Goal: Task Accomplishment & Management: Complete application form

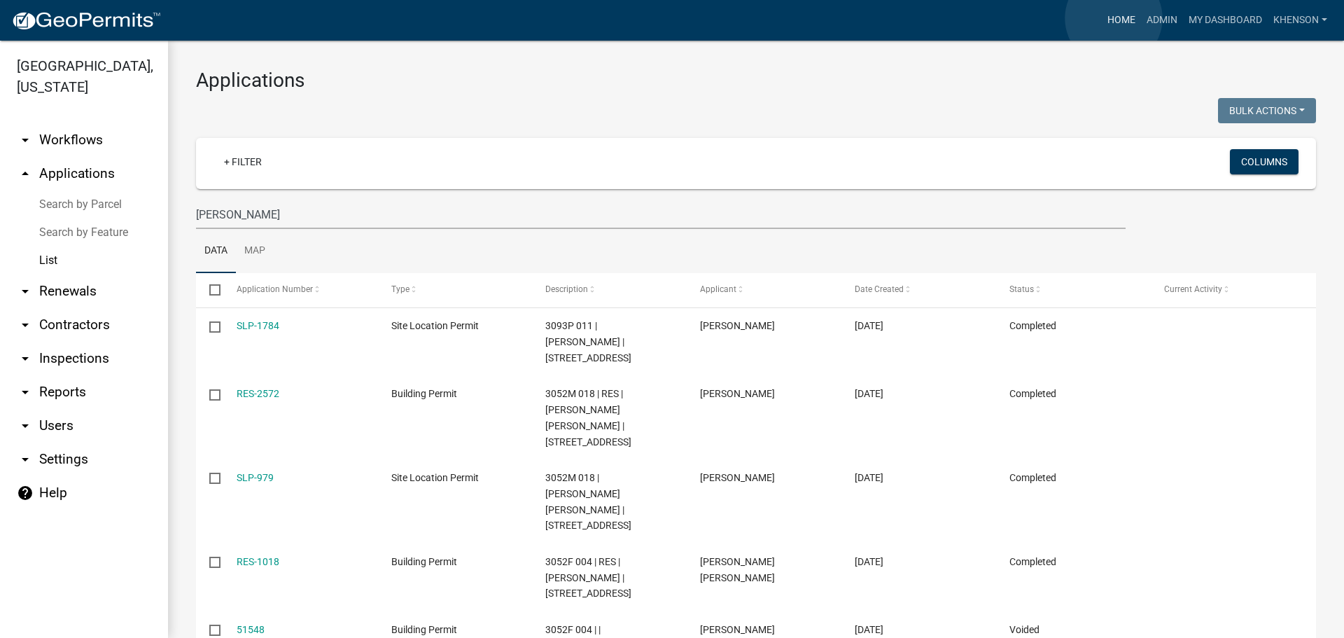
click at [1114, 18] on link "Home" at bounding box center [1121, 20] width 39 height 27
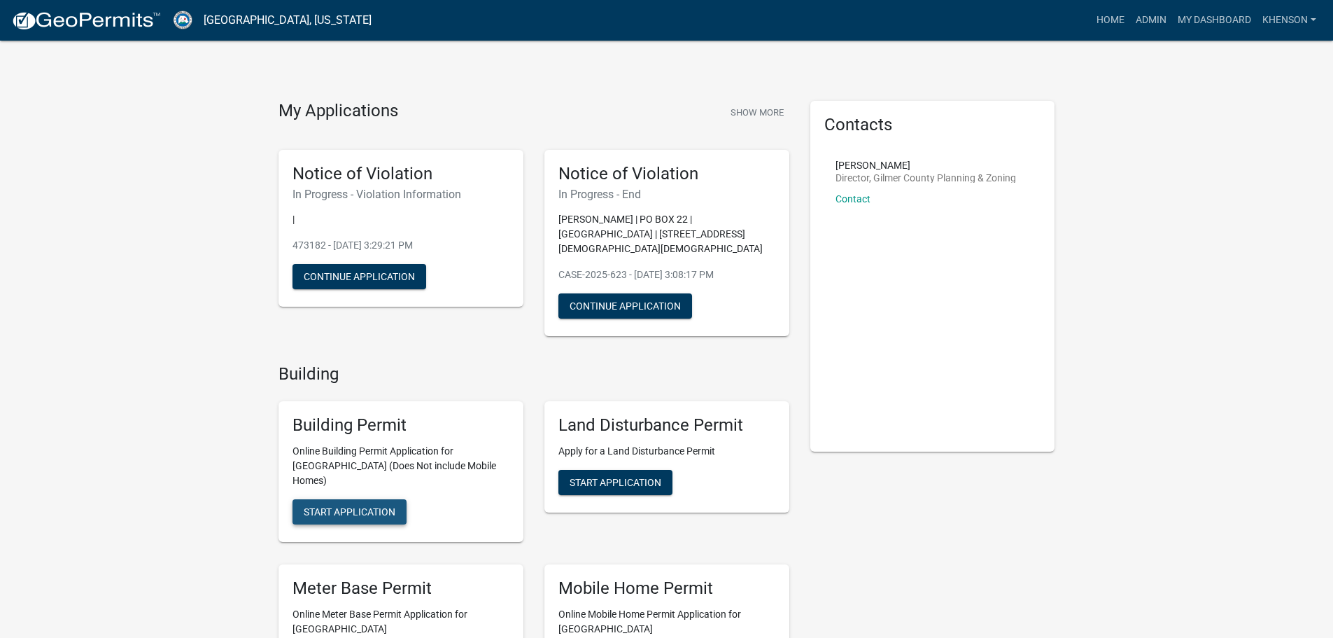
click at [365, 506] on span "Start Application" at bounding box center [350, 511] width 92 height 11
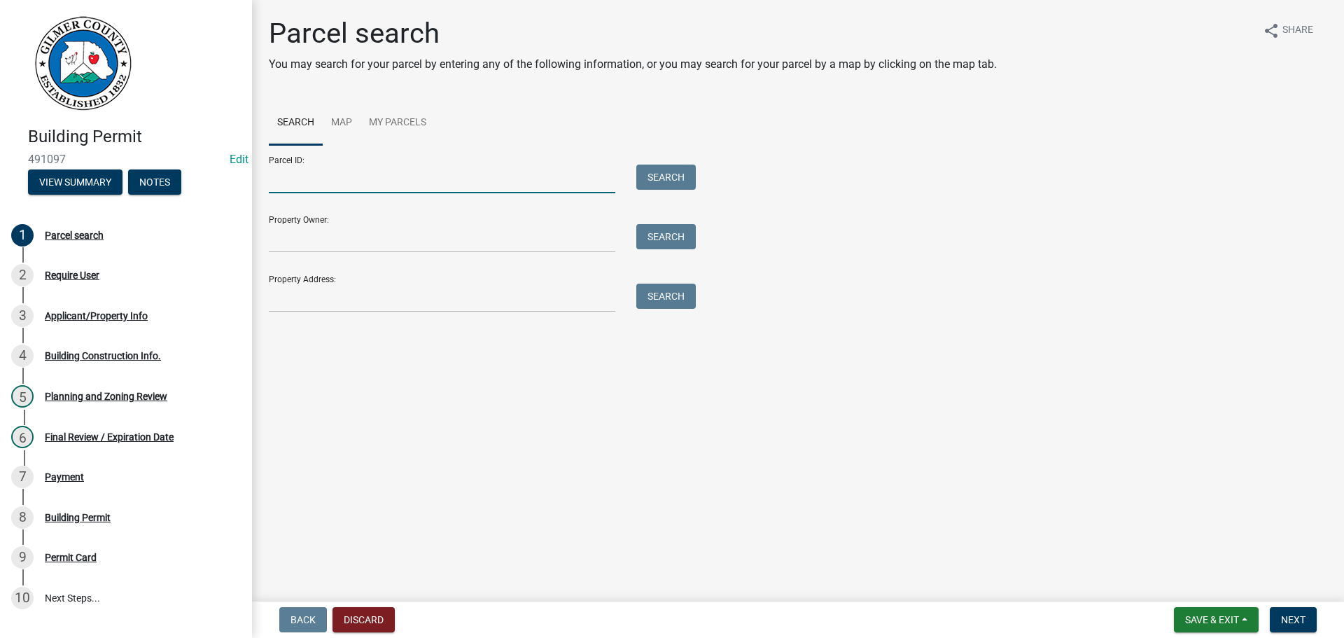
click at [320, 180] on input "Parcel ID:" at bounding box center [442, 178] width 346 height 29
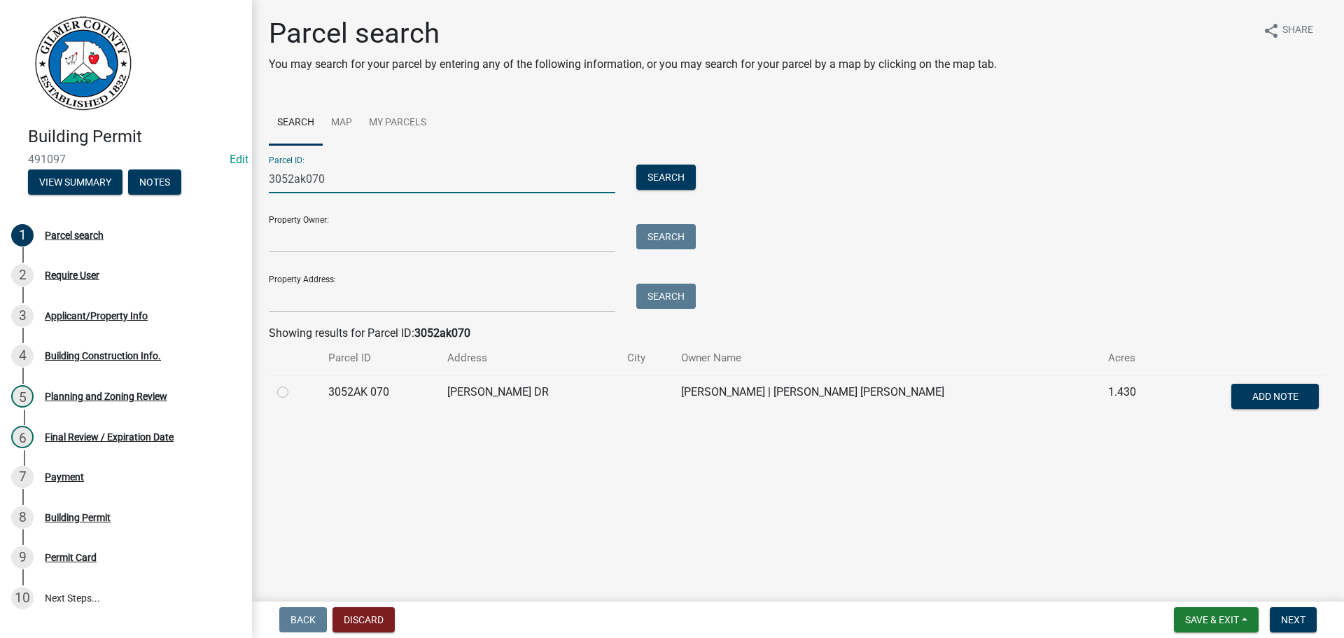
type input "3052ak070"
click at [294, 384] on label at bounding box center [294, 384] width 0 height 0
click at [294, 391] on 070 "radio" at bounding box center [298, 388] width 9 height 9
radio 070 "true"
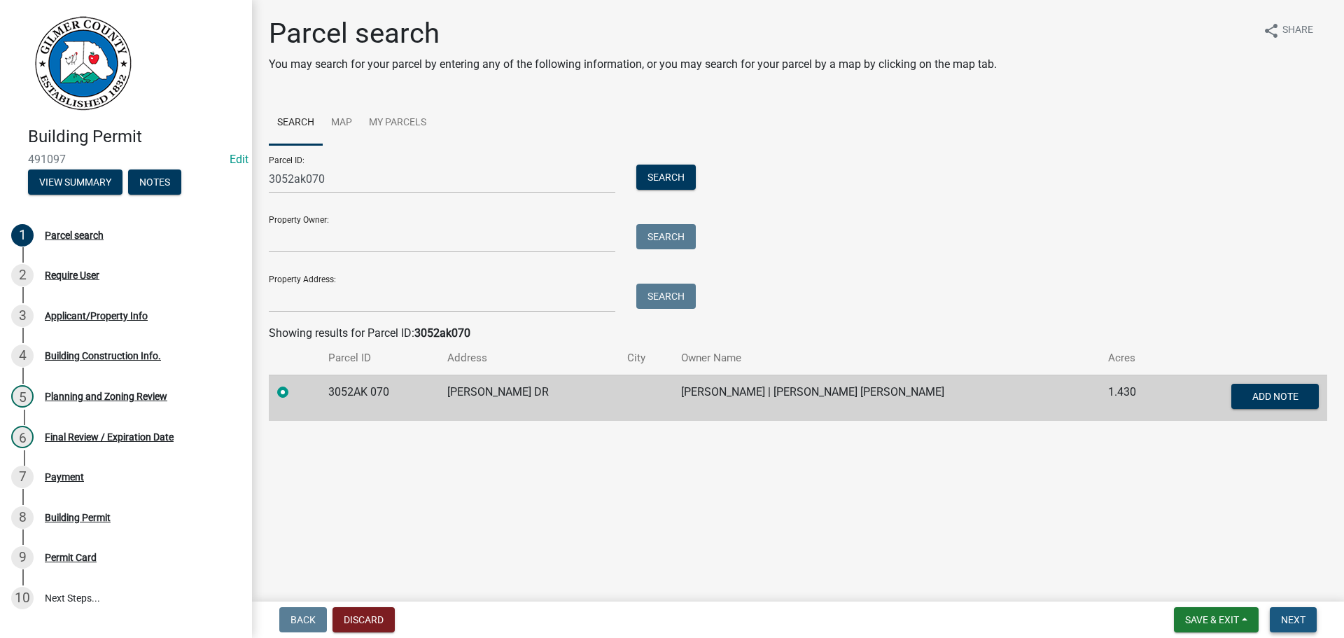
click at [1299, 618] on span "Next" at bounding box center [1293, 619] width 24 height 11
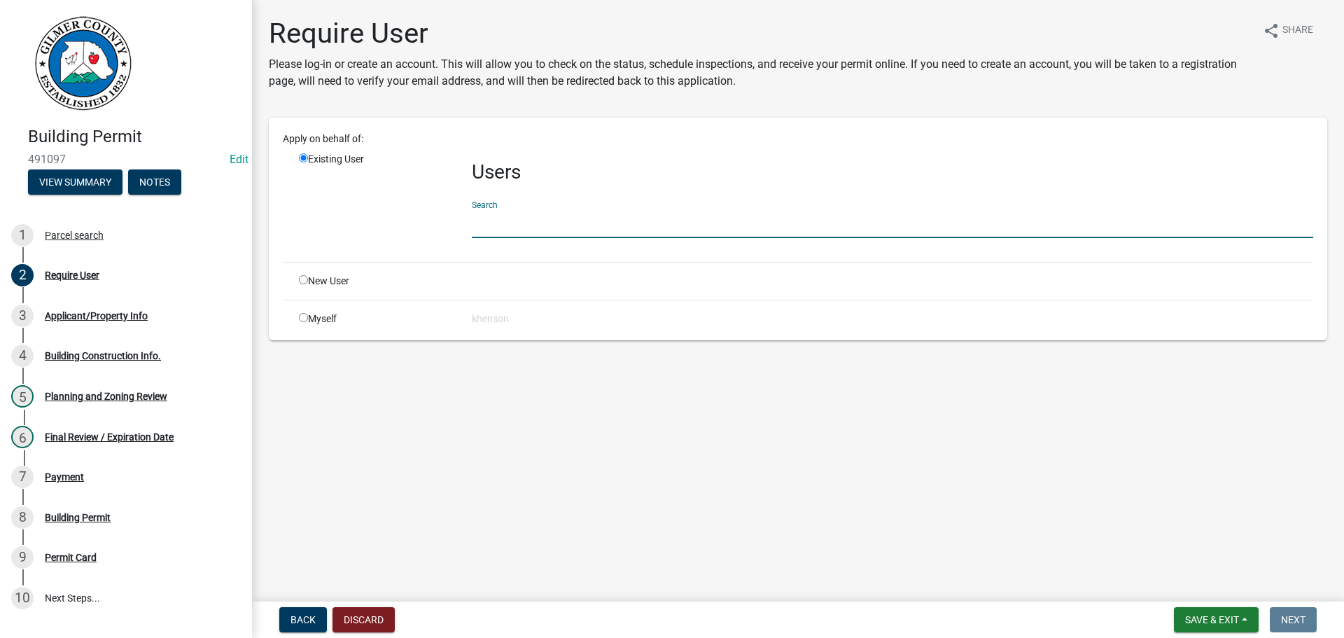
click at [481, 230] on input "text" at bounding box center [892, 223] width 841 height 29
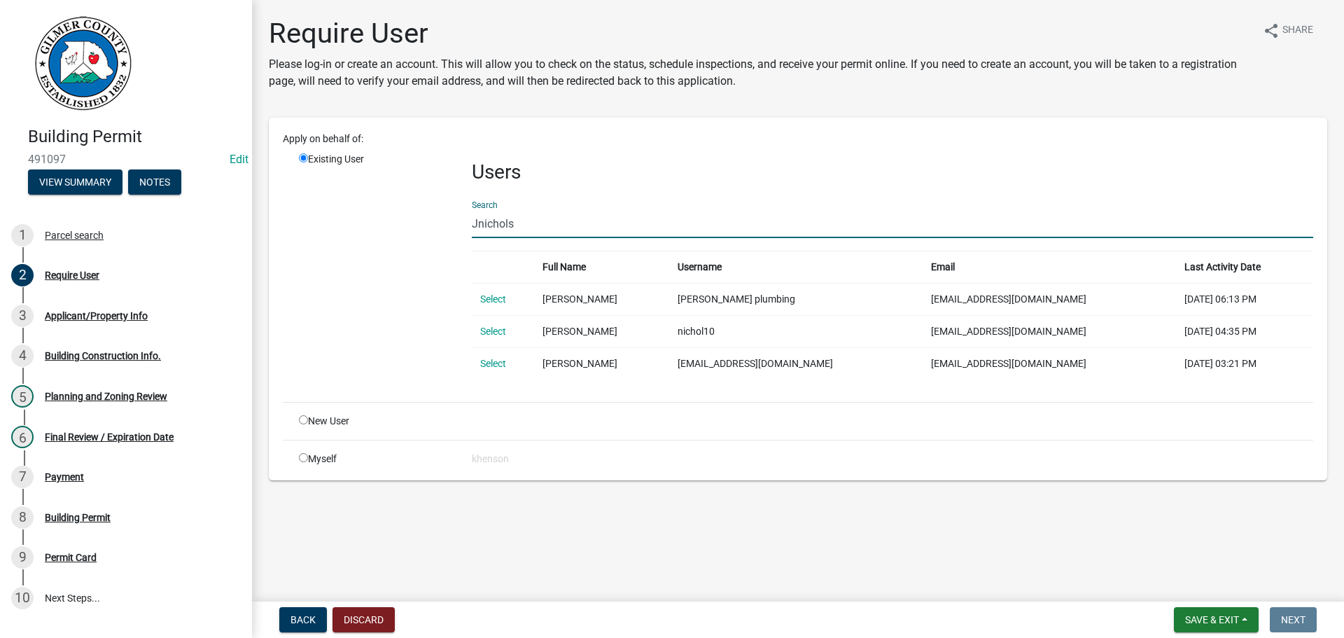
type input "Jnichols"
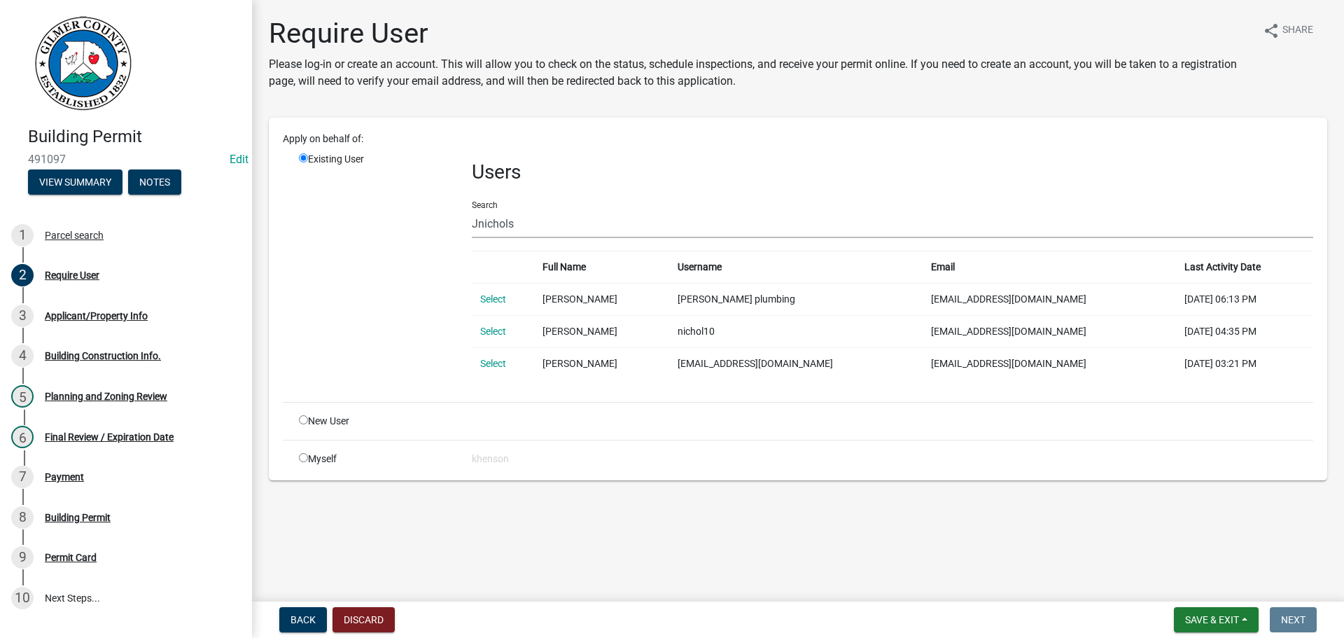
click at [302, 420] on input "radio" at bounding box center [303, 419] width 9 height 9
radio input "true"
radio input "false"
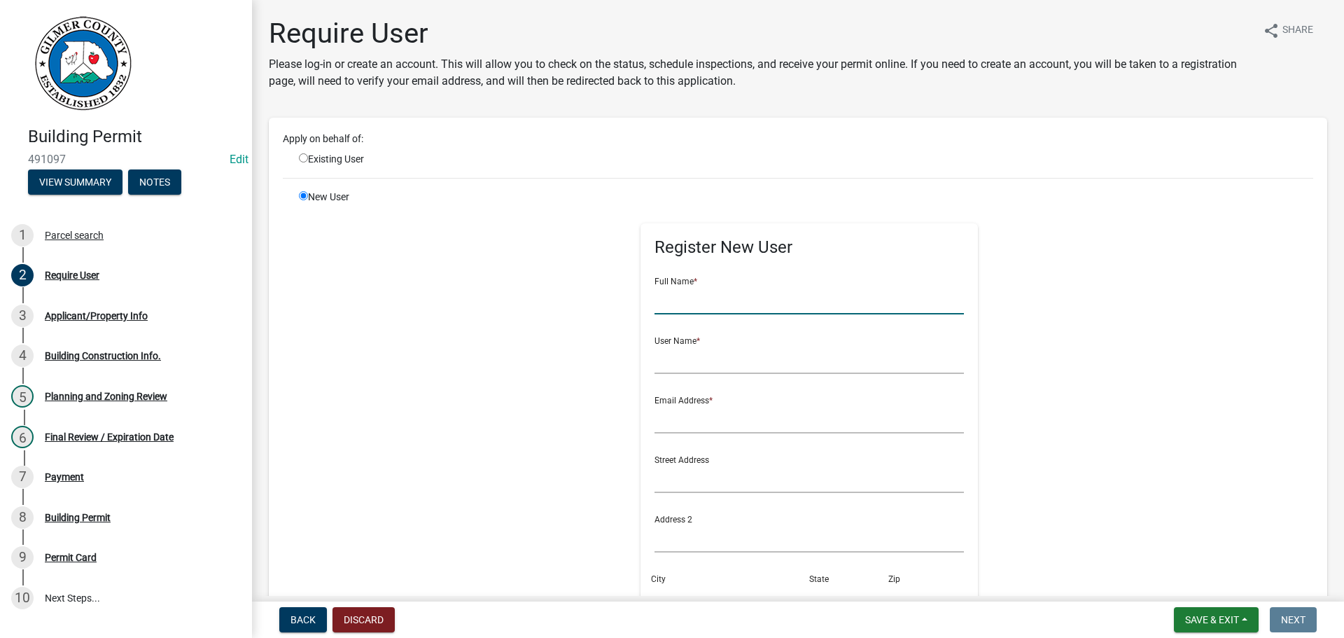
drag, startPoint x: 657, startPoint y: 304, endPoint x: 664, endPoint y: 299, distance: 9.0
click at [664, 299] on input "text" at bounding box center [809, 300] width 310 height 29
type input "[PERSON_NAME]"
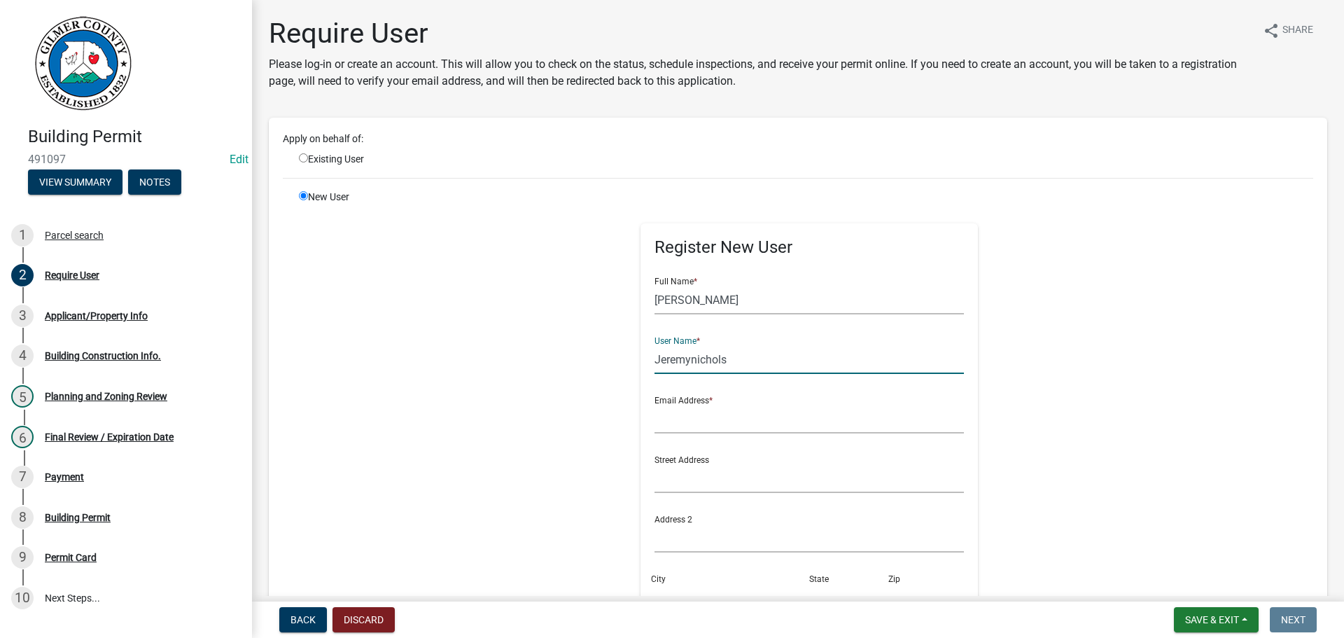
type input "Jeremynichols"
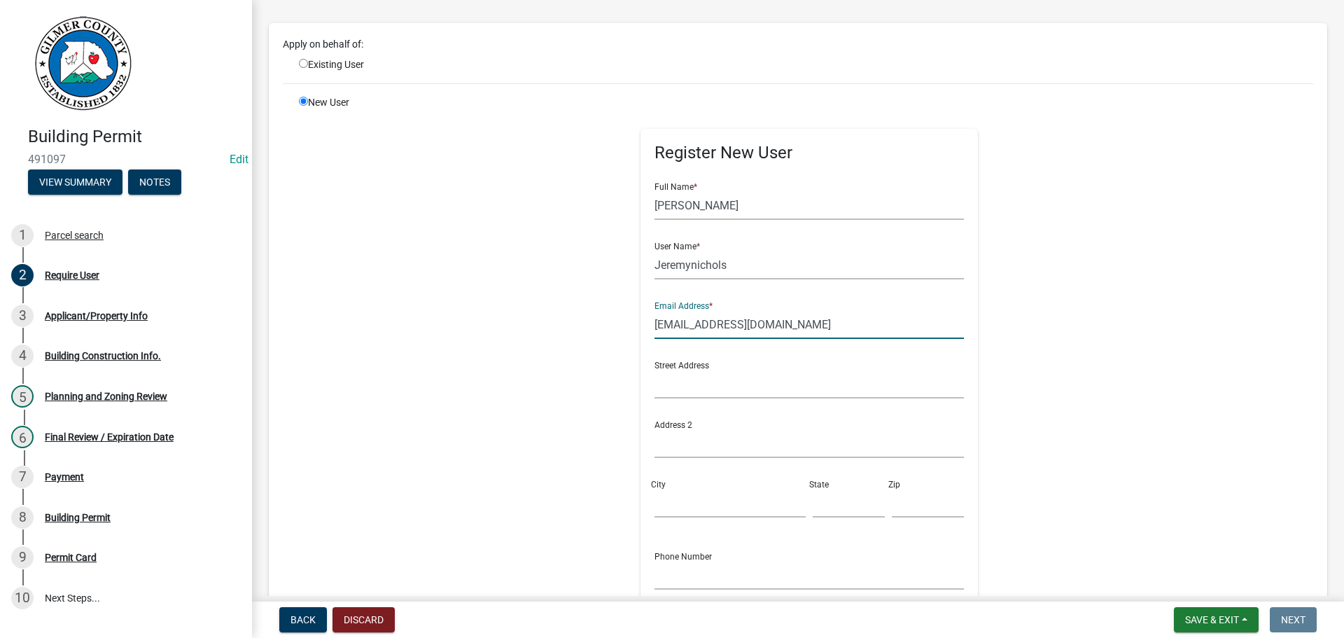
scroll to position [280, 0]
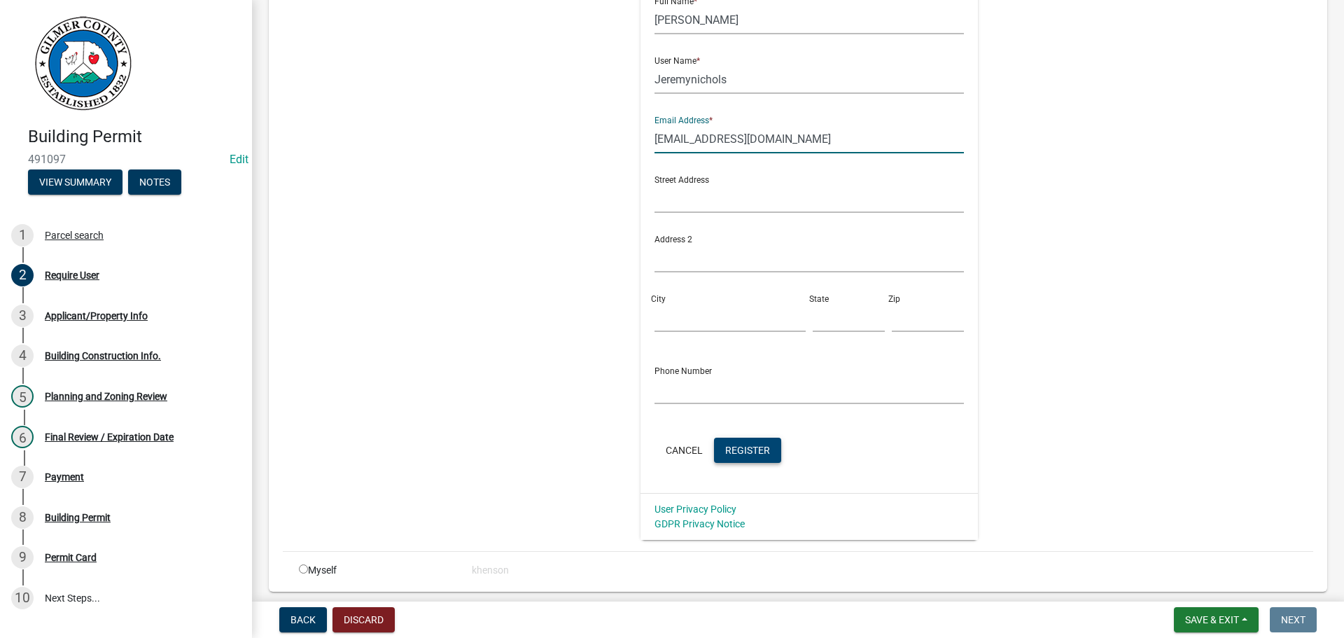
type input "[EMAIL_ADDRESS][DOMAIN_NAME]"
click at [734, 450] on span "Register" at bounding box center [747, 449] width 45 height 11
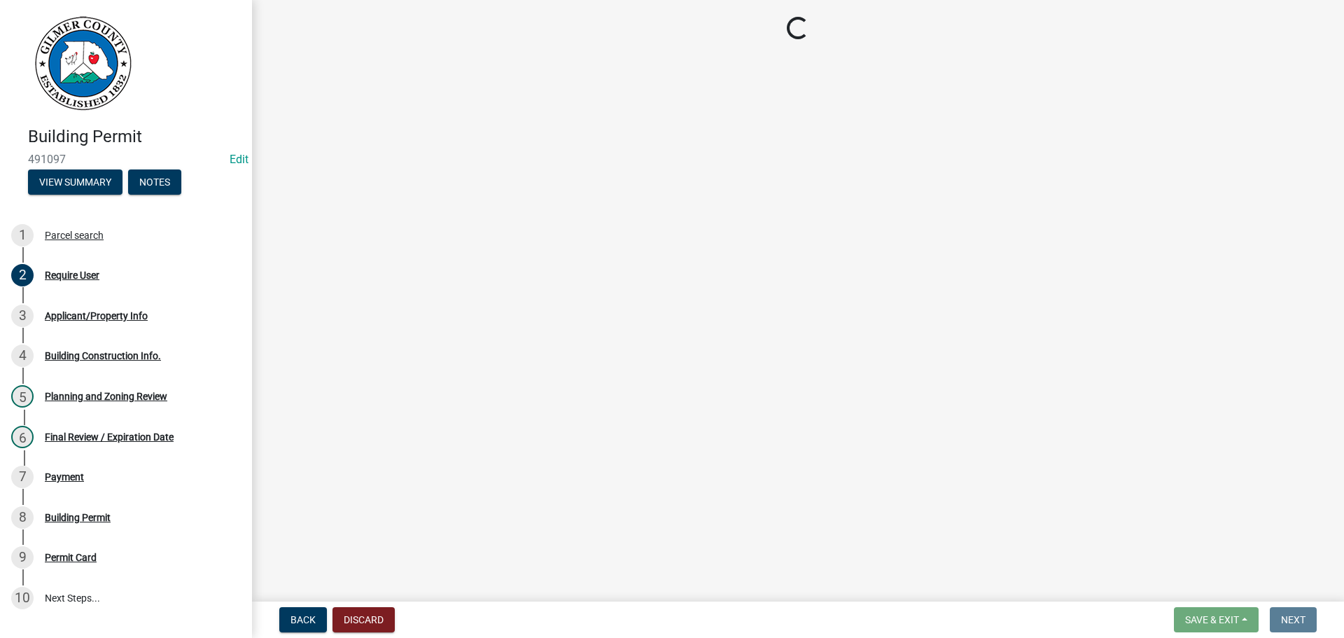
scroll to position [0, 0]
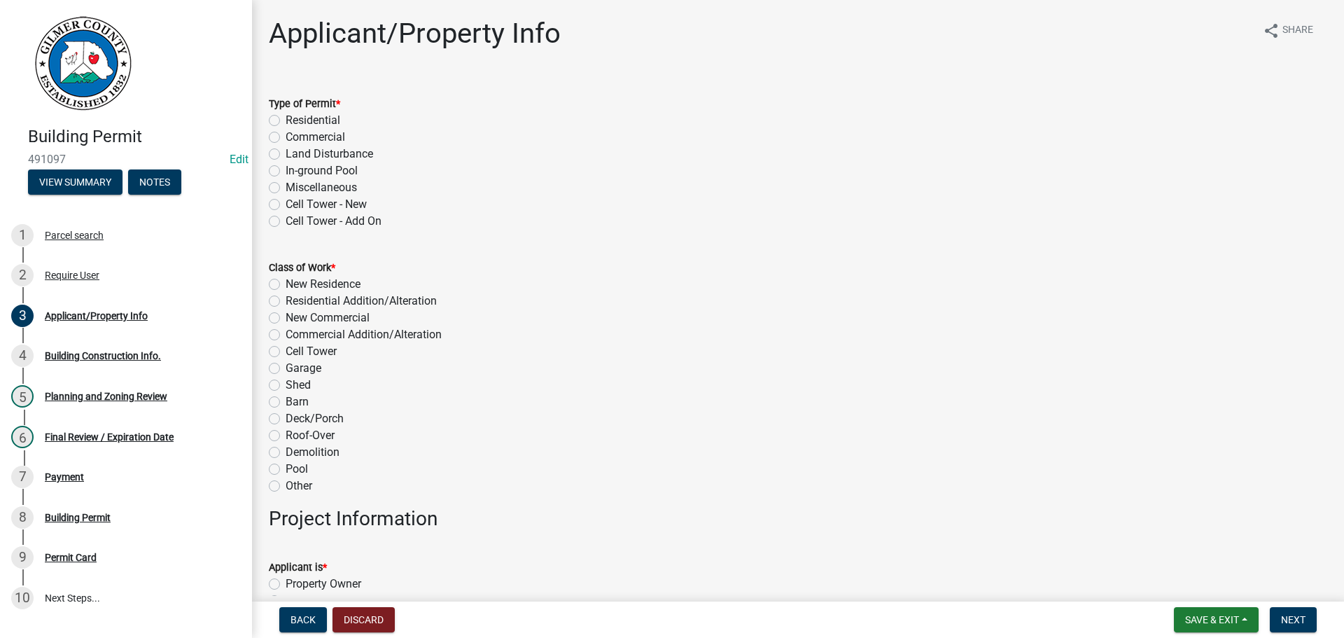
click at [286, 116] on label "Residential" at bounding box center [313, 120] width 55 height 17
click at [286, 116] on input "Residential" at bounding box center [290, 116] width 9 height 9
radio input "true"
click at [286, 283] on label "New Residence" at bounding box center [323, 284] width 75 height 17
click at [286, 283] on input "New Residence" at bounding box center [290, 280] width 9 height 9
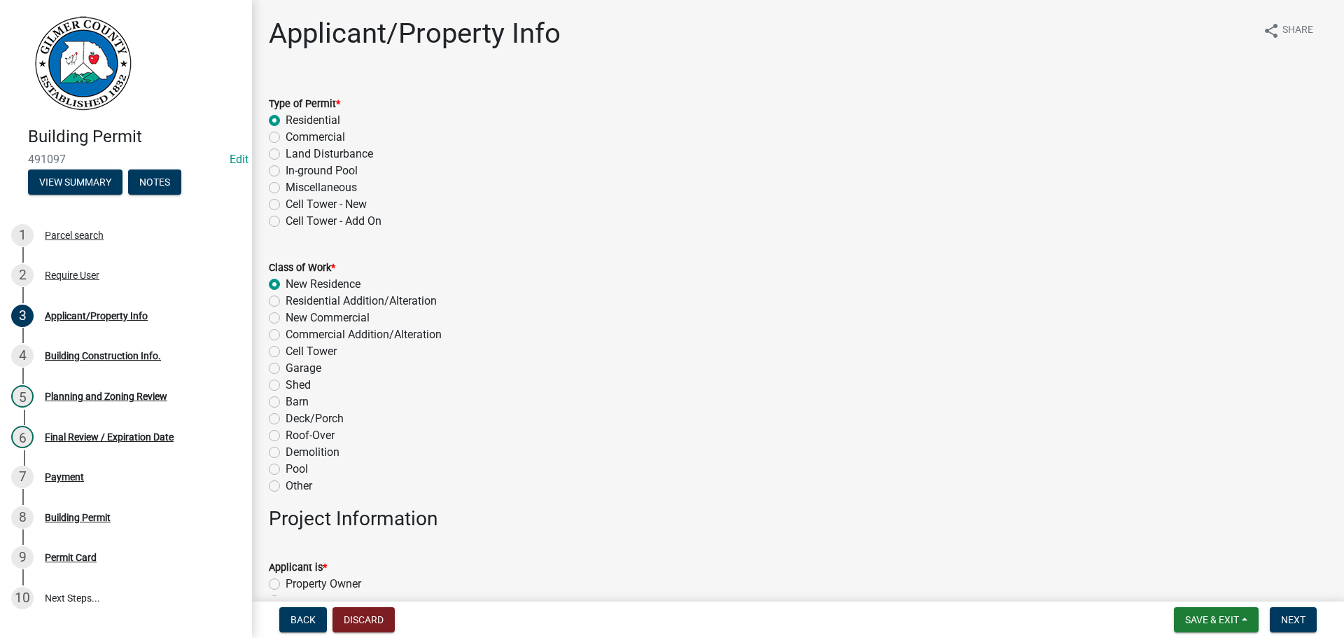
radio input "true"
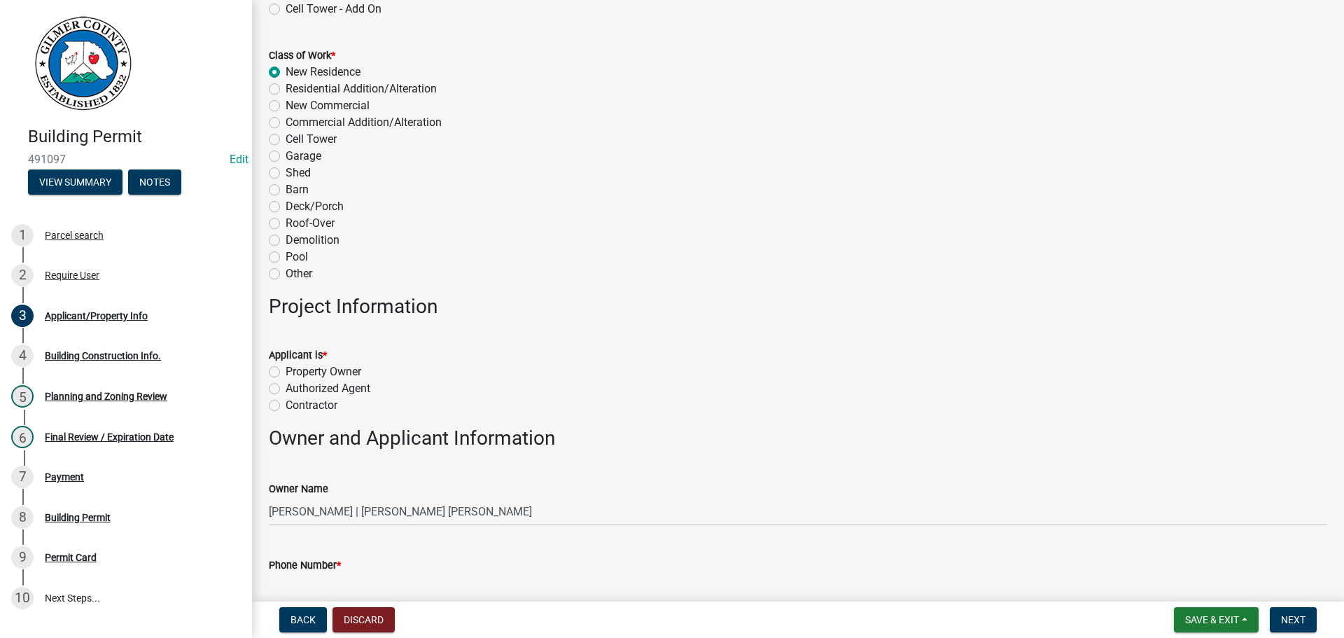
scroll to position [420, 0]
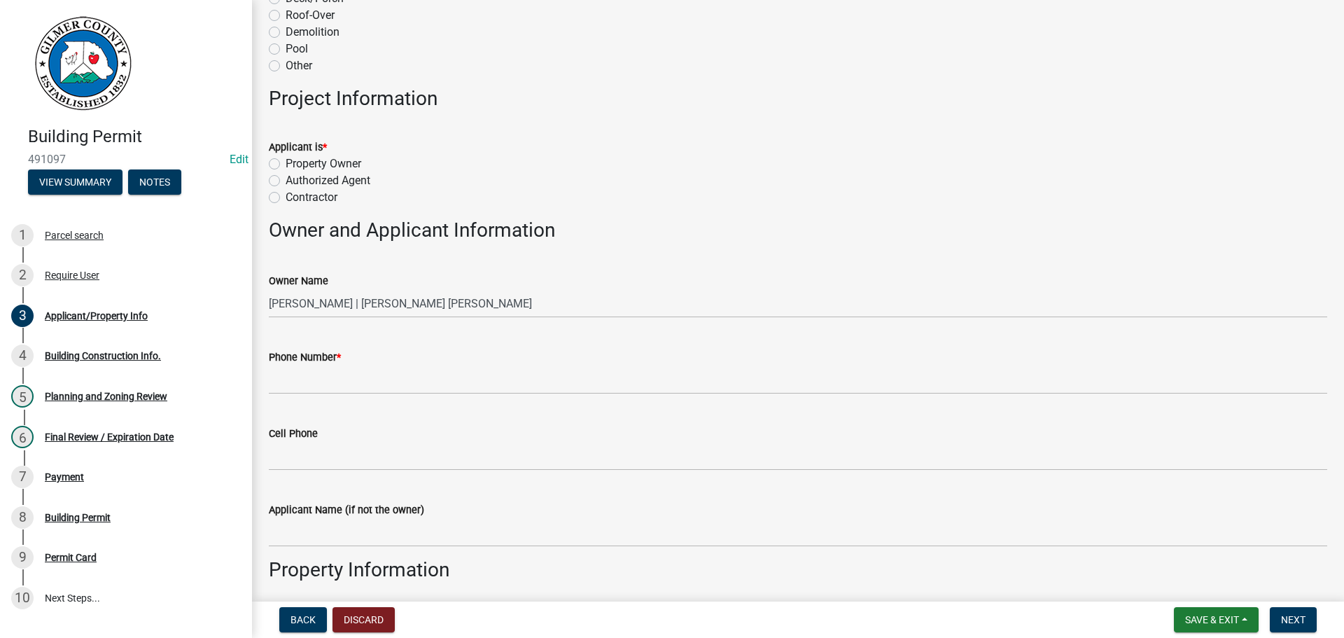
click at [280, 163] on div "Property Owner" at bounding box center [798, 163] width 1058 height 17
click at [286, 162] on label "Property Owner" at bounding box center [324, 163] width 76 height 17
click at [286, 162] on input "Property Owner" at bounding box center [290, 159] width 9 height 9
radio input "true"
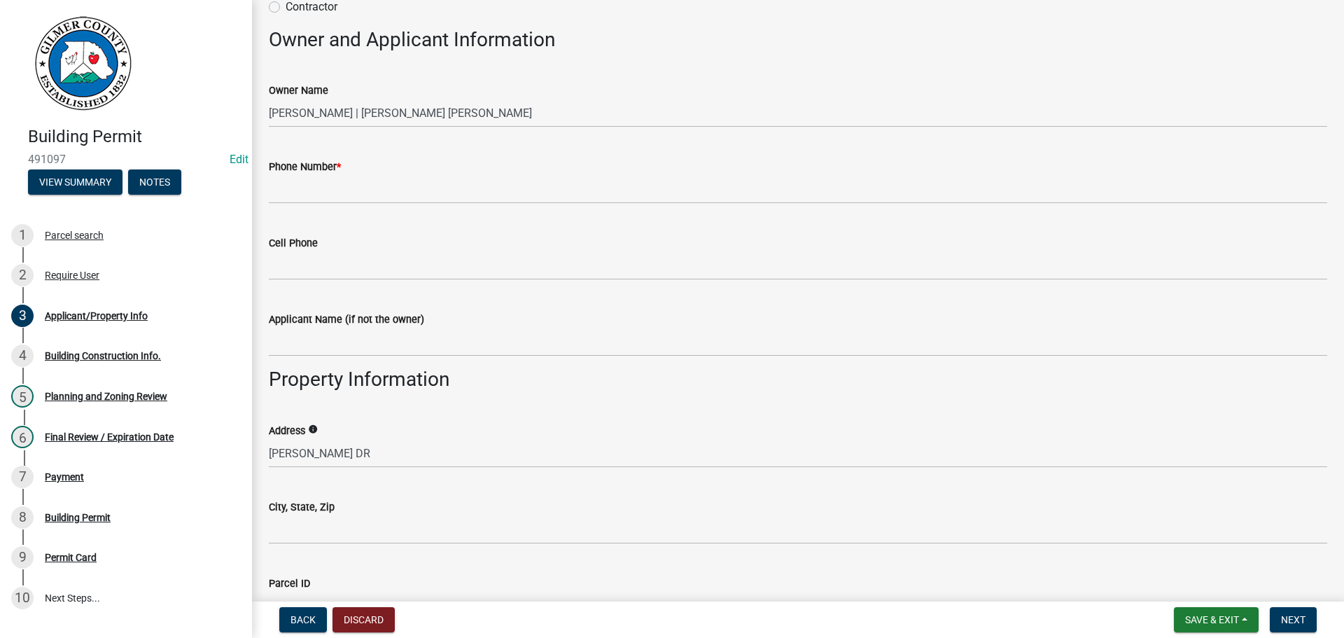
scroll to position [630, 0]
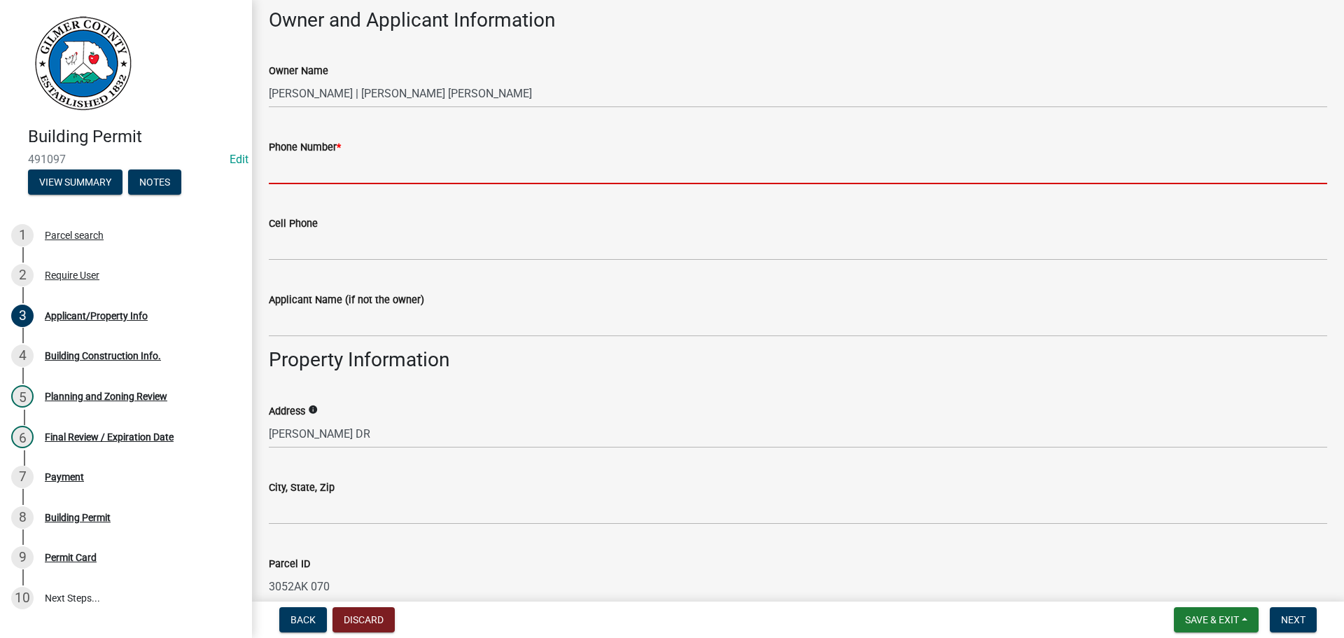
click at [293, 164] on input "Phone Number *" at bounding box center [798, 169] width 1058 height 29
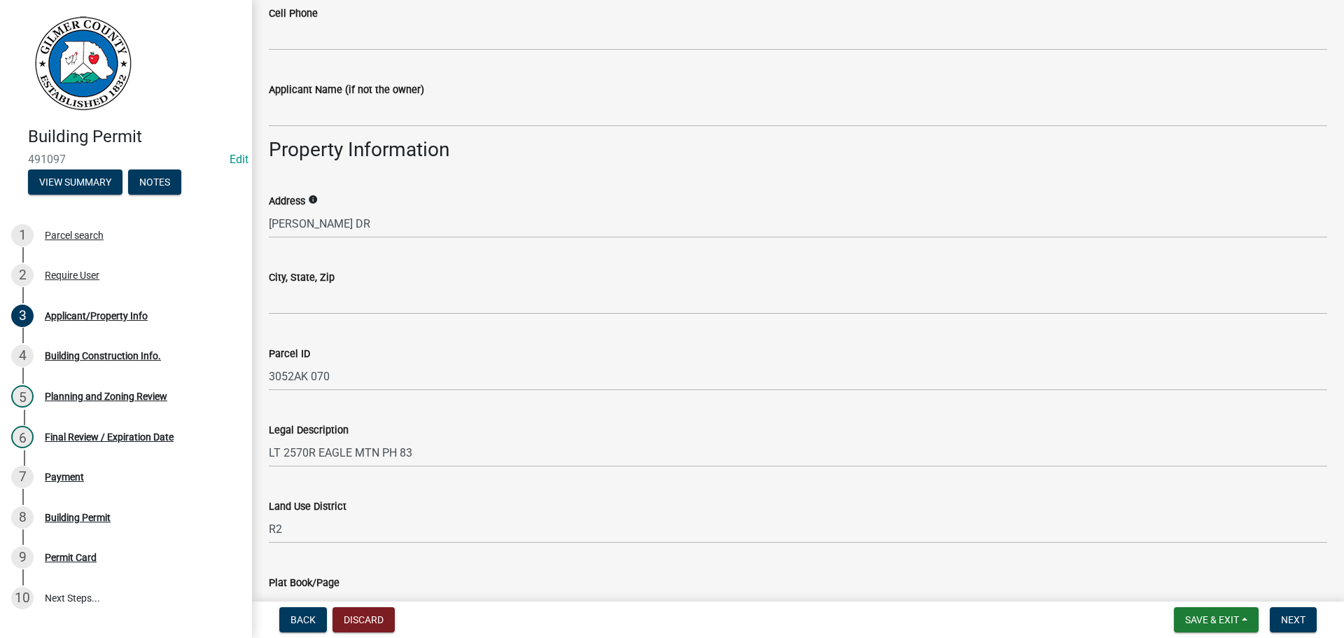
scroll to position [1050, 0]
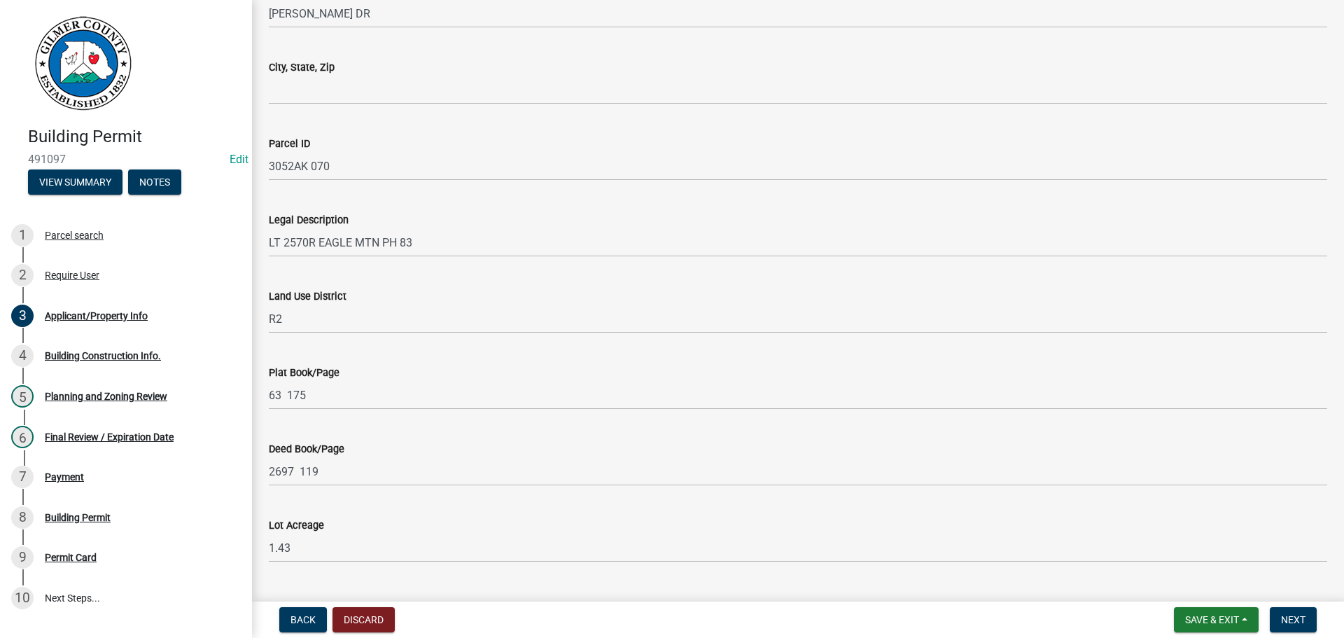
type input "[PHONE_NUMBER]"
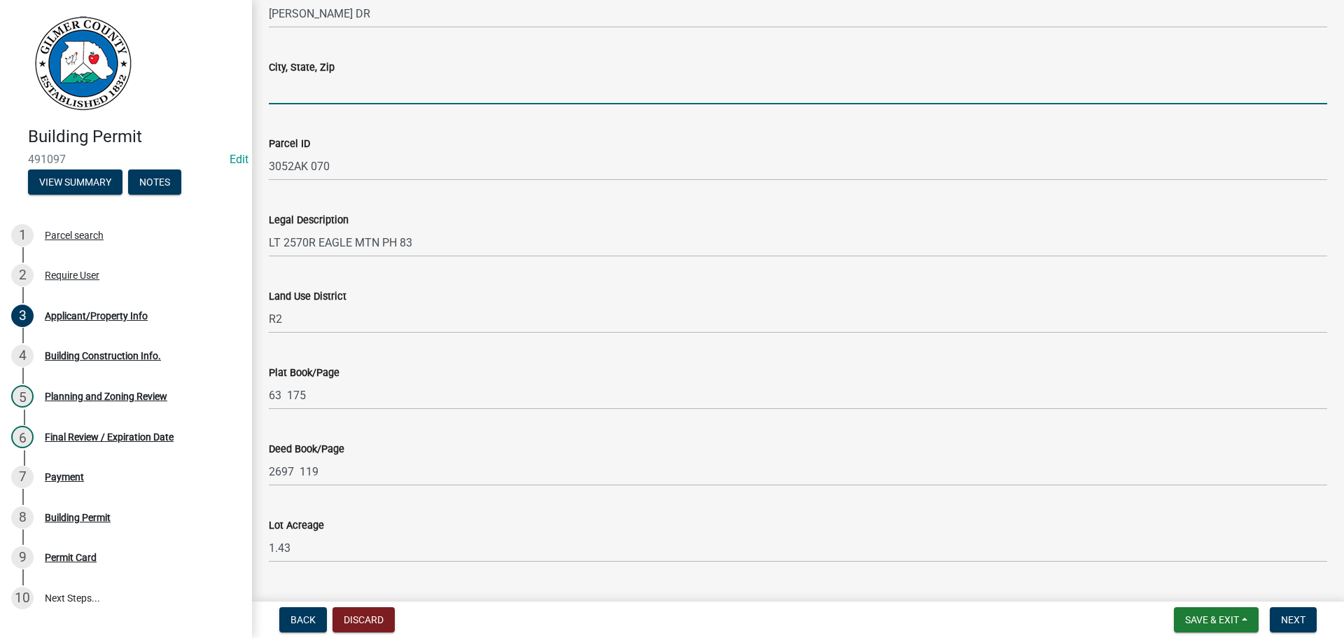
click at [300, 91] on input "City, State, Zip" at bounding box center [798, 90] width 1058 height 29
type input "Ellijay"
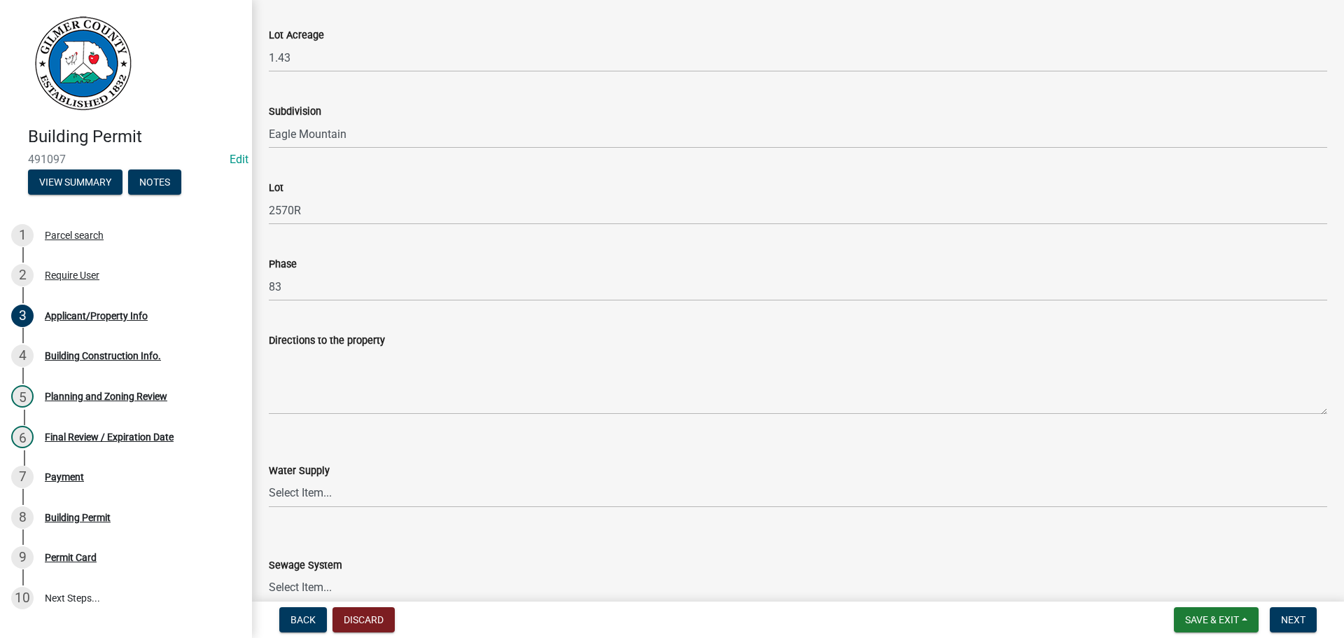
scroll to position [1820, 0]
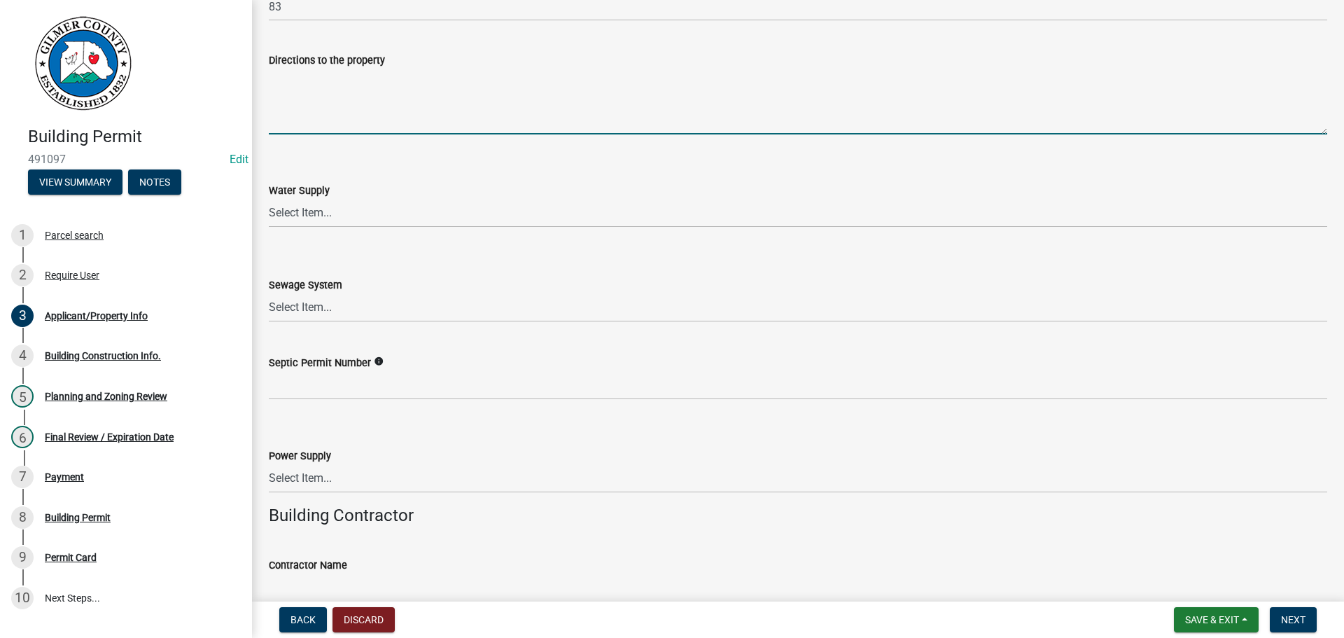
click at [325, 111] on textarea "Directions to the property" at bounding box center [798, 102] width 1058 height 66
type textarea "Legion - 2 miles to Right on Frigate - 1/2 mile to Right on [PERSON_NAME] - 1/2…"
click at [304, 216] on select "Select Item... Well Community Public Spring" at bounding box center [798, 213] width 1058 height 29
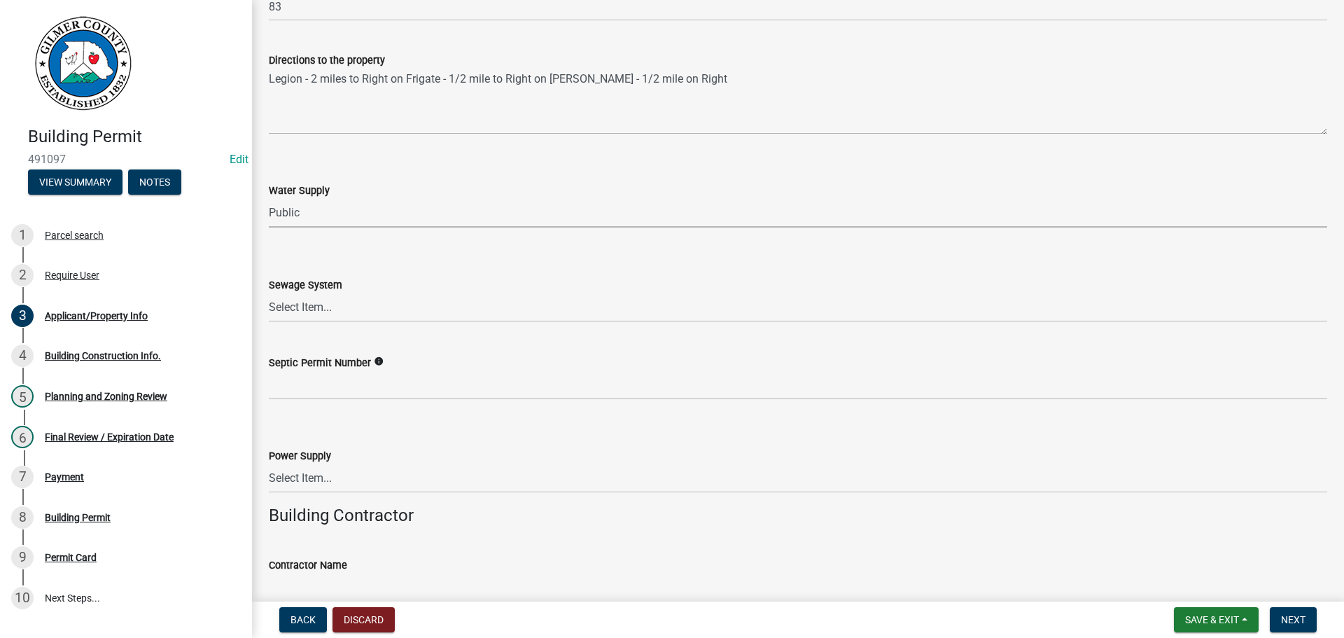
click at [269, 199] on select "Select Item... Well Community Public Spring" at bounding box center [798, 213] width 1058 height 29
select select "e44f2733-11c1-42c1-adbb-9eb09c48163d"
click at [303, 311] on select "Select Item... Septic Community Public" at bounding box center [798, 307] width 1058 height 29
click at [269, 293] on select "Select Item... Septic Community Public" at bounding box center [798, 307] width 1058 height 29
select select "92a37e23-3b7d-408e-b3c7-0afbe39b0942"
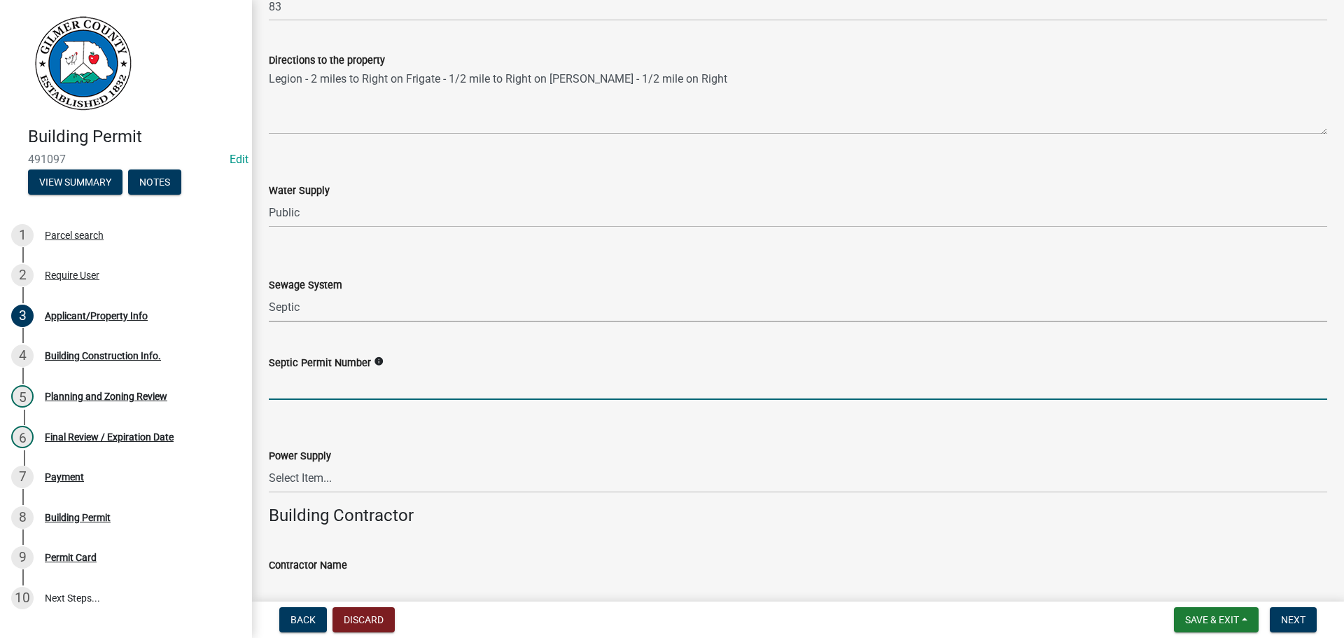
click at [328, 377] on input "Septic Permit Number" at bounding box center [798, 385] width 1058 height 29
type input "05613"
click at [289, 479] on select "Select Item... Amicalola EMC [GEOGRAPHIC_DATA] EMC Tri-State Power [US_STATE] P…" at bounding box center [798, 478] width 1058 height 29
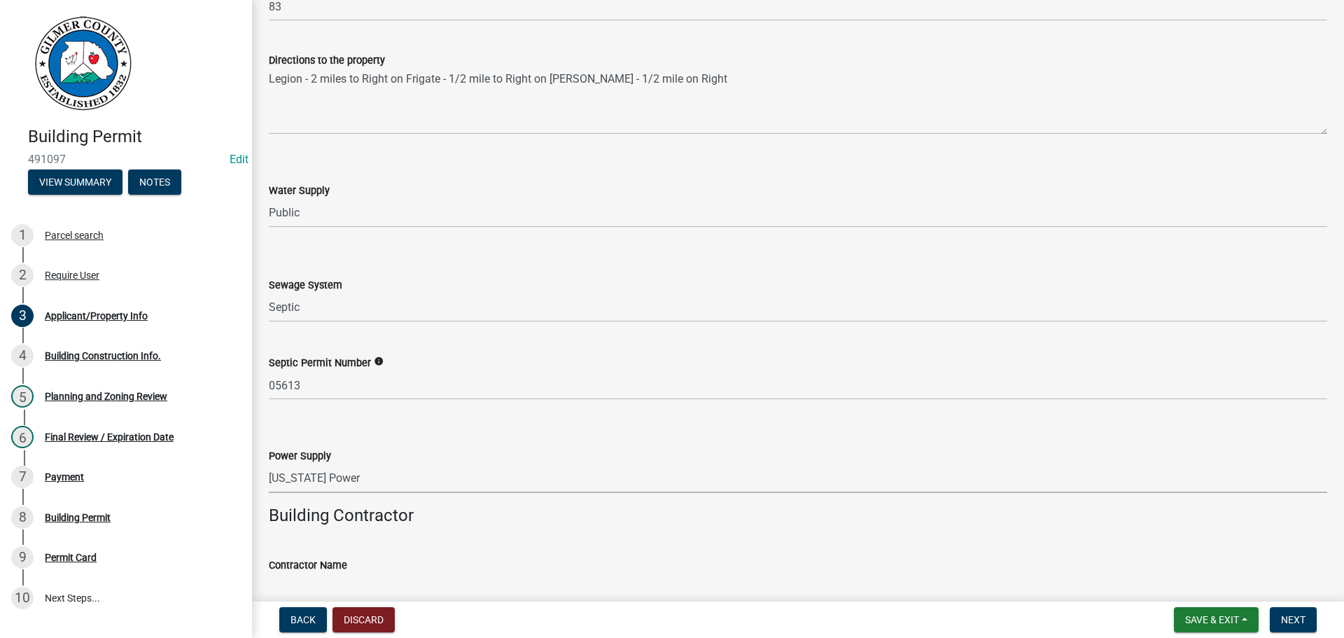
click at [269, 464] on select "Select Item... Amicalola EMC [GEOGRAPHIC_DATA] EMC Tri-State Power [US_STATE] P…" at bounding box center [798, 478] width 1058 height 29
select select "c53c881c-384b-498d-8db1-c5ad9b2cb057"
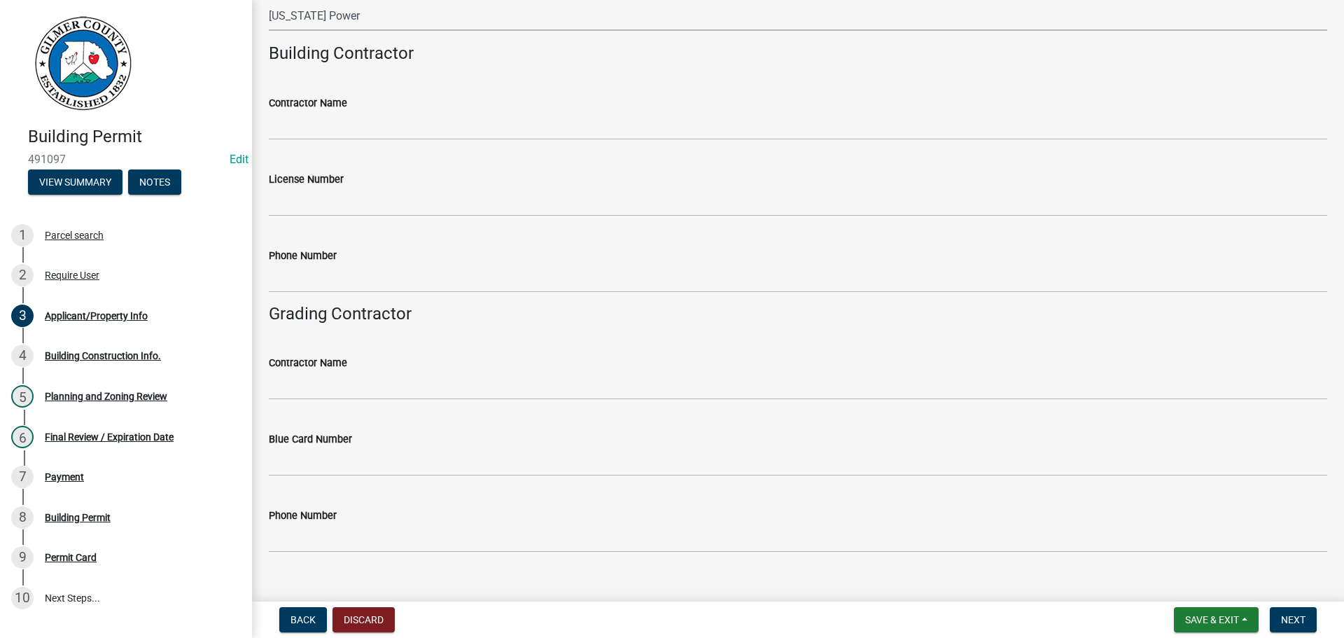
scroll to position [2304, 0]
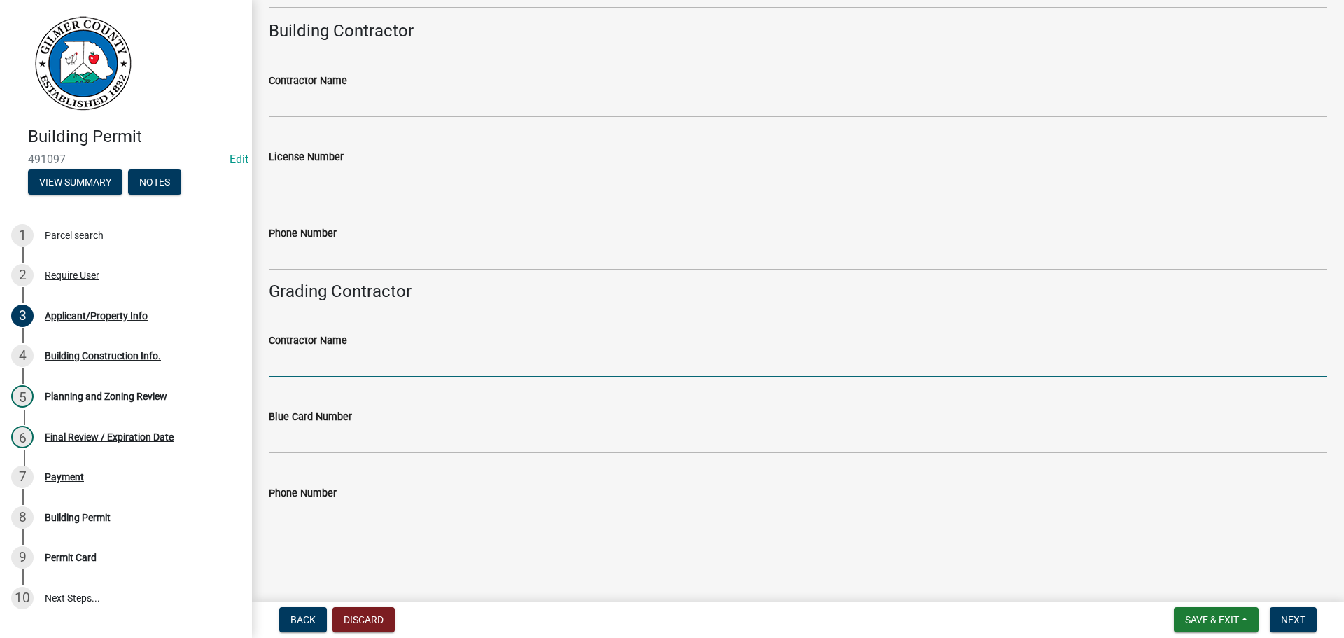
click at [304, 365] on input "Contractor Name" at bounding box center [798, 363] width 1058 height 29
type input "z"
type input "[PERSON_NAME]"
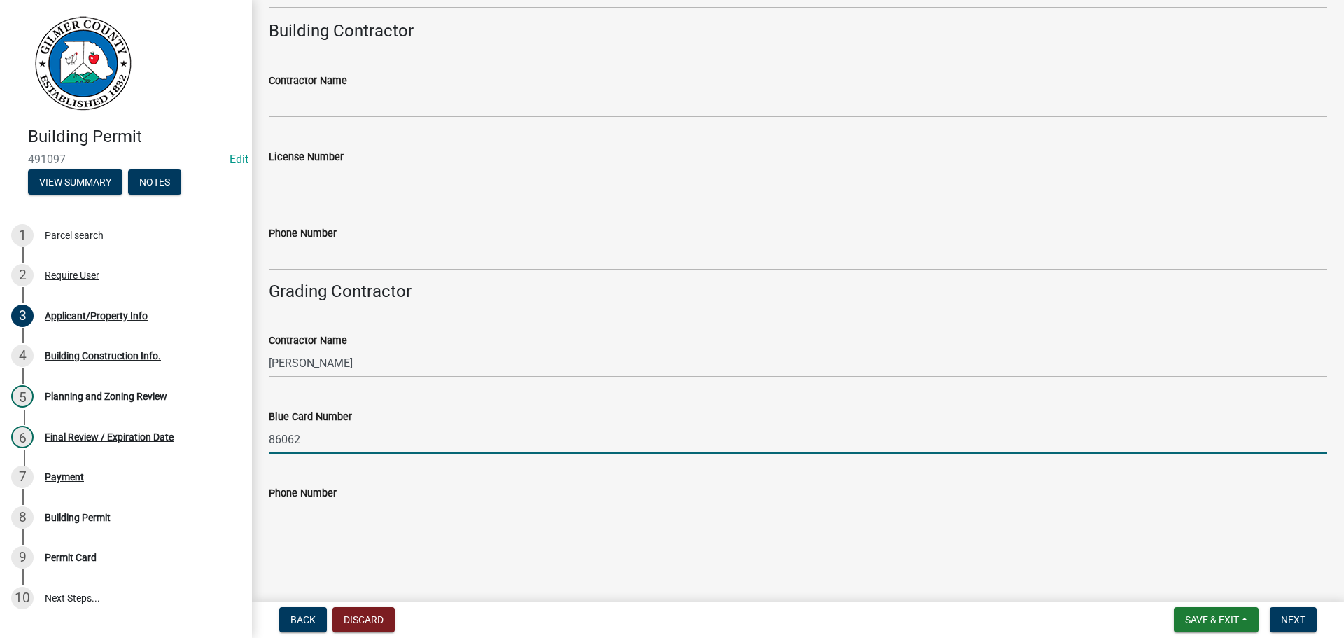
type input "86062"
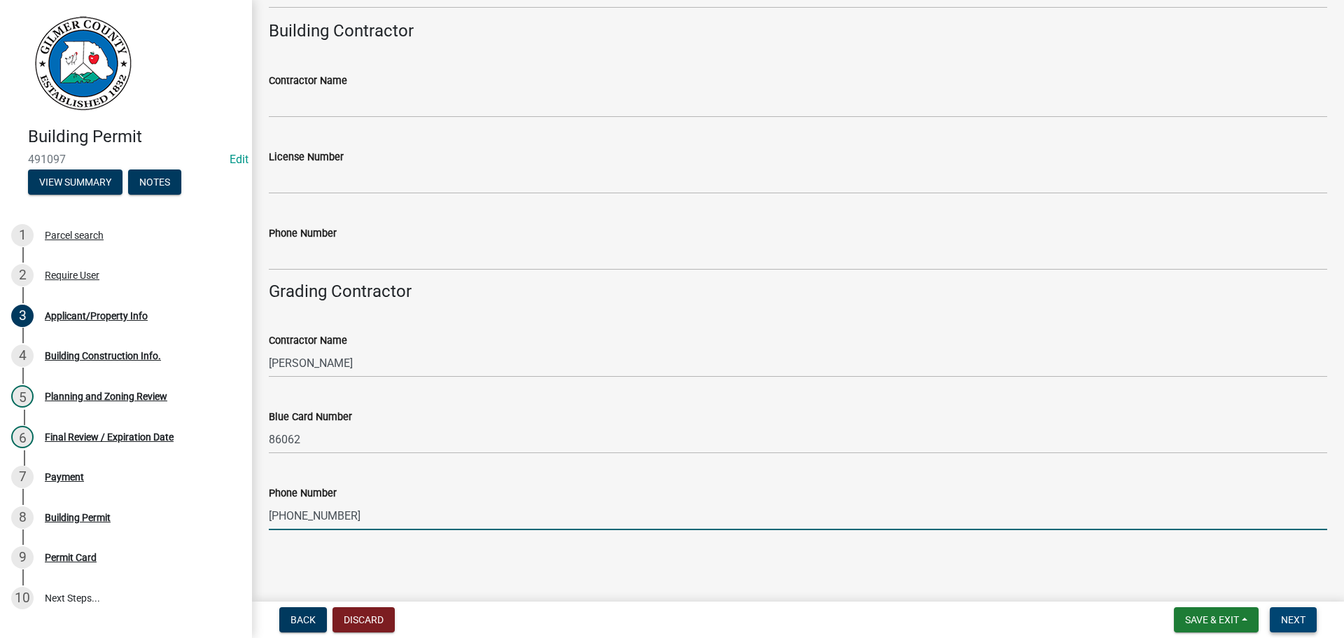
type input "[PHONE_NUMBER]"
click at [1288, 614] on span "Next" at bounding box center [1293, 619] width 24 height 11
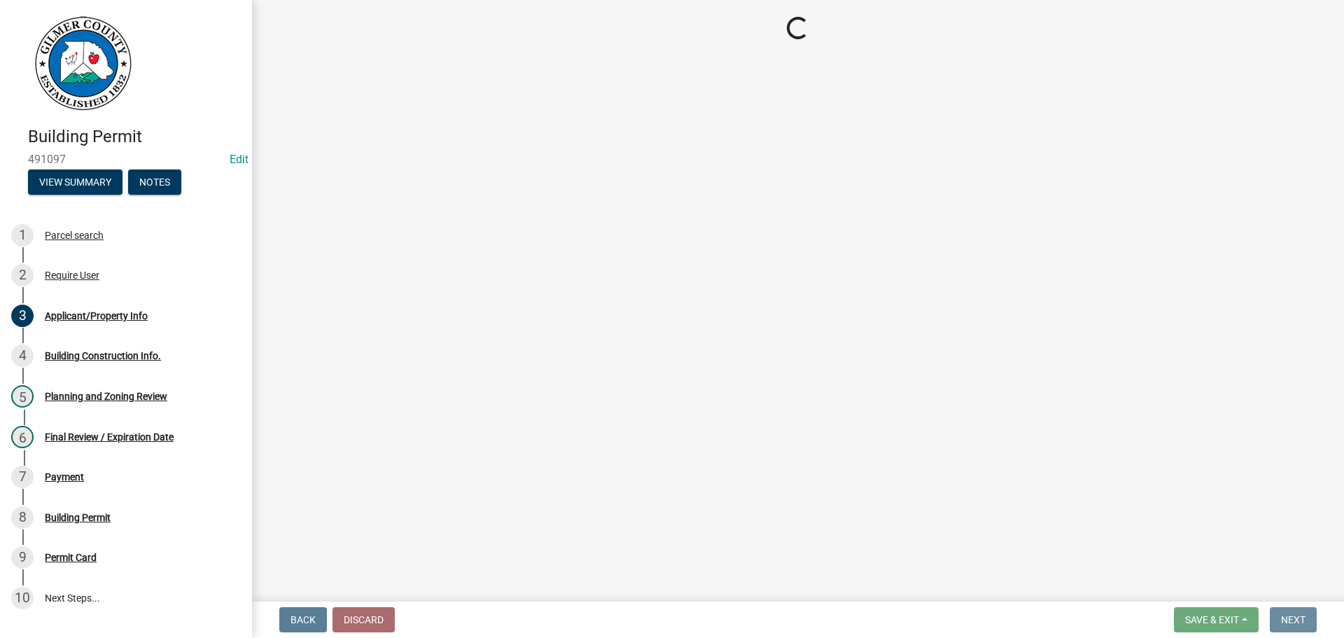
scroll to position [0, 0]
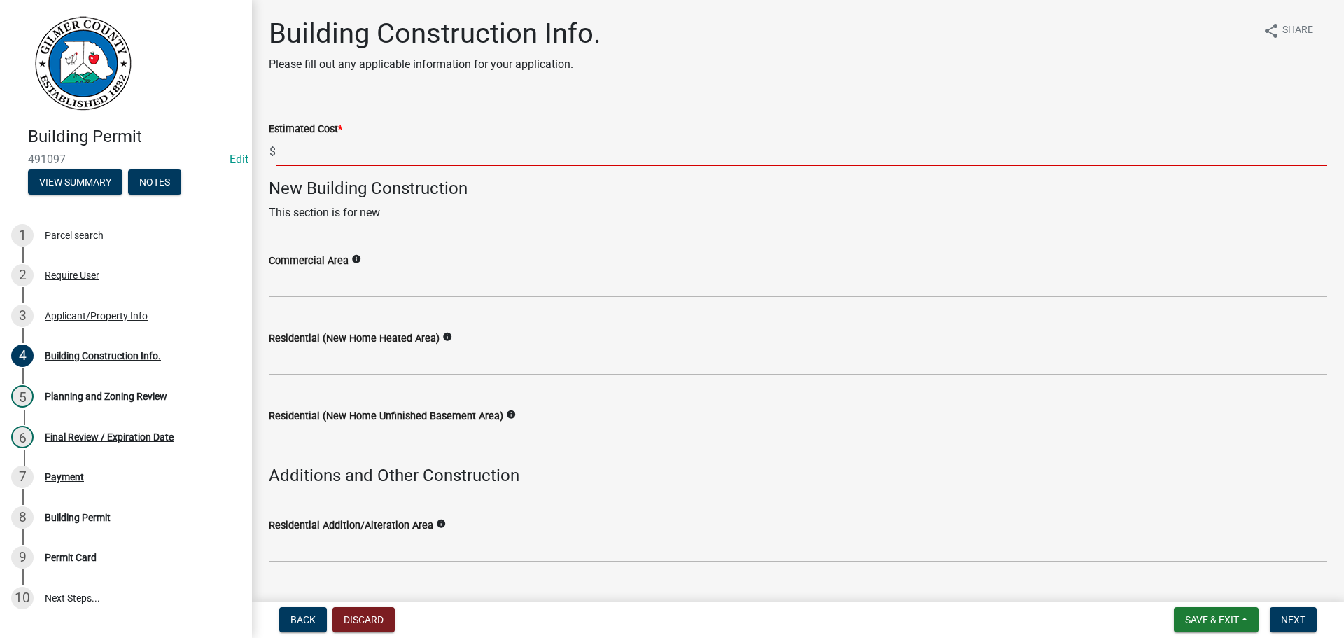
click at [300, 157] on input "text" at bounding box center [801, 151] width 1051 height 29
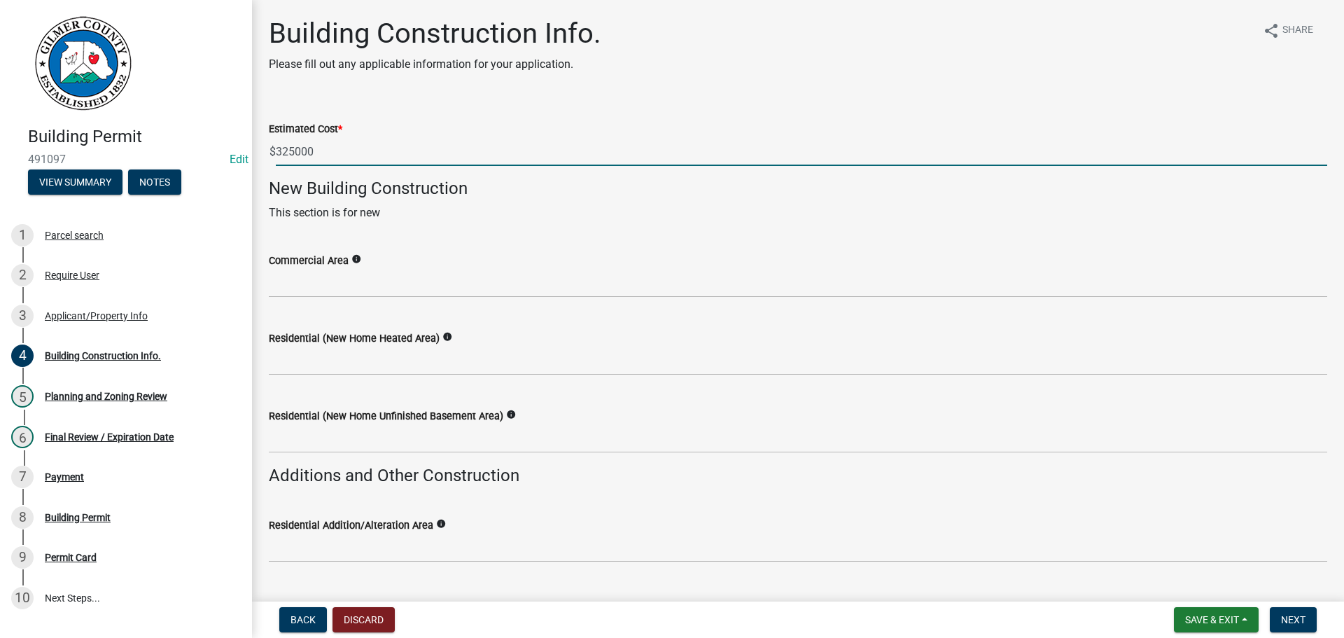
type input "325000"
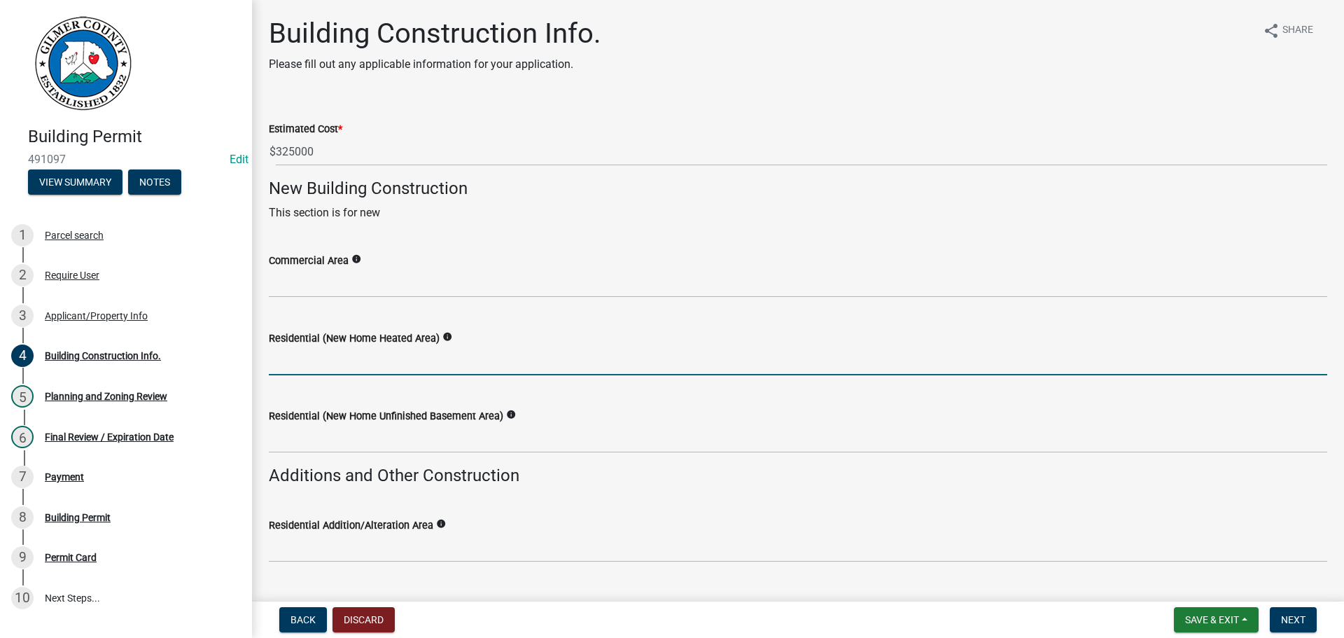
click at [333, 365] on input "text" at bounding box center [798, 360] width 1058 height 29
type input "3539"
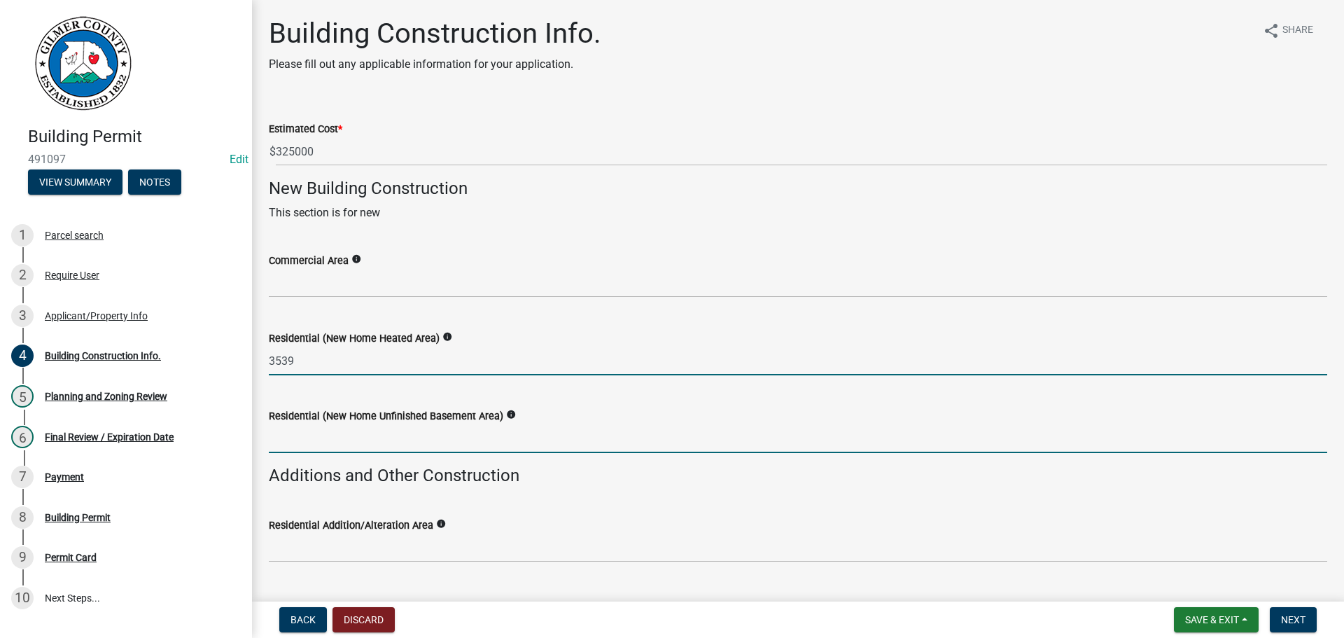
click at [307, 447] on input "text" at bounding box center [798, 438] width 1058 height 29
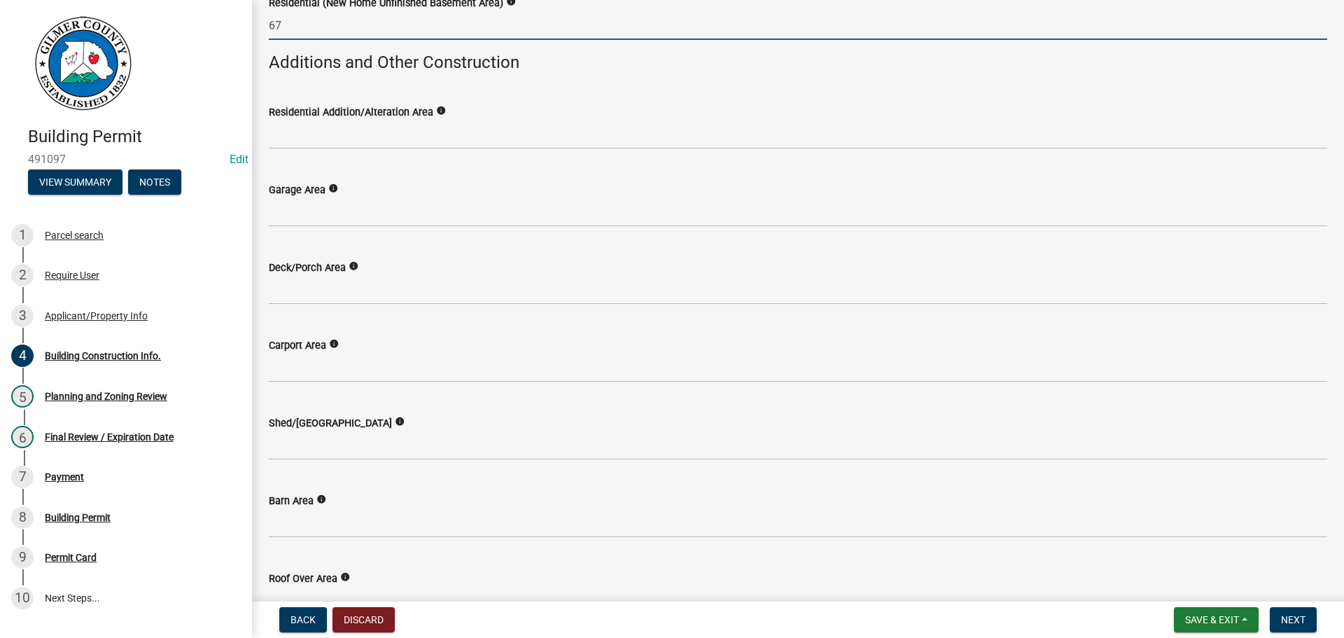
scroll to position [420, 0]
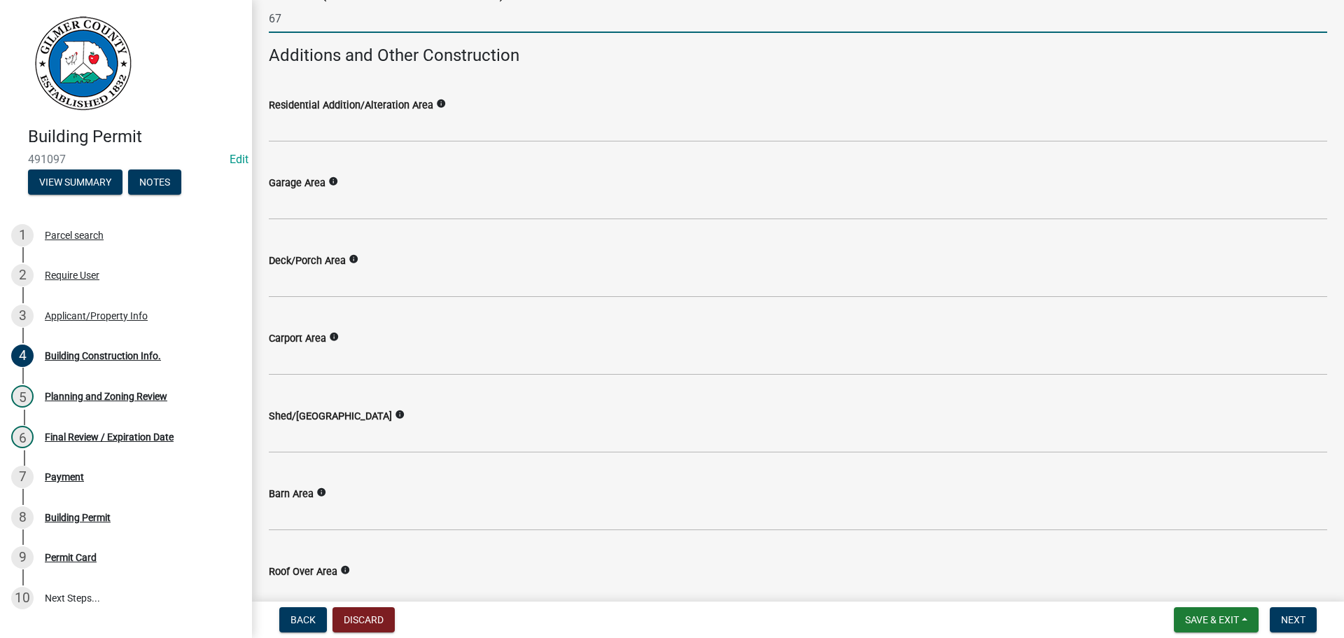
type input "67"
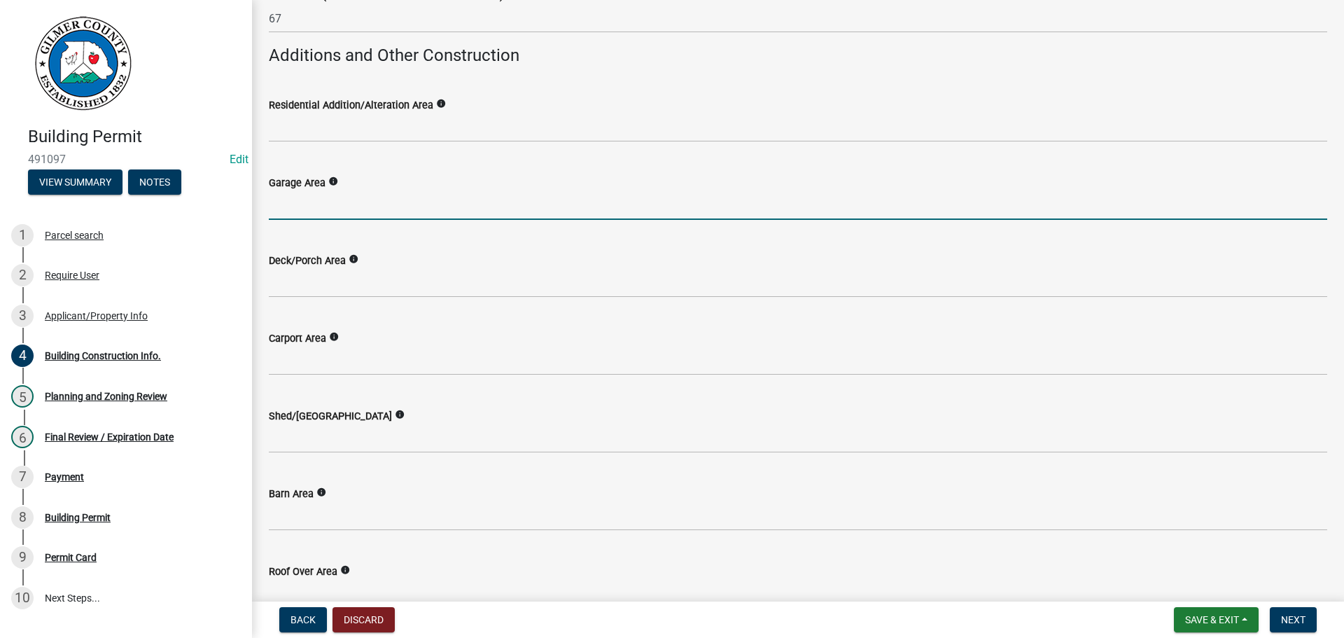
click at [295, 204] on input "text" at bounding box center [798, 205] width 1058 height 29
type input "576"
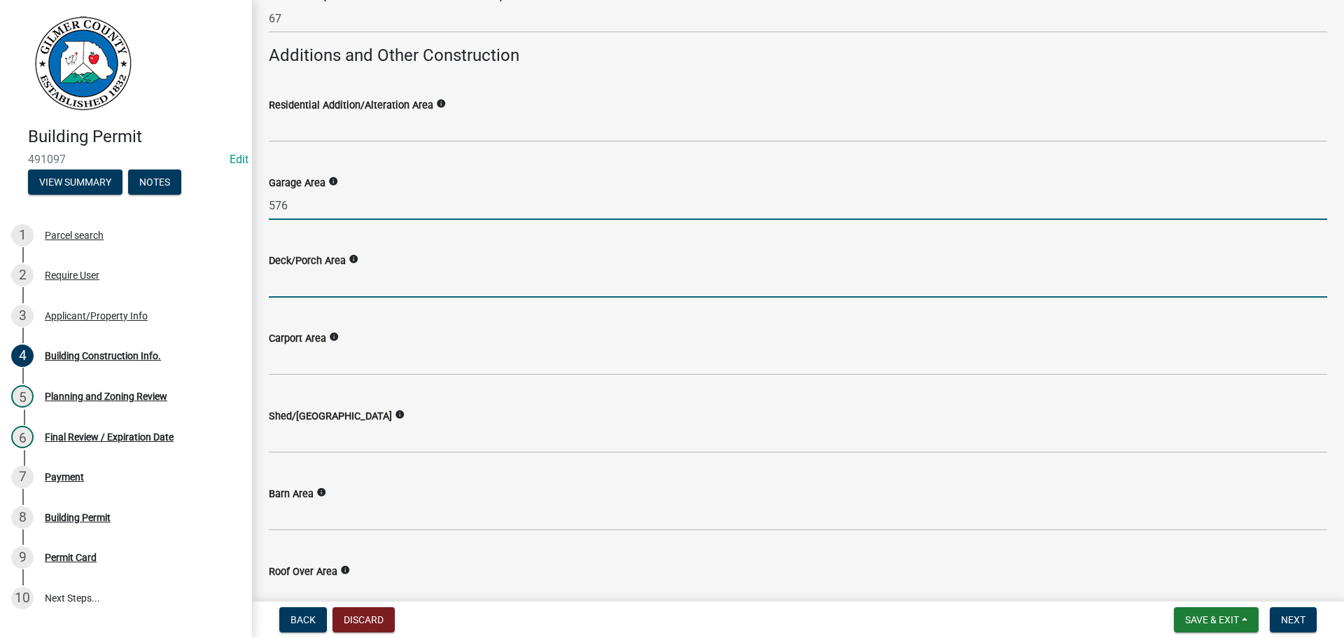
click at [290, 281] on input "text" at bounding box center [798, 283] width 1058 height 29
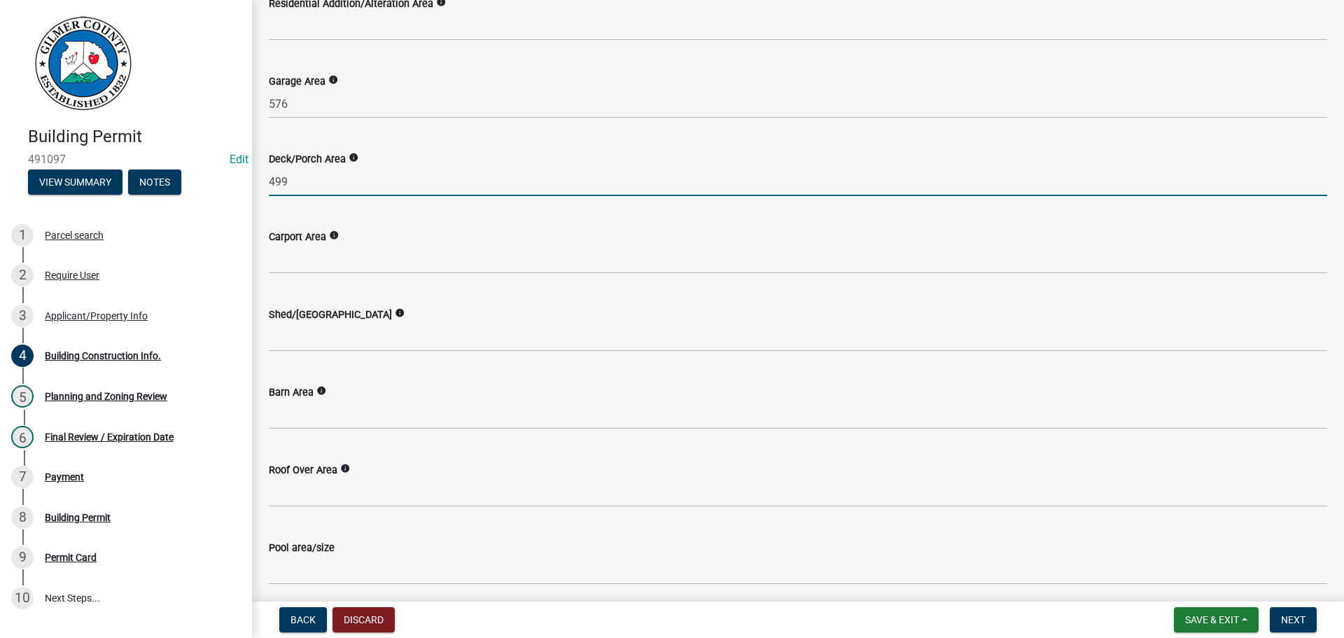
scroll to position [654, 0]
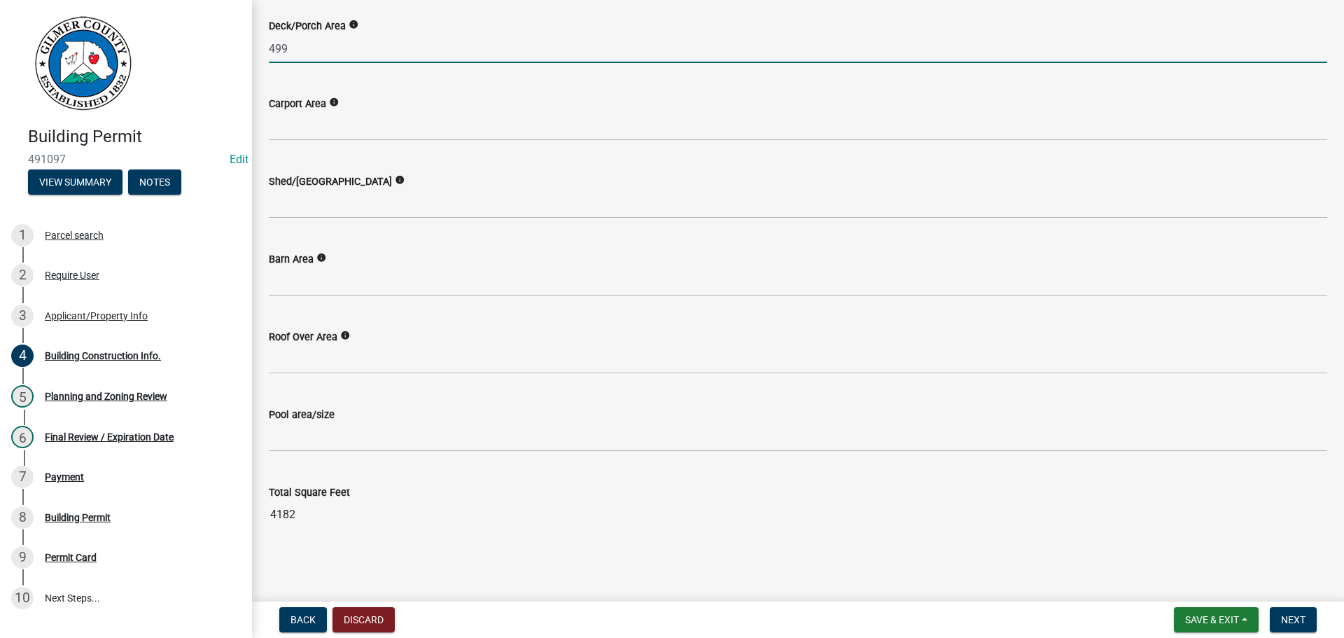
type input "499"
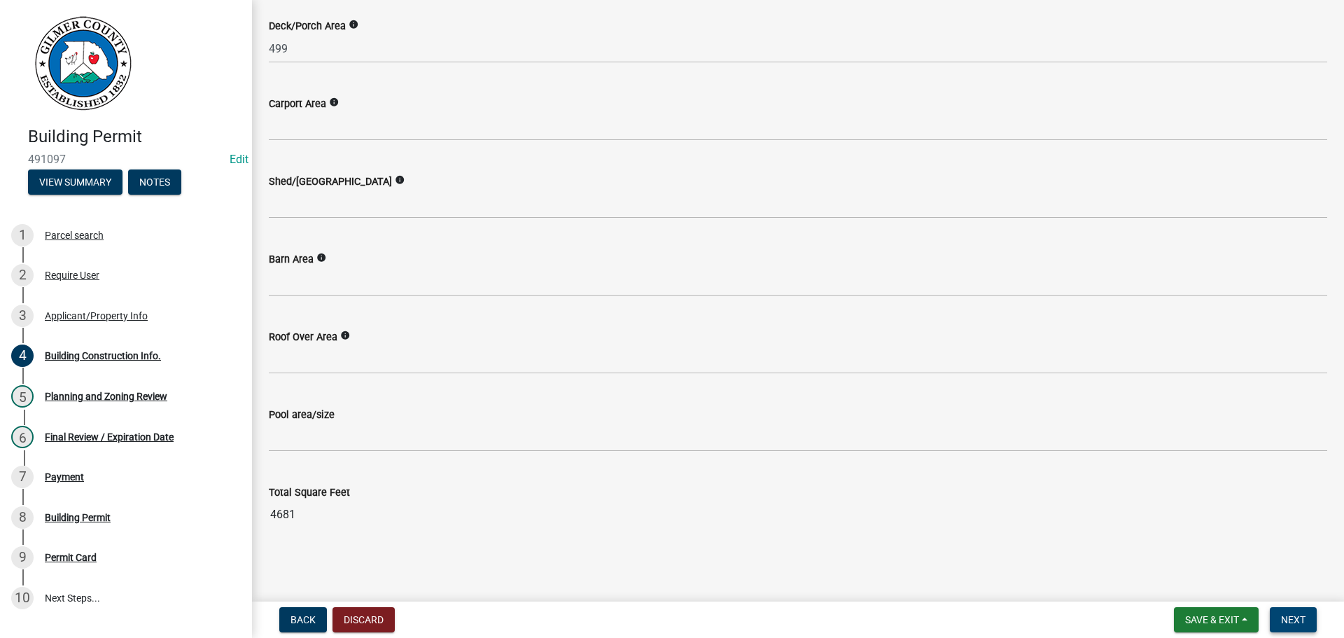
click at [1295, 614] on span "Next" at bounding box center [1293, 619] width 24 height 11
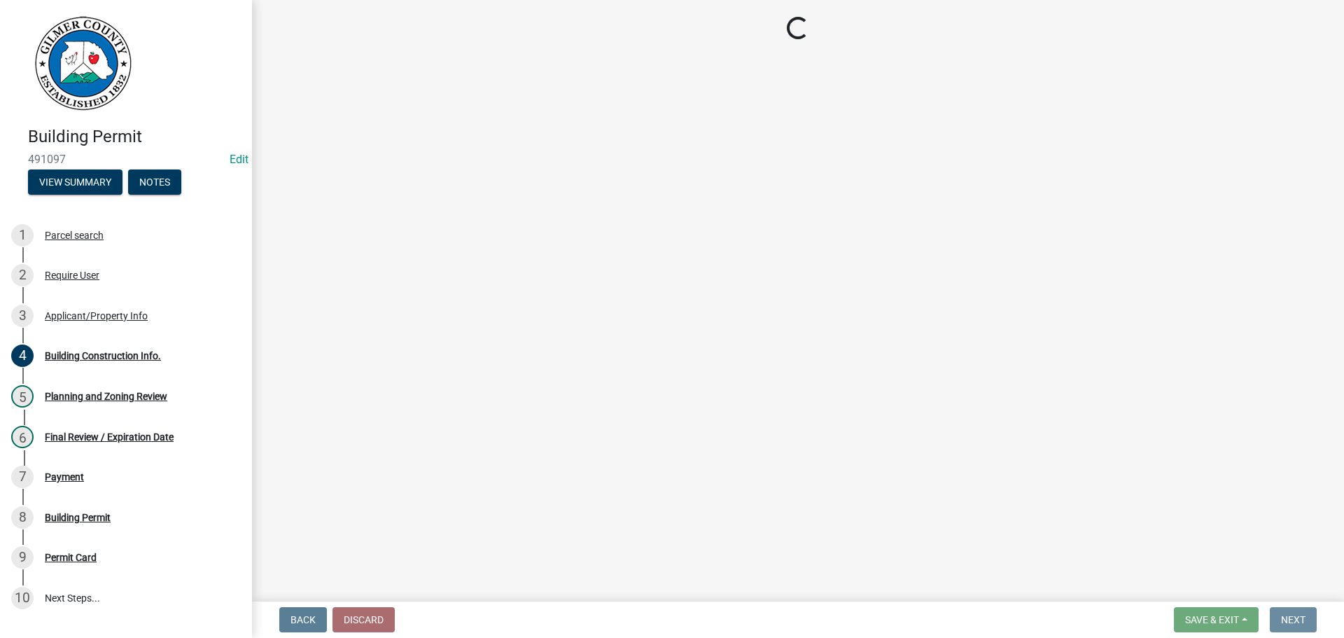
scroll to position [0, 0]
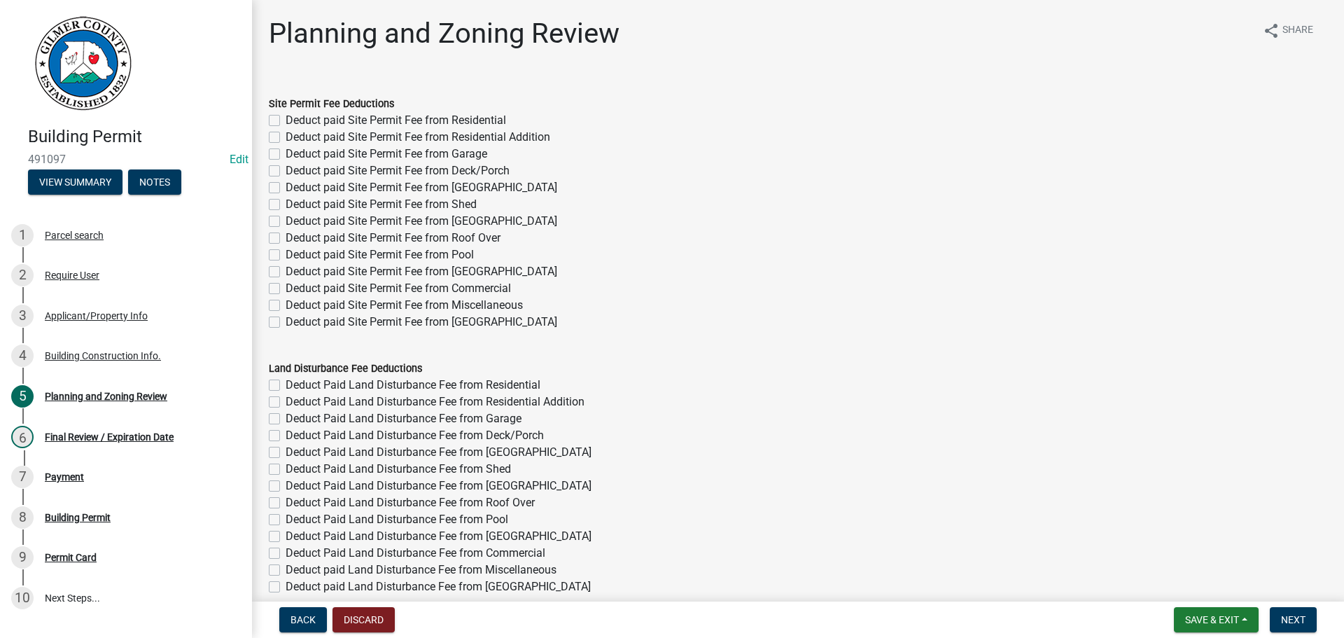
click at [286, 120] on label "Deduct paid Site Permit Fee from Residential" at bounding box center [396, 120] width 220 height 17
click at [286, 120] on input "Deduct paid Site Permit Fee from Residential" at bounding box center [290, 116] width 9 height 9
checkbox input "true"
checkbox input "false"
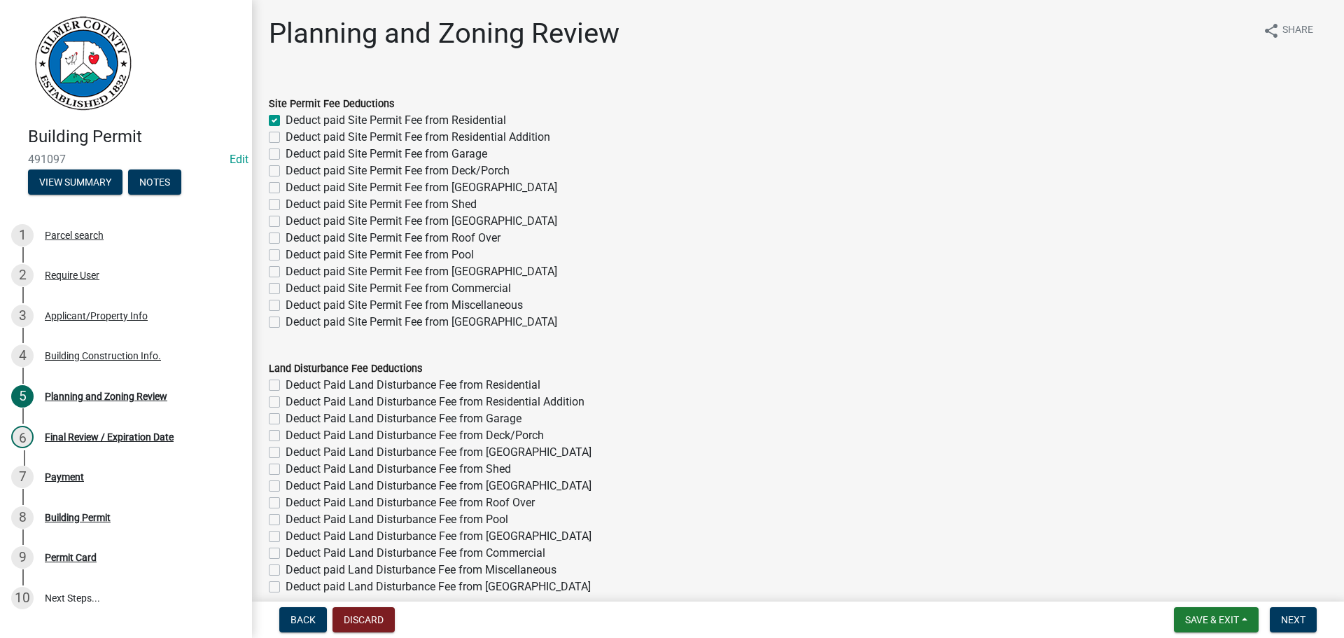
checkbox input "false"
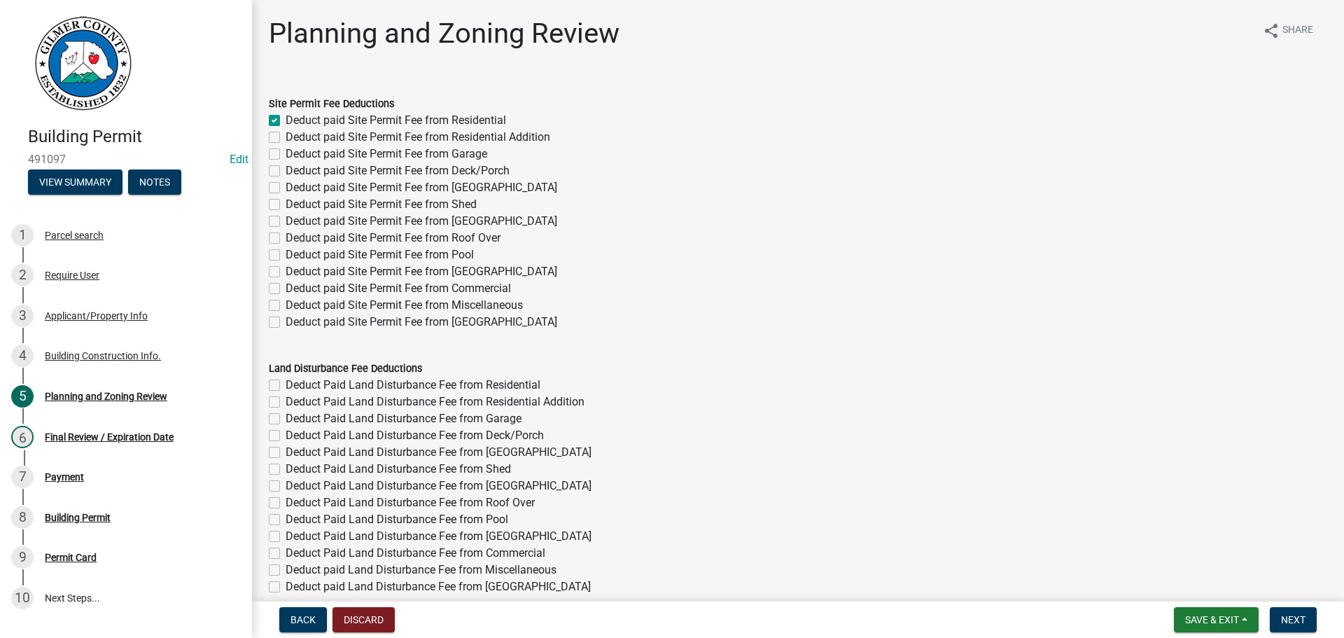
checkbox input "false"
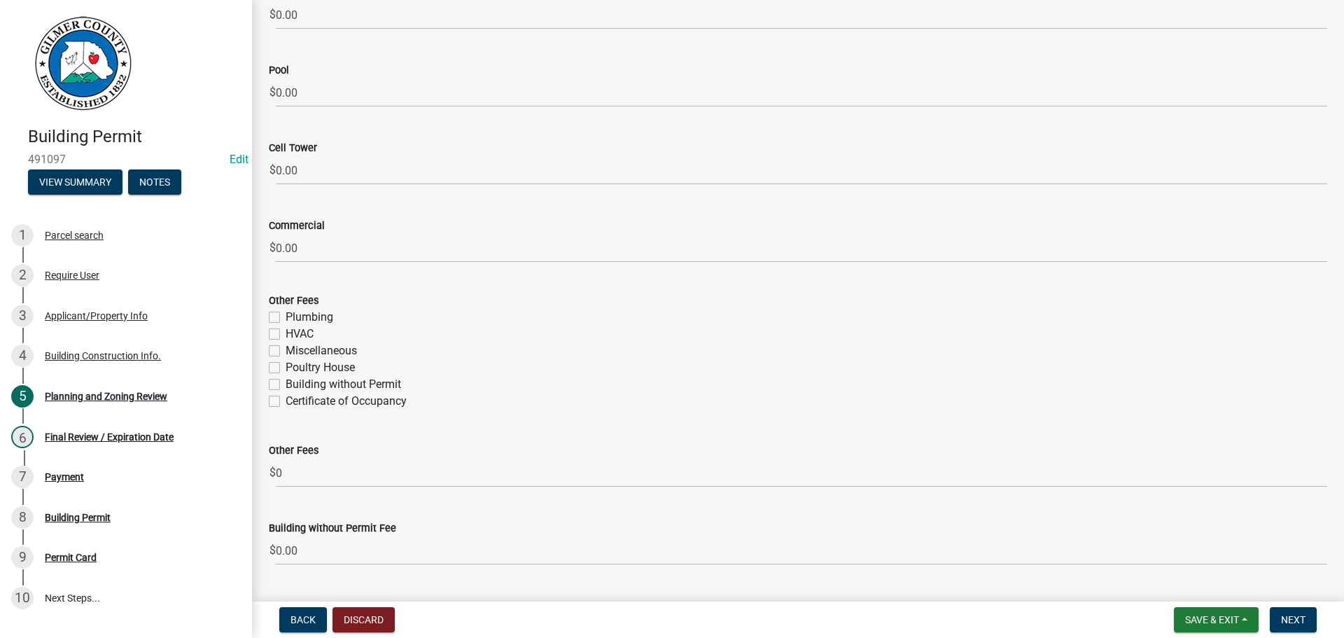
scroll to position [2520, 0]
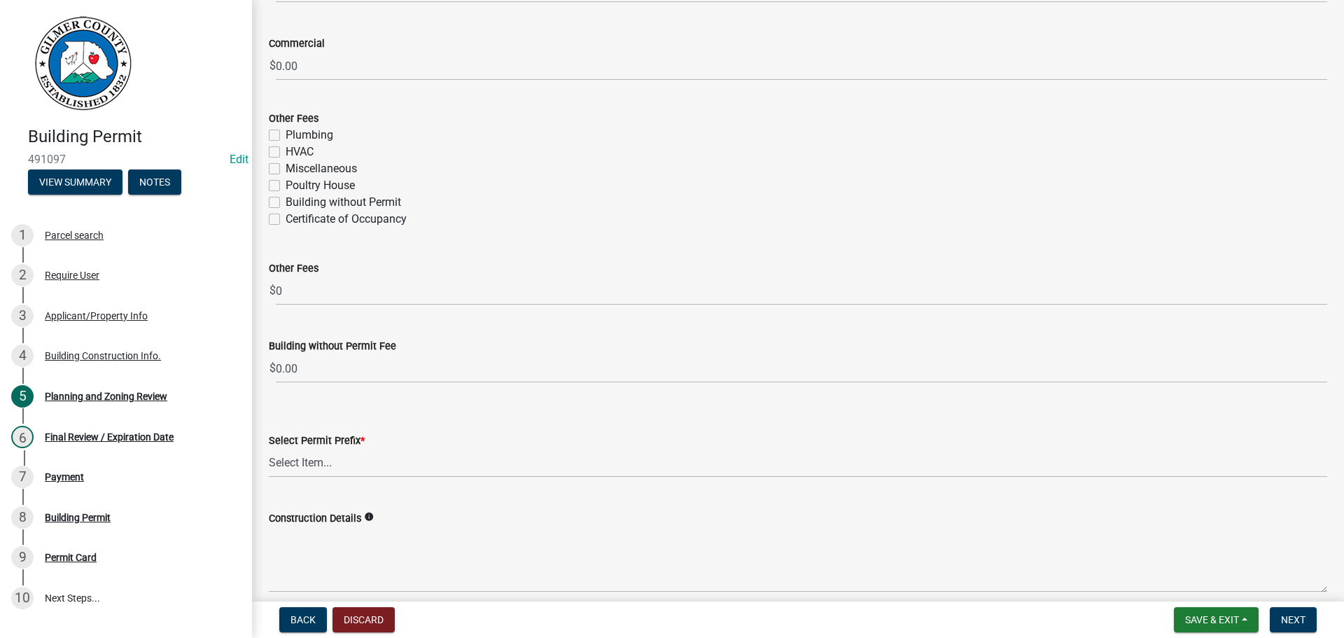
click at [286, 218] on label "Certificate of Occupancy" at bounding box center [346, 219] width 121 height 17
click at [286, 218] on input "Certificate of Occupancy" at bounding box center [290, 215] width 9 height 9
checkbox input "true"
checkbox input "false"
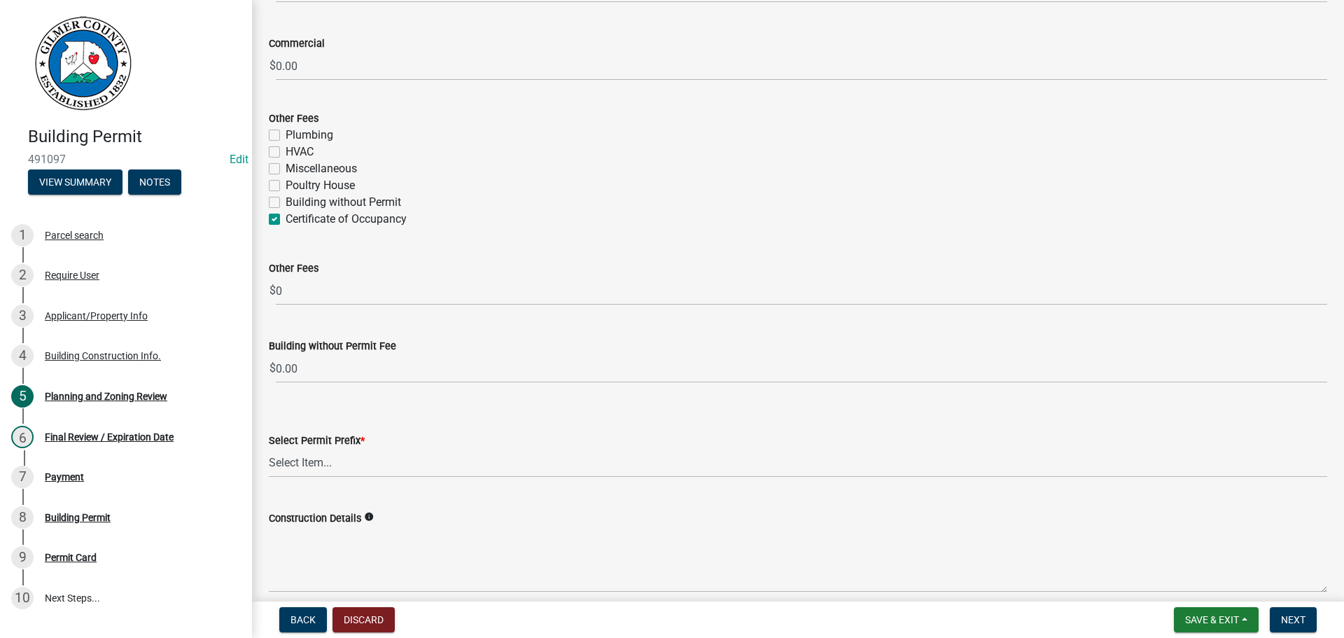
checkbox input "false"
checkbox input "true"
click at [306, 463] on select "Select Item... RES COMM MB LAND POOL MISC CELL TOWER - NEW CELL TOWER - ADD ON" at bounding box center [798, 463] width 1058 height 29
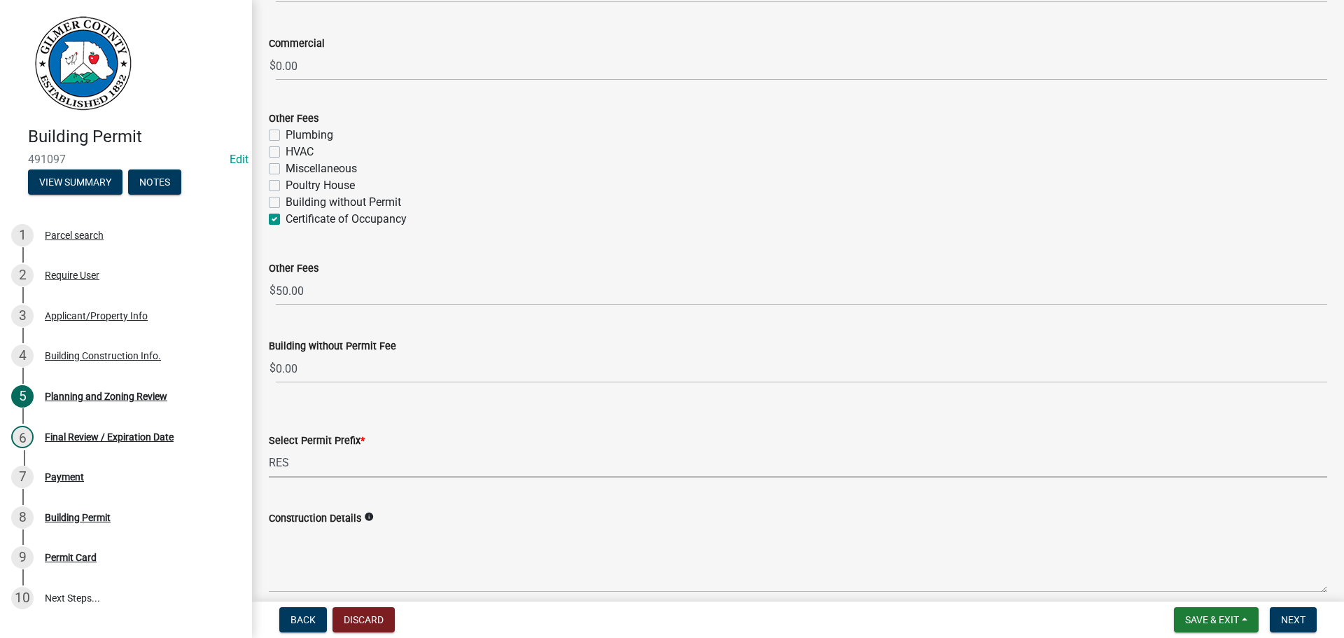
click at [269, 449] on select "Select Item... RES COMM MB LAND POOL MISC CELL TOWER - NEW CELL TOWER - ADD ON" at bounding box center [798, 463] width 1058 height 29
select select "b5c39336-92b9-49ce-a0a5-4e9e9babf743"
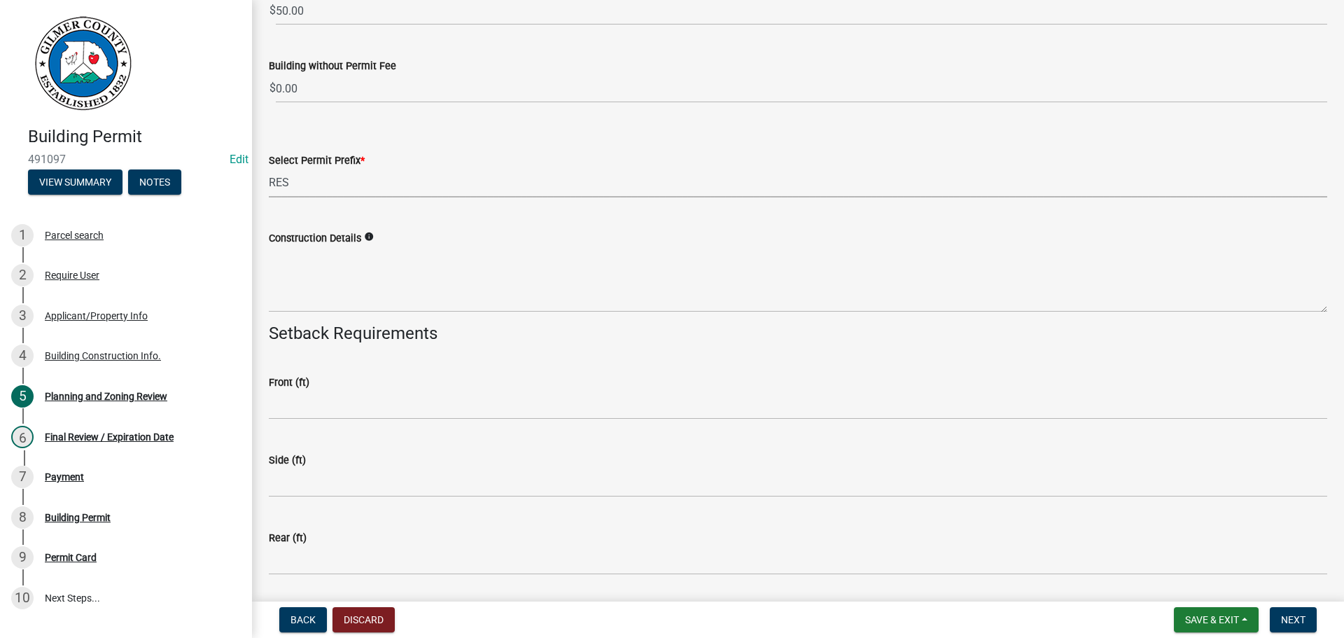
scroll to position [2949, 0]
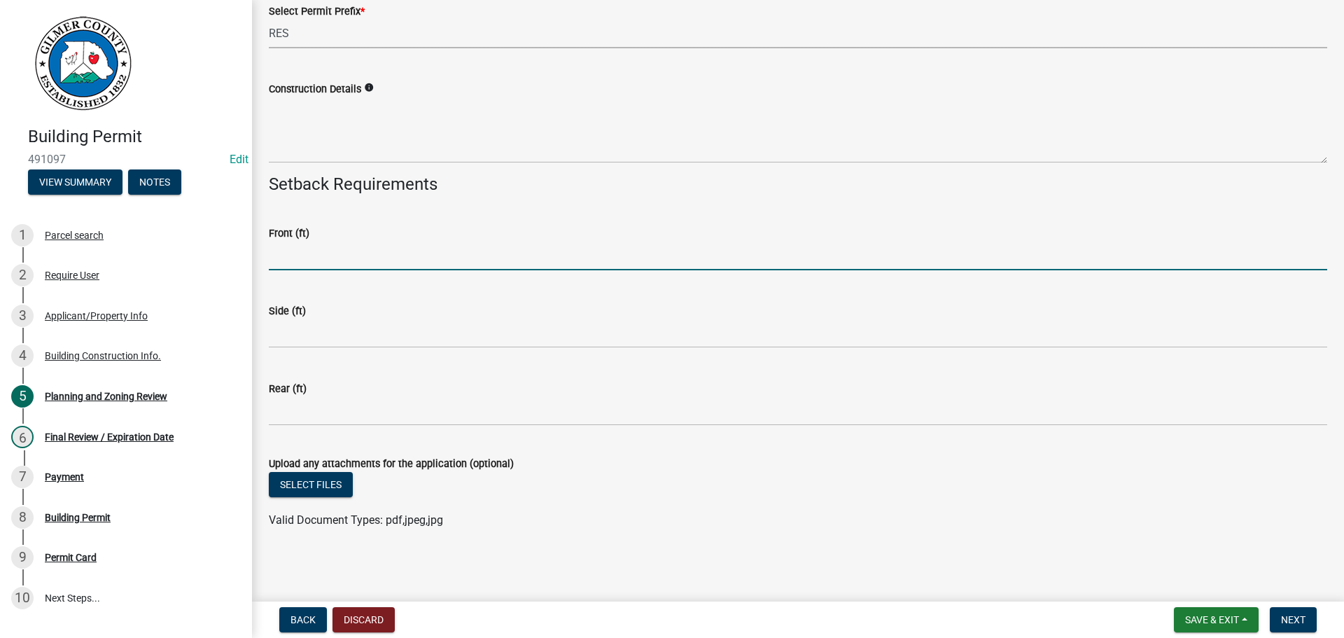
click at [288, 261] on input "text" at bounding box center [798, 255] width 1058 height 29
type input "35"
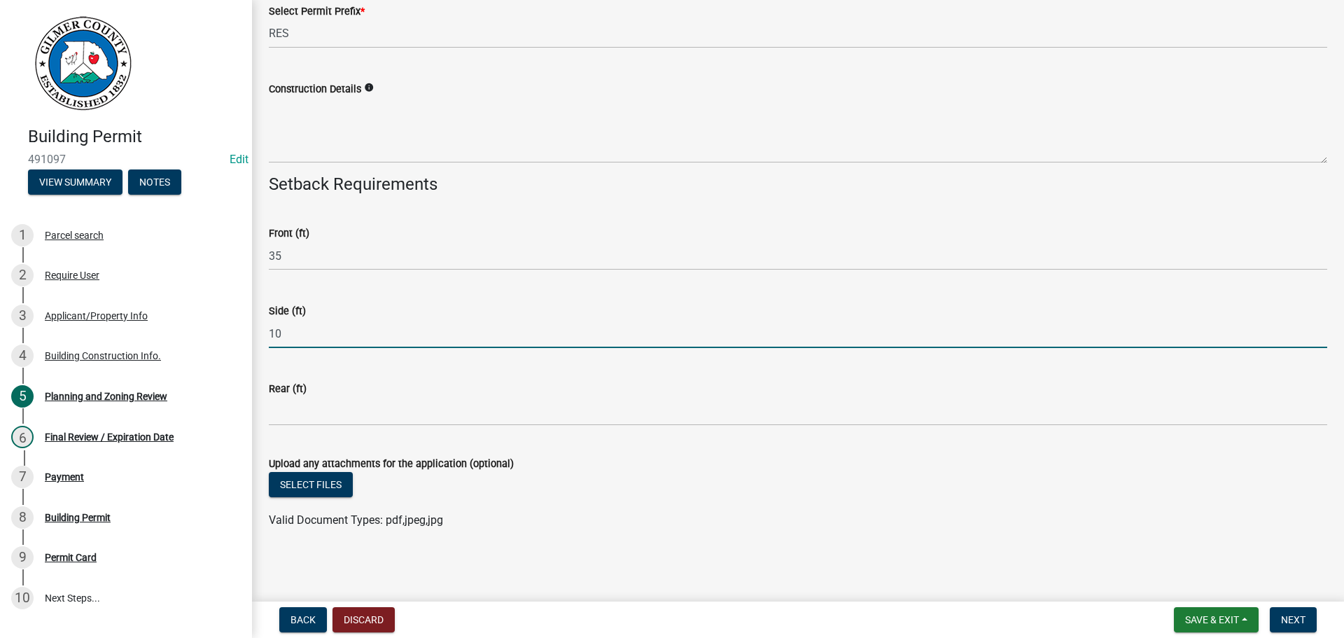
type input "10"
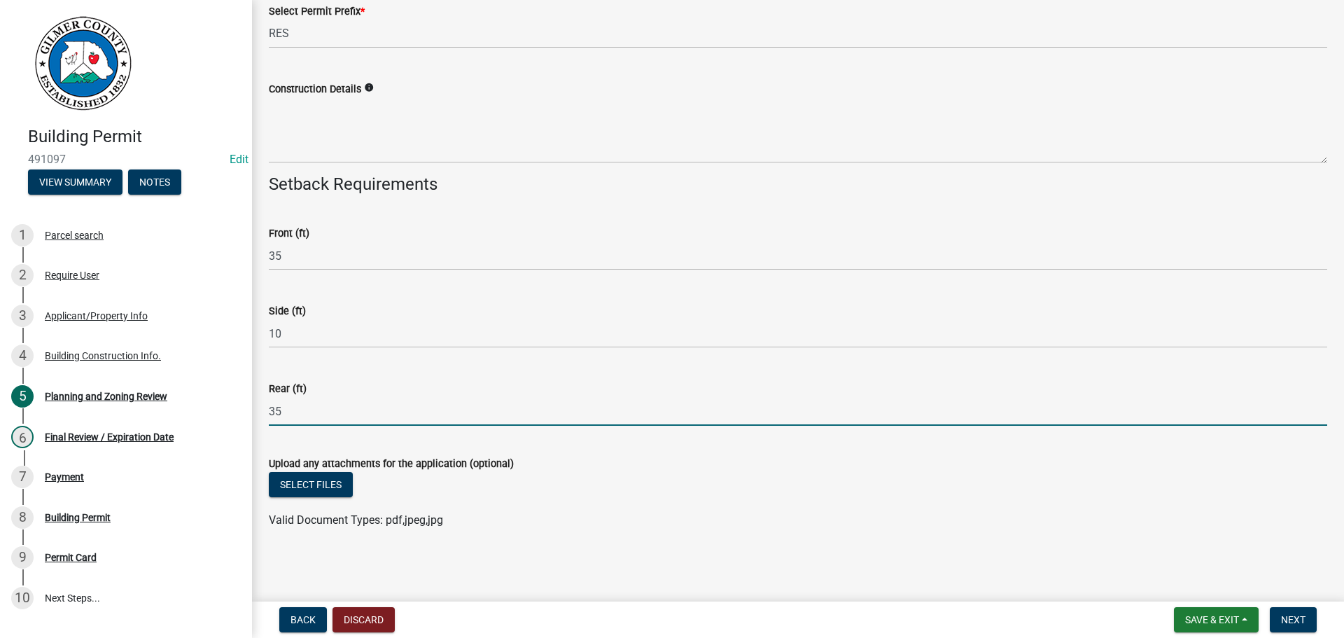
type input "35"
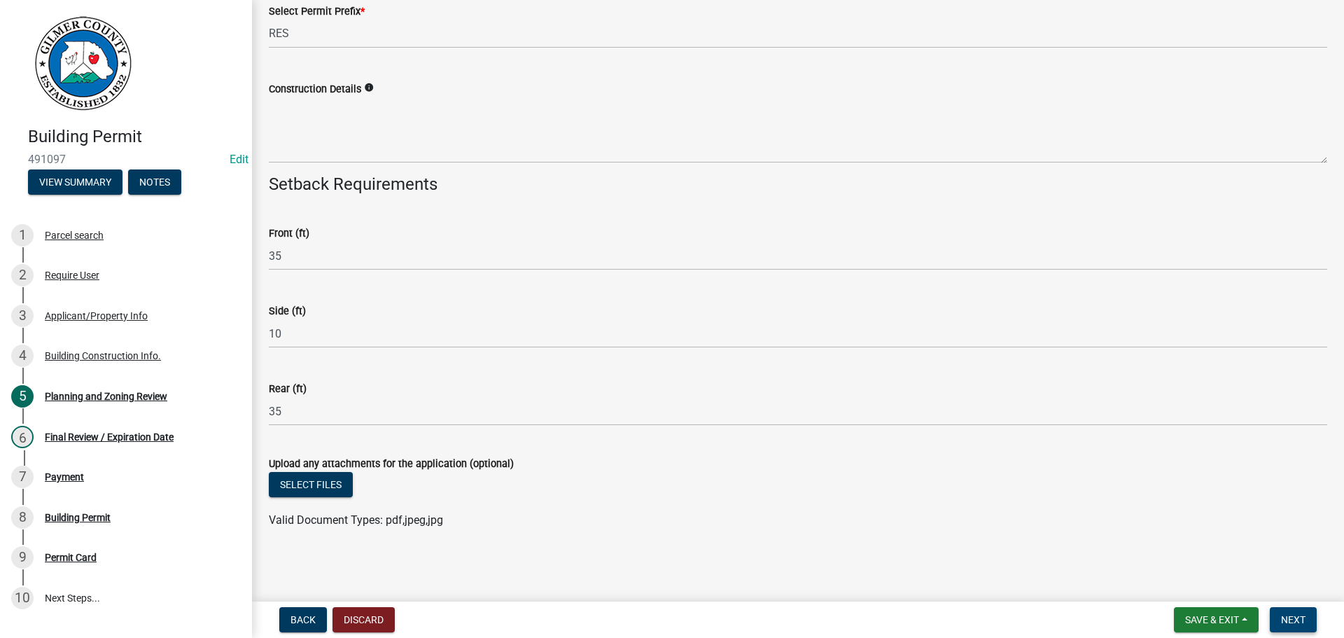
click at [1296, 622] on span "Next" at bounding box center [1293, 619] width 24 height 11
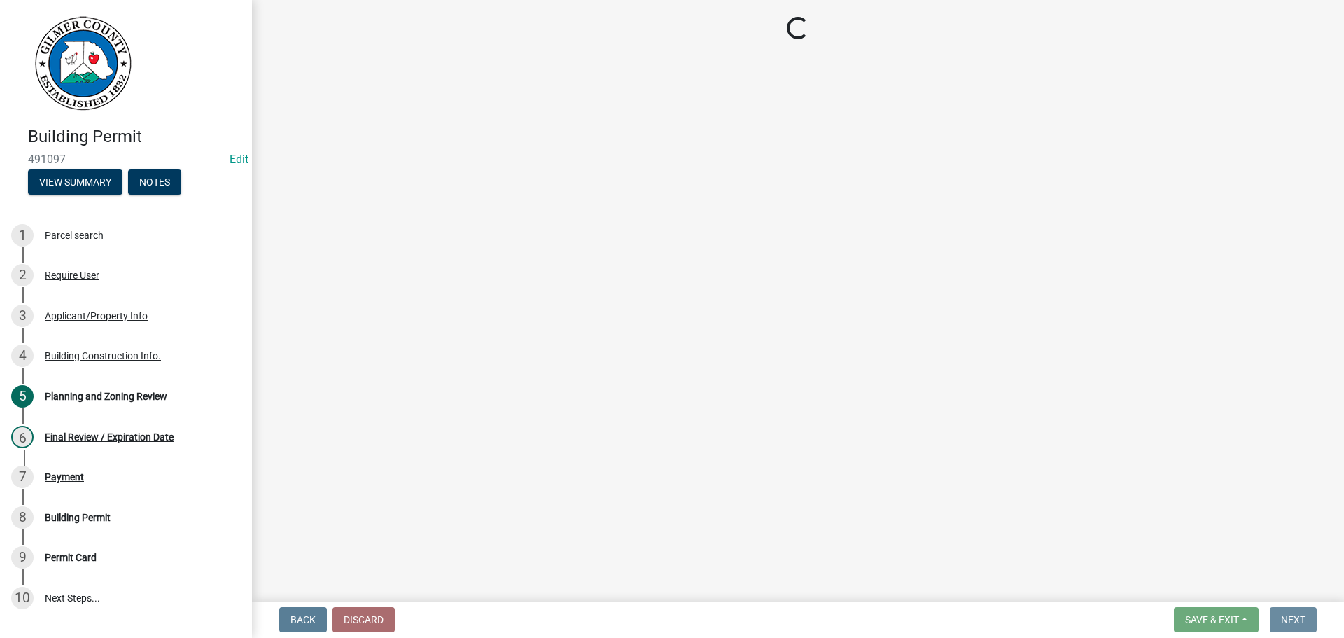
scroll to position [0, 0]
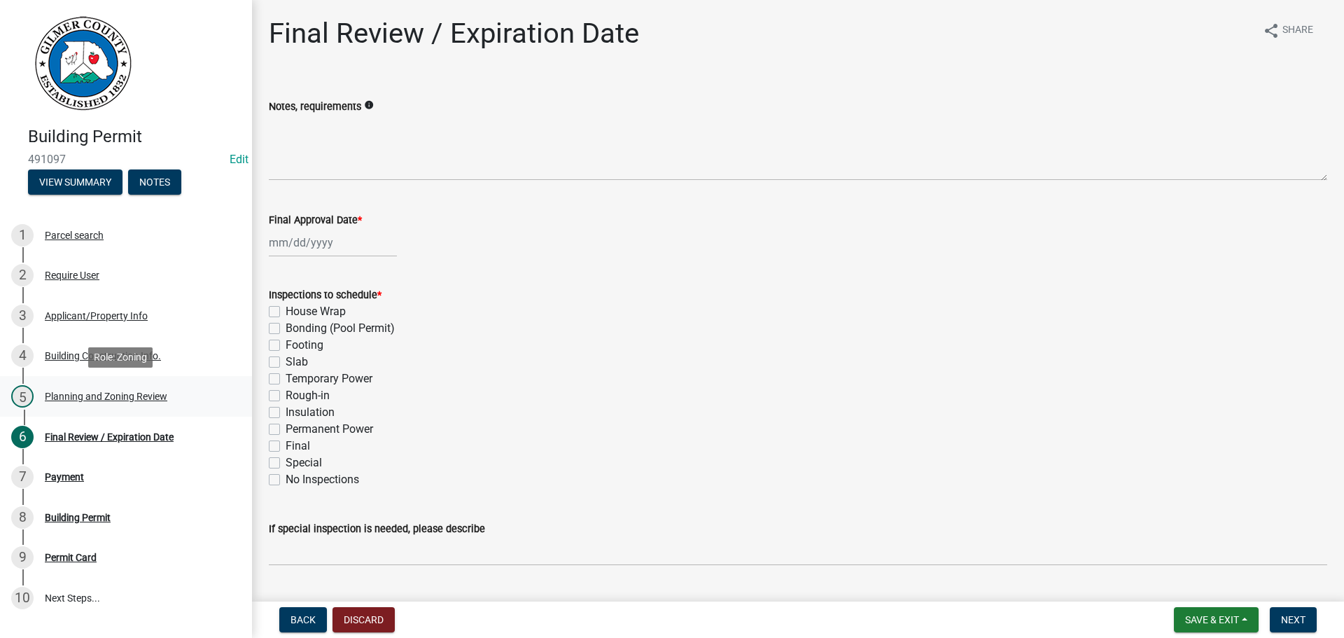
click at [115, 395] on div "Planning and Zoning Review" at bounding box center [106, 396] width 122 height 10
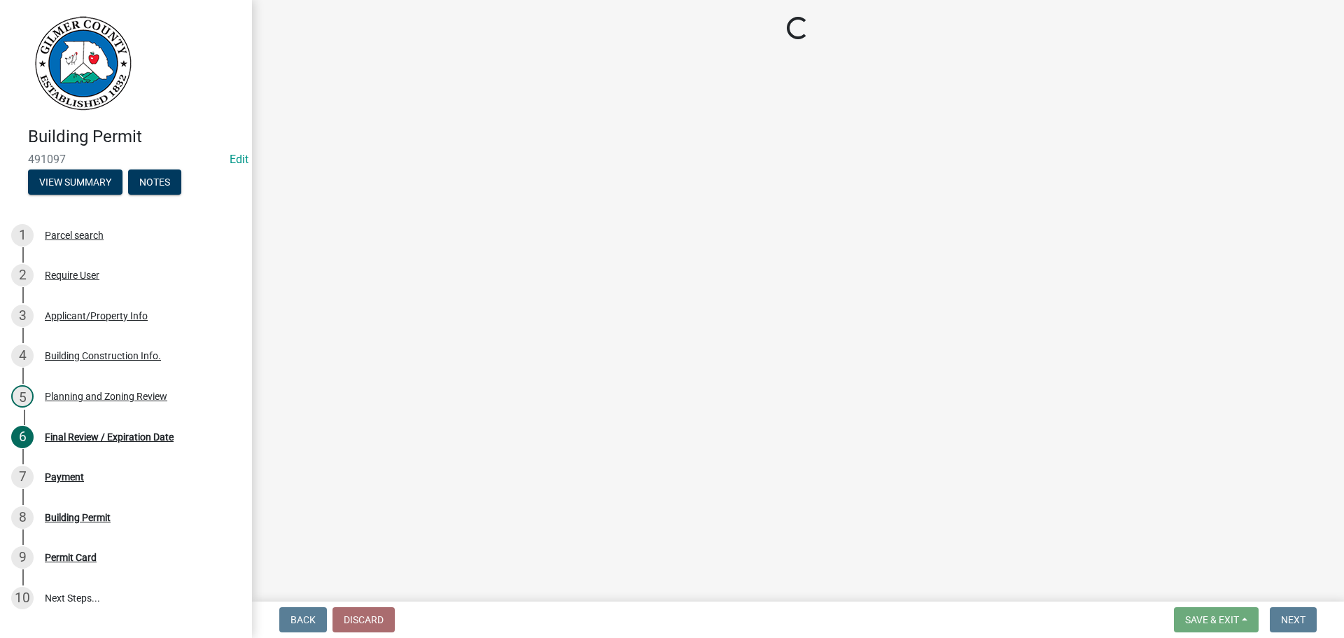
select select "b5c39336-92b9-49ce-a0a5-4e9e9babf743"
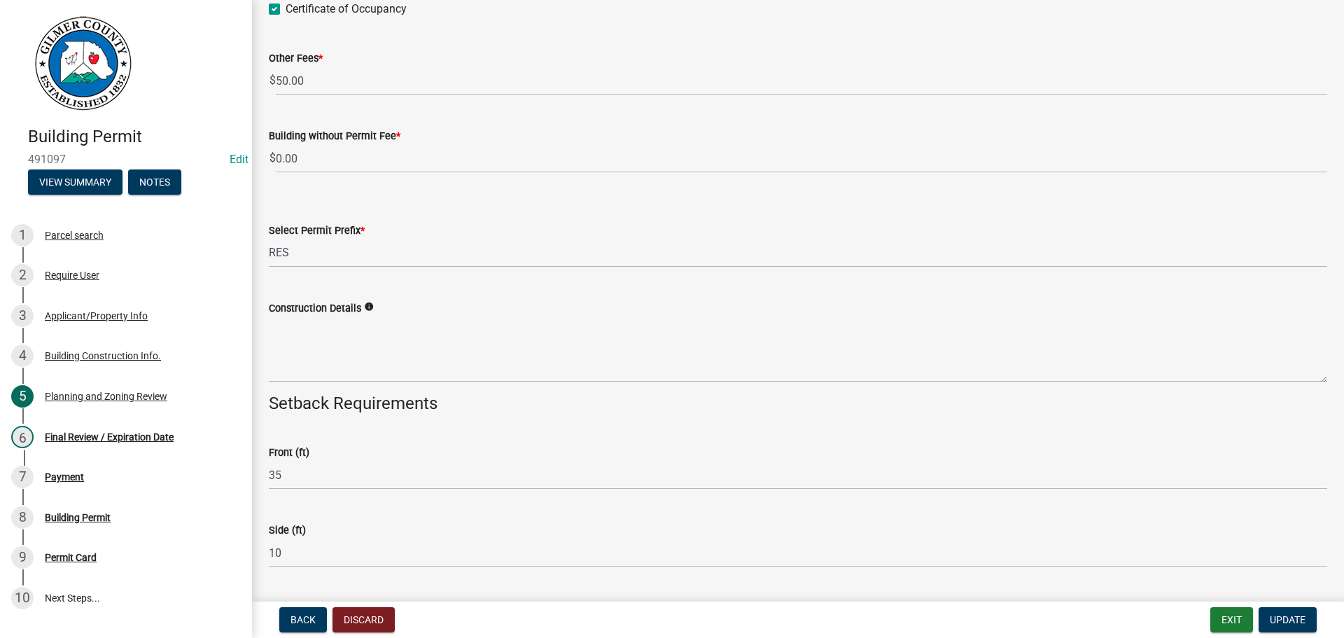
scroll to position [2949, 0]
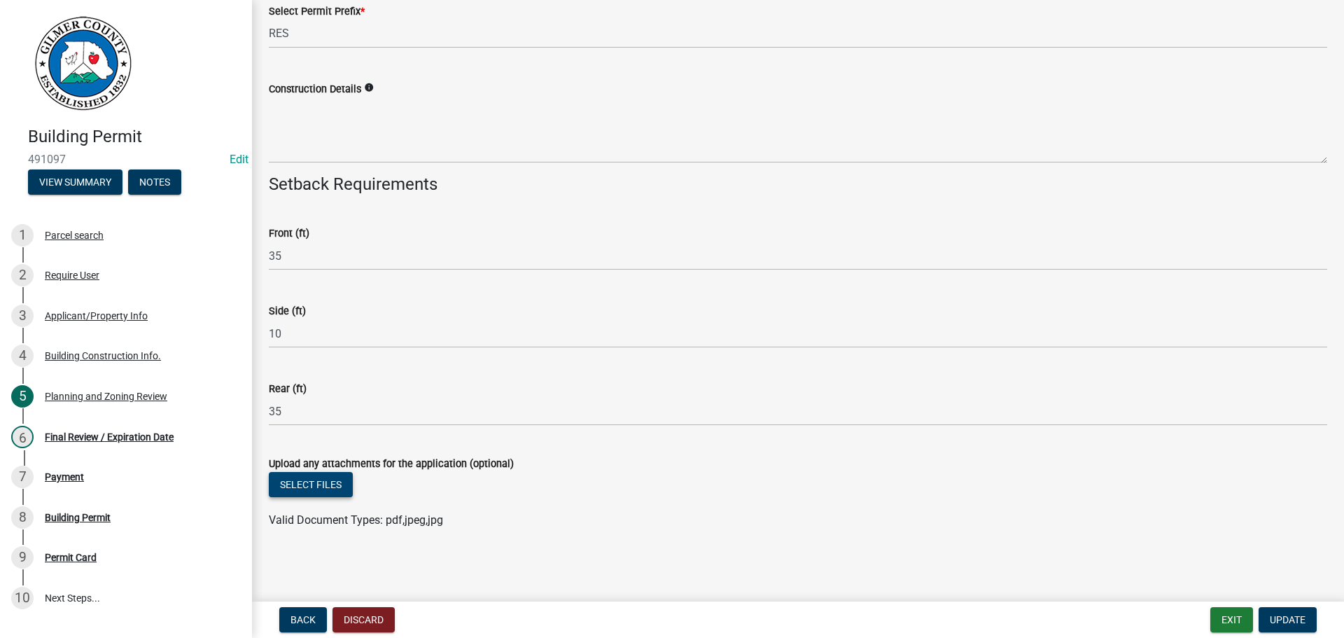
click at [300, 484] on button "Select files" at bounding box center [311, 484] width 84 height 25
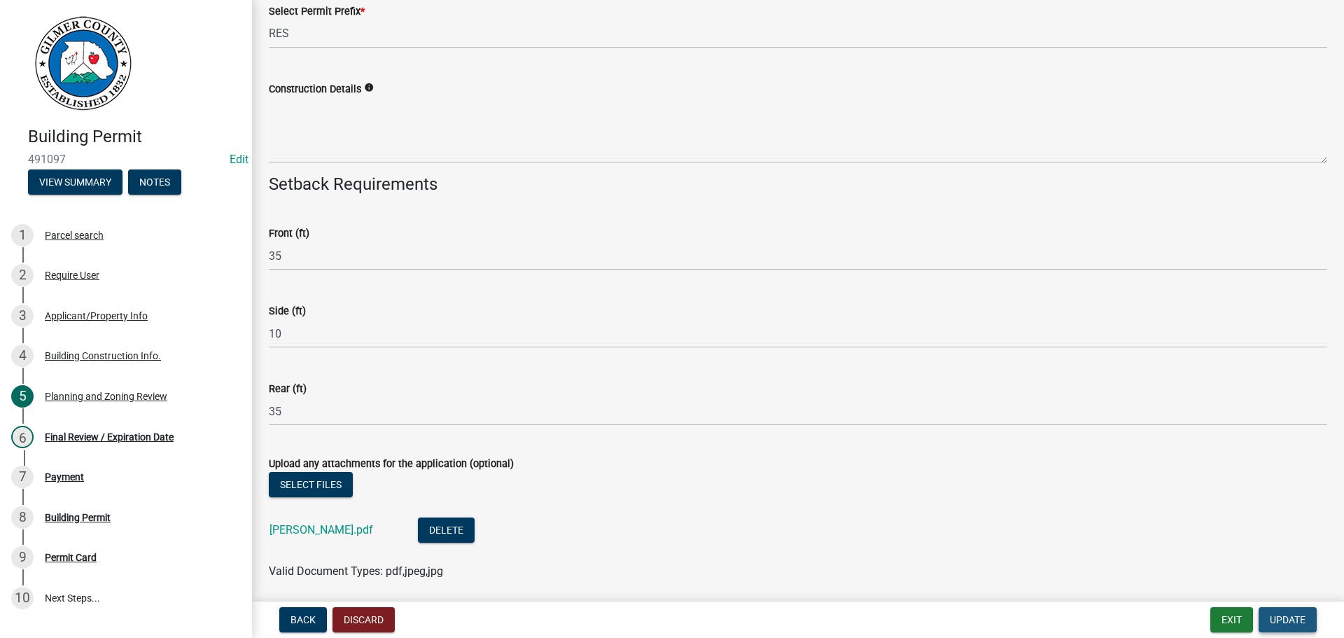
click at [1279, 617] on span "Update" at bounding box center [1288, 619] width 36 height 11
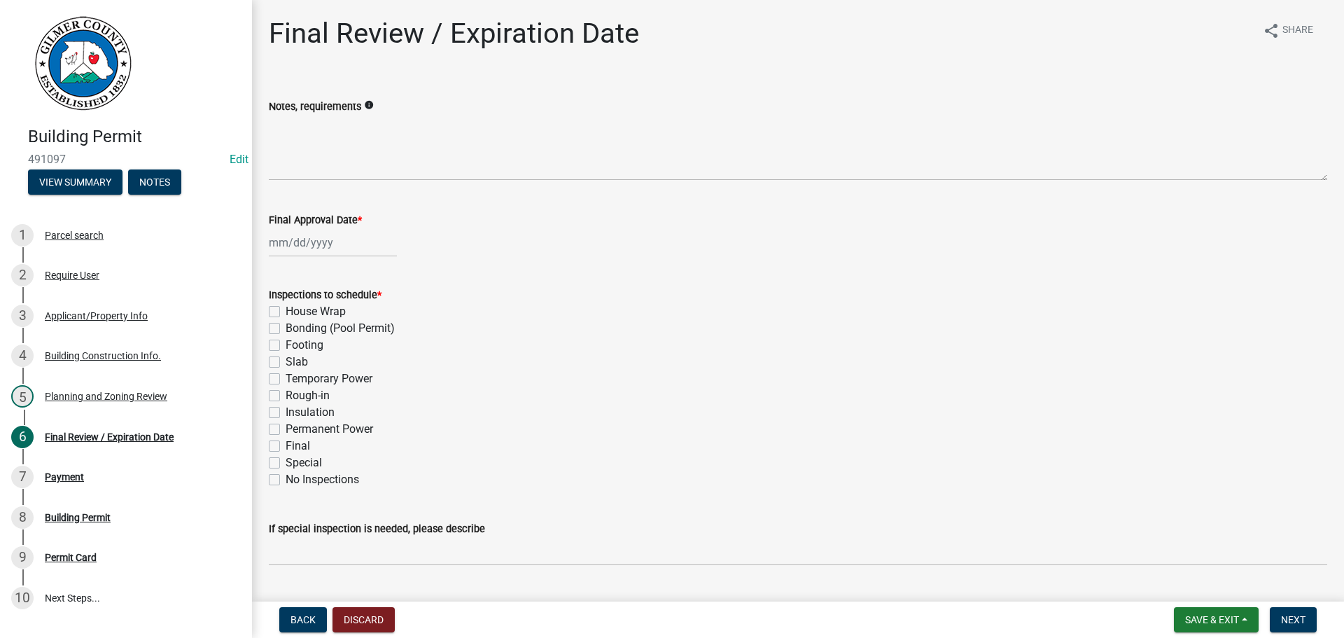
click at [307, 248] on div at bounding box center [333, 242] width 128 height 29
select select "10"
select select "2025"
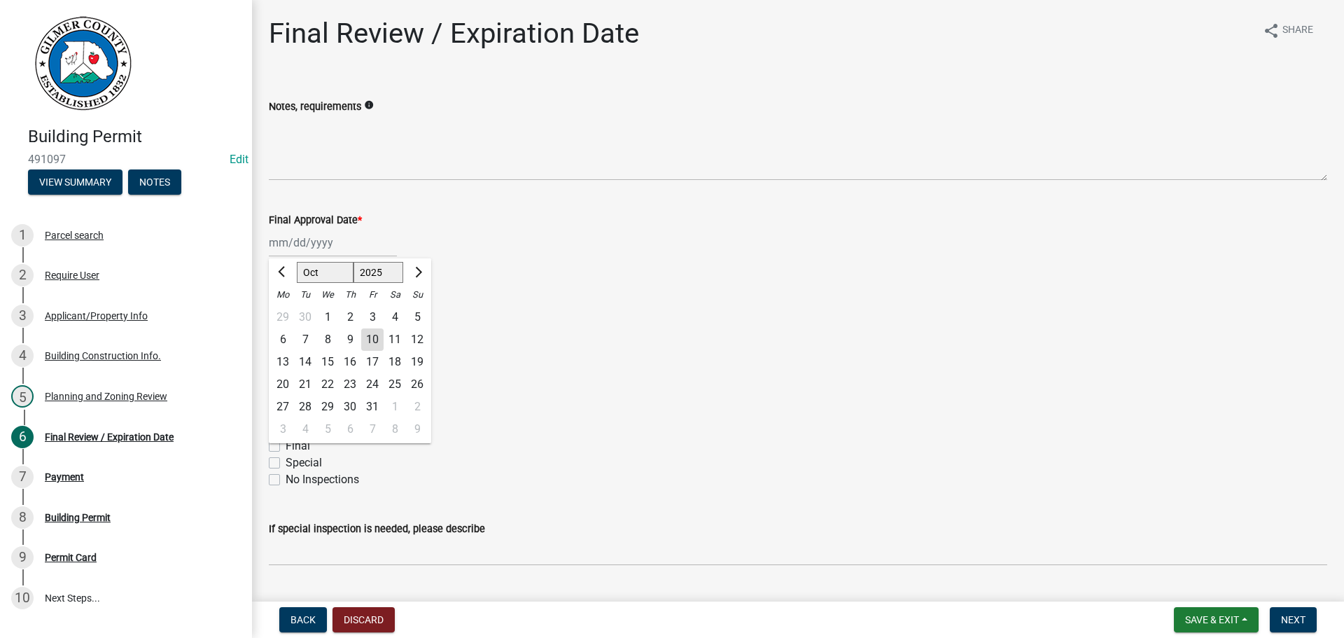
click at [374, 335] on div "10" at bounding box center [372, 339] width 22 height 22
type input "[DATE]"
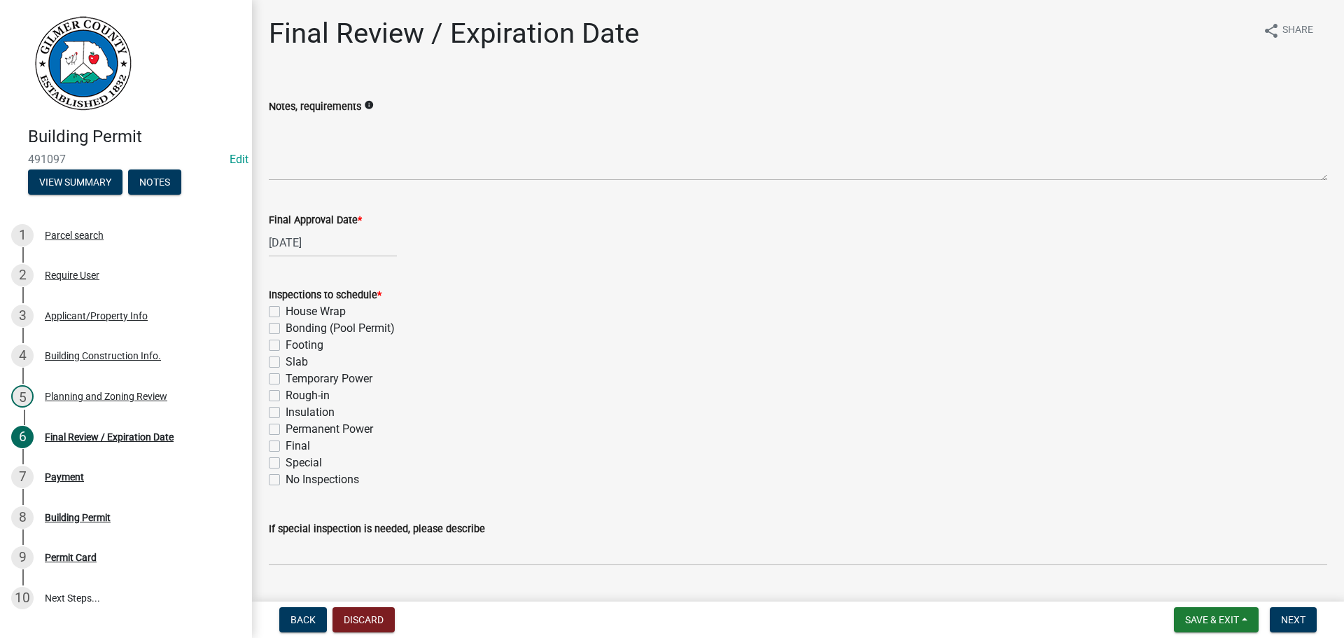
click at [286, 345] on label "Footing" at bounding box center [305, 345] width 38 height 17
click at [286, 345] on input "Footing" at bounding box center [290, 341] width 9 height 9
checkbox input "true"
checkbox input "false"
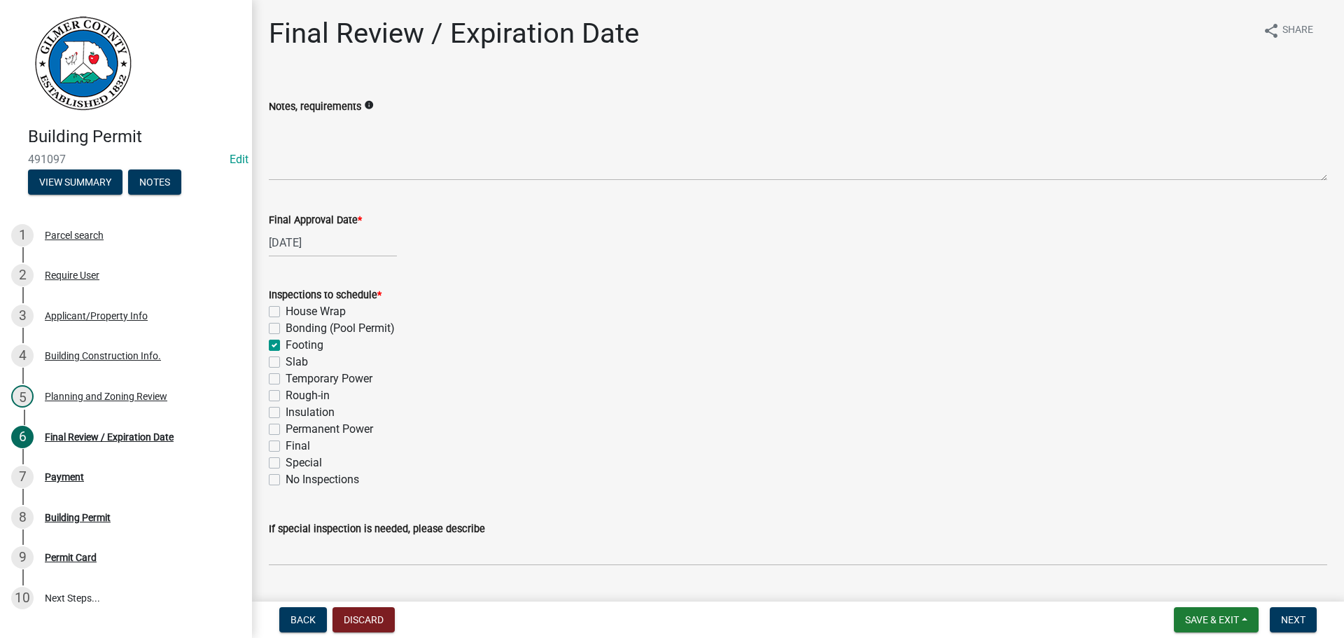
checkbox input "true"
checkbox input "false"
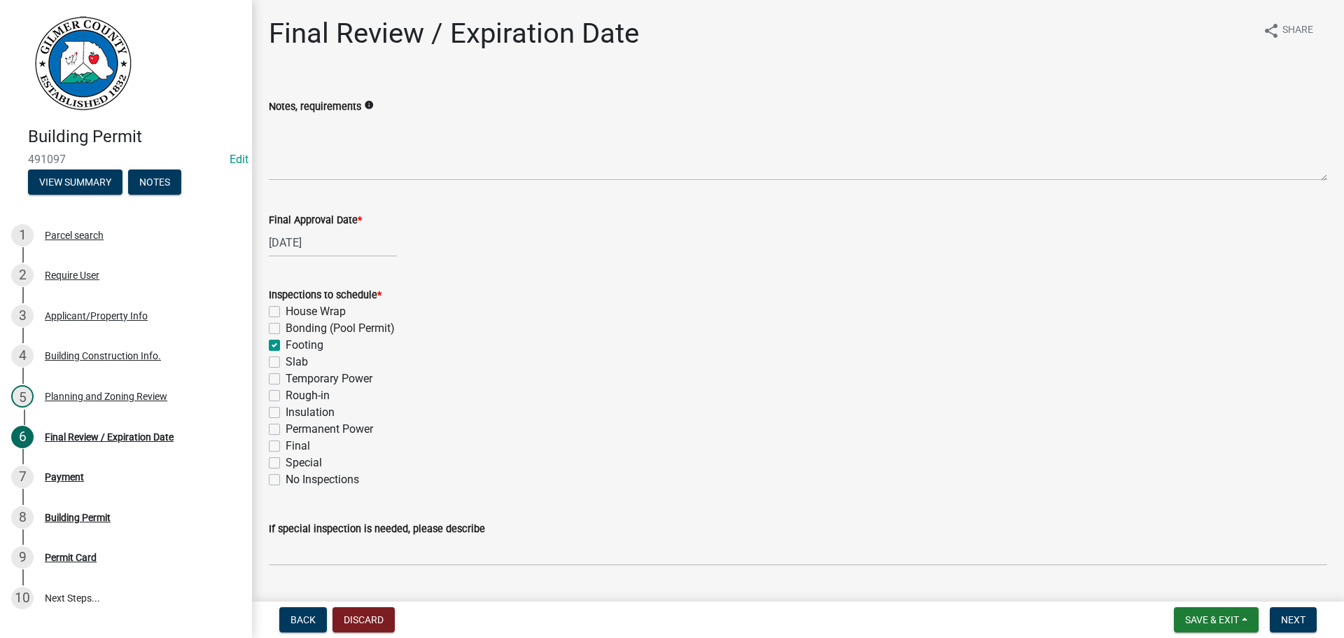
checkbox input "false"
click at [286, 363] on label "Slab" at bounding box center [297, 361] width 22 height 17
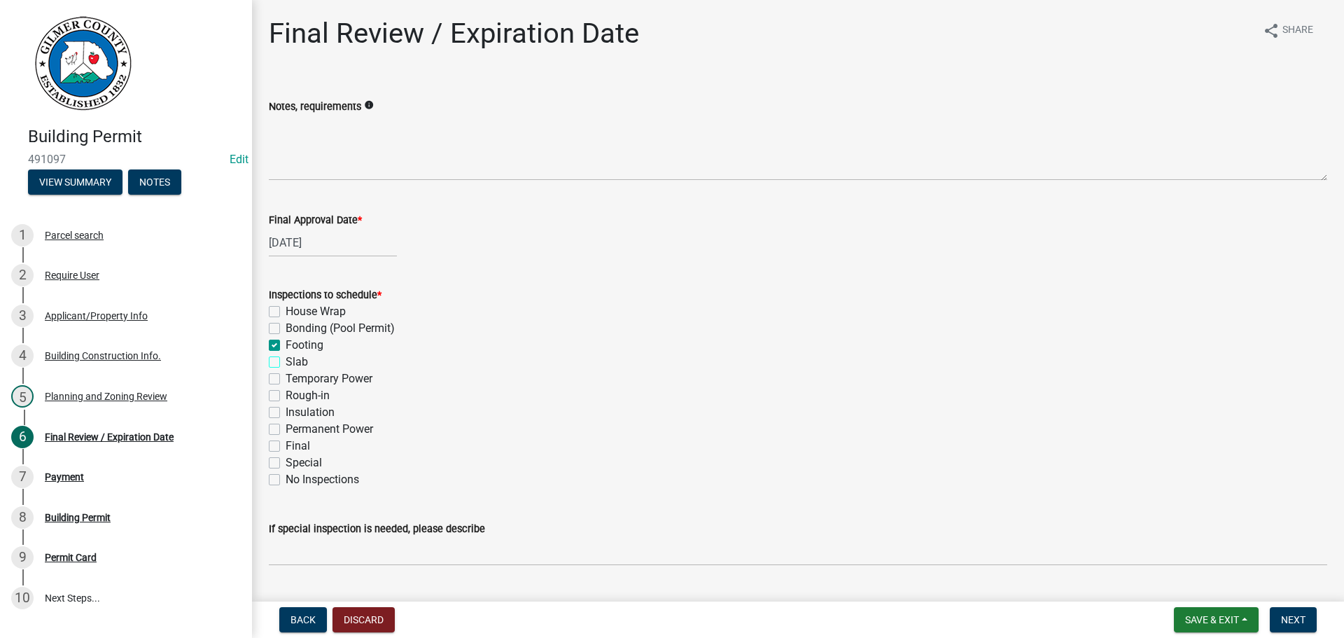
click at [286, 363] on input "Slab" at bounding box center [290, 357] width 9 height 9
checkbox input "true"
checkbox input "false"
checkbox input "true"
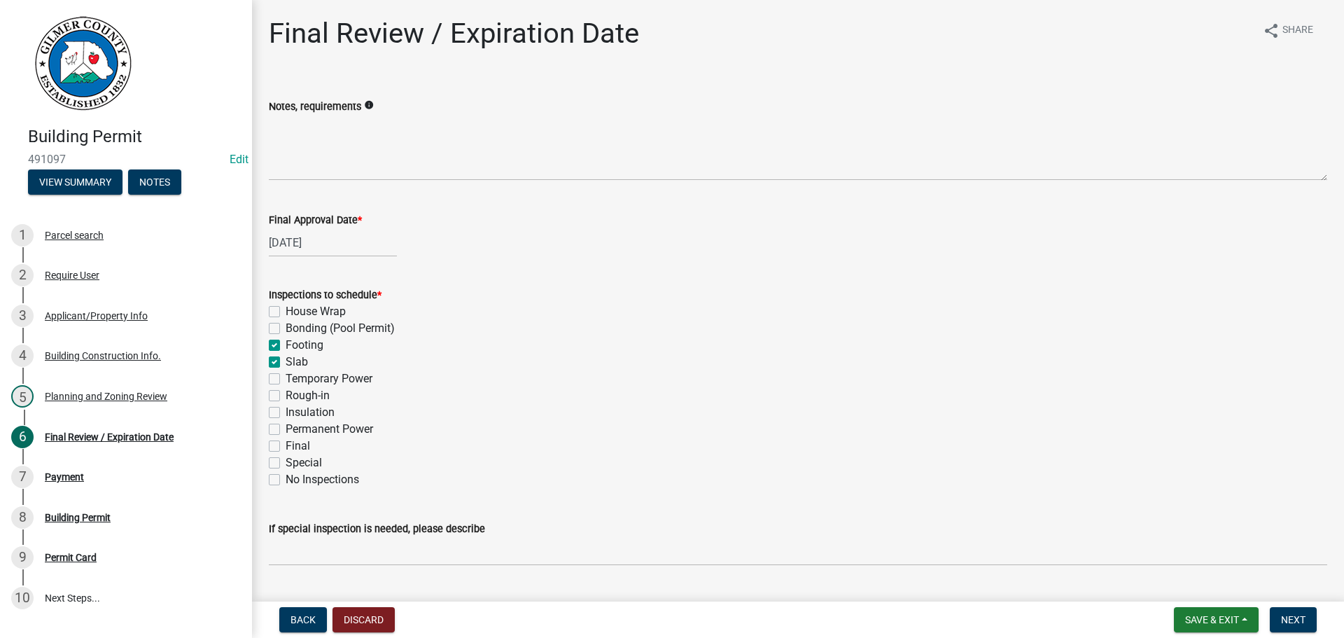
checkbox input "true"
checkbox input "false"
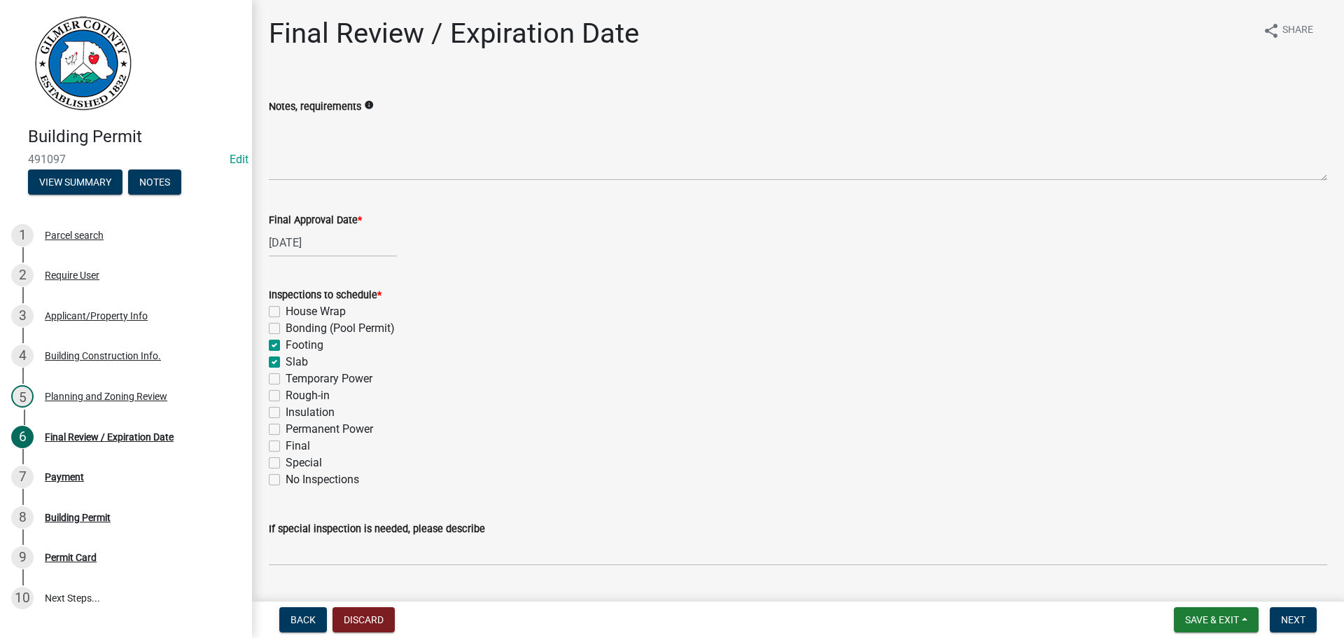
checkbox input "false"
click at [286, 394] on label "Rough-in" at bounding box center [308, 395] width 44 height 17
click at [286, 394] on input "Rough-in" at bounding box center [290, 391] width 9 height 9
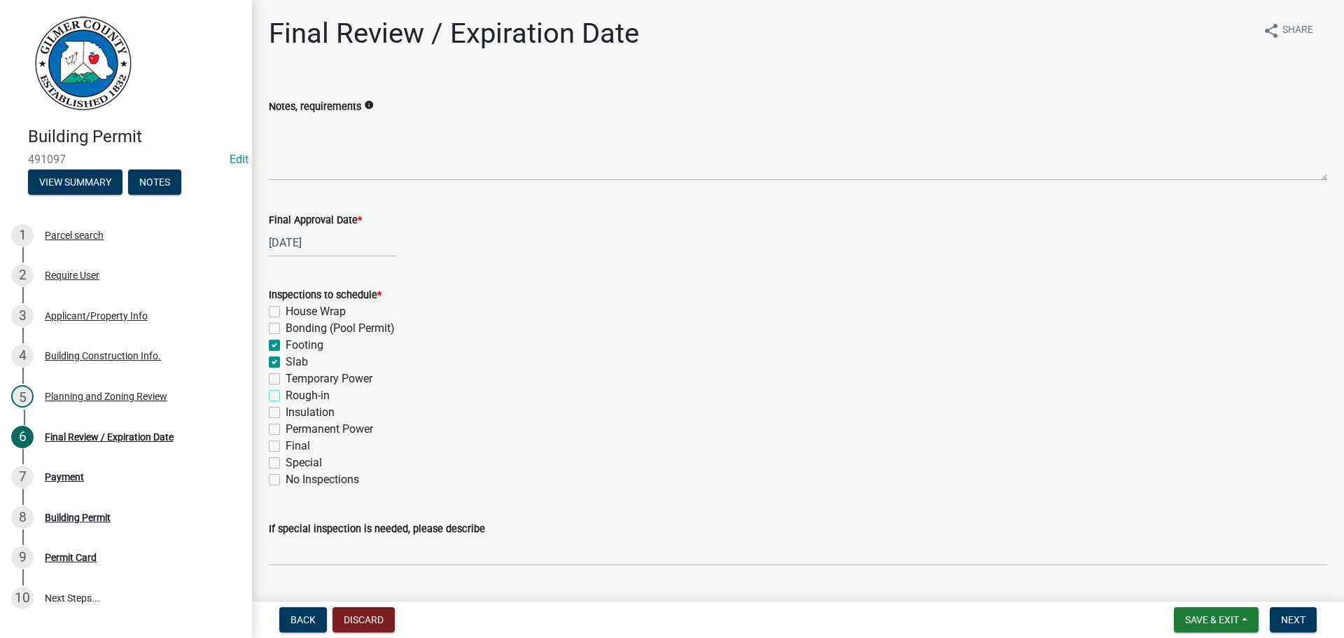
checkbox input "true"
checkbox input "false"
checkbox input "true"
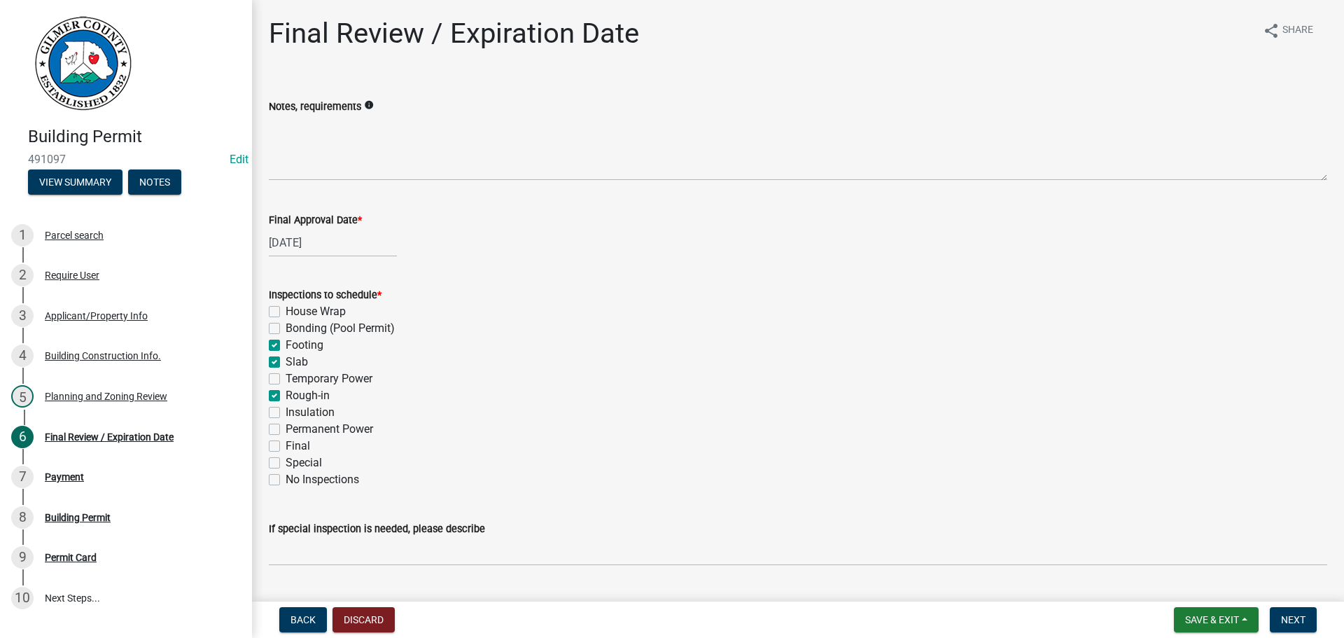
checkbox input "false"
checkbox input "true"
checkbox input "false"
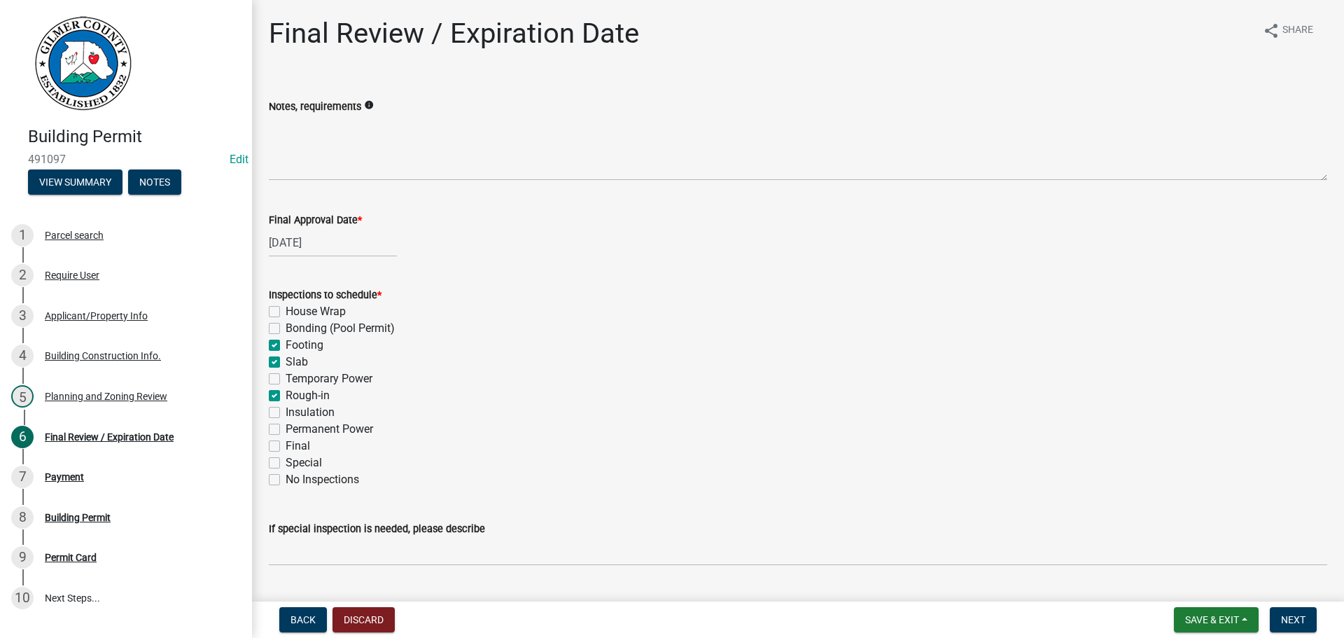
checkbox input "false"
click at [286, 427] on label "Permanent Power" at bounding box center [329, 429] width 87 height 17
click at [286, 427] on input "Permanent Power" at bounding box center [290, 425] width 9 height 9
checkbox input "true"
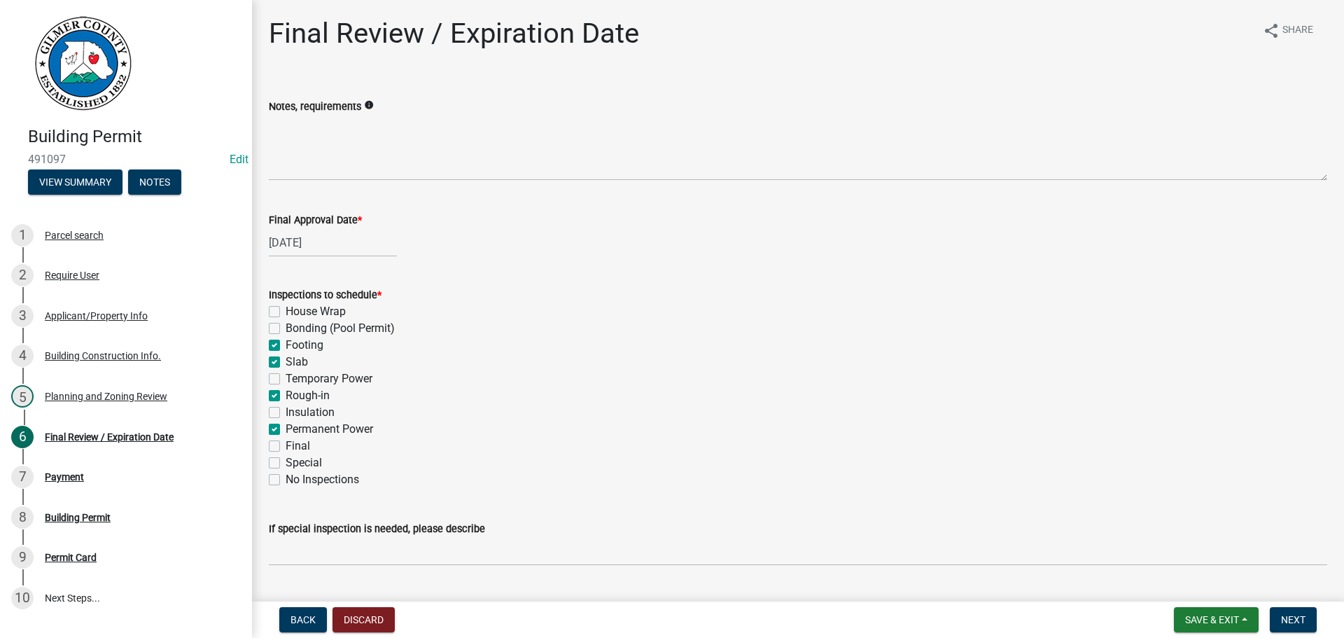
checkbox input "false"
checkbox input "true"
checkbox input "false"
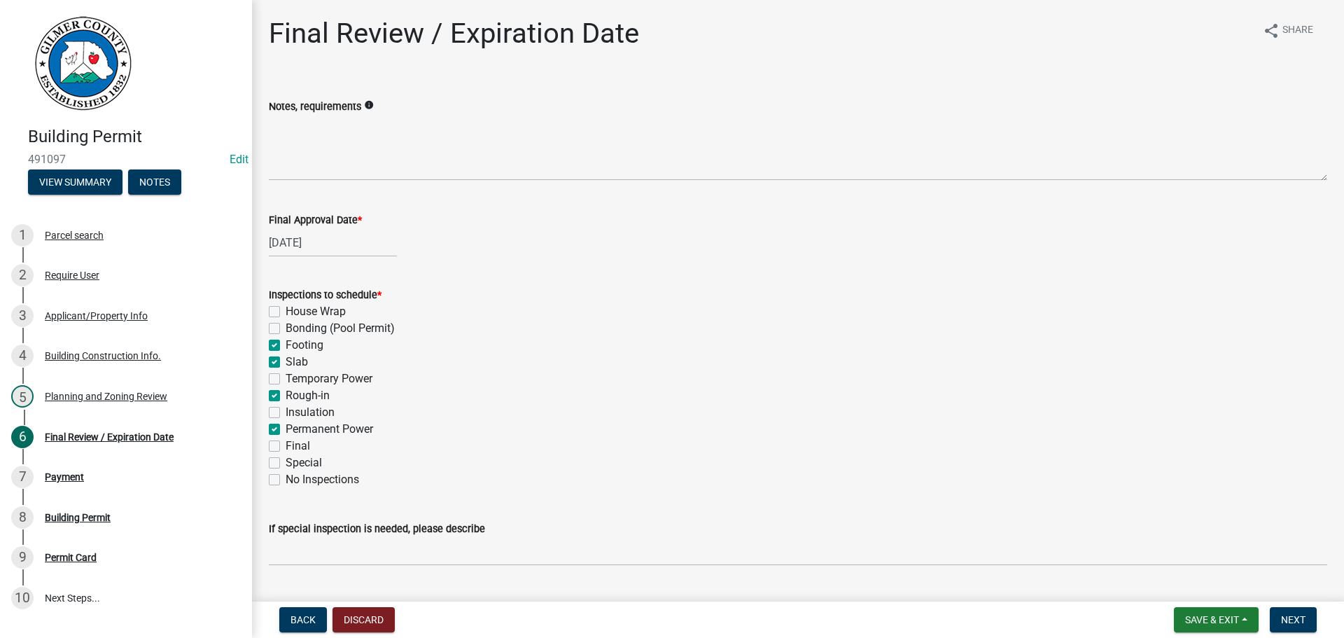
checkbox input "true"
checkbox input "false"
checkbox input "true"
checkbox input "false"
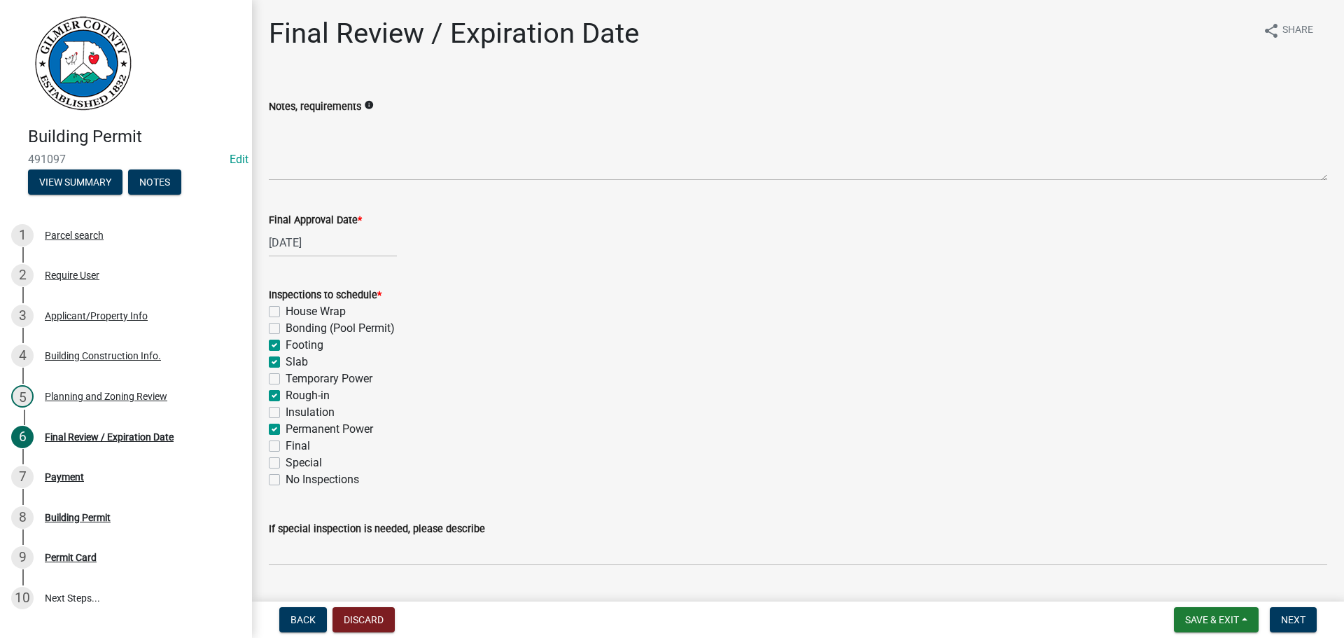
checkbox input "false"
click at [286, 446] on label "Final" at bounding box center [298, 445] width 24 height 17
click at [286, 446] on input "Final" at bounding box center [290, 441] width 9 height 9
checkbox input "true"
checkbox input "false"
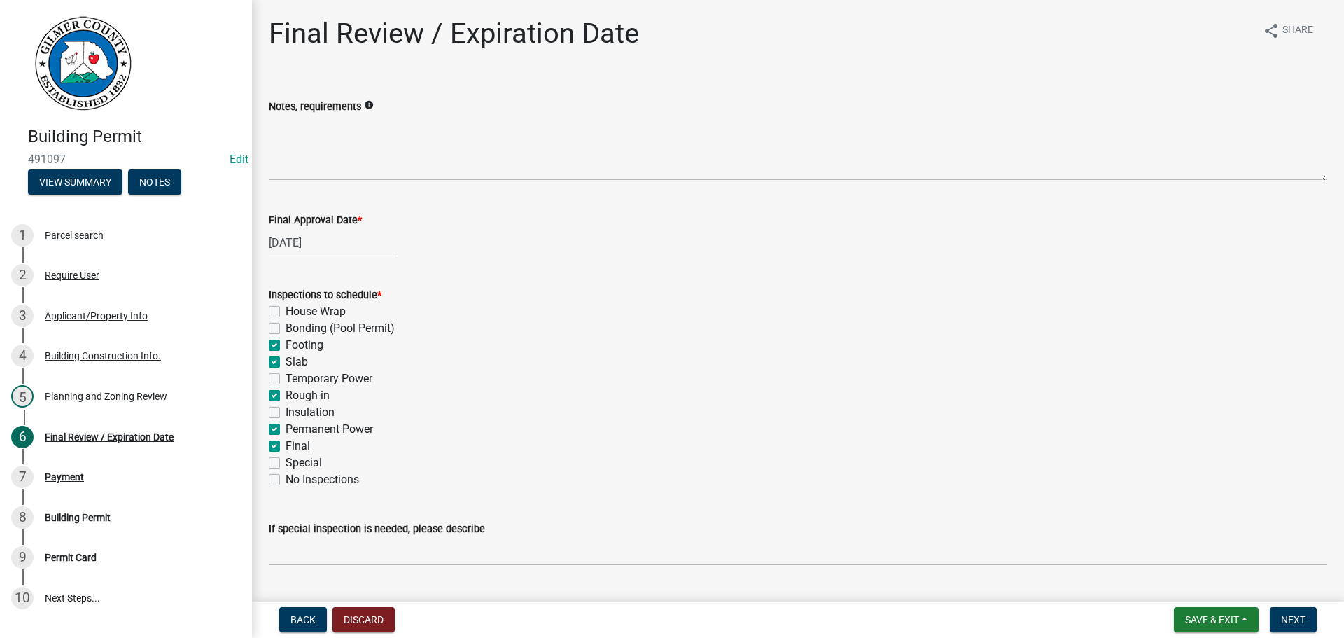
checkbox input "false"
checkbox input "true"
checkbox input "false"
checkbox input "true"
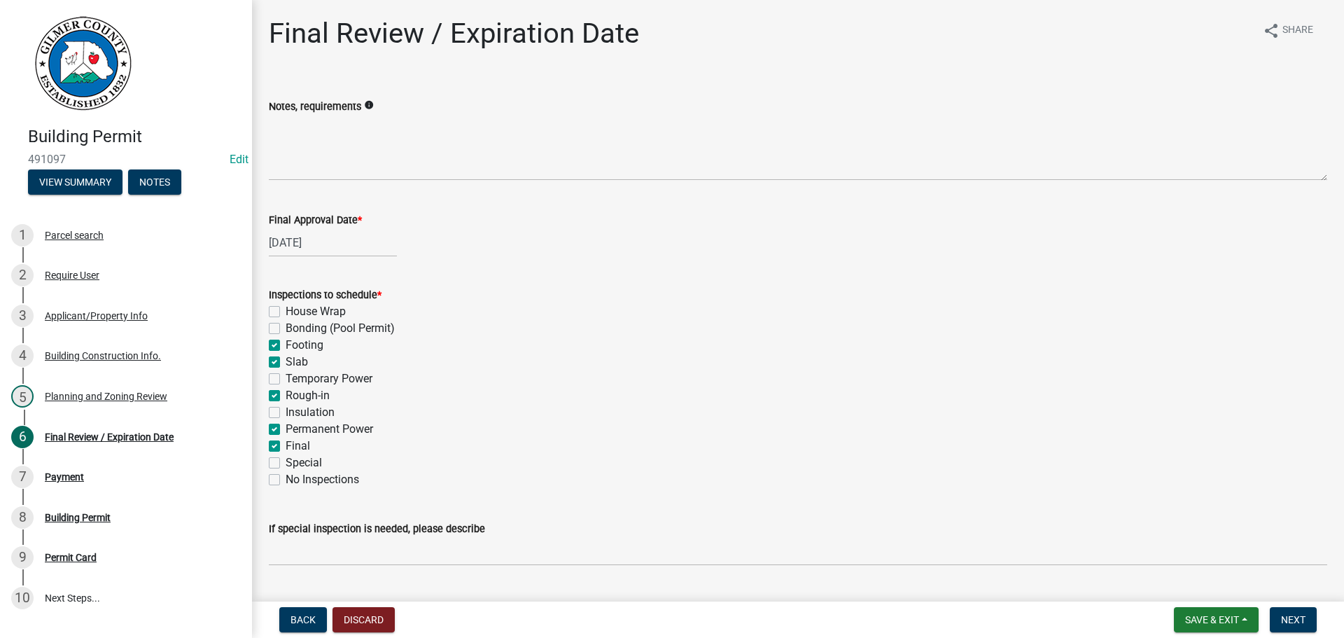
checkbox input "false"
checkbox input "true"
checkbox input "false"
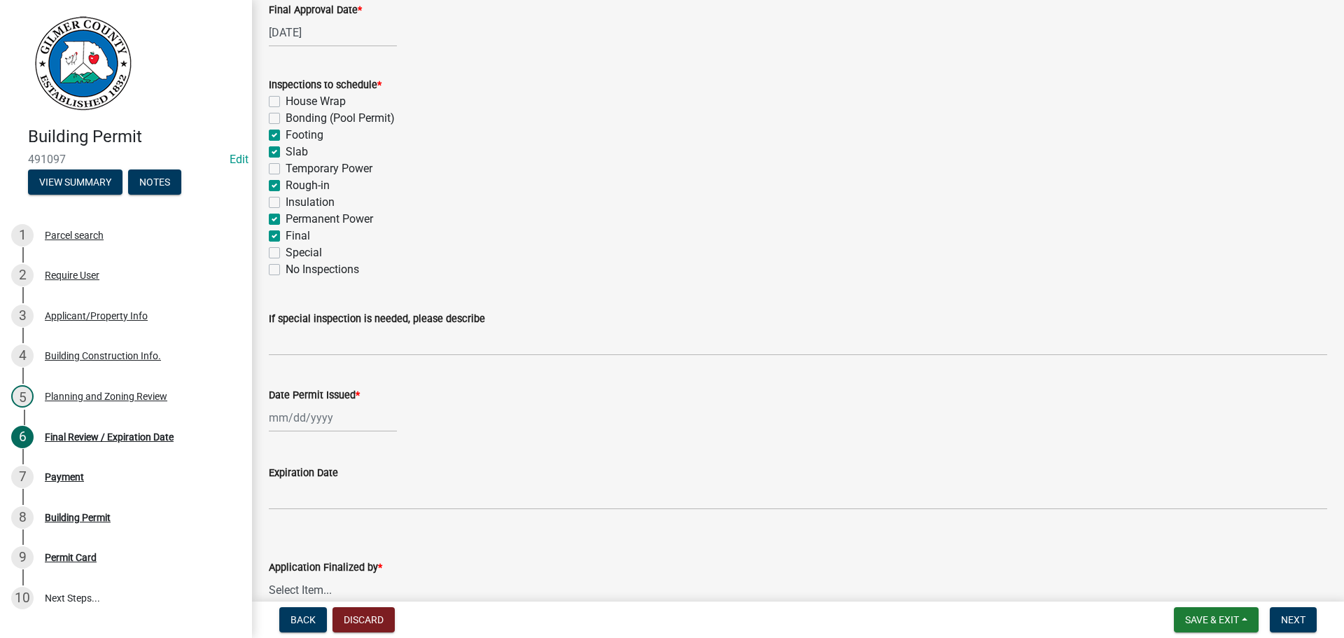
scroll to position [286, 0]
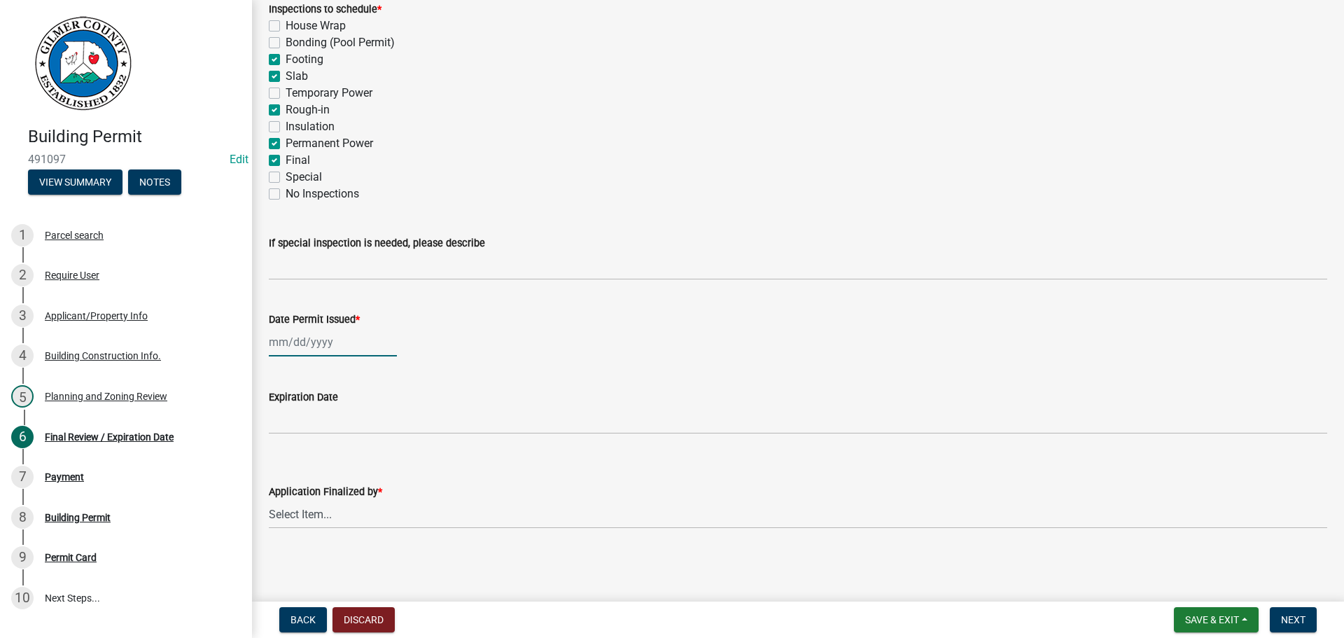
click at [316, 349] on div at bounding box center [333, 342] width 128 height 29
select select "10"
select select "2025"
click at [374, 442] on div "10" at bounding box center [372, 439] width 22 height 22
type input "[DATE]"
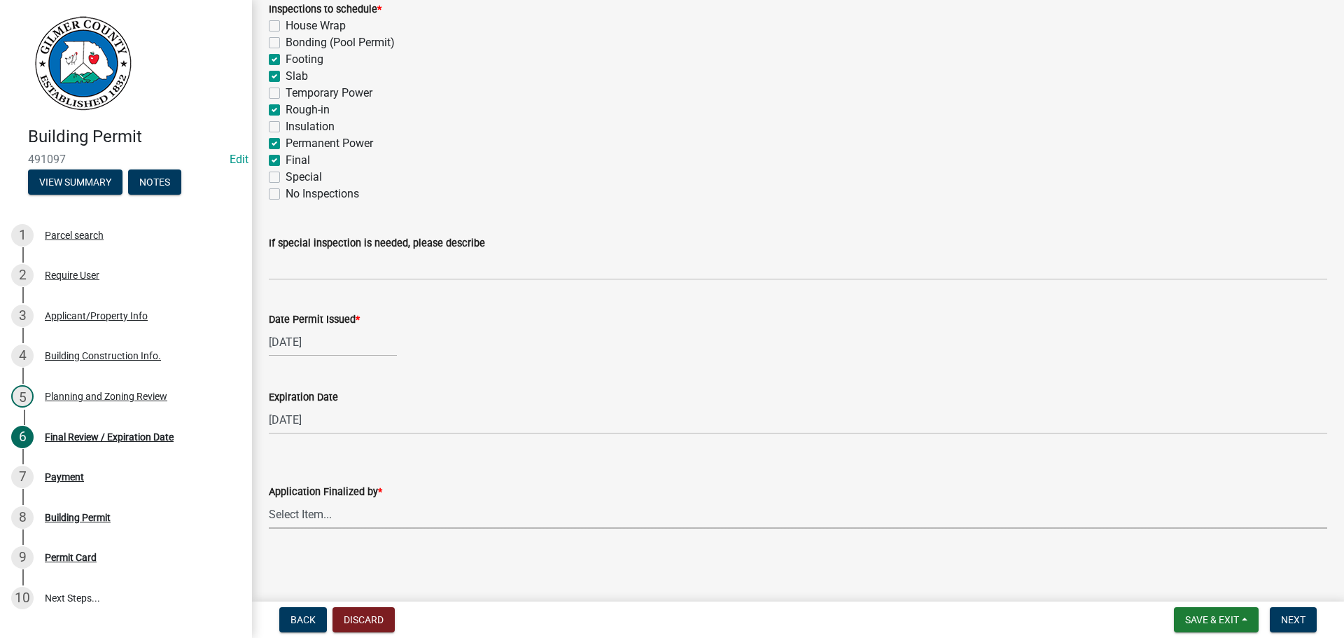
click at [314, 514] on select "Select Item... [PERSON_NAME] [PERSON_NAME] [PERSON_NAME] [PERSON_NAME] [PERSON_…" at bounding box center [798, 514] width 1058 height 29
click at [269, 500] on select "Select Item... [PERSON_NAME] [PERSON_NAME] [PERSON_NAME] [PERSON_NAME] [PERSON_…" at bounding box center [798, 514] width 1058 height 29
select select "80ed416b-99b7-4c34-806d-ce3f8cd28ff7"
click at [1298, 612] on button "Next" at bounding box center [1293, 619] width 47 height 25
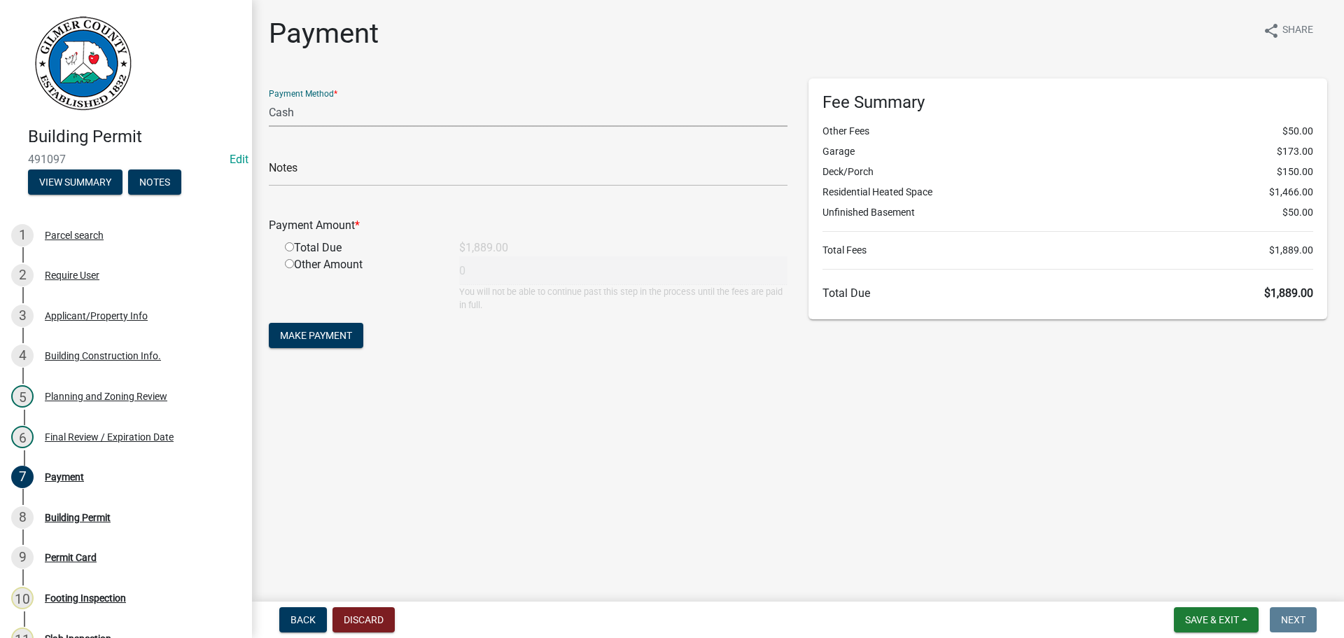
click at [291, 112] on select "Credit Card POS Check Cash" at bounding box center [528, 112] width 519 height 29
select select "1: 0"
click at [269, 98] on select "Credit Card POS Check Cash" at bounding box center [528, 112] width 519 height 29
click at [295, 175] on input "text" at bounding box center [528, 171] width 519 height 29
type input "1714"
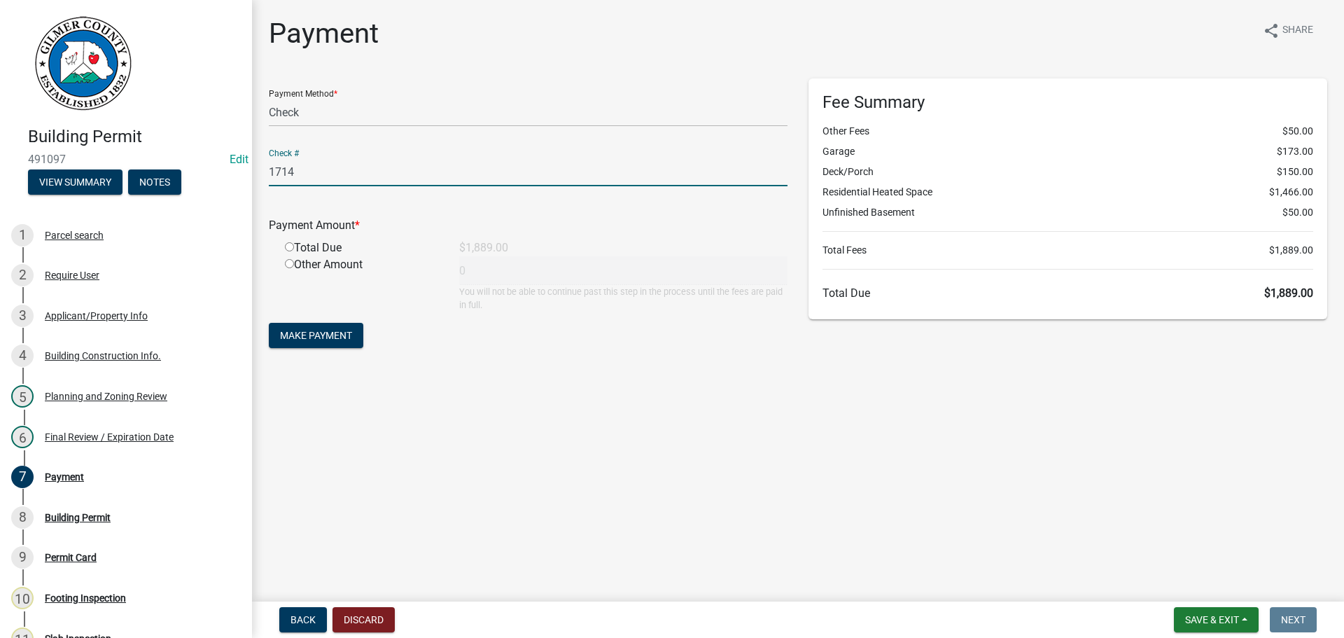
click at [290, 246] on input "radio" at bounding box center [289, 246] width 9 height 9
radio input "true"
type input "1889"
click at [339, 338] on span "Make Payment" at bounding box center [316, 335] width 72 height 11
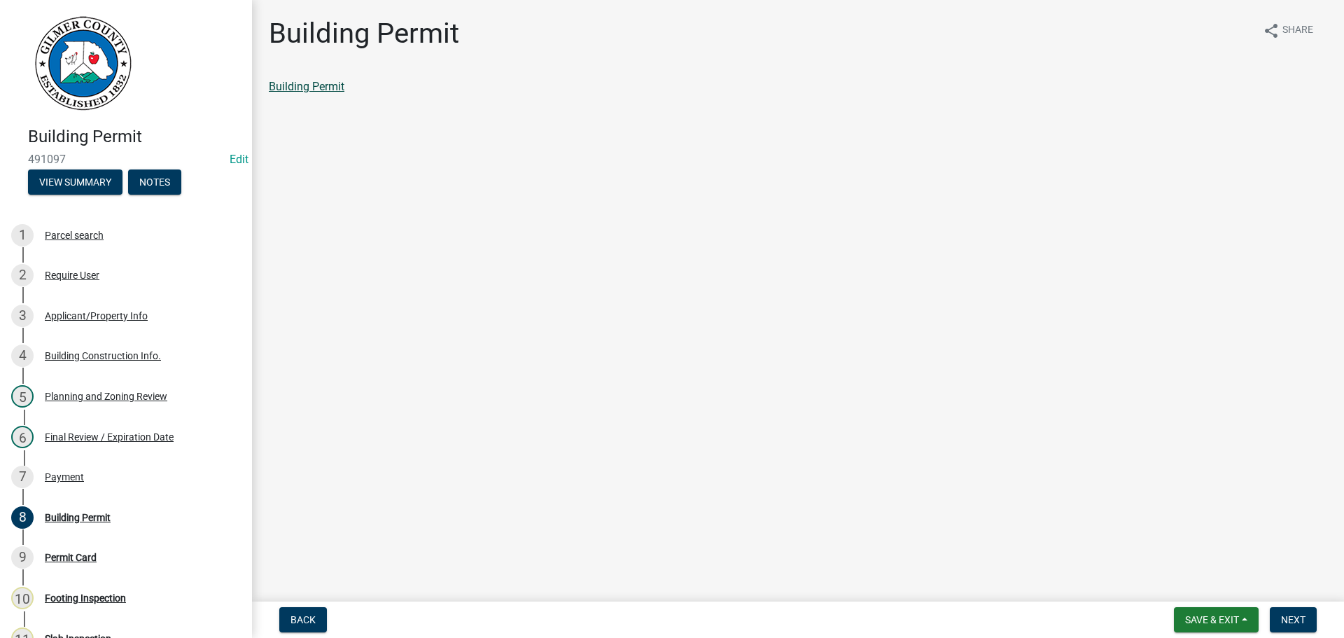
click at [309, 85] on link "Building Permit" at bounding box center [307, 86] width 76 height 13
click at [1293, 614] on span "Next" at bounding box center [1293, 619] width 24 height 11
click at [291, 87] on link "Permit Card" at bounding box center [298, 86] width 58 height 13
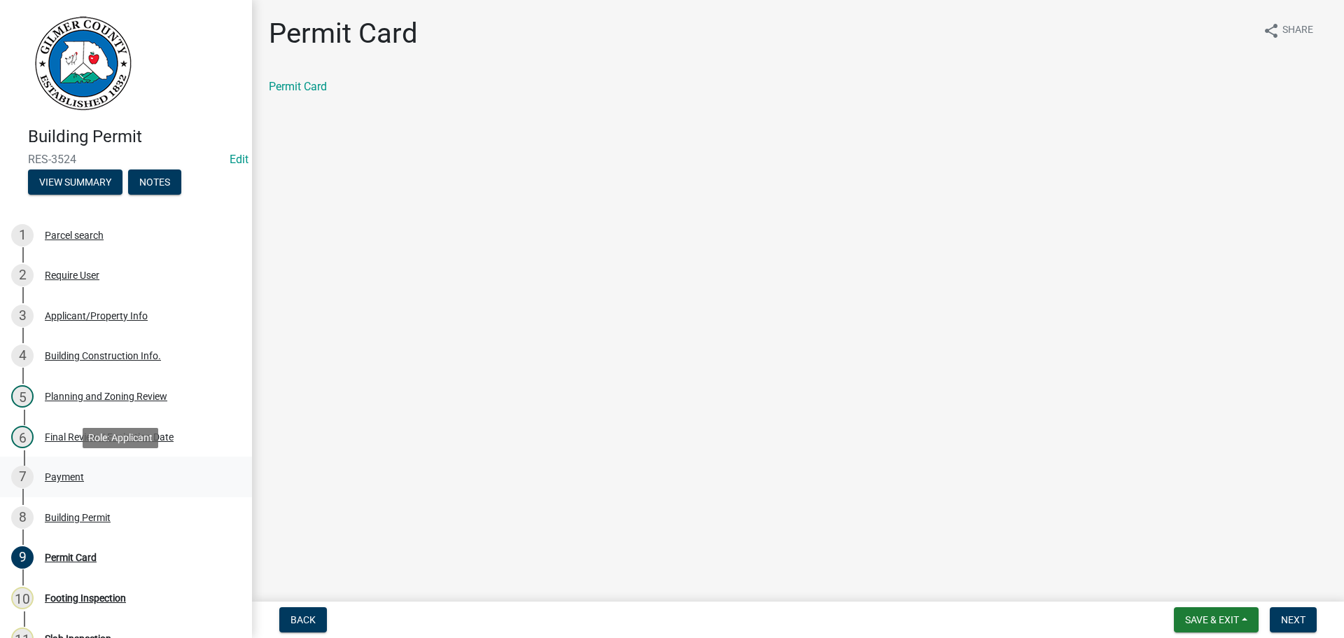
click at [71, 474] on div "Payment" at bounding box center [64, 477] width 39 height 10
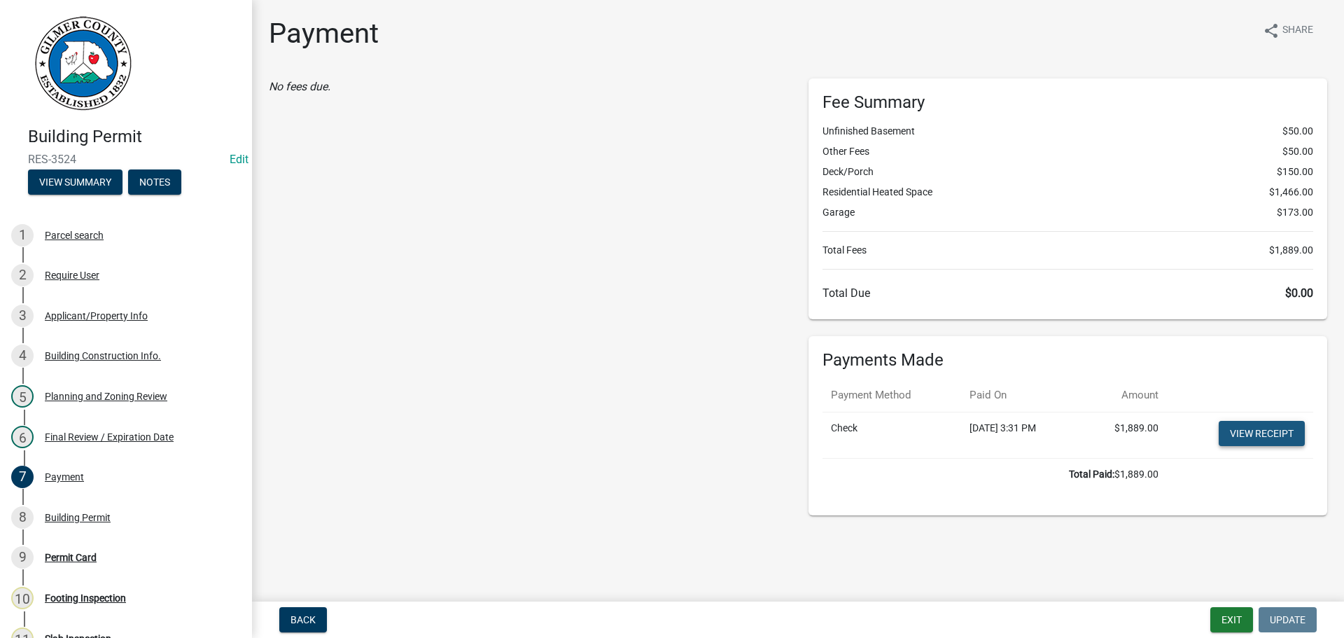
click at [1253, 440] on link "View receipt" at bounding box center [1262, 433] width 86 height 25
click at [1233, 620] on button "Exit" at bounding box center [1231, 619] width 43 height 25
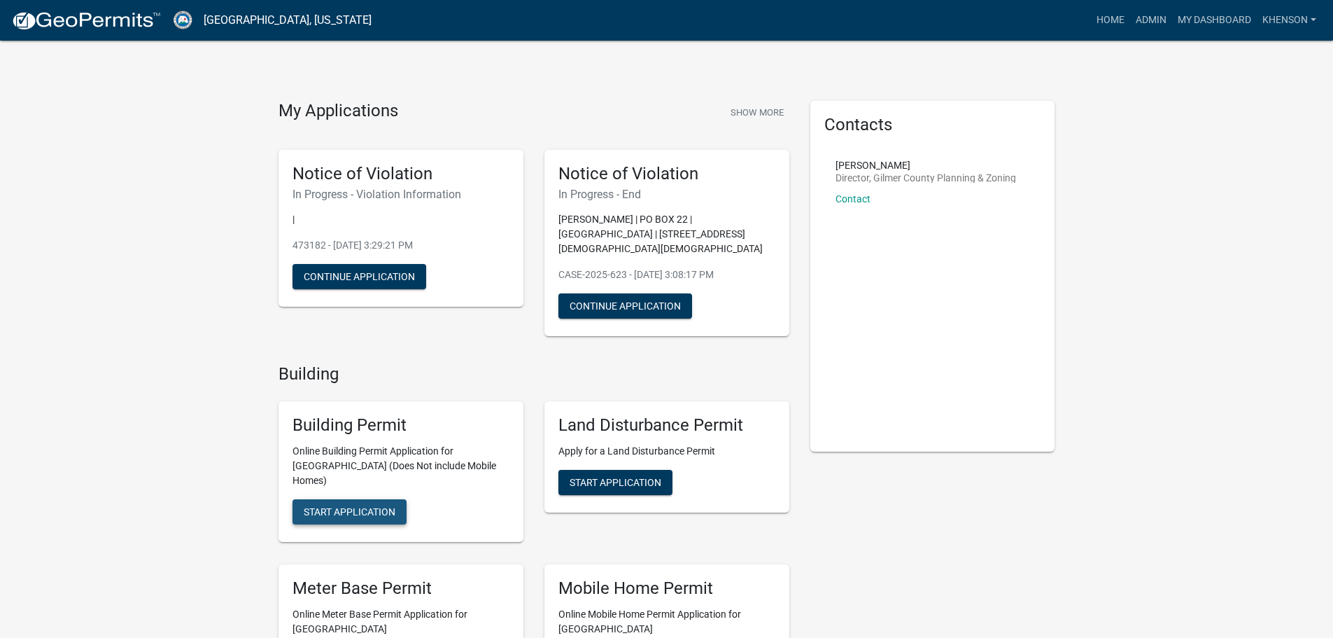
click at [349, 506] on span "Start Application" at bounding box center [350, 511] width 92 height 11
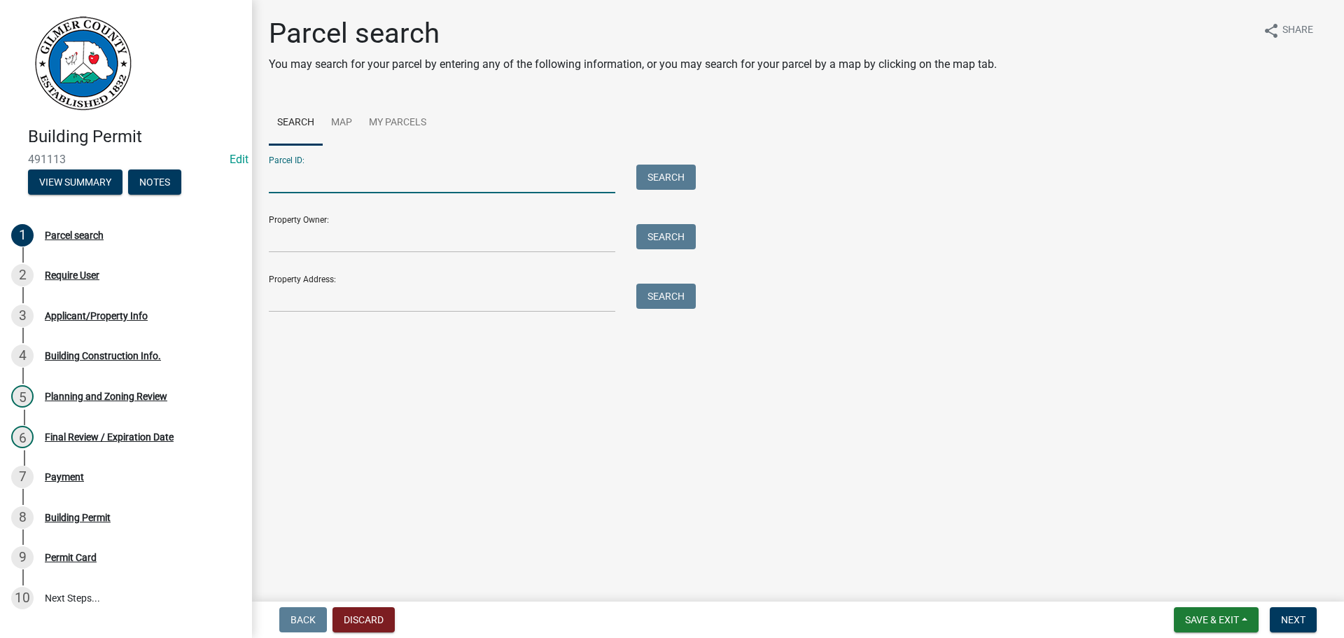
click at [295, 185] on input "Parcel ID:" at bounding box center [442, 178] width 346 height 29
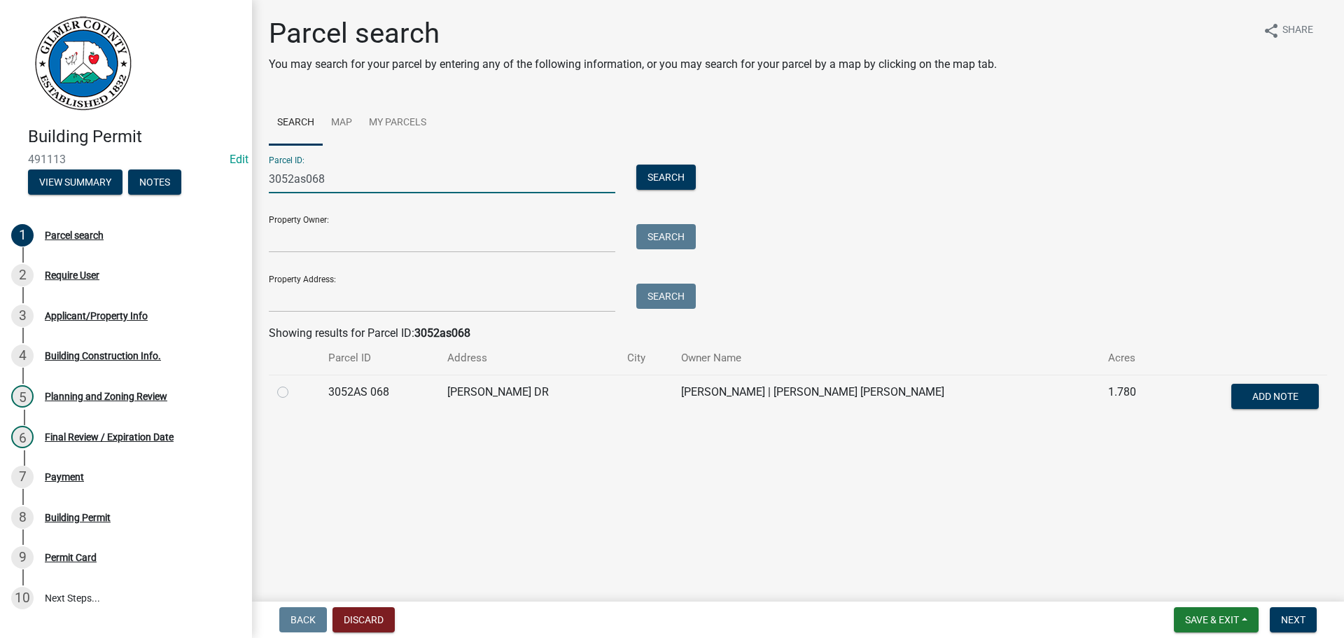
type input "3052as068"
click at [294, 384] on label at bounding box center [294, 384] width 0 height 0
click at [294, 391] on 068 "radio" at bounding box center [298, 388] width 9 height 9
radio 068 "true"
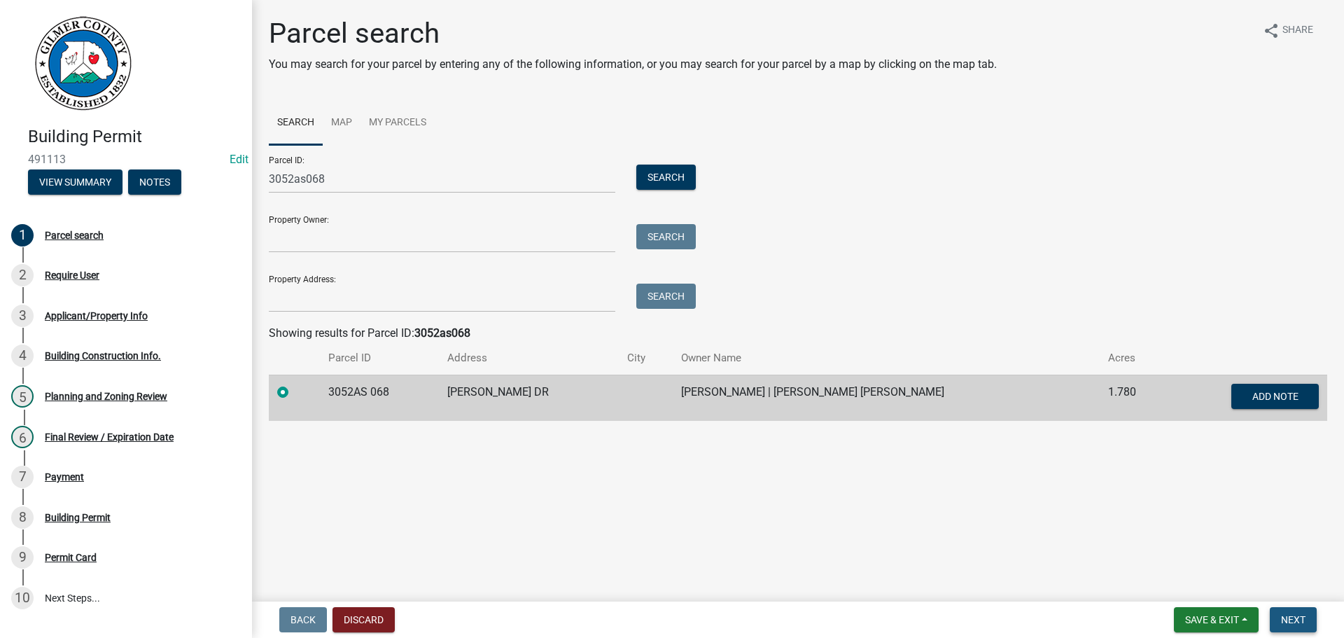
click at [1304, 627] on button "Next" at bounding box center [1293, 619] width 47 height 25
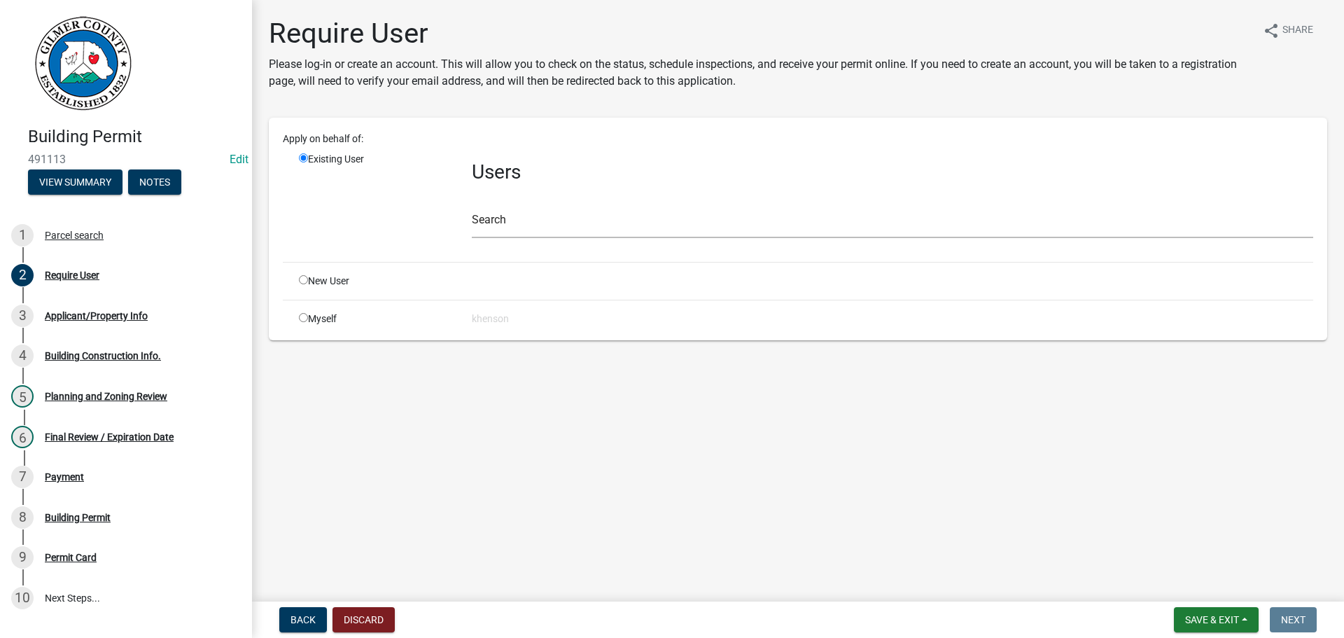
drag, startPoint x: 303, startPoint y: 281, endPoint x: 430, endPoint y: 240, distance: 133.7
click at [304, 280] on input "radio" at bounding box center [303, 279] width 9 height 9
radio input "true"
radio input "false"
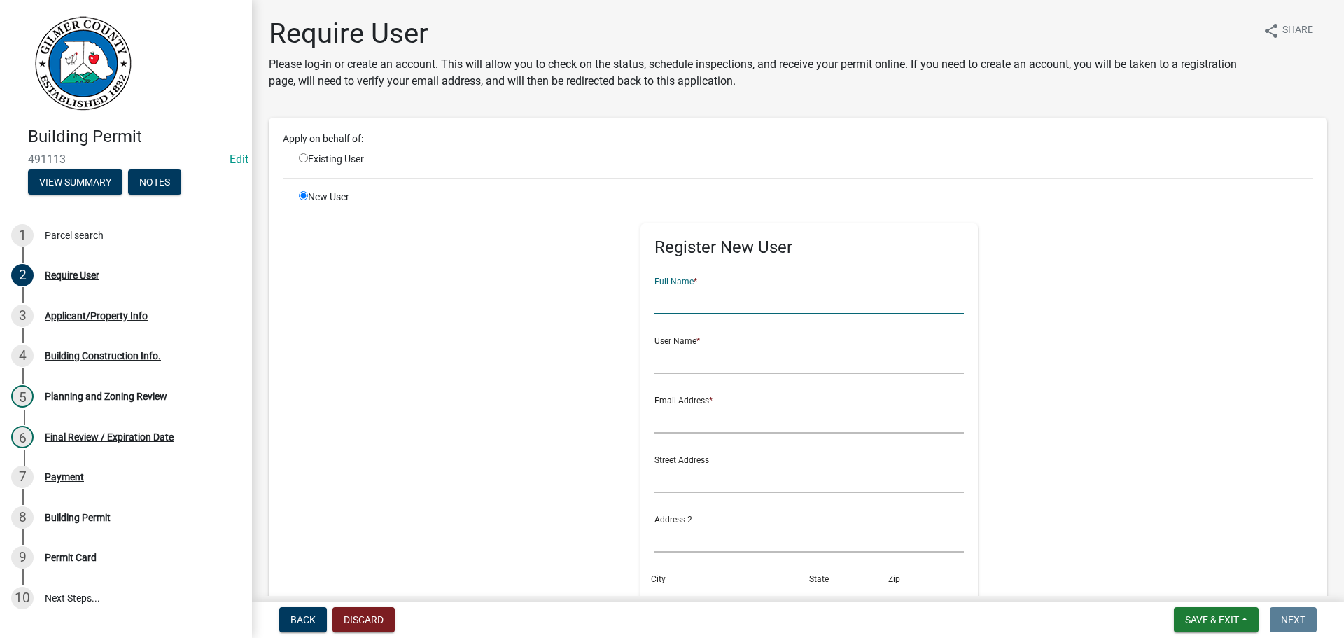
drag, startPoint x: 668, startPoint y: 295, endPoint x: 678, endPoint y: 295, distance: 9.1
click at [669, 295] on input "text" at bounding box center [809, 300] width 310 height 29
type input "[PERSON_NAME]"
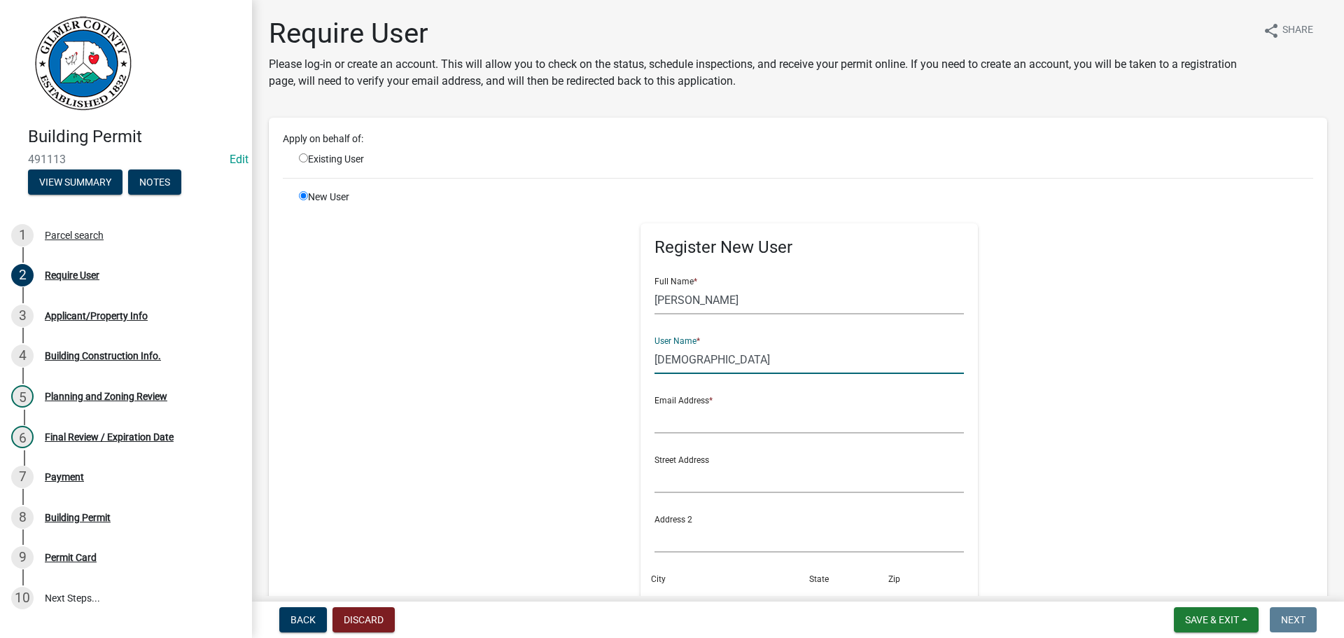
type input "[DEMOGRAPHIC_DATA]"
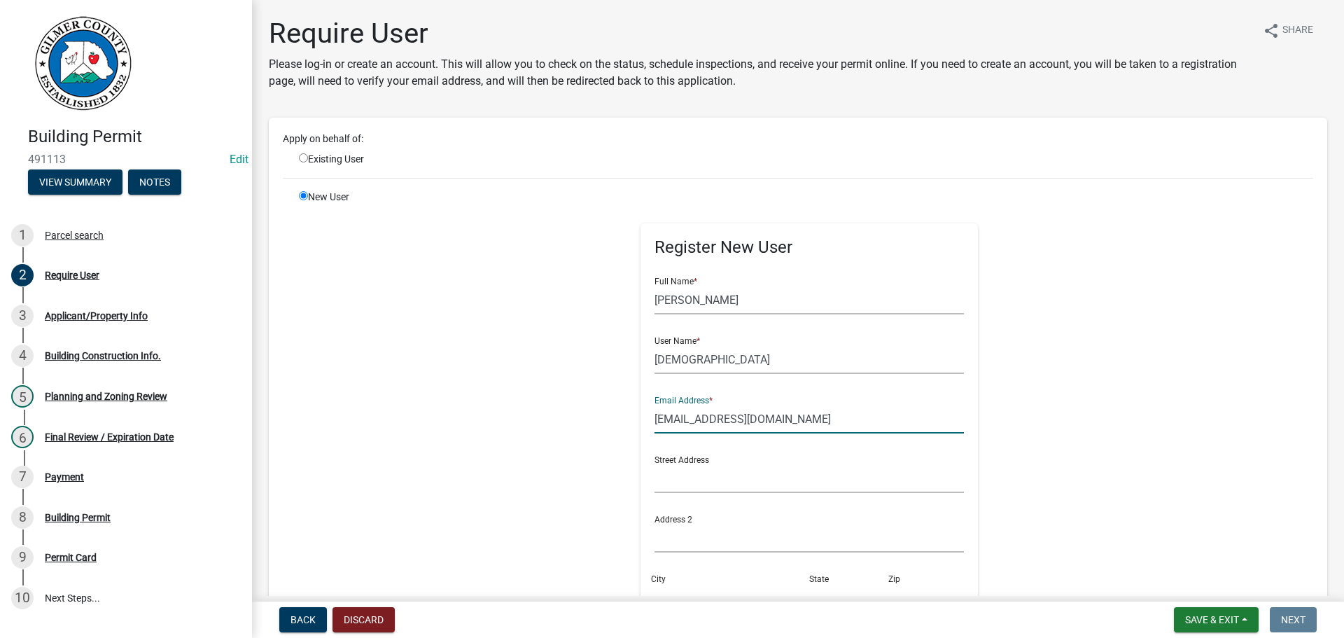
type input "[EMAIL_ADDRESS][DOMAIN_NAME]"
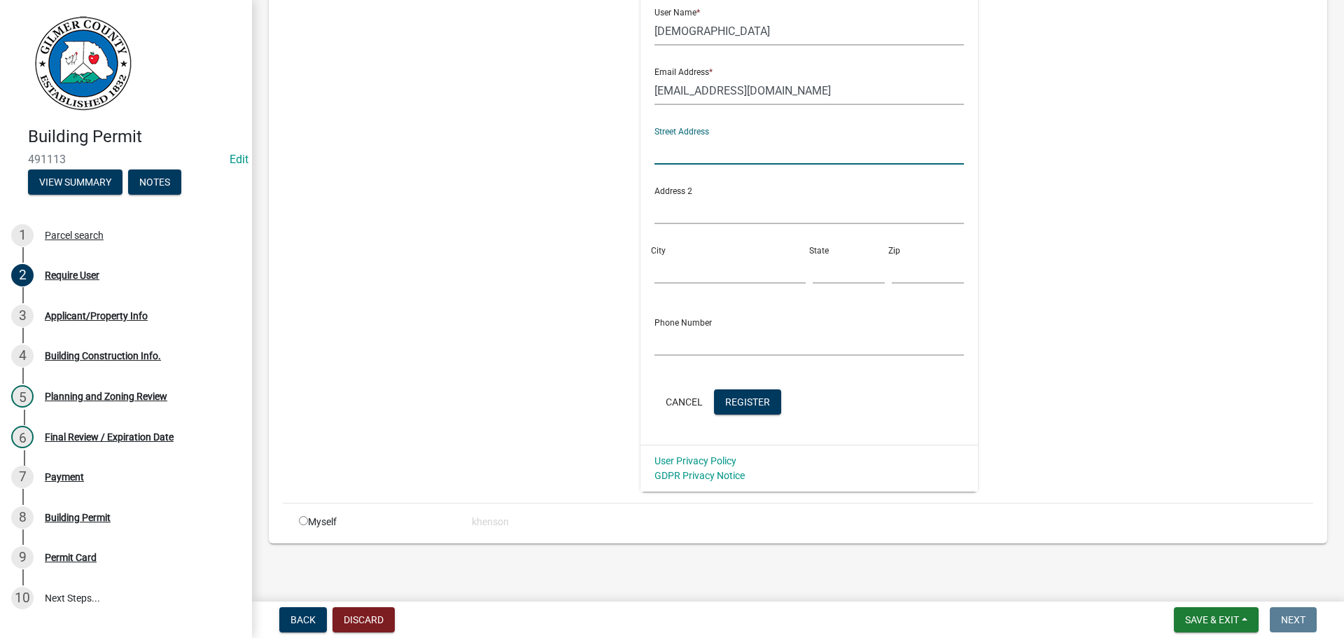
scroll to position [330, 0]
click at [739, 400] on span "Register" at bounding box center [747, 398] width 45 height 11
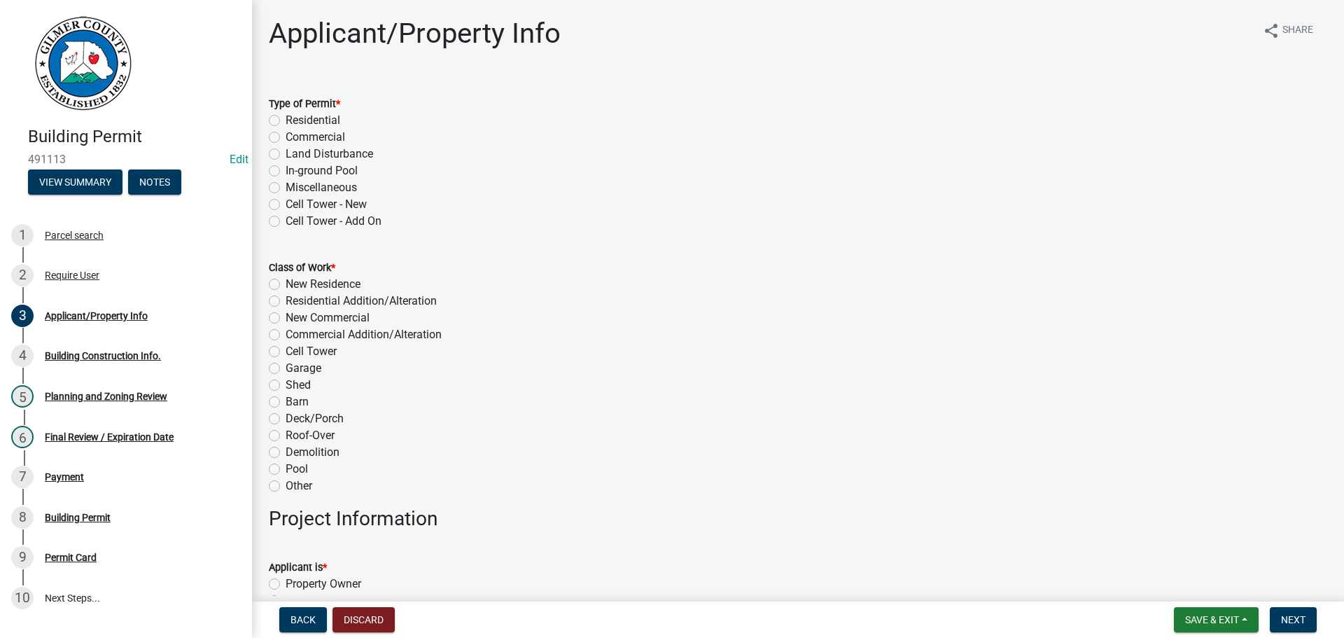
click at [286, 118] on label "Residential" at bounding box center [313, 120] width 55 height 17
click at [286, 118] on input "Residential" at bounding box center [290, 116] width 9 height 9
radio input "true"
click at [286, 286] on label "New Residence" at bounding box center [323, 284] width 75 height 17
click at [286, 285] on input "New Residence" at bounding box center [290, 280] width 9 height 9
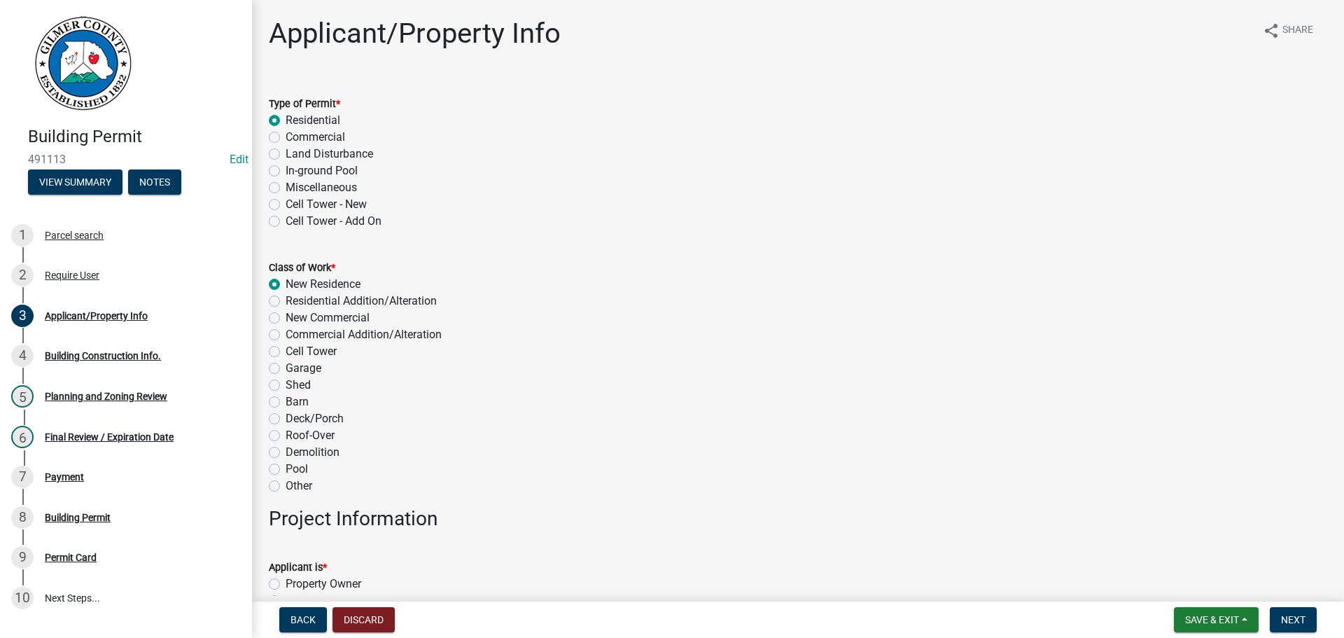
radio input "true"
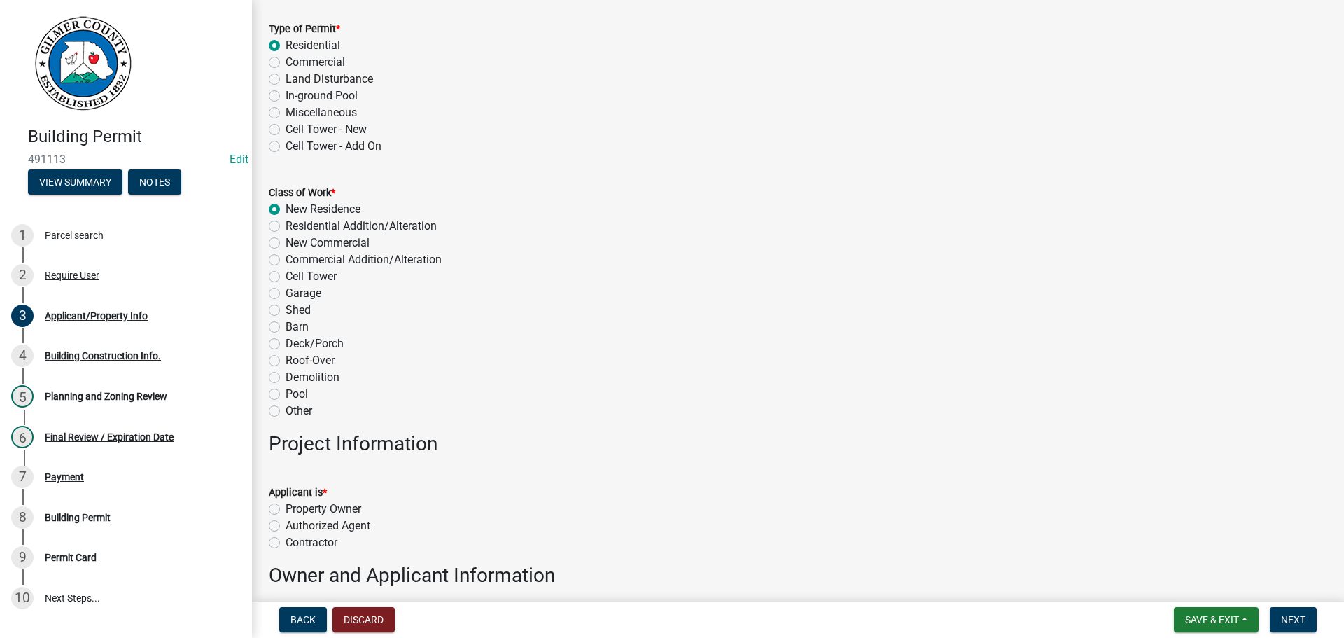
scroll to position [280, 0]
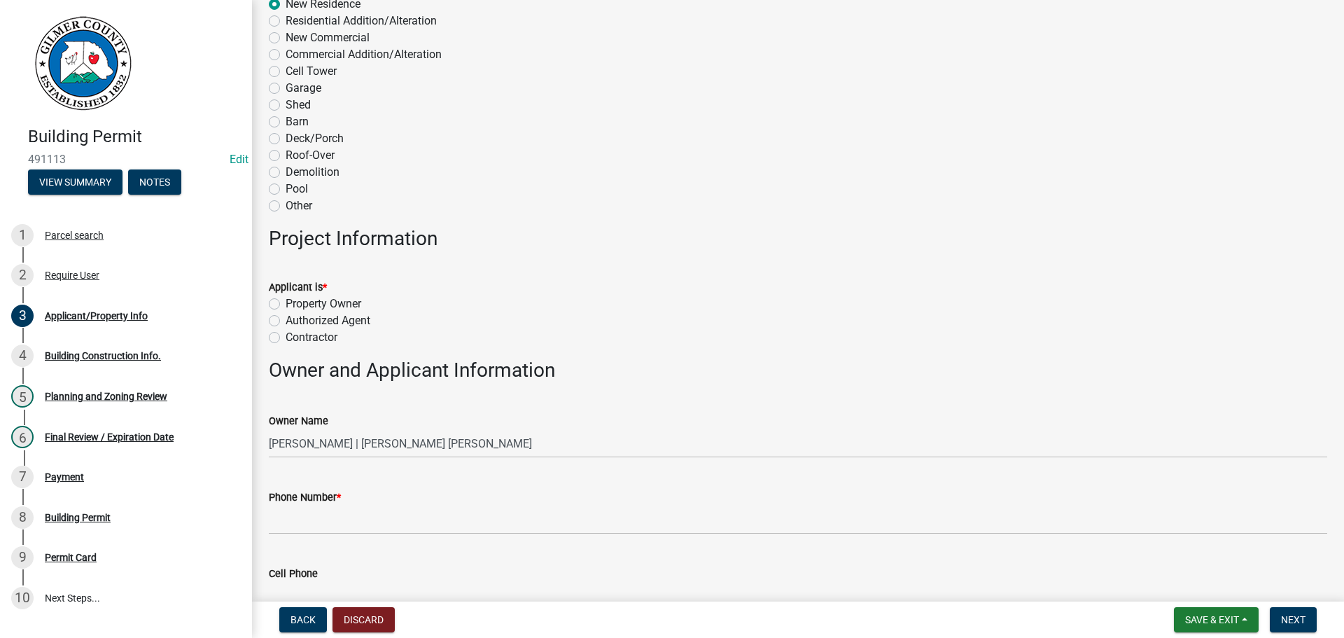
click at [286, 303] on label "Property Owner" at bounding box center [324, 303] width 76 height 17
click at [286, 303] on input "Property Owner" at bounding box center [290, 299] width 9 height 9
radio input "true"
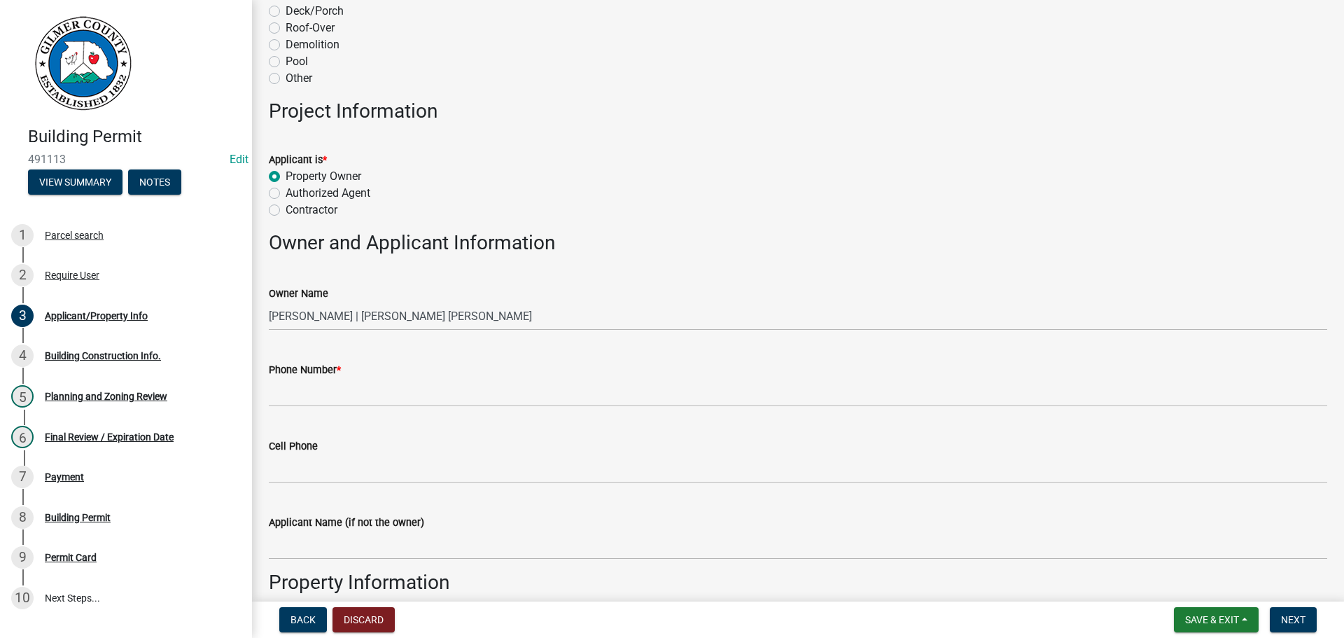
scroll to position [560, 0]
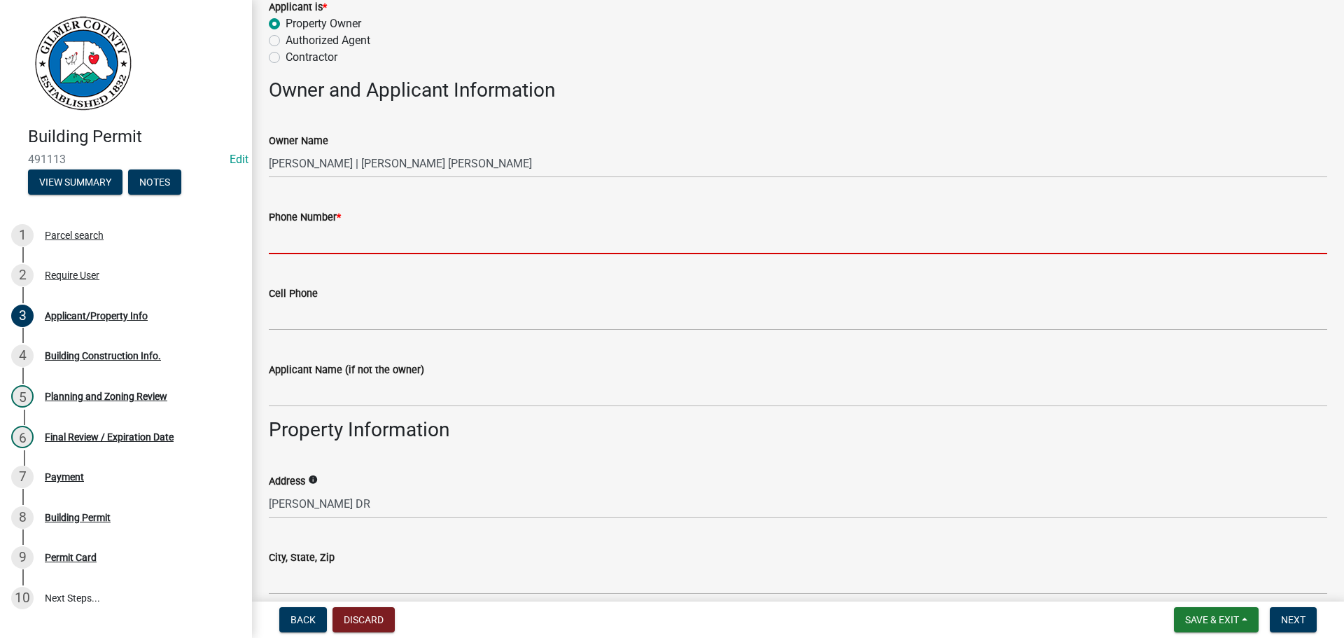
click at [319, 234] on input "Phone Number *" at bounding box center [798, 239] width 1058 height 29
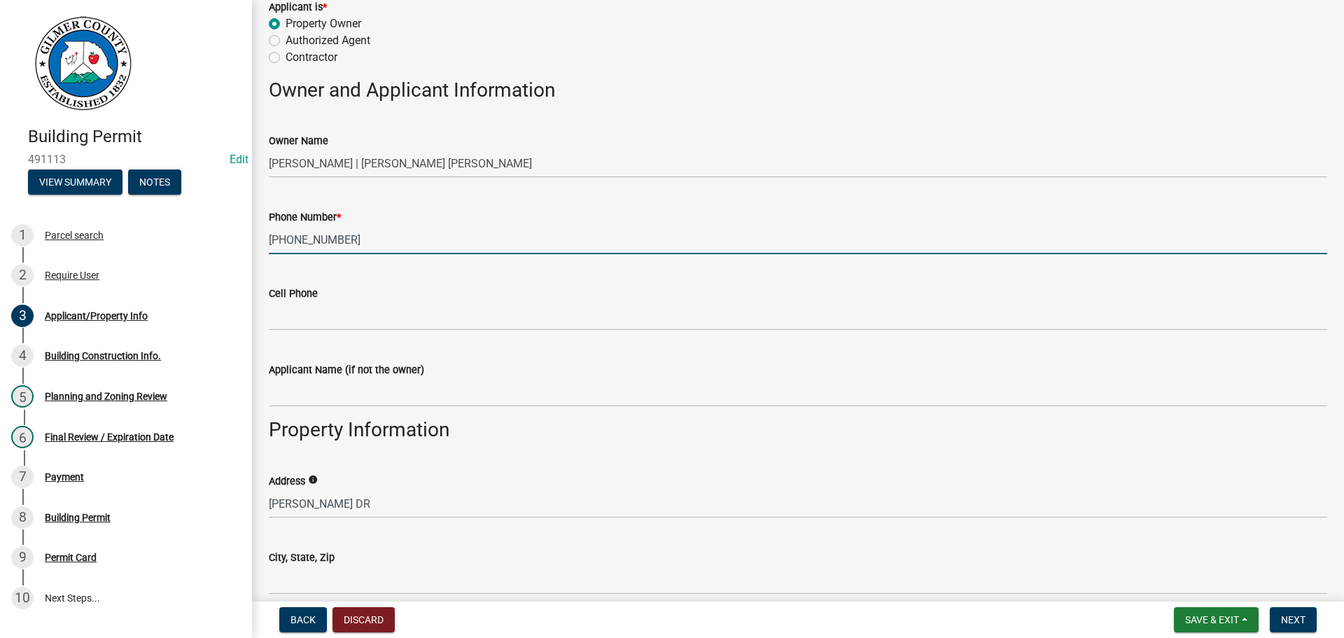
scroll to position [770, 0]
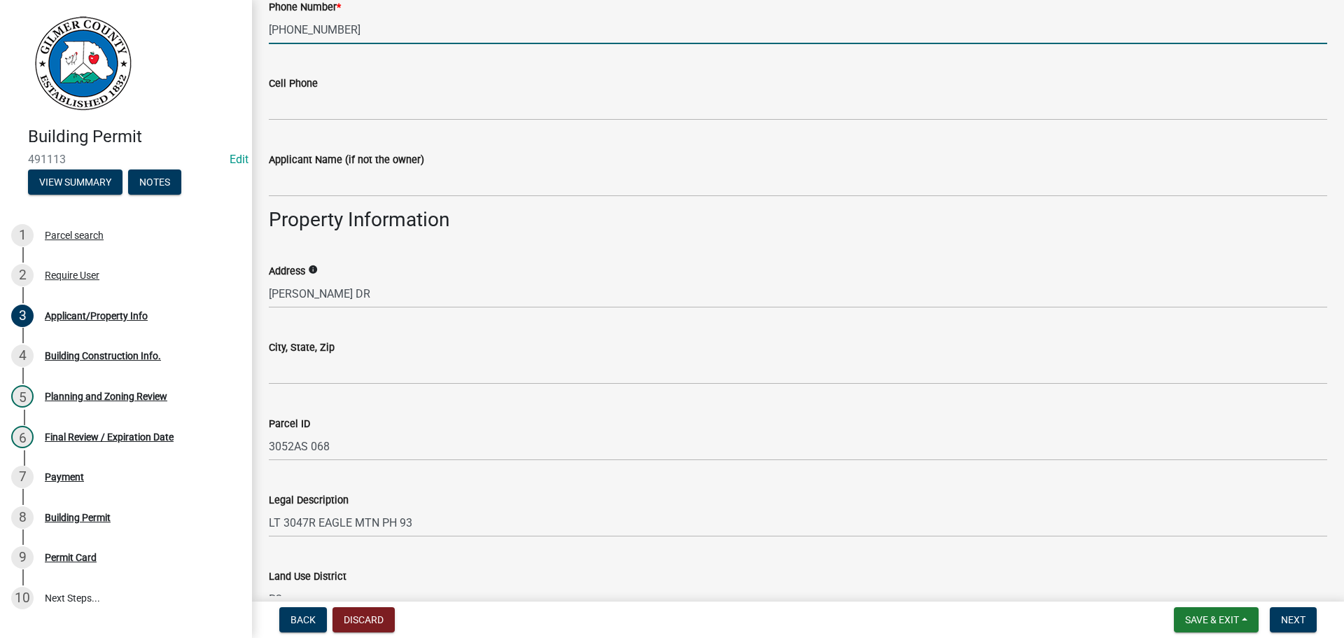
type input "[PHONE_NUMBER]"
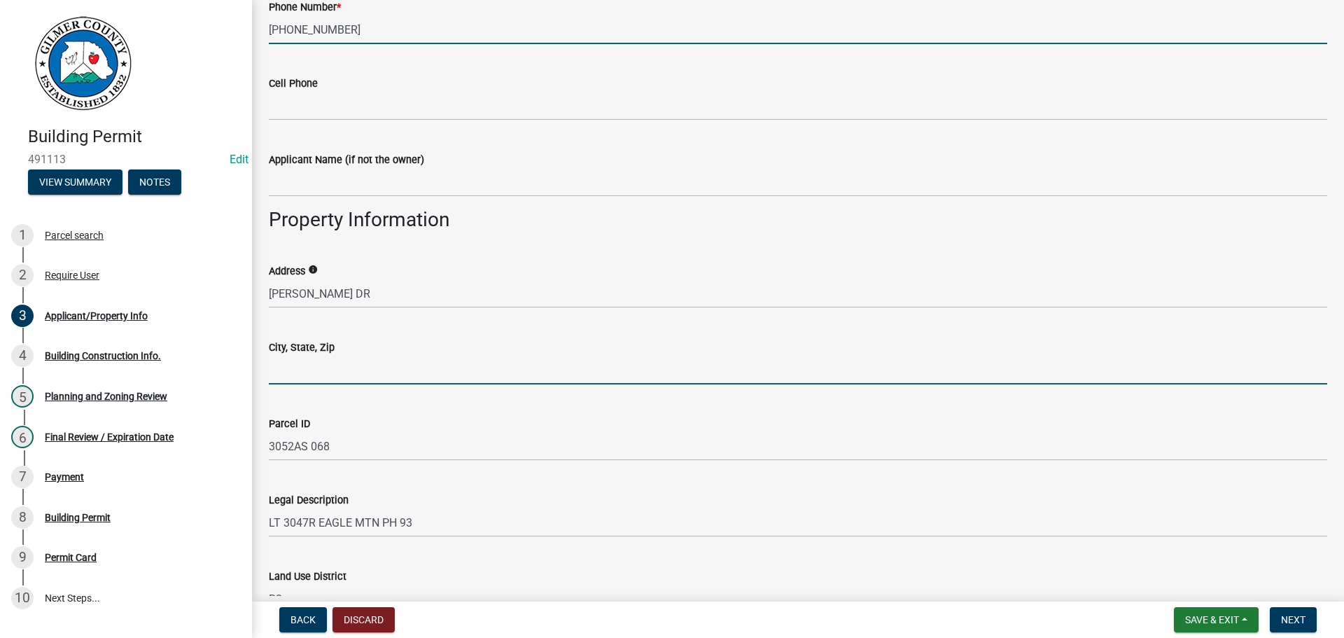
click at [302, 367] on input "City, State, Zip" at bounding box center [798, 370] width 1058 height 29
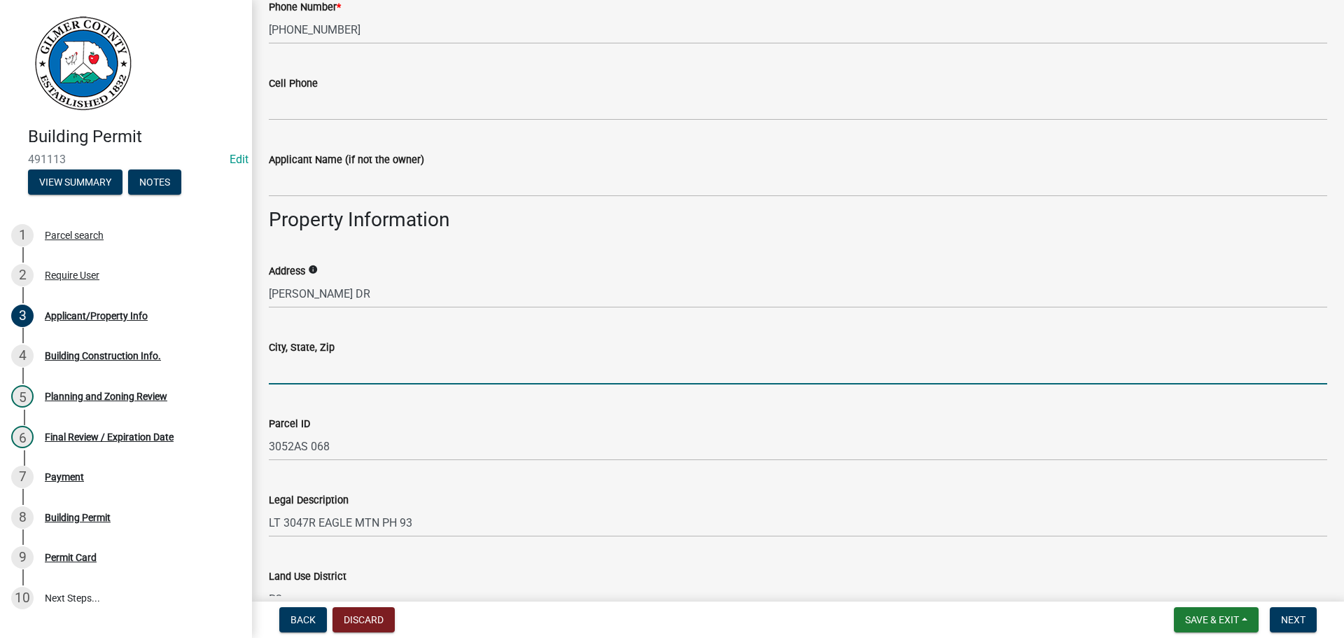
type input "Ellijay"
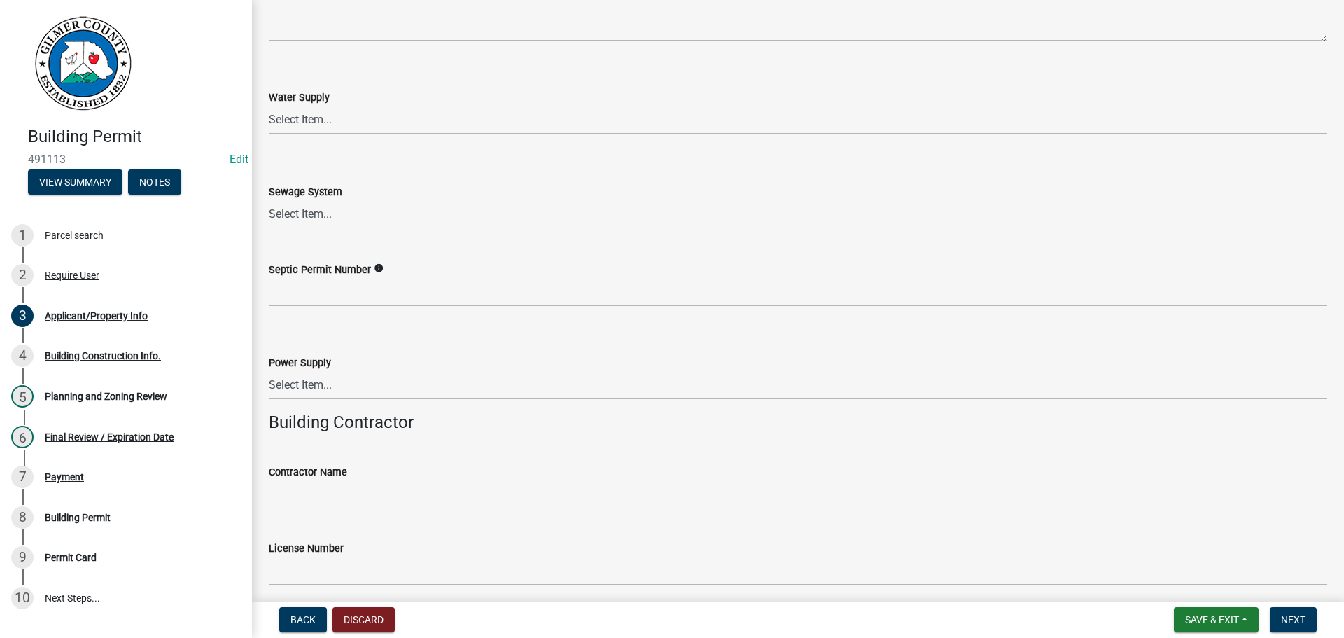
scroll to position [1750, 0]
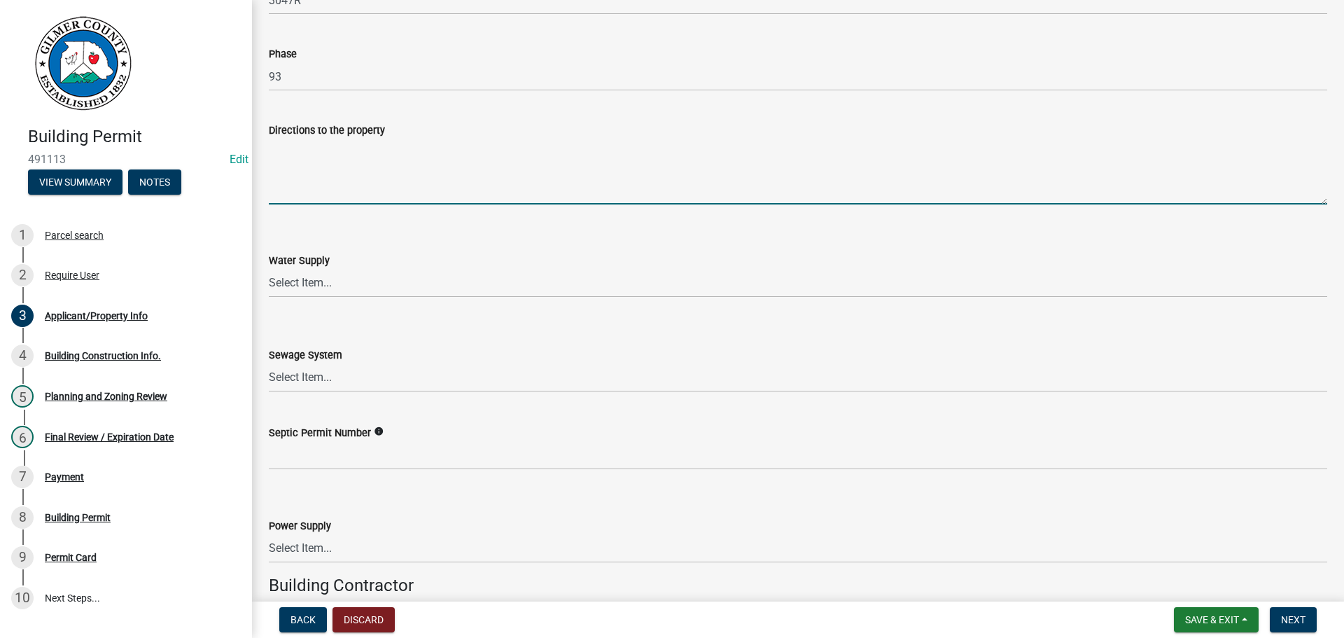
click at [311, 174] on textarea "Directions to the property" at bounding box center [798, 172] width 1058 height 66
type textarea "Legion - 2 miles - Right on Frigate - 1/2 mile to Right on [PERSON_NAME] - 1/2 …"
click at [295, 282] on select "Select Item... Well Community Public Spring" at bounding box center [798, 283] width 1058 height 29
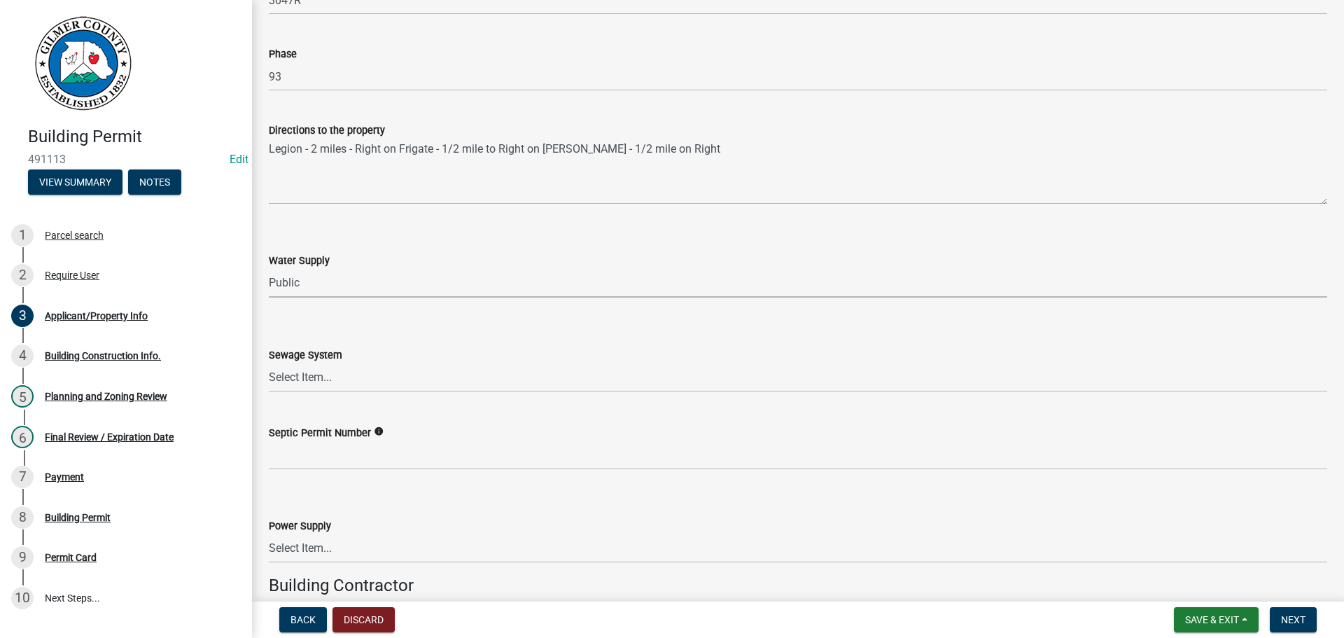
click at [269, 269] on select "Select Item... Well Community Public Spring" at bounding box center [798, 283] width 1058 height 29
select select "e44f2733-11c1-42c1-adbb-9eb09c48163d"
click at [314, 375] on select "Select Item... Septic Community Public" at bounding box center [798, 377] width 1058 height 29
click at [269, 363] on select "Select Item... Septic Community Public" at bounding box center [798, 377] width 1058 height 29
select select "92a37e23-3b7d-408e-b3c7-0afbe39b0942"
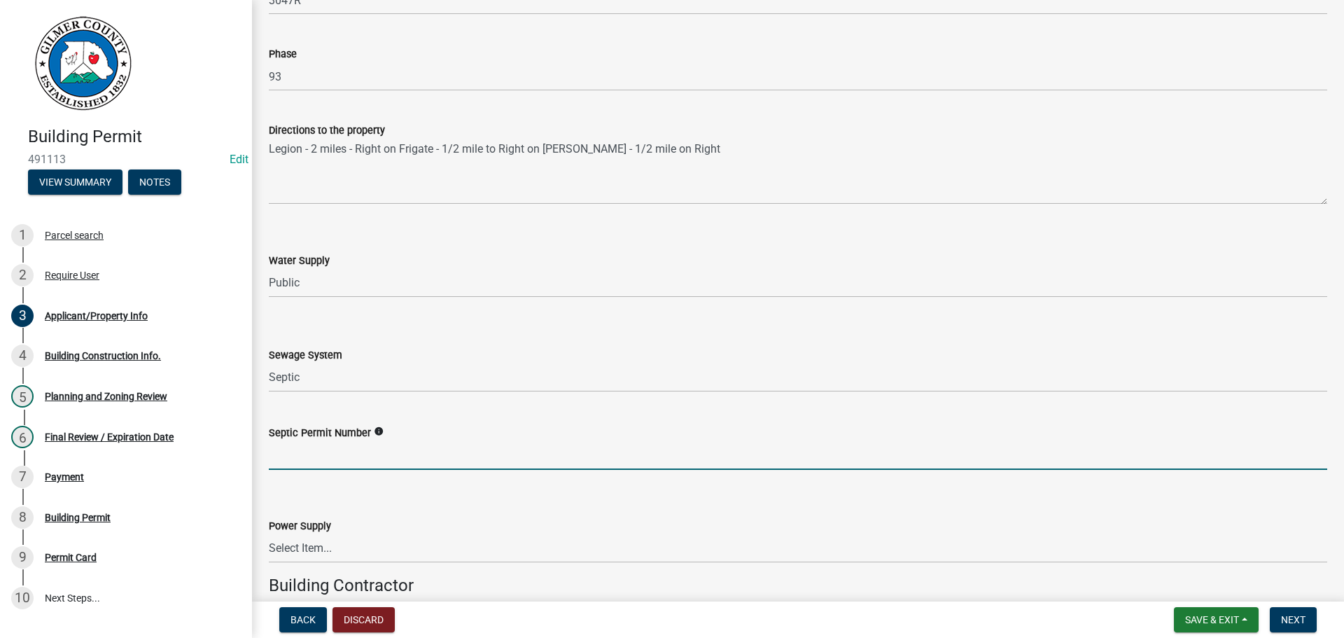
click at [297, 447] on input "Septic Permit Number" at bounding box center [798, 455] width 1058 height 29
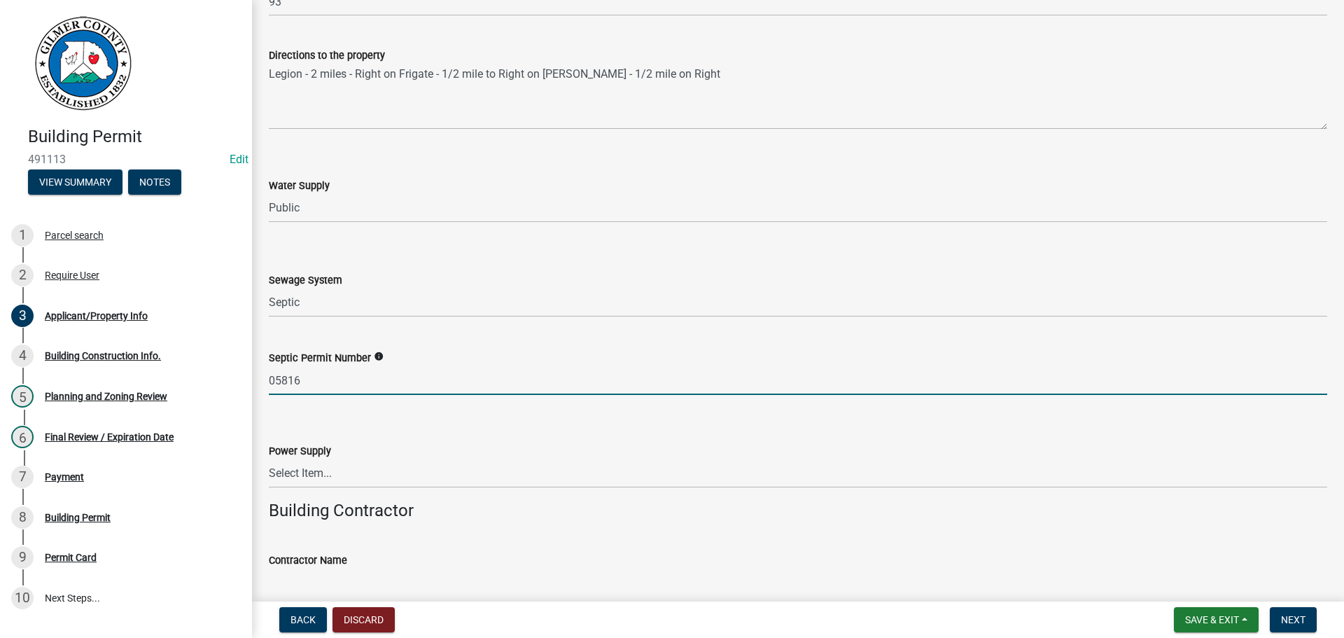
scroll to position [1960, 0]
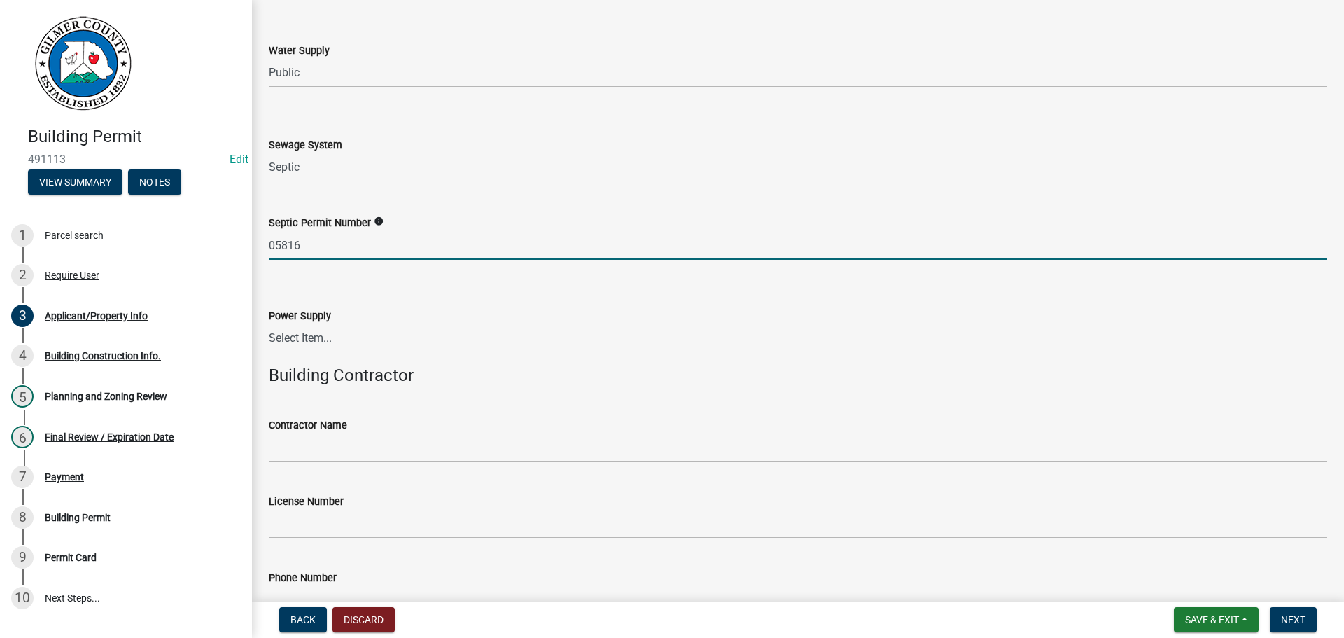
type input "05816"
click at [307, 340] on select "Select Item... Amicalola EMC [GEOGRAPHIC_DATA] EMC Tri-State Power [US_STATE] P…" at bounding box center [798, 338] width 1058 height 29
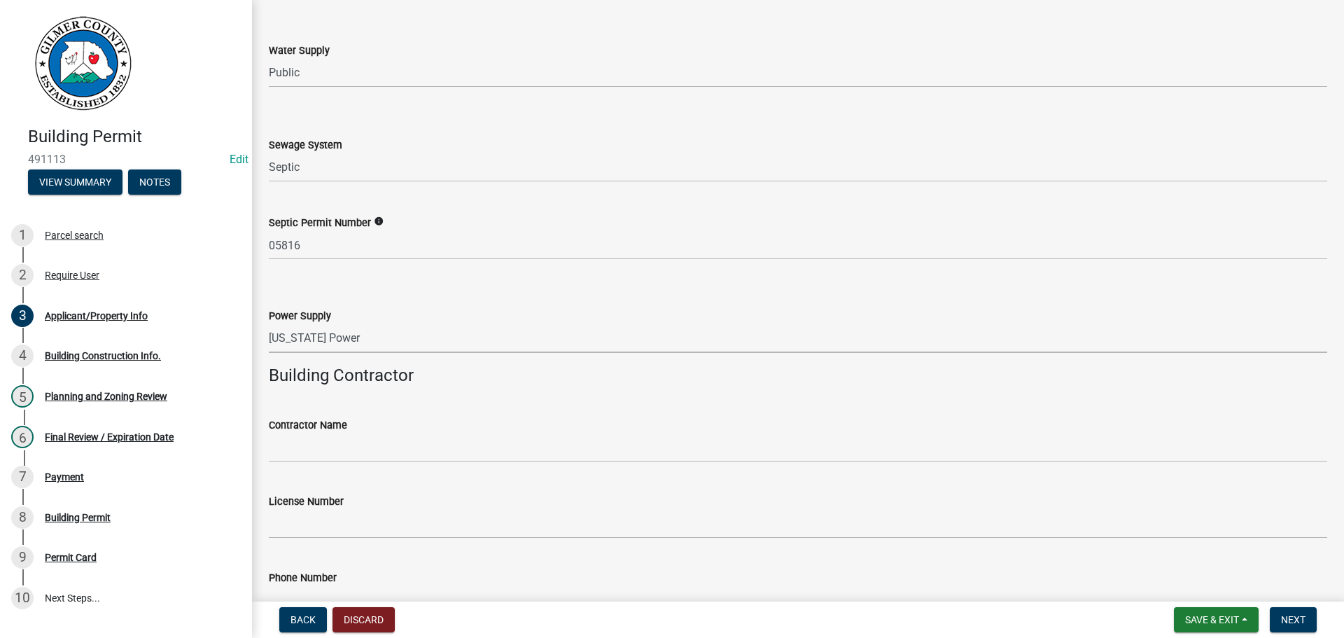
click at [269, 324] on select "Select Item... Amicalola EMC [GEOGRAPHIC_DATA] EMC Tri-State Power [US_STATE] P…" at bounding box center [798, 338] width 1058 height 29
select select "c53c881c-384b-498d-8db1-c5ad9b2cb057"
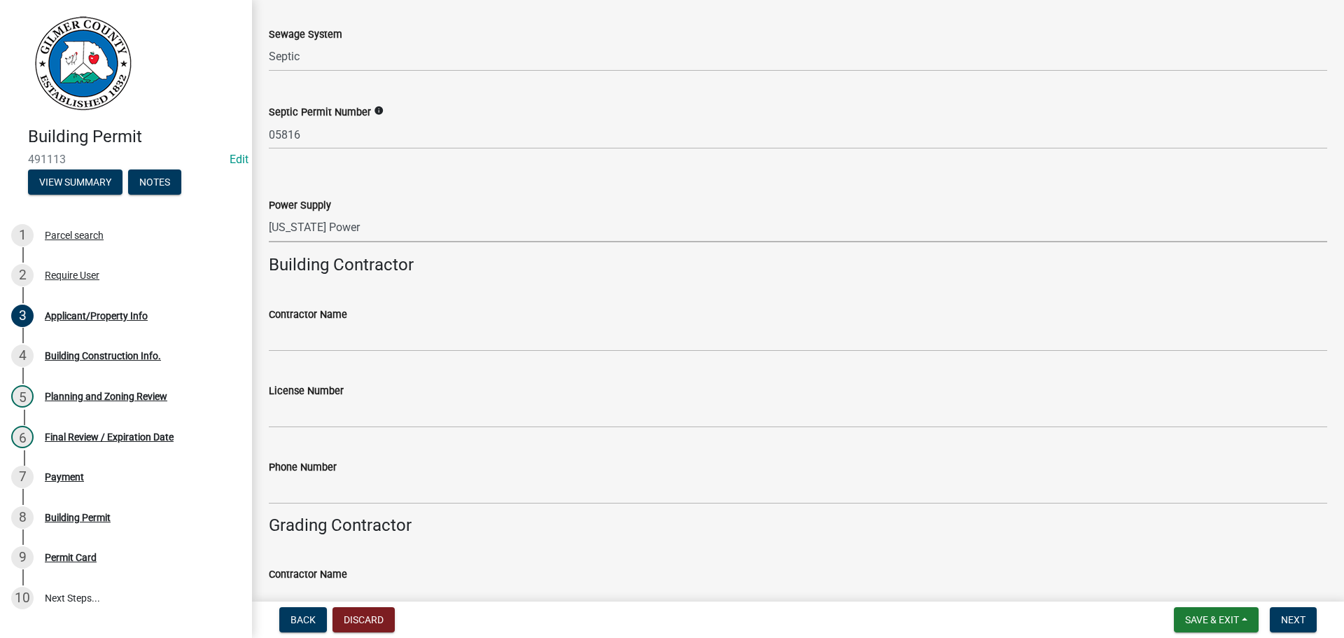
scroll to position [2240, 0]
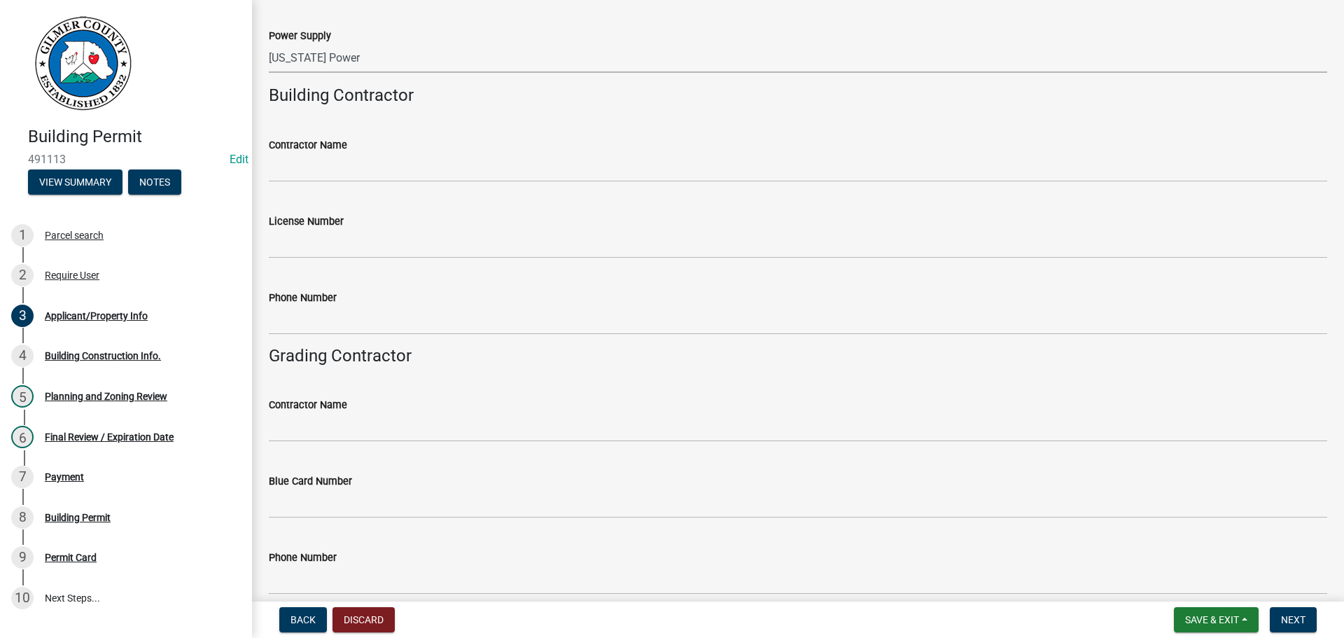
click at [291, 182] on wm-data-entity-input "Contractor Name" at bounding box center [798, 155] width 1058 height 76
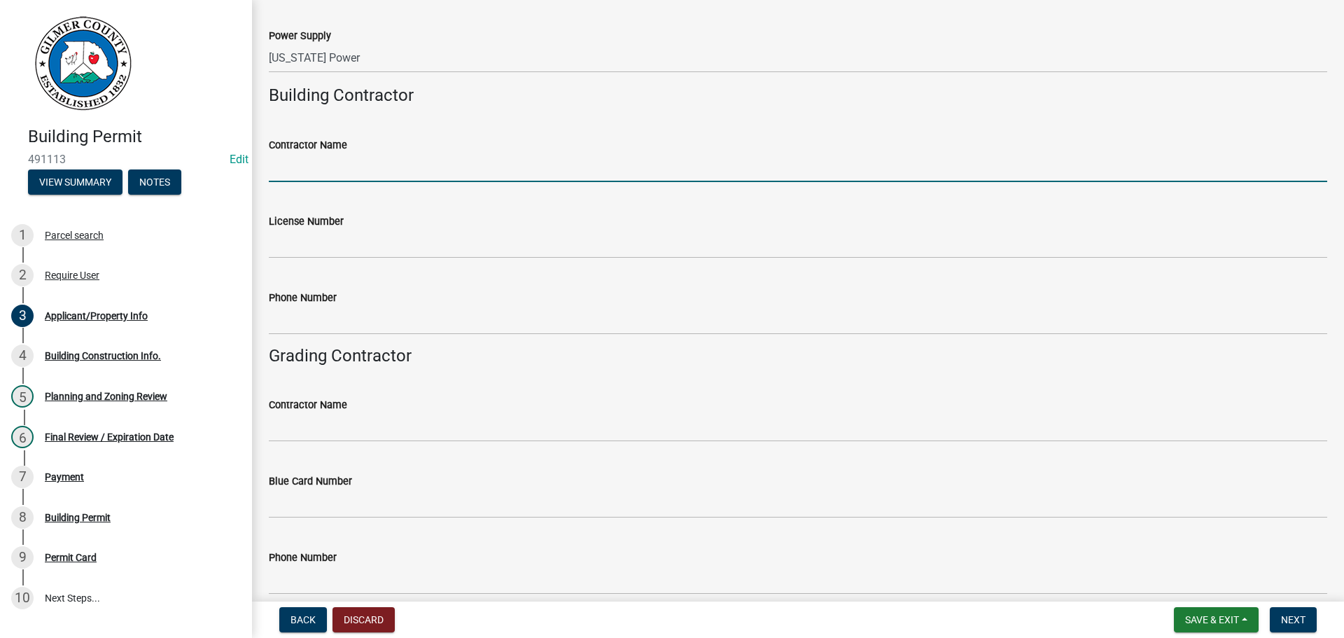
click at [296, 176] on input "Contractor Name" at bounding box center [798, 167] width 1058 height 29
type input "[PERSON_NAME]"
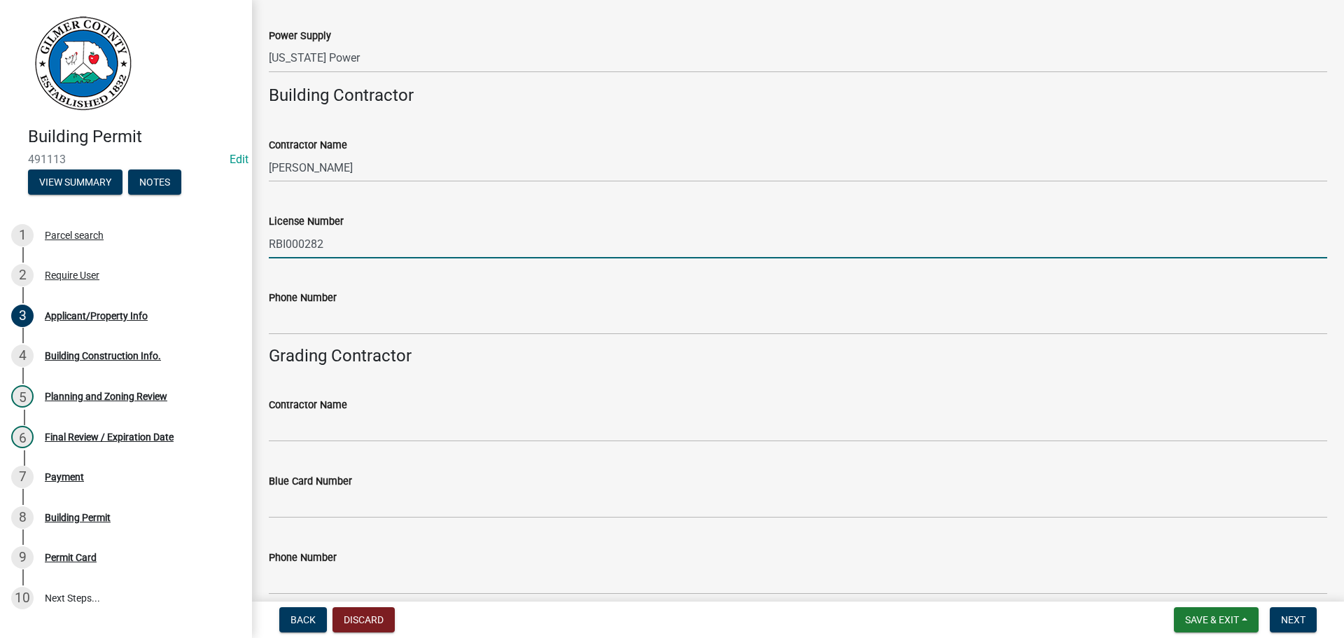
type input "RBI000282"
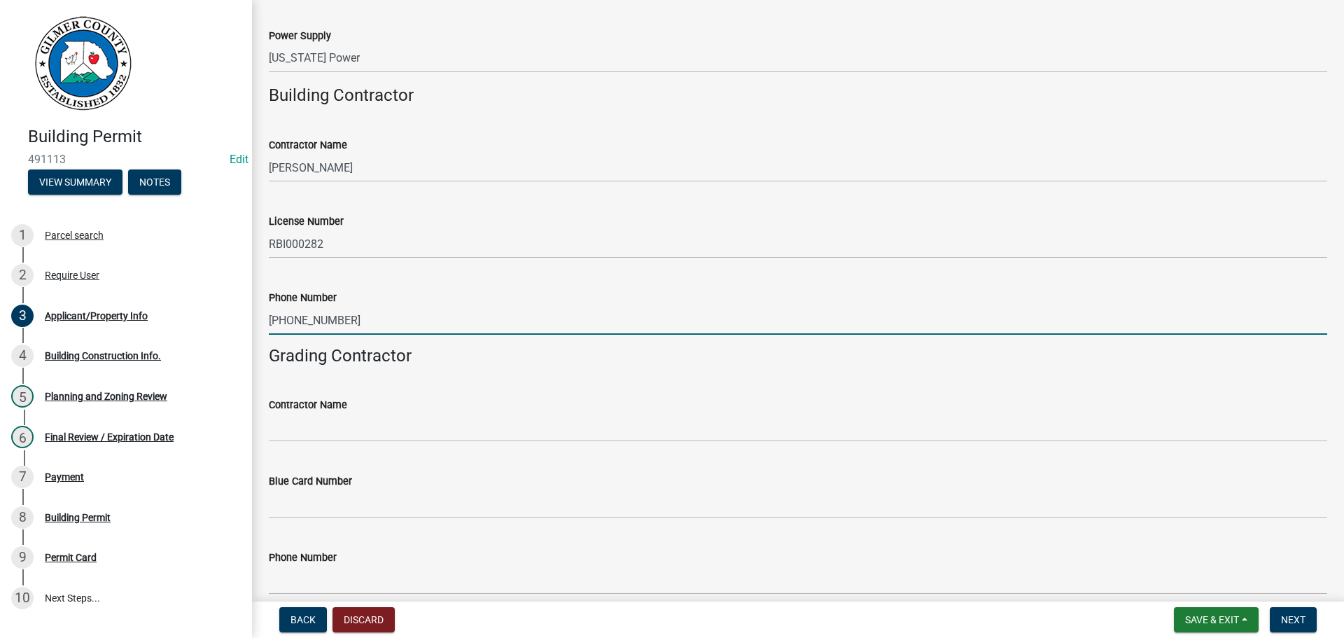
type input "[PHONE_NUMBER]"
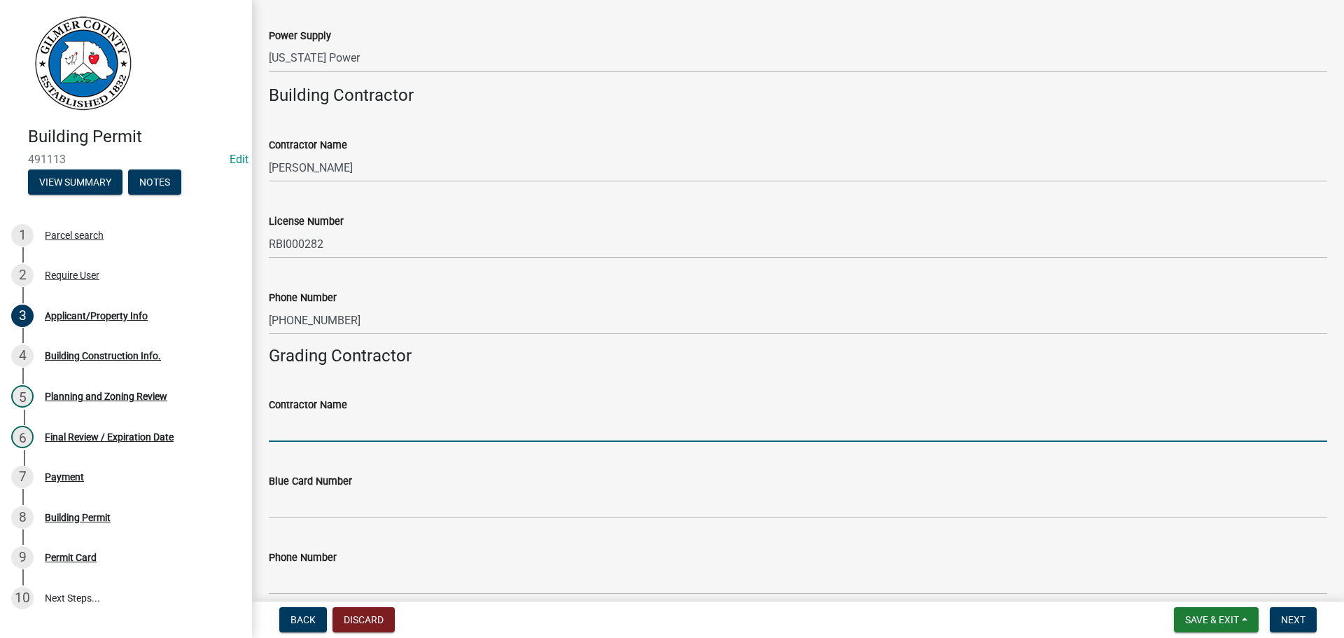
click at [291, 416] on input "Contractor Name" at bounding box center [798, 427] width 1058 height 29
type input "[PERSON_NAME]"
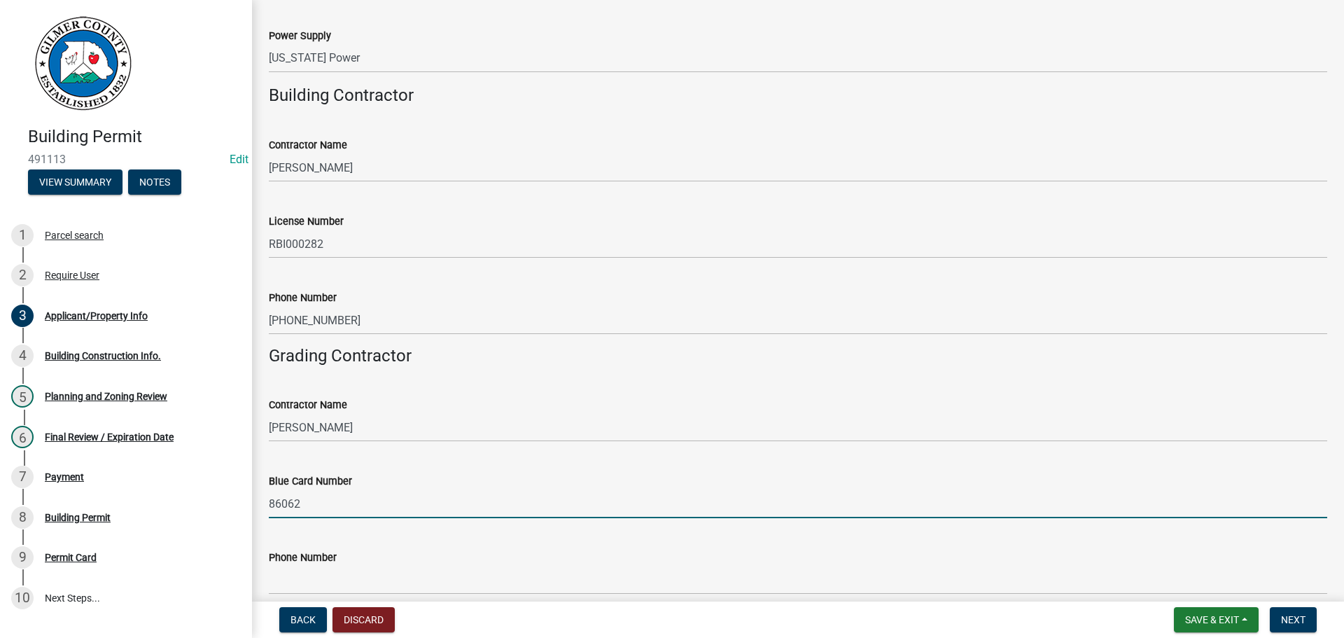
type input "86062"
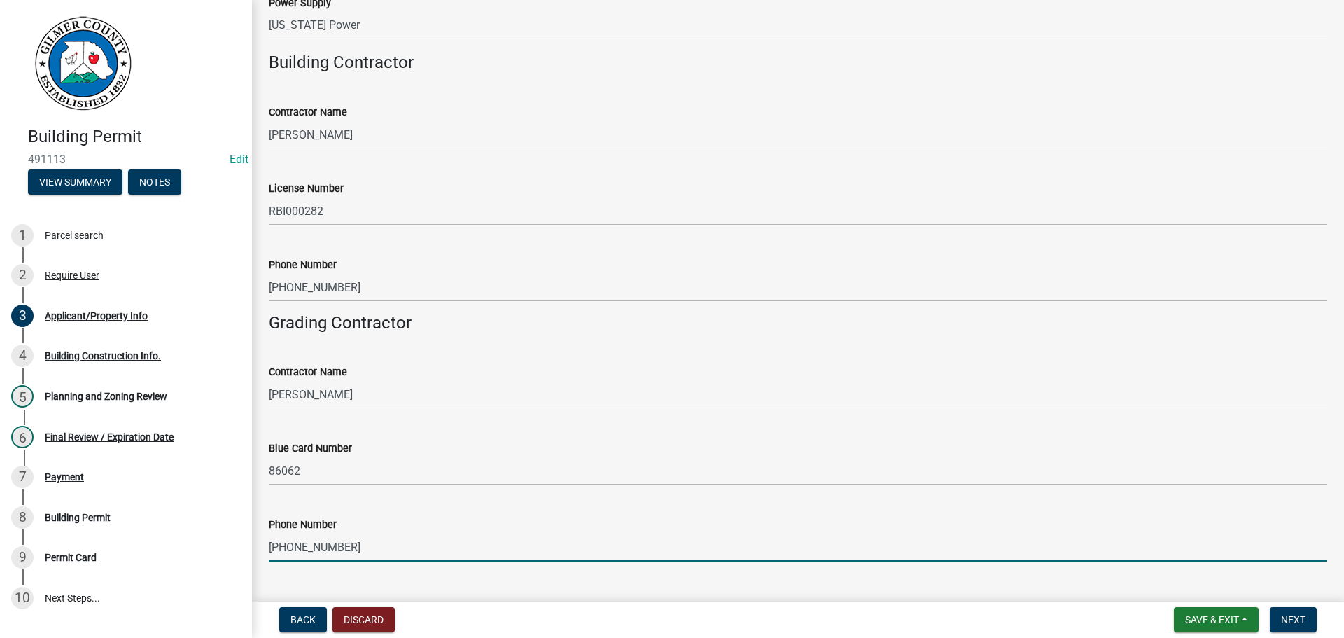
scroll to position [2304, 0]
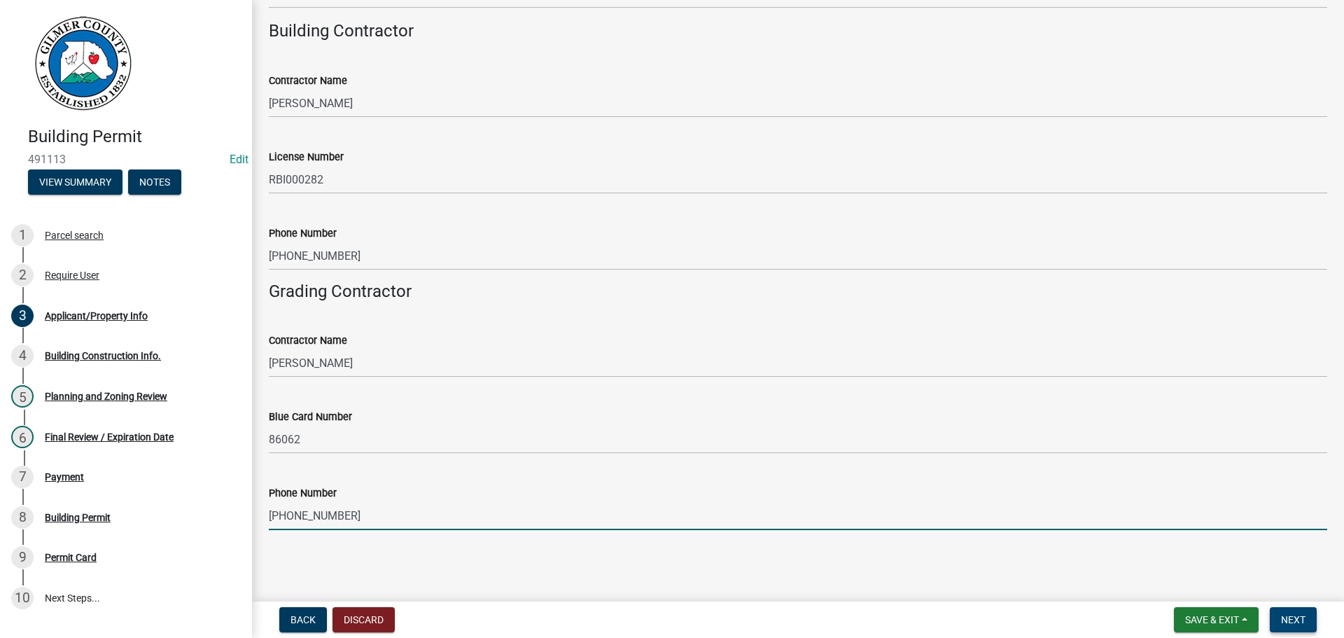
type input "[PHONE_NUMBER]"
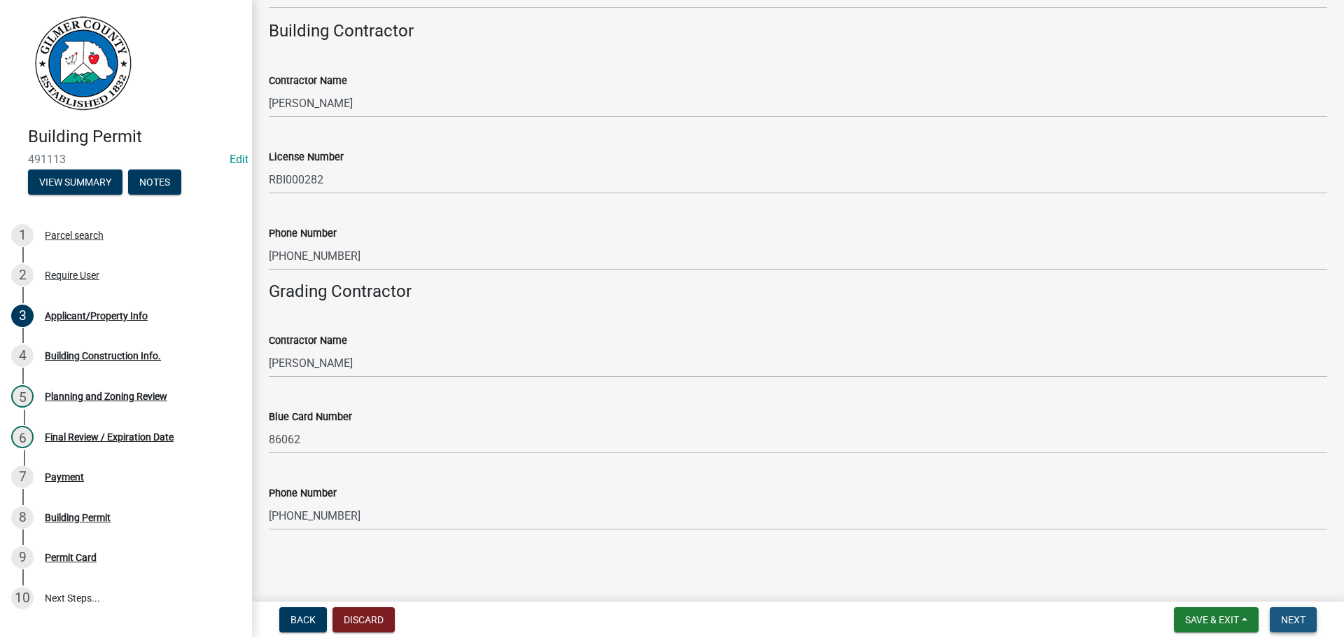
click at [1290, 617] on span "Next" at bounding box center [1293, 619] width 24 height 11
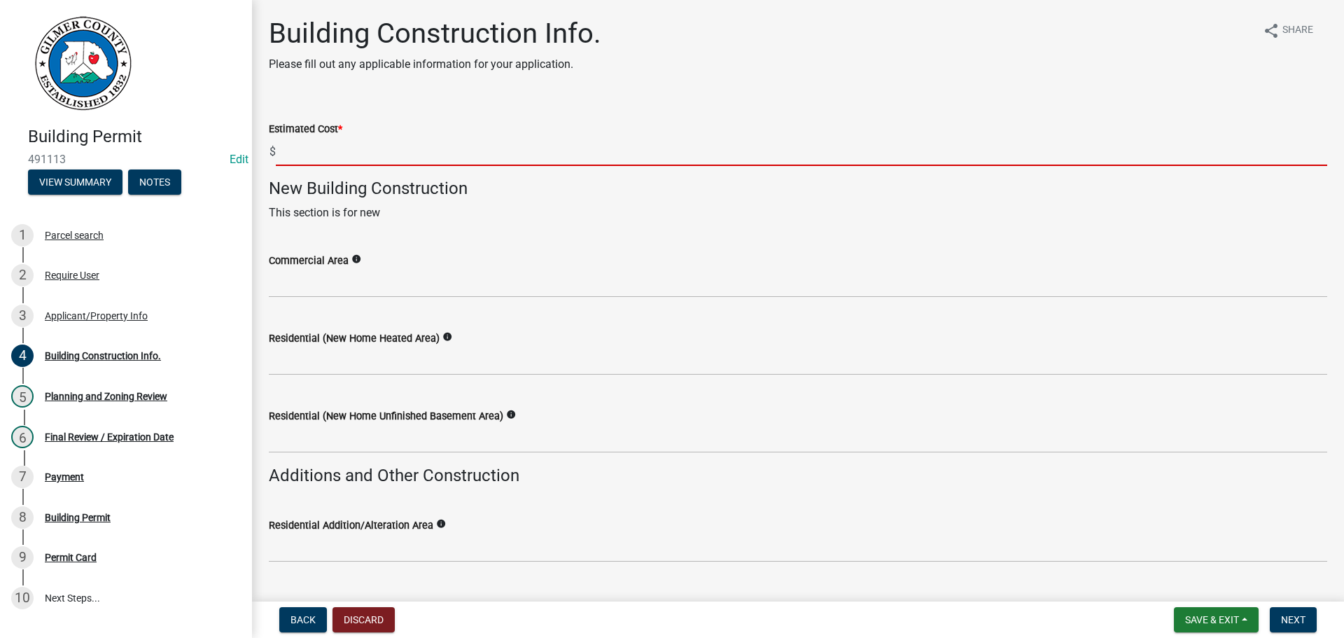
click at [320, 162] on input "text" at bounding box center [801, 151] width 1051 height 29
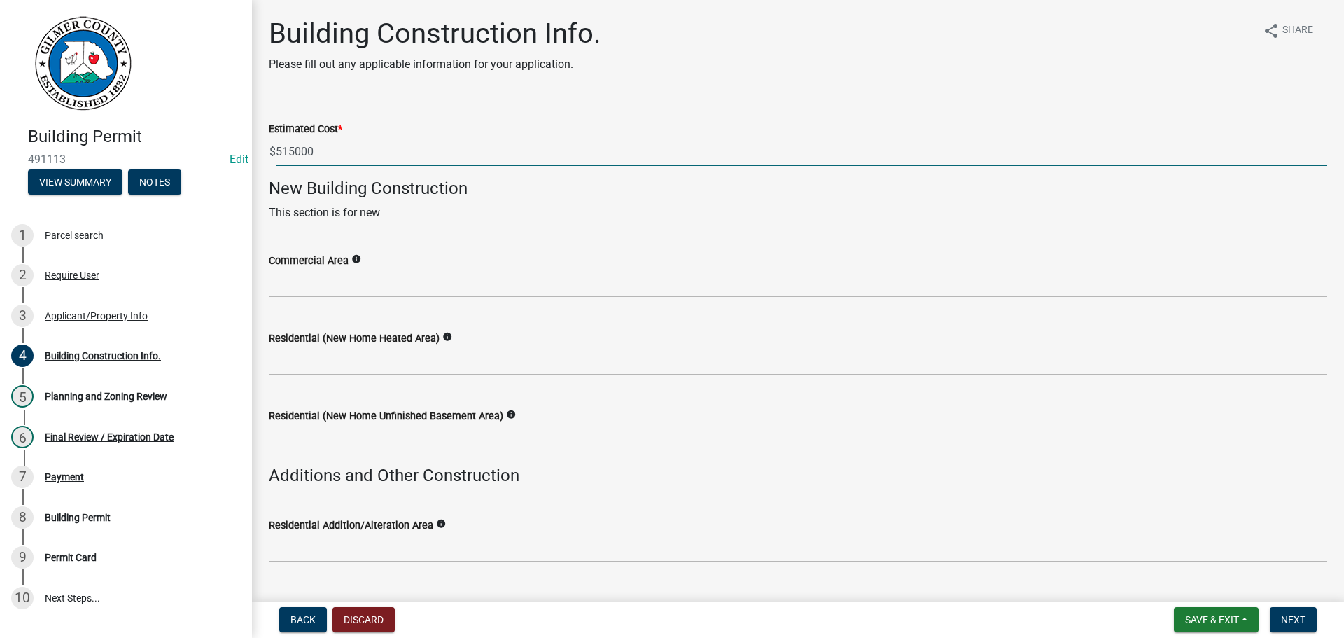
type input "515000"
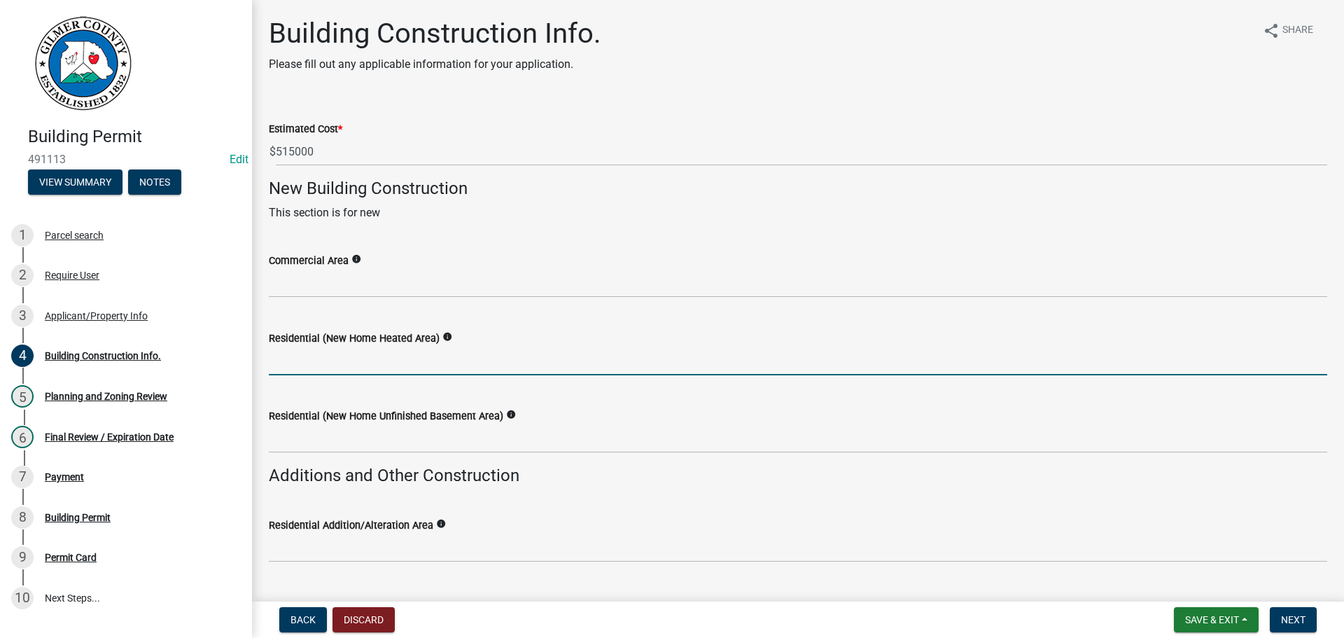
click at [302, 369] on input "text" at bounding box center [798, 360] width 1058 height 29
type input "4331"
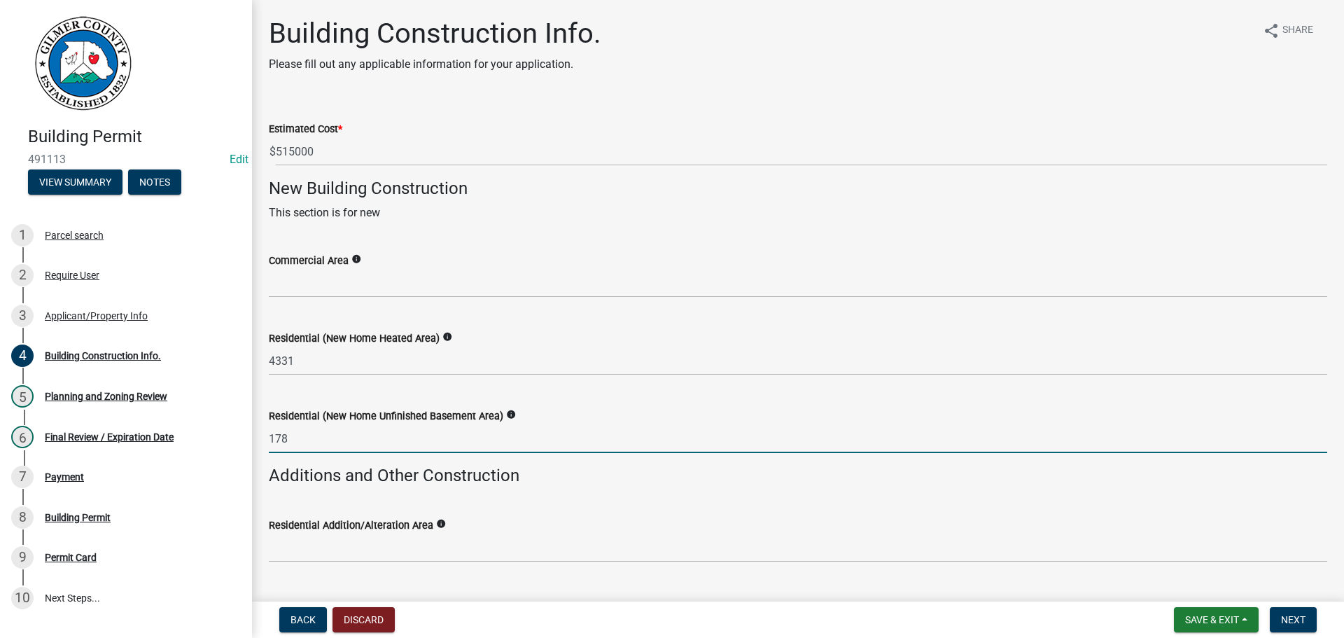
type input "178"
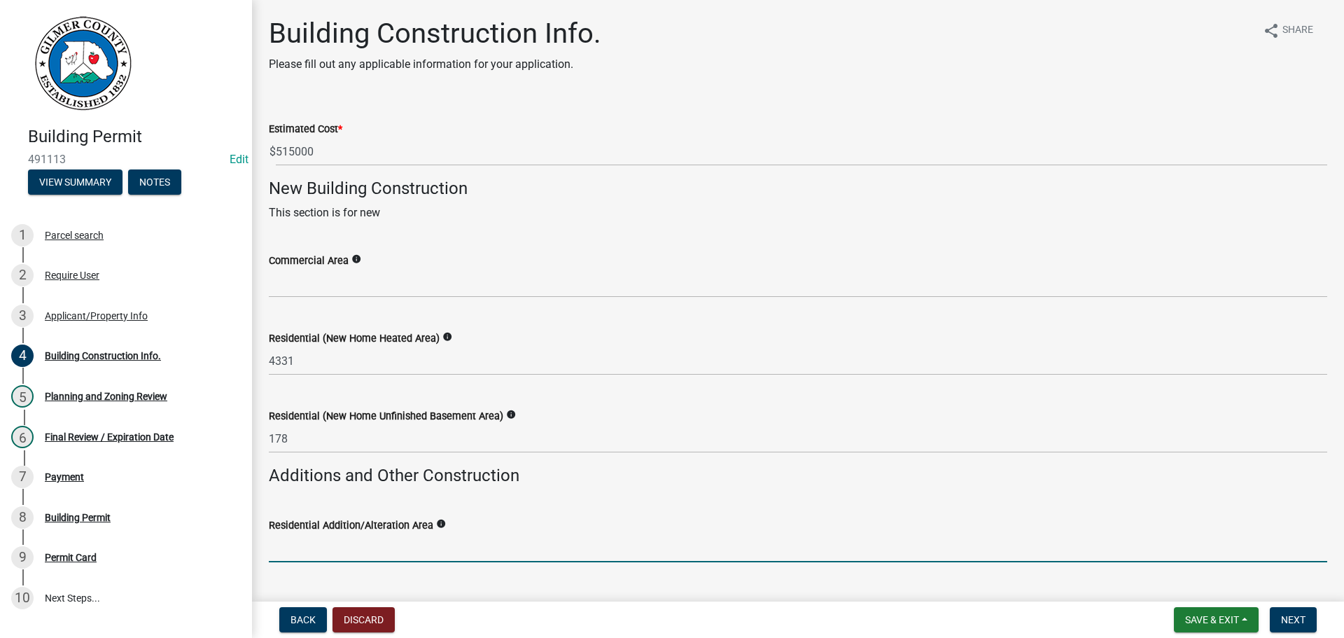
scroll to position [328, 0]
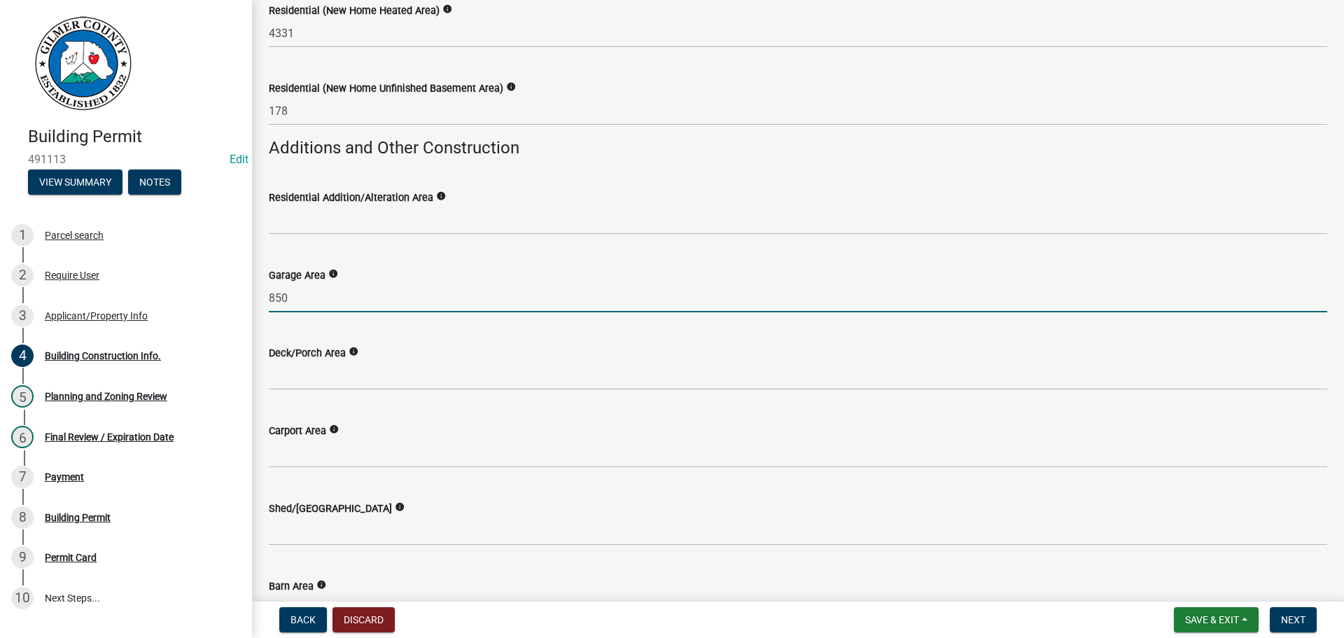
type input "850"
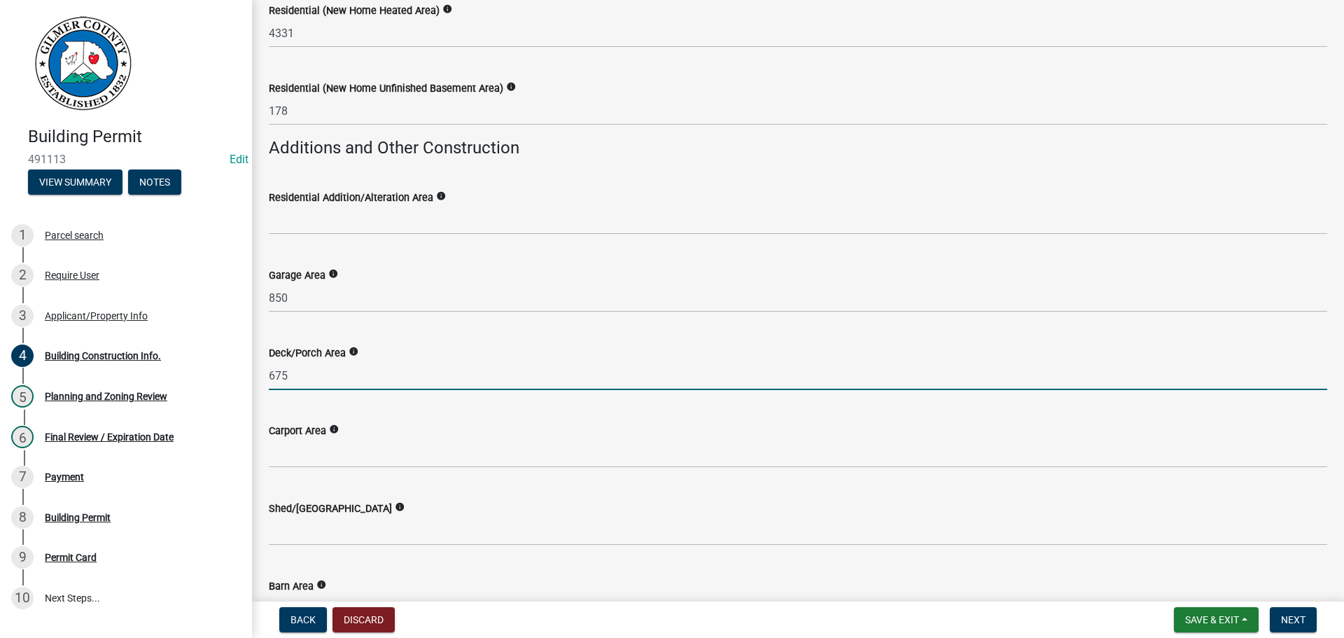
type input "675"
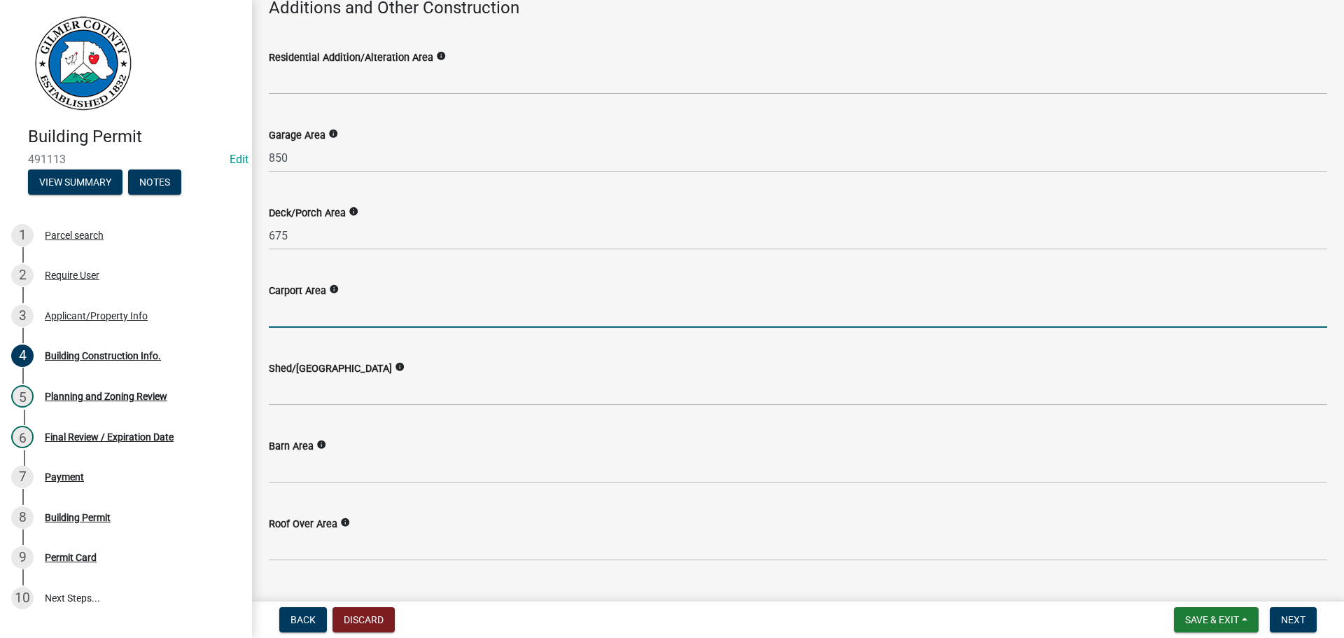
scroll to position [602, 0]
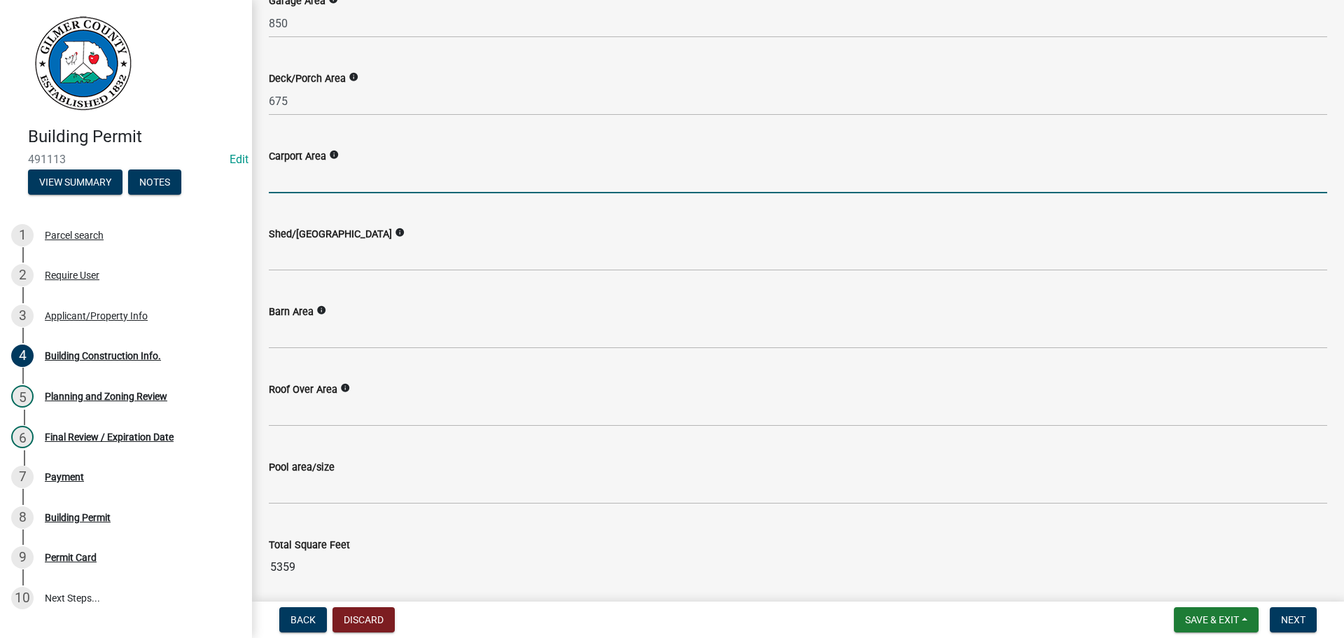
type input "6034"
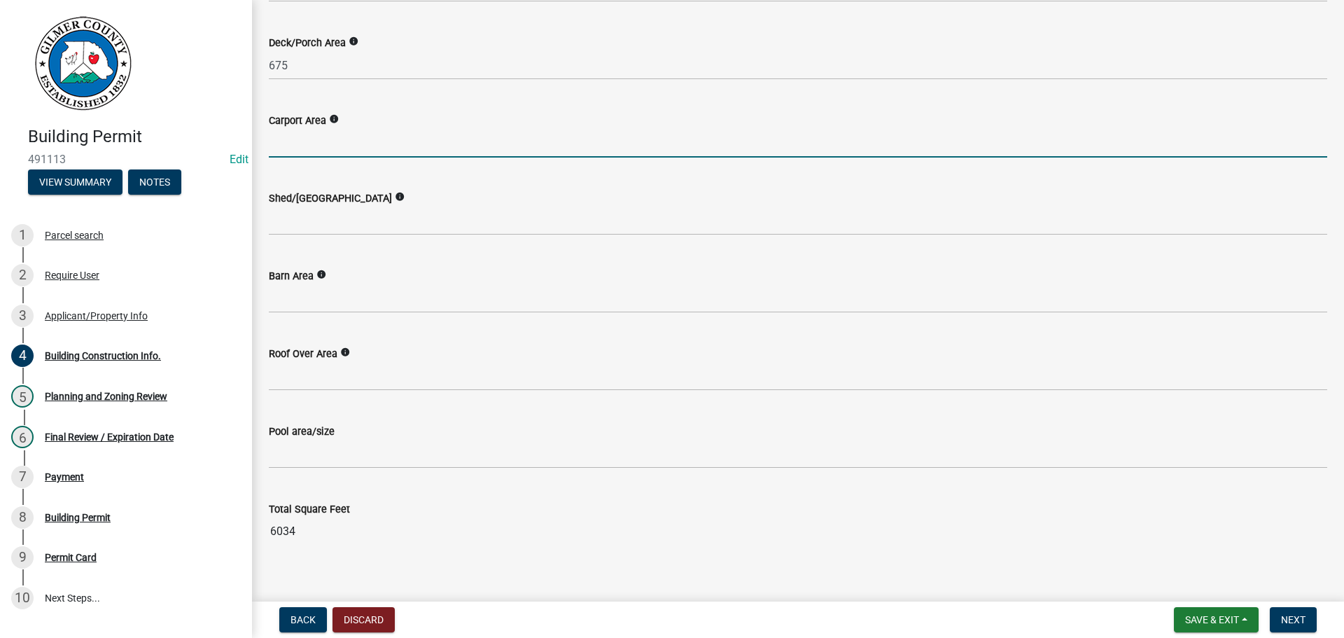
scroll to position [654, 0]
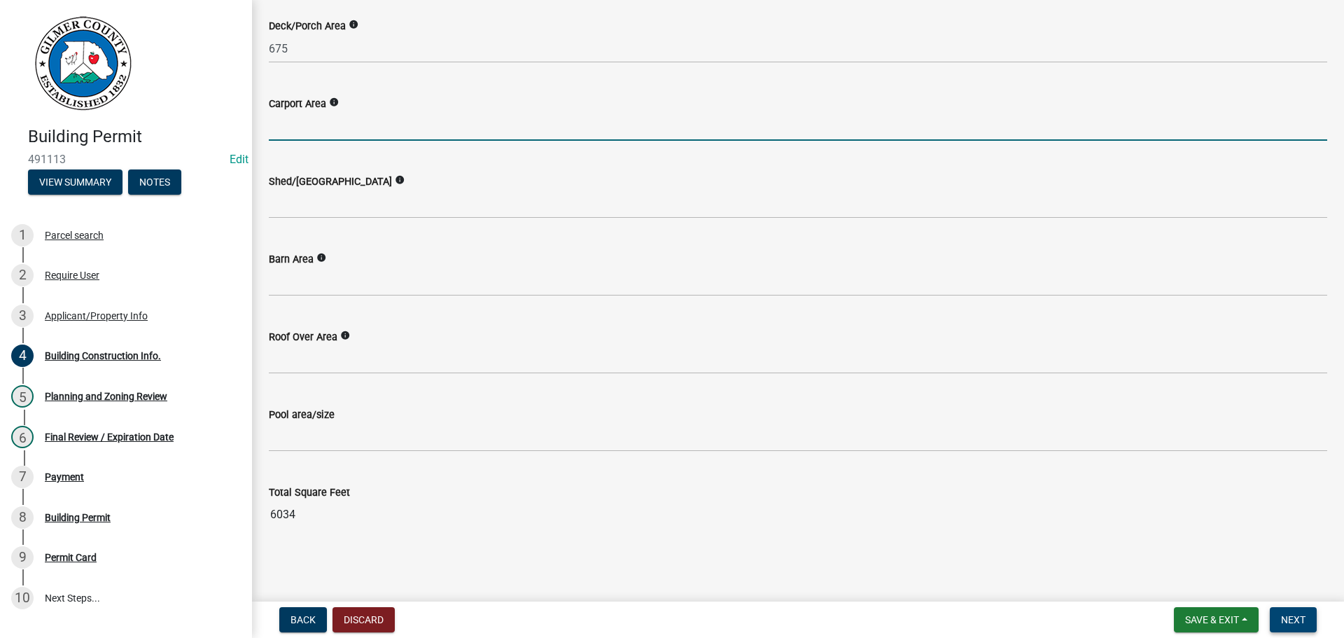
click at [1291, 617] on span "Next" at bounding box center [1293, 619] width 24 height 11
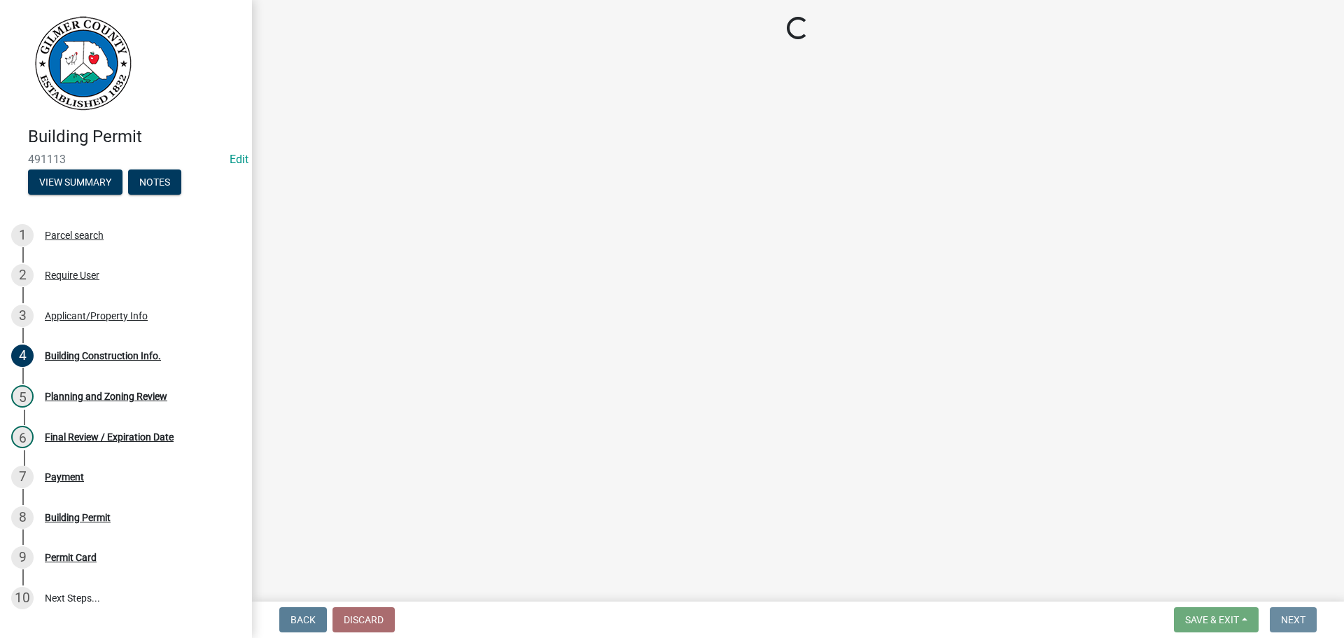
scroll to position [0, 0]
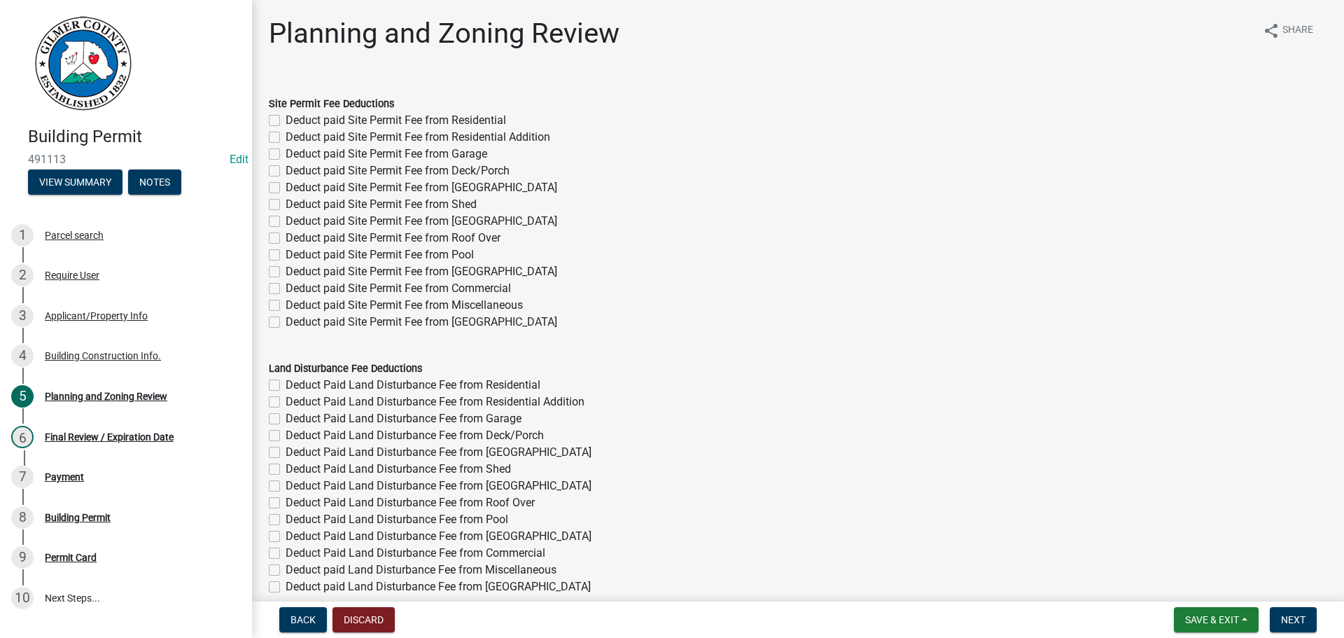
click at [286, 122] on label "Deduct paid Site Permit Fee from Residential" at bounding box center [396, 120] width 220 height 17
click at [286, 121] on input "Deduct paid Site Permit Fee from Residential" at bounding box center [290, 116] width 9 height 9
checkbox input "true"
checkbox input "false"
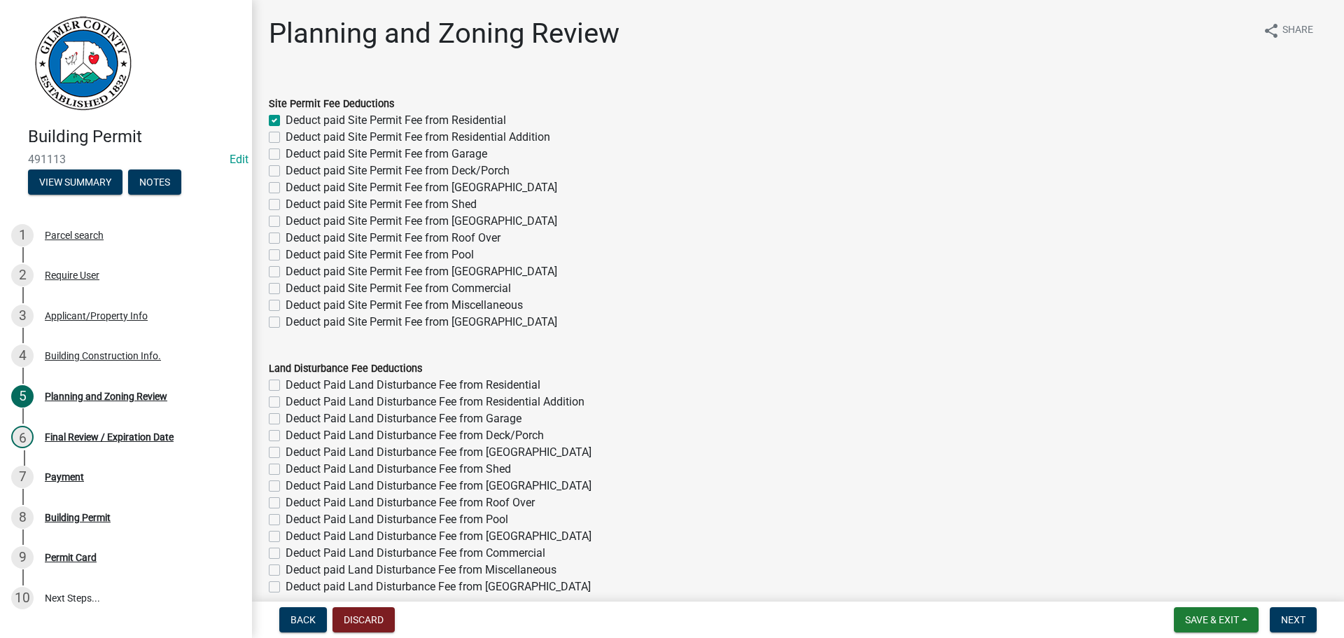
checkbox input "false"
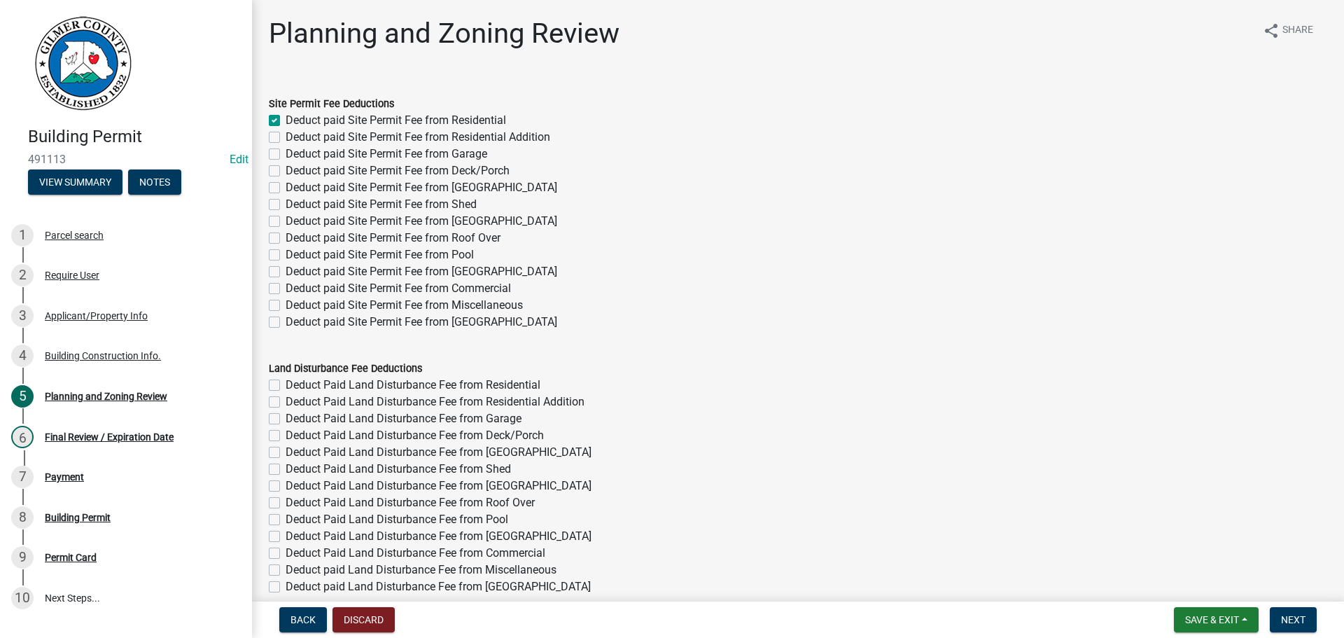
checkbox input "false"
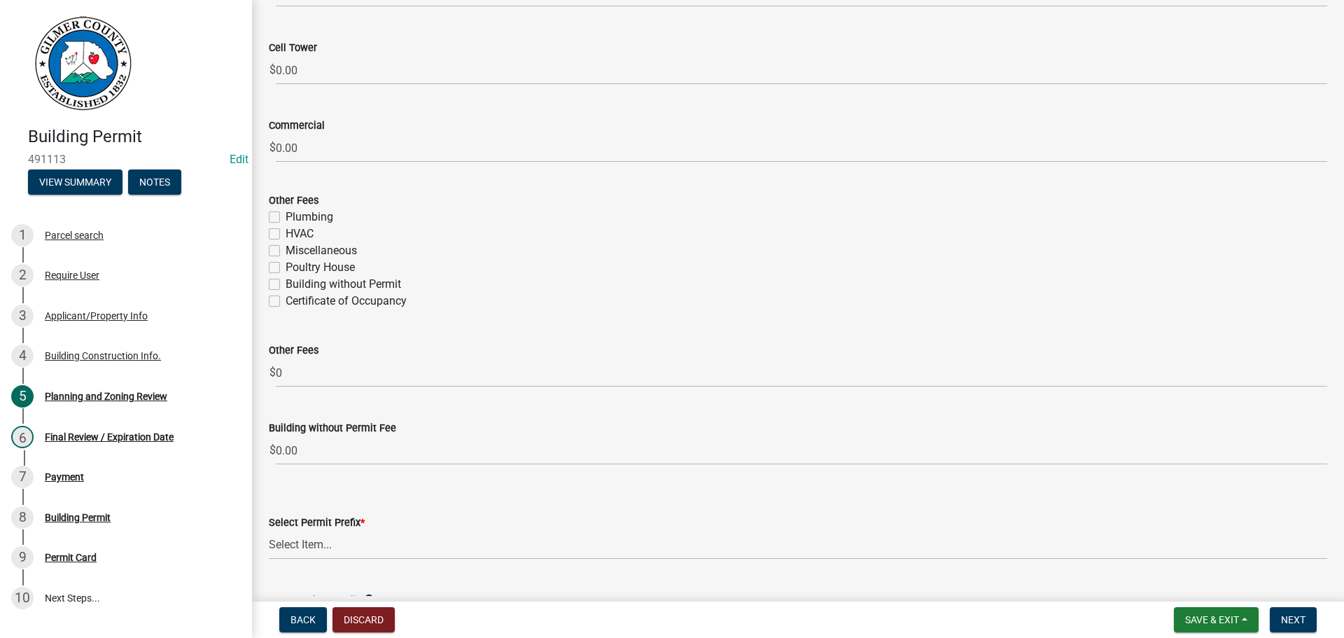
scroll to position [2450, 0]
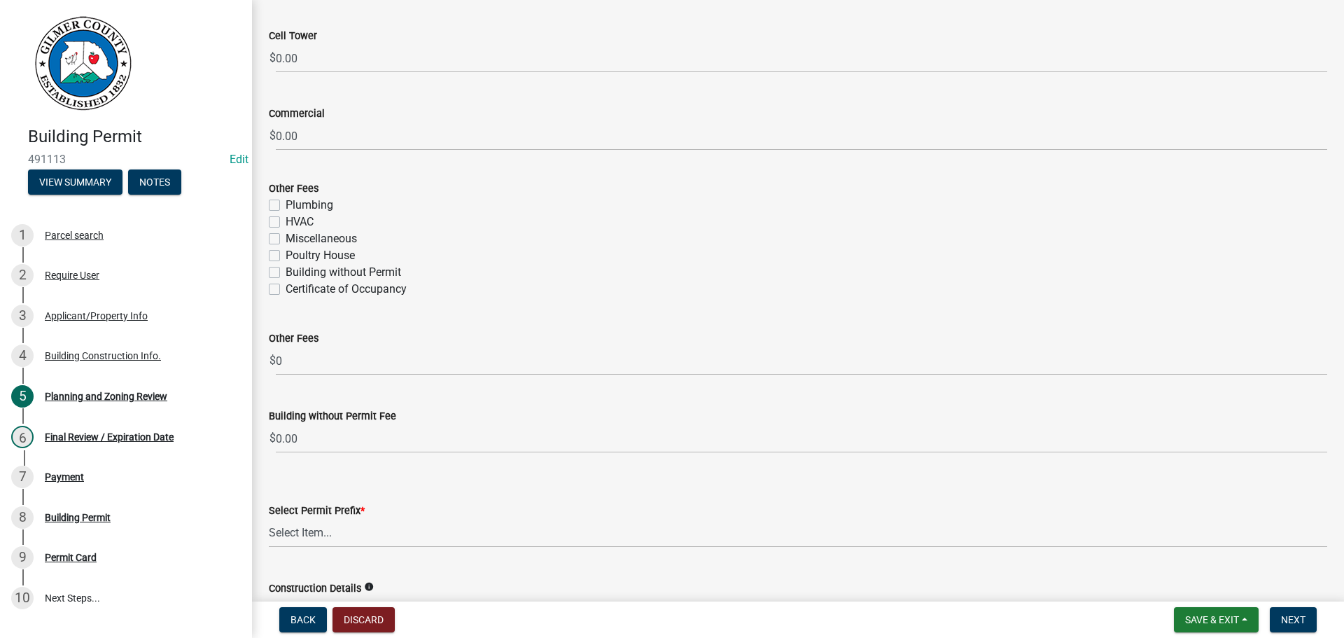
click at [286, 286] on label "Certificate of Occupancy" at bounding box center [346, 289] width 121 height 17
click at [286, 286] on input "Certificate of Occupancy" at bounding box center [290, 285] width 9 height 9
checkbox input "true"
checkbox input "false"
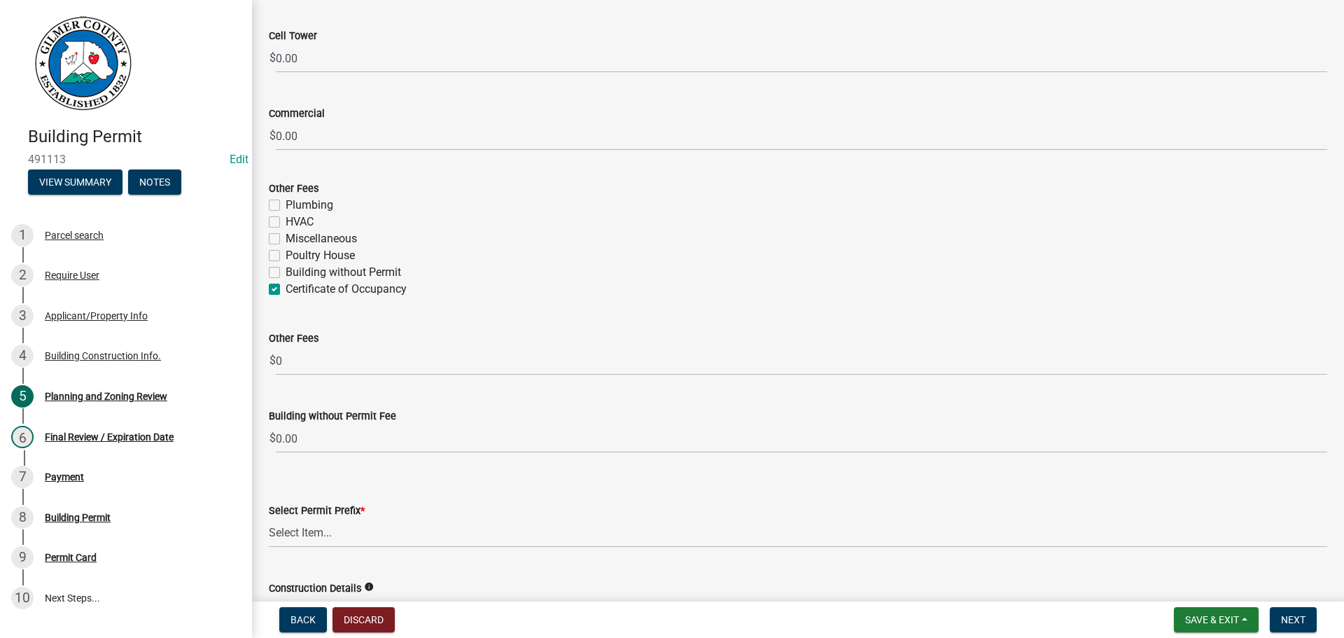
checkbox input "false"
checkbox input "true"
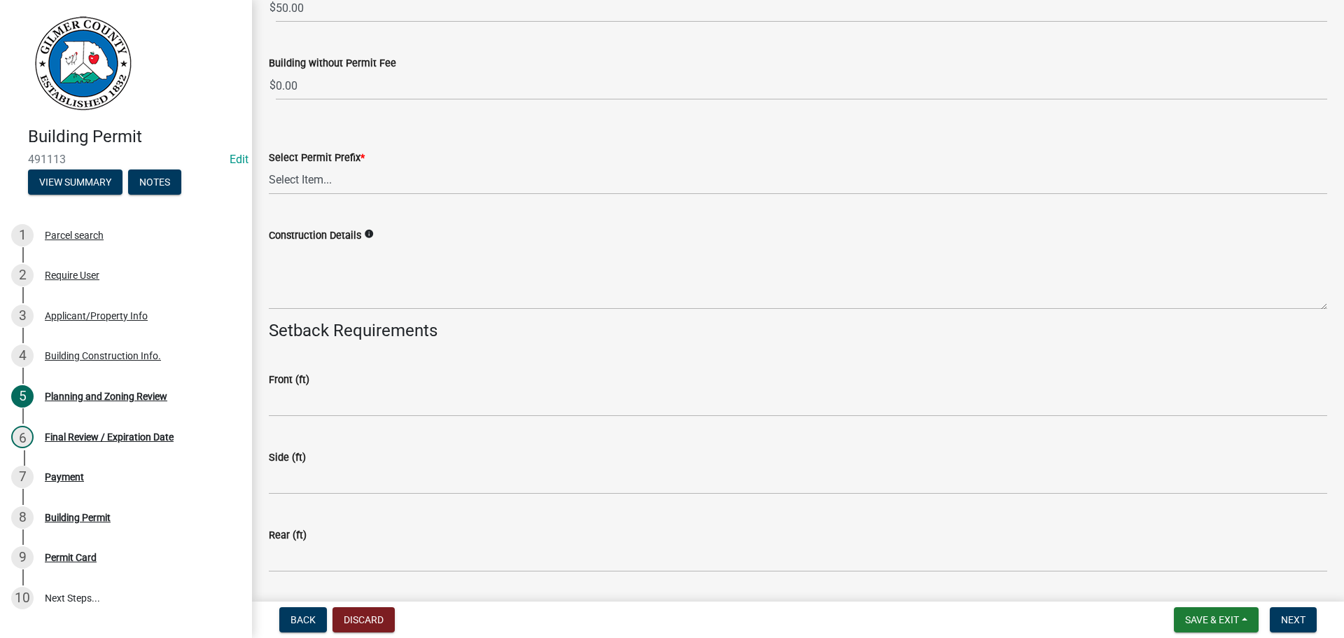
scroll to position [2800, 0]
click at [321, 189] on select "Select Item... RES COMM MB LAND POOL MISC CELL TOWER - NEW CELL TOWER - ADD ON" at bounding box center [798, 183] width 1058 height 29
click at [269, 169] on select "Select Item... RES COMM MB LAND POOL MISC CELL TOWER - NEW CELL TOWER - ADD ON" at bounding box center [798, 183] width 1058 height 29
select select "b5c39336-92b9-49ce-a0a5-4e9e9babf743"
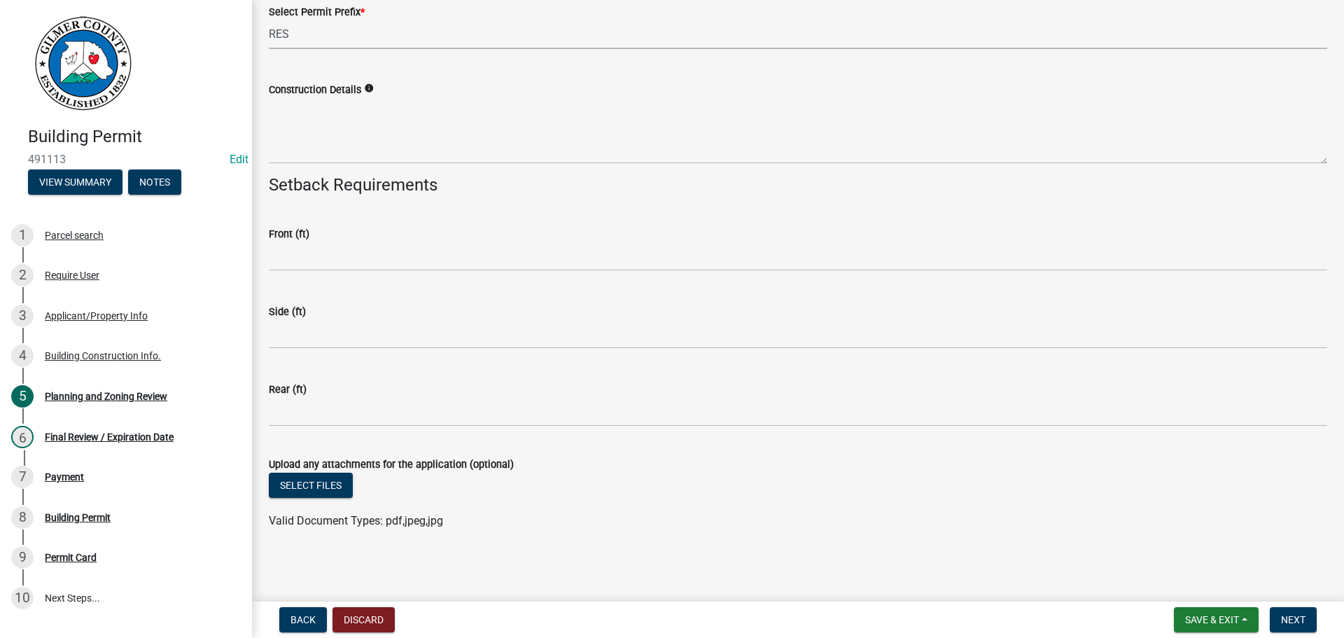
scroll to position [2949, 0]
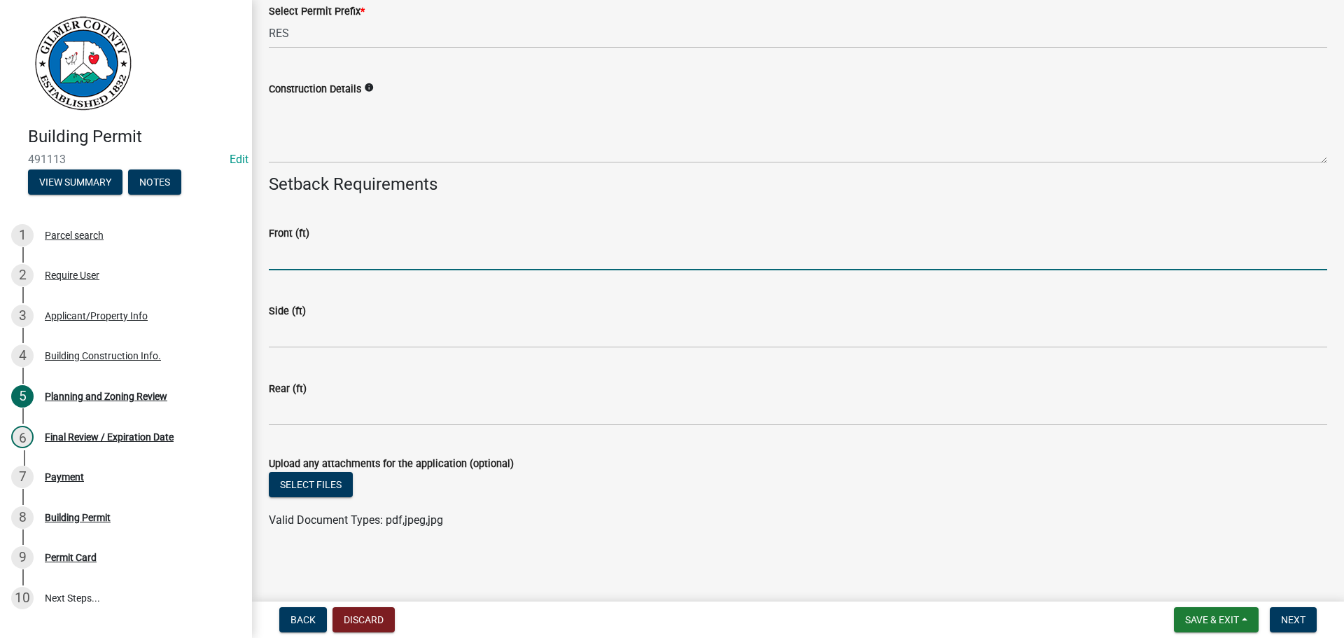
click at [295, 261] on input "text" at bounding box center [798, 255] width 1058 height 29
type input "354"
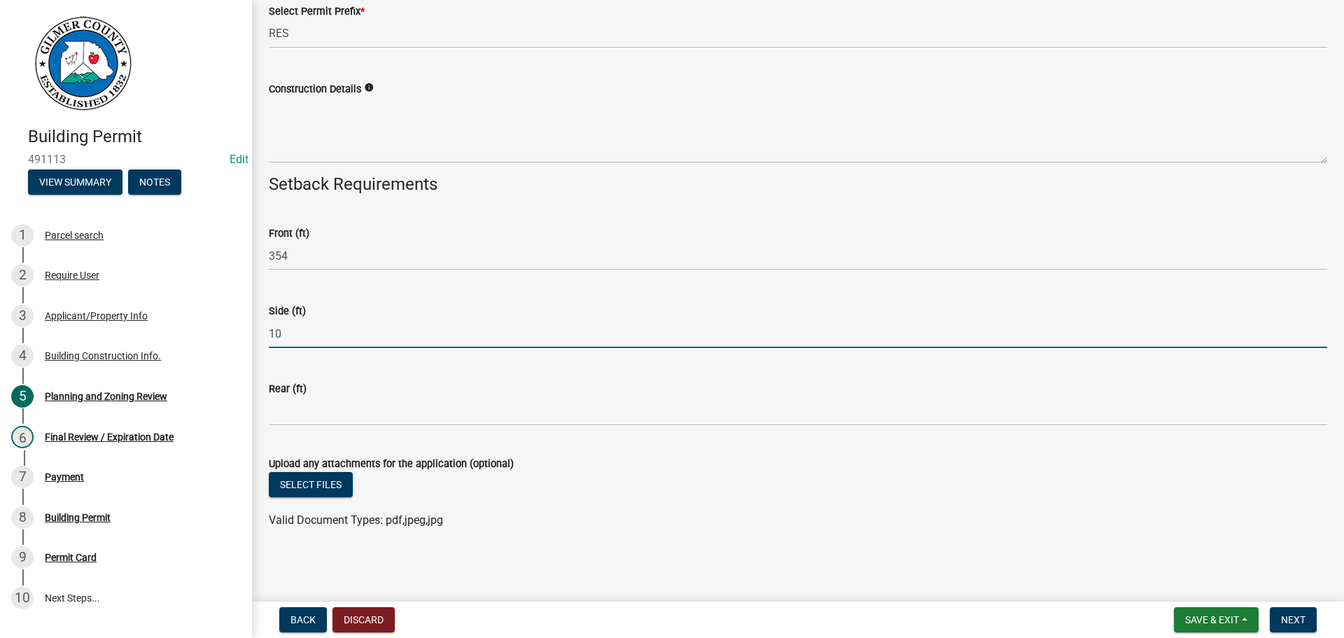
type input "10"
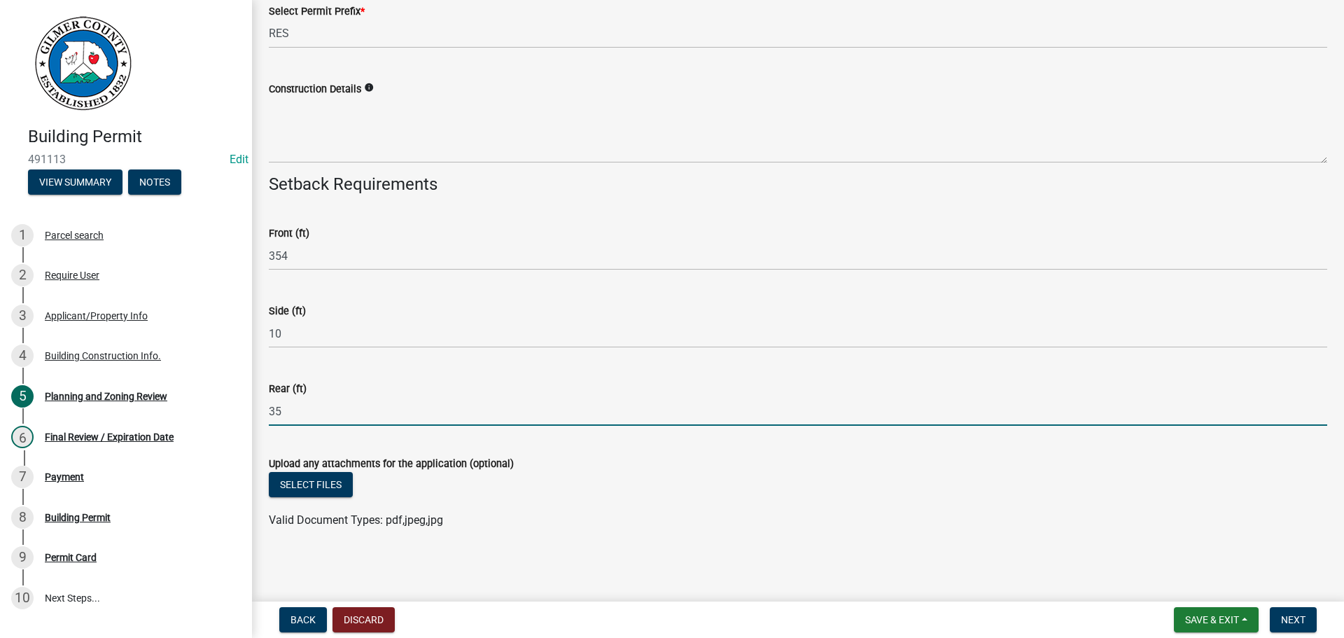
type input "35"
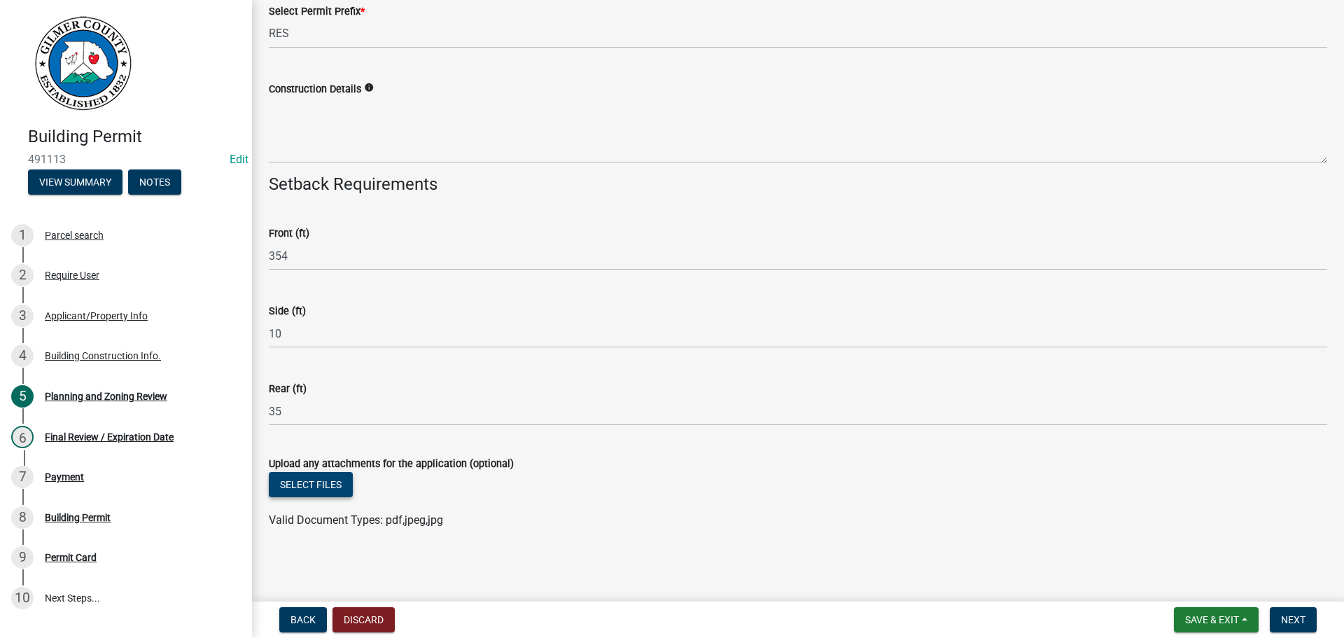
click at [312, 481] on button "Select files" at bounding box center [311, 484] width 84 height 25
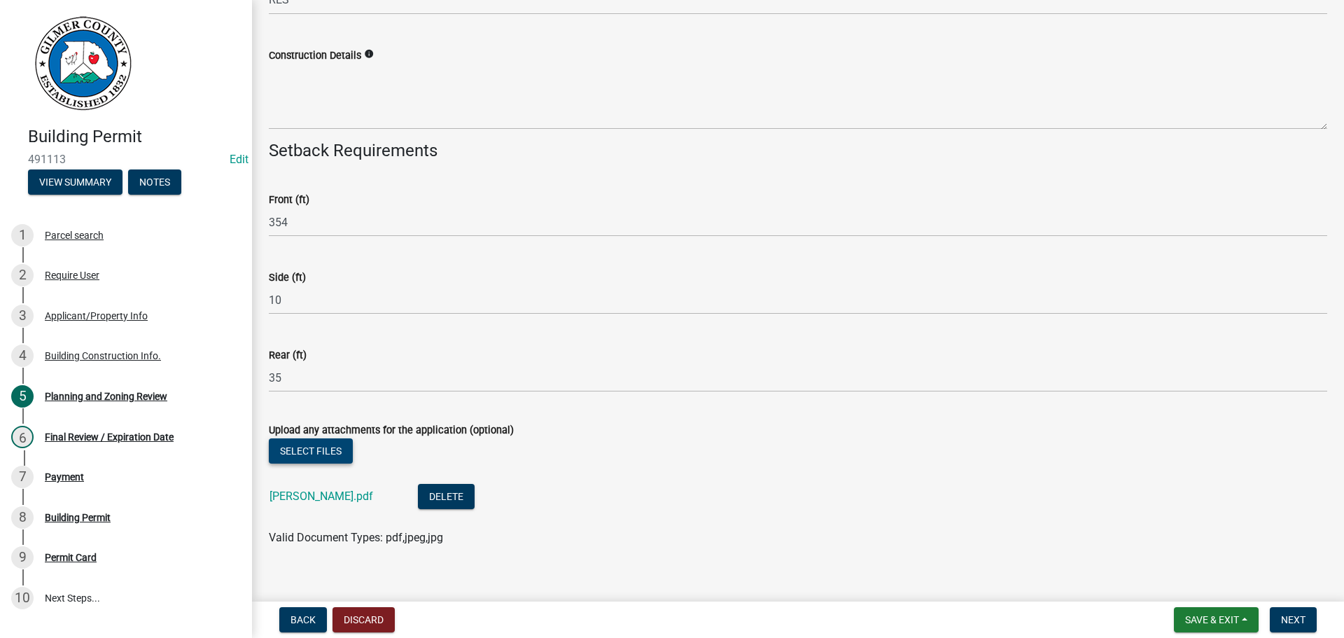
scroll to position [3000, 0]
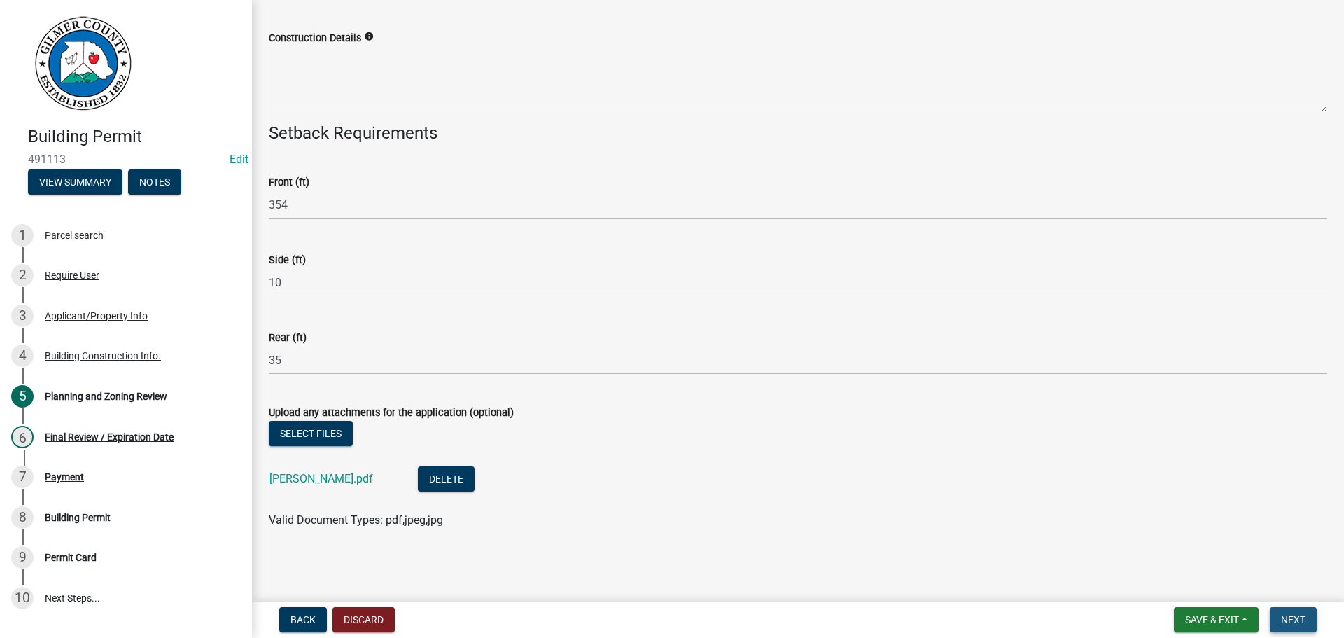
click at [1303, 619] on span "Next" at bounding box center [1293, 619] width 24 height 11
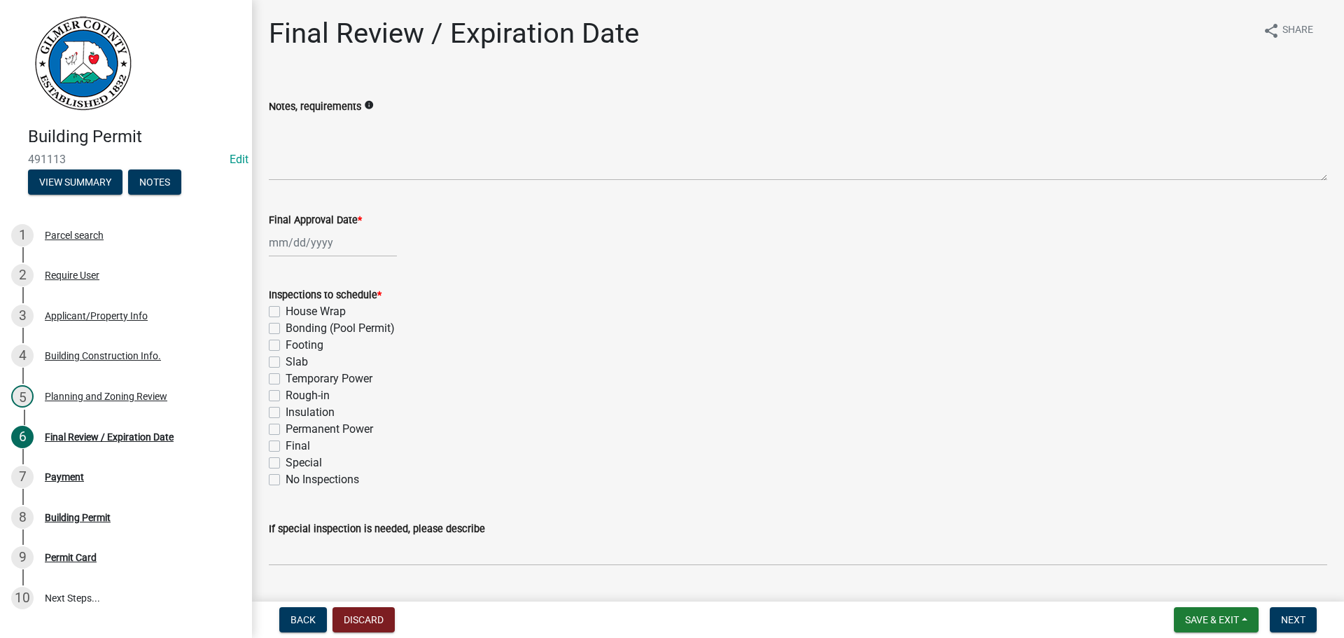
click at [291, 244] on div at bounding box center [333, 242] width 128 height 29
select select "10"
select select "2025"
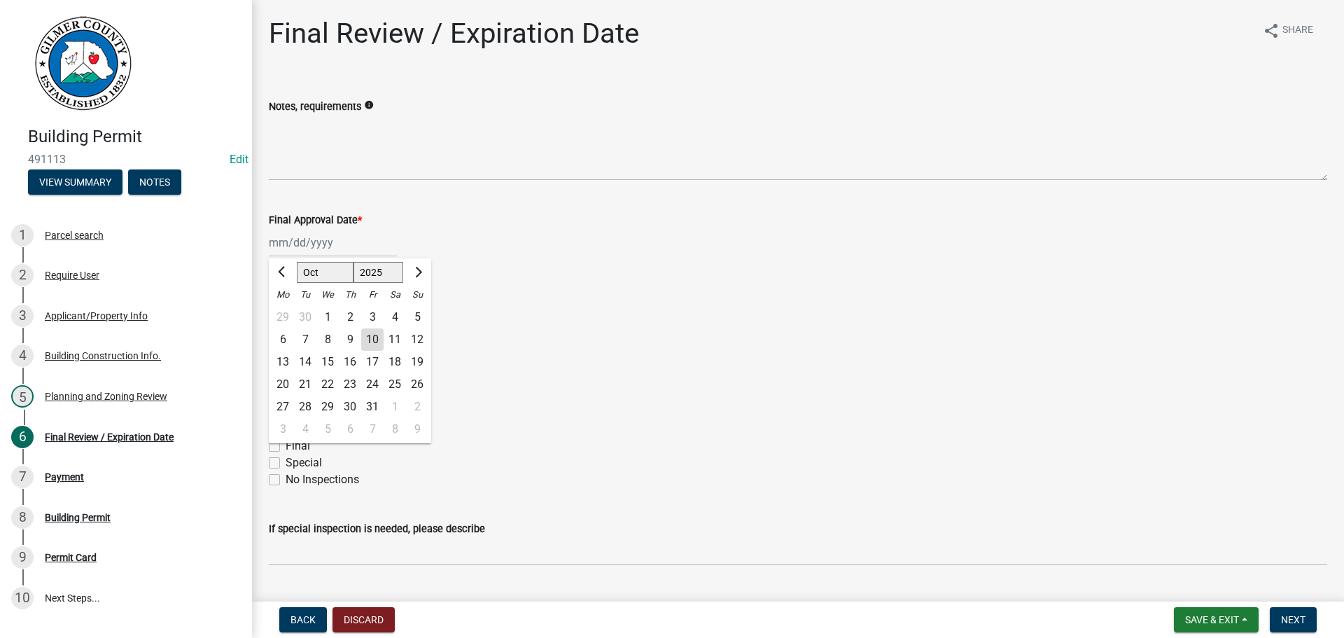
click at [377, 337] on div "10" at bounding box center [372, 339] width 22 height 22
type input "[DATE]"
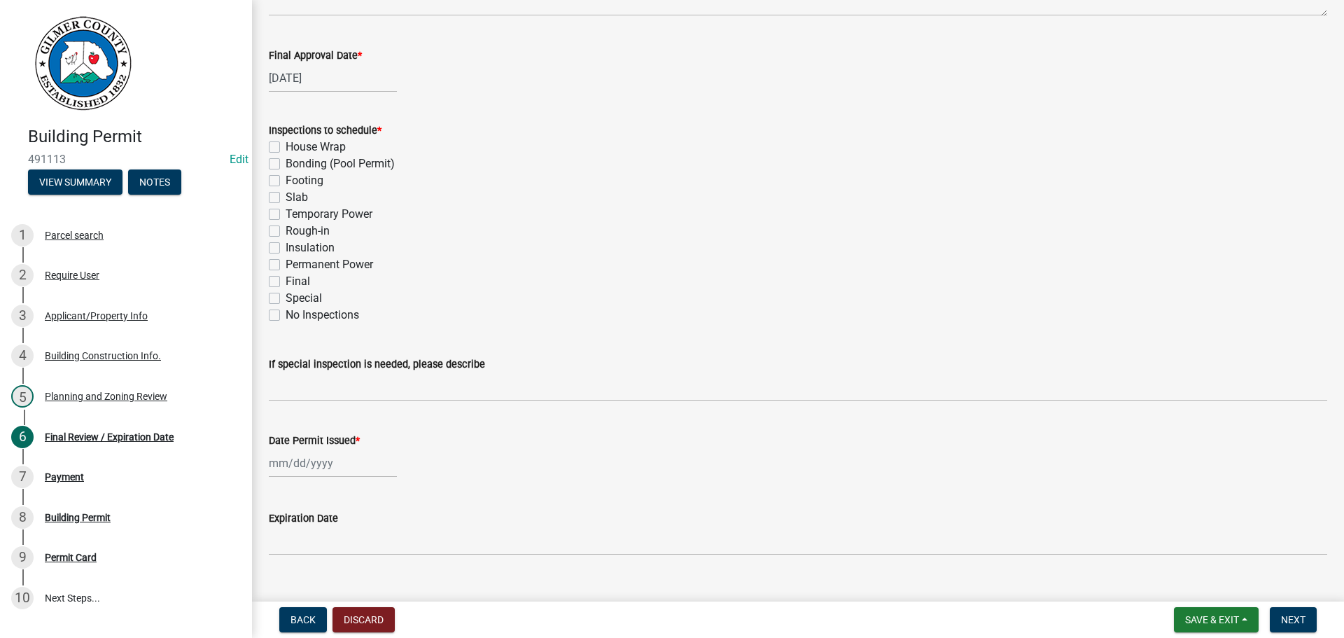
scroll to position [140, 0]
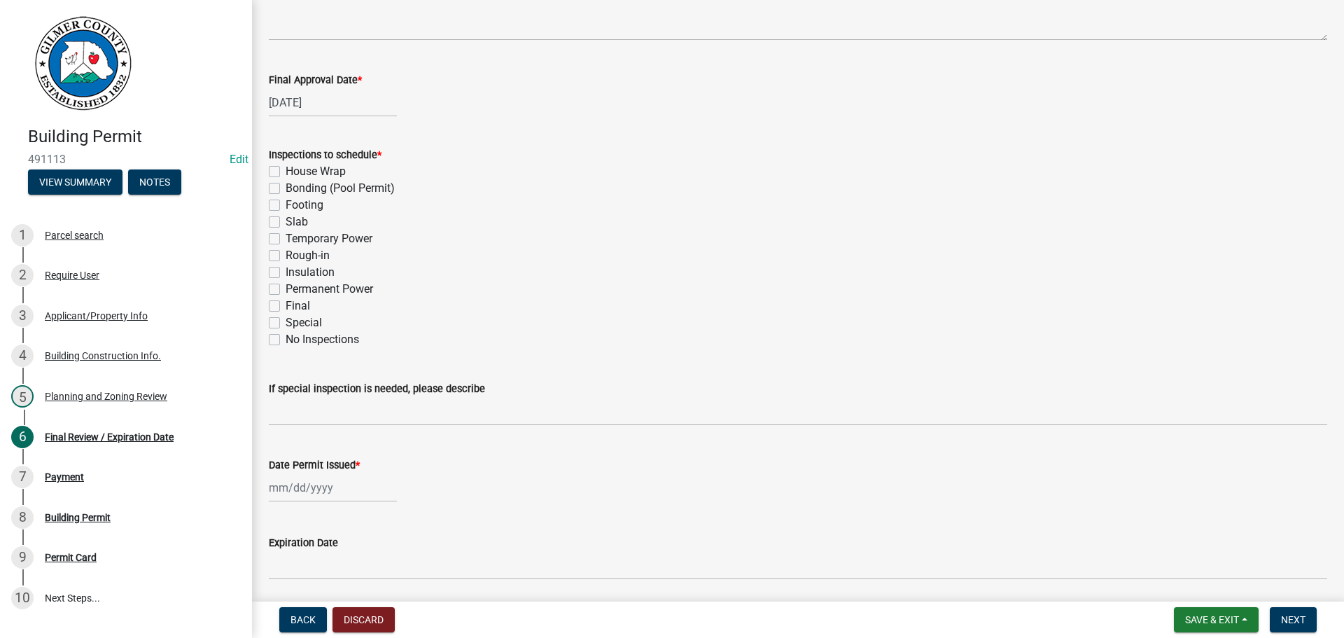
click at [286, 203] on label "Footing" at bounding box center [305, 205] width 38 height 17
click at [286, 203] on input "Footing" at bounding box center [290, 201] width 9 height 9
checkbox input "true"
checkbox input "false"
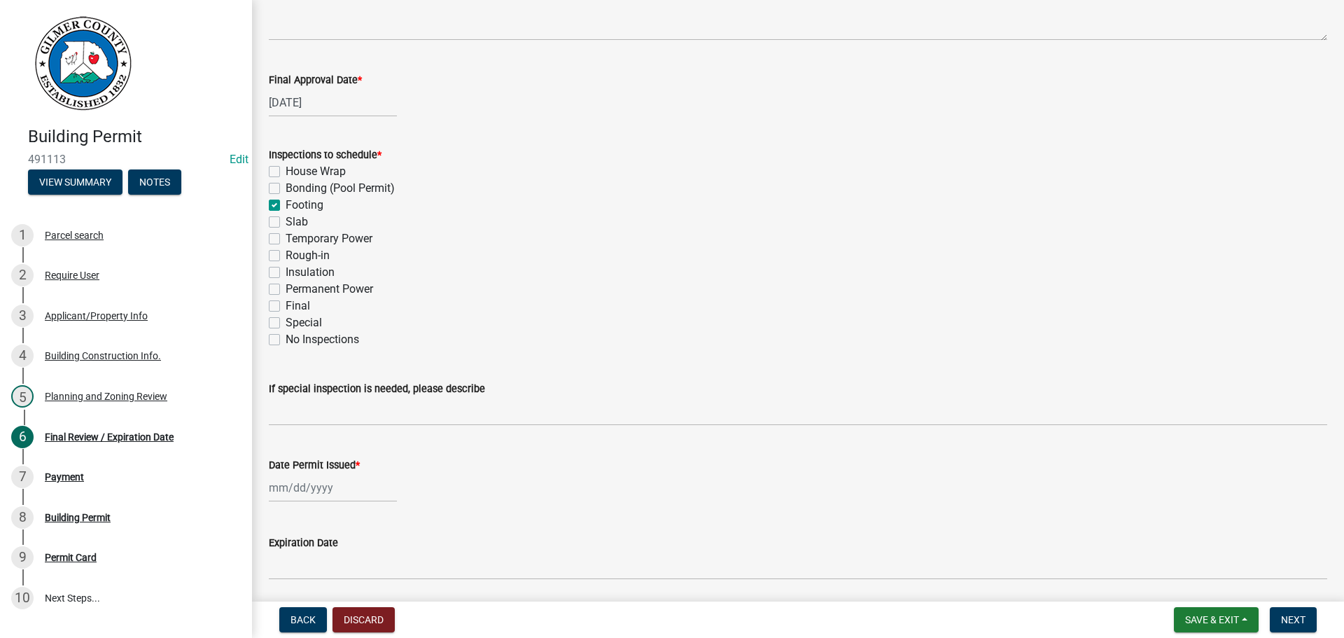
checkbox input "true"
checkbox input "false"
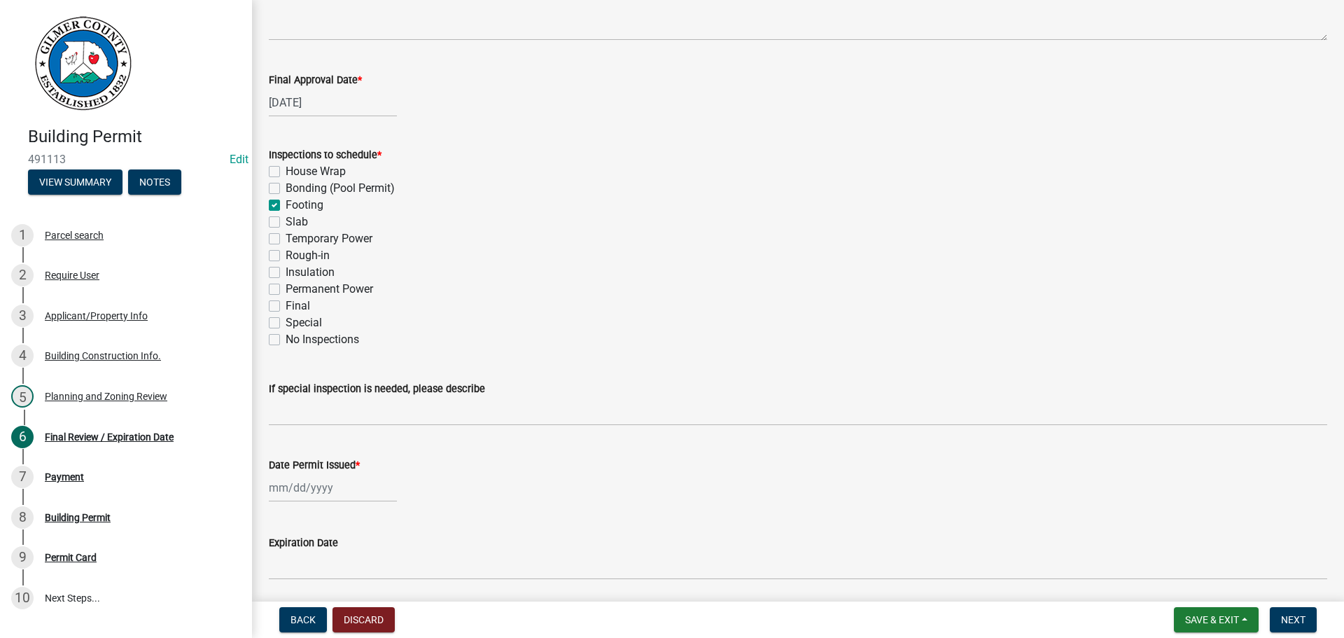
checkbox input "false"
click at [286, 222] on label "Slab" at bounding box center [297, 221] width 22 height 17
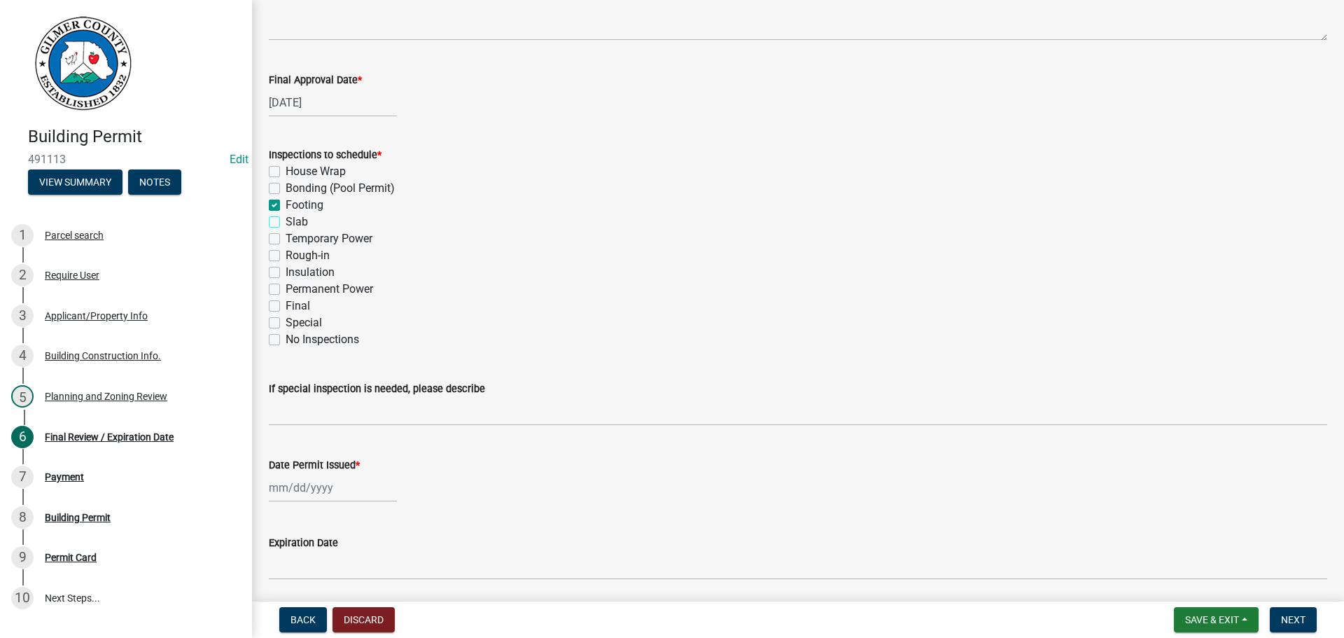
click at [286, 222] on input "Slab" at bounding box center [290, 217] width 9 height 9
checkbox input "true"
checkbox input "false"
checkbox input "true"
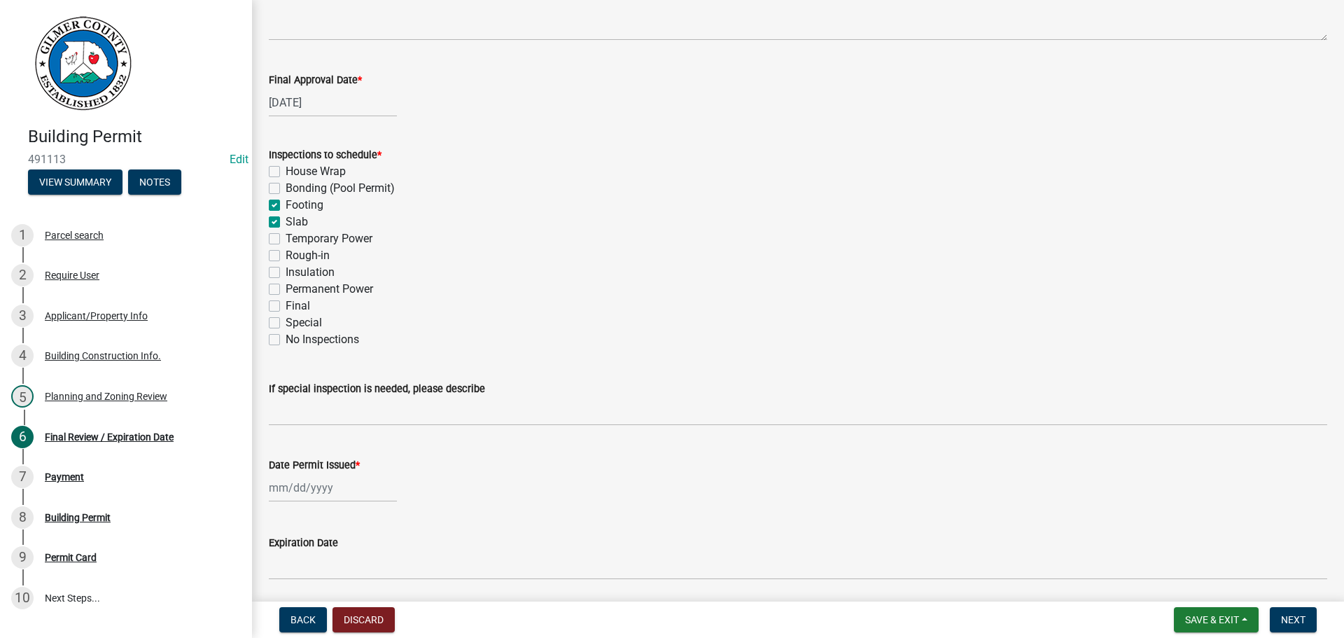
checkbox input "true"
checkbox input "false"
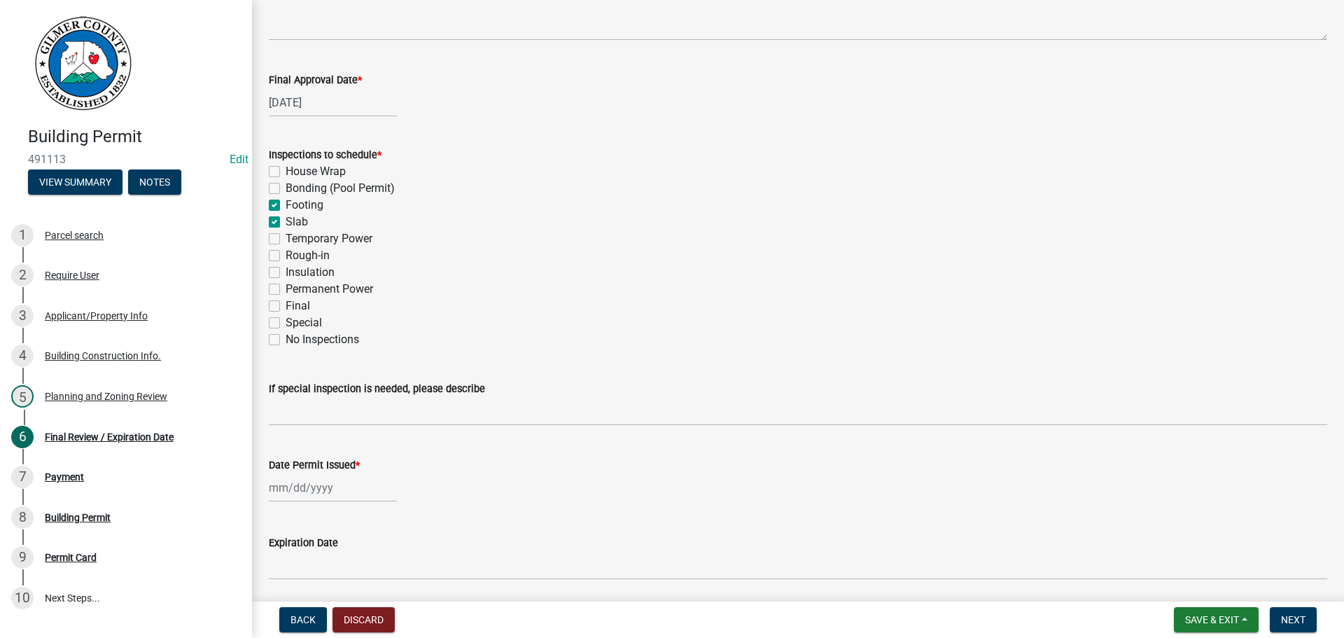
click at [286, 256] on label "Rough-in" at bounding box center [308, 255] width 44 height 17
click at [286, 256] on input "Rough-in" at bounding box center [290, 251] width 9 height 9
click at [286, 290] on label "Permanent Power" at bounding box center [329, 289] width 87 height 17
click at [286, 290] on input "Permanent Power" at bounding box center [290, 285] width 9 height 9
drag, startPoint x: 274, startPoint y: 304, endPoint x: 378, endPoint y: 309, distance: 104.4
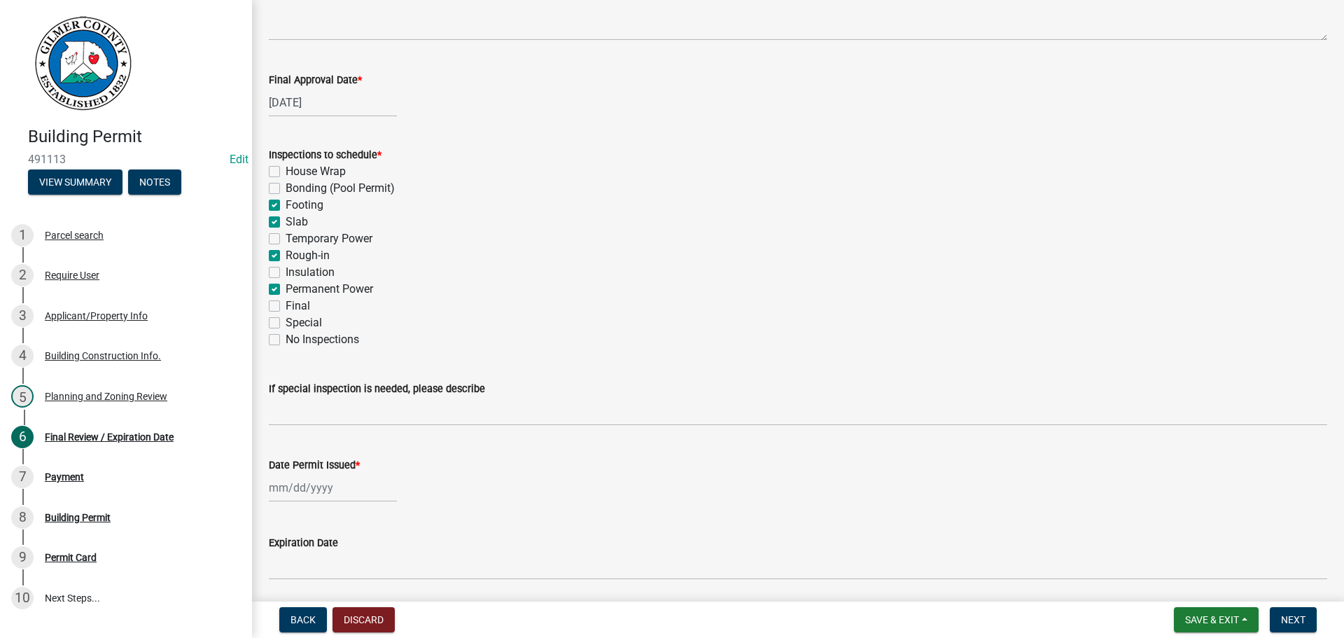
click at [286, 304] on label "Final" at bounding box center [298, 305] width 24 height 17
click at [286, 304] on input "Final" at bounding box center [290, 301] width 9 height 9
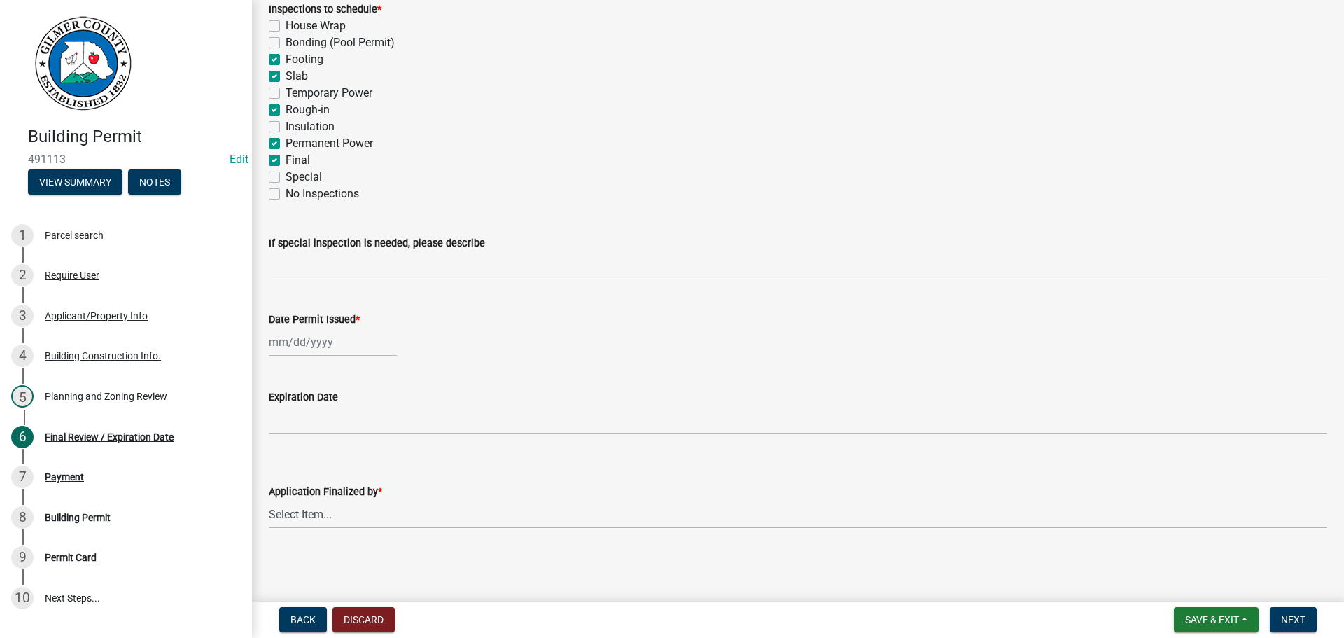
click at [308, 345] on div at bounding box center [333, 342] width 128 height 29
click at [372, 437] on div "10" at bounding box center [372, 439] width 22 height 22
click at [295, 512] on select "Select Item... [PERSON_NAME] [PERSON_NAME] [PERSON_NAME] [PERSON_NAME] [PERSON_…" at bounding box center [798, 514] width 1058 height 29
click at [269, 500] on select "Select Item... [PERSON_NAME] [PERSON_NAME] [PERSON_NAME] [PERSON_NAME] [PERSON_…" at bounding box center [798, 514] width 1058 height 29
click at [1289, 617] on span "Next" at bounding box center [1293, 619] width 24 height 11
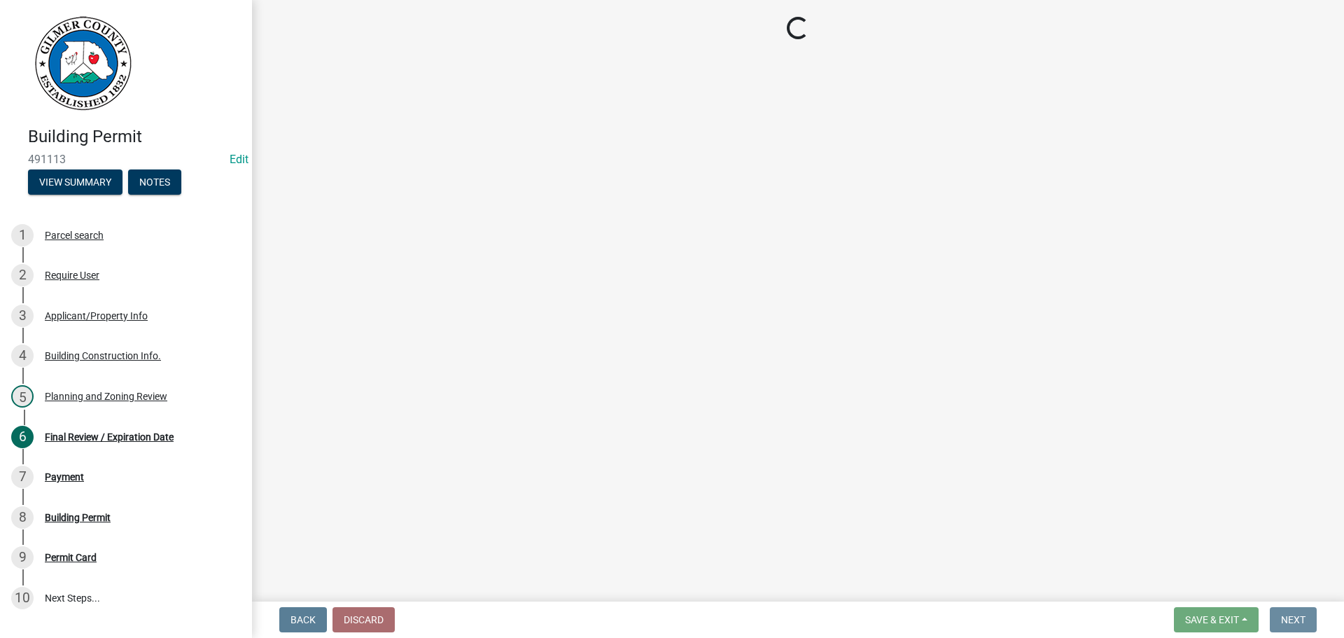
scroll to position [0, 0]
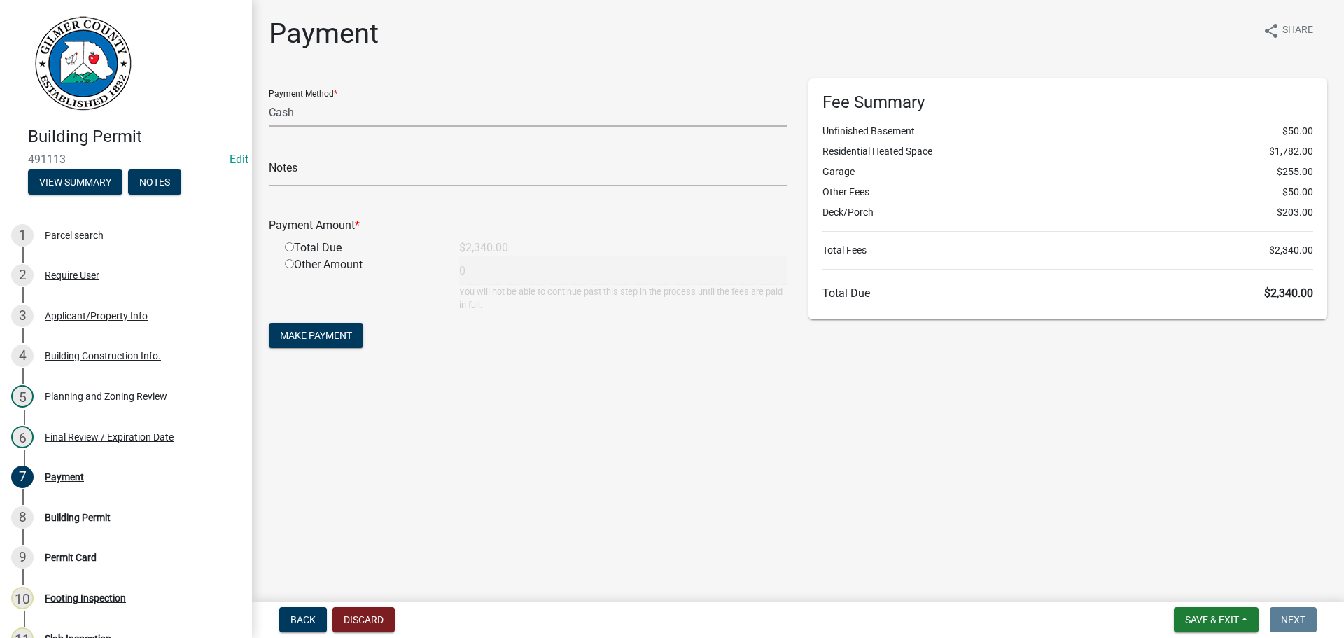
click at [295, 115] on select "Credit Card POS Check Cash" at bounding box center [528, 112] width 519 height 29
click at [269, 98] on select "Credit Card POS Check Cash" at bounding box center [528, 112] width 519 height 29
click at [302, 177] on input "text" at bounding box center [528, 171] width 519 height 29
click at [287, 241] on div "Total Due" at bounding box center [361, 247] width 174 height 17
click at [288, 247] on input "radio" at bounding box center [289, 246] width 9 height 9
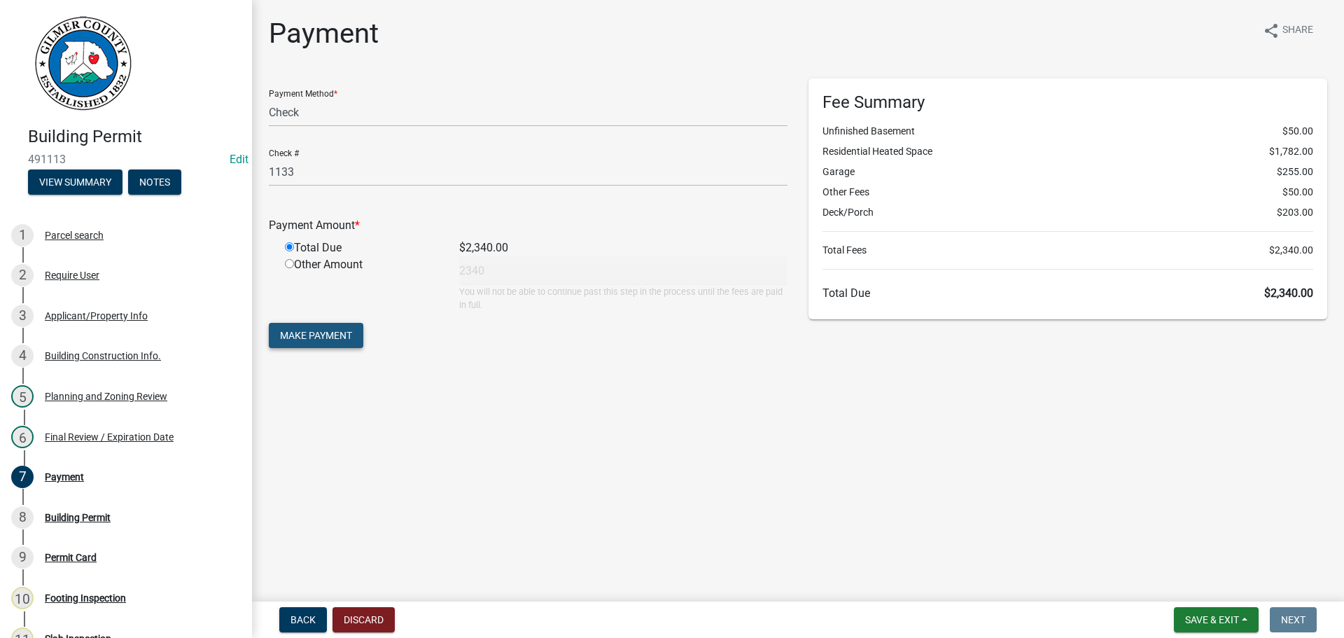
click at [336, 334] on span "Make Payment" at bounding box center [316, 335] width 72 height 11
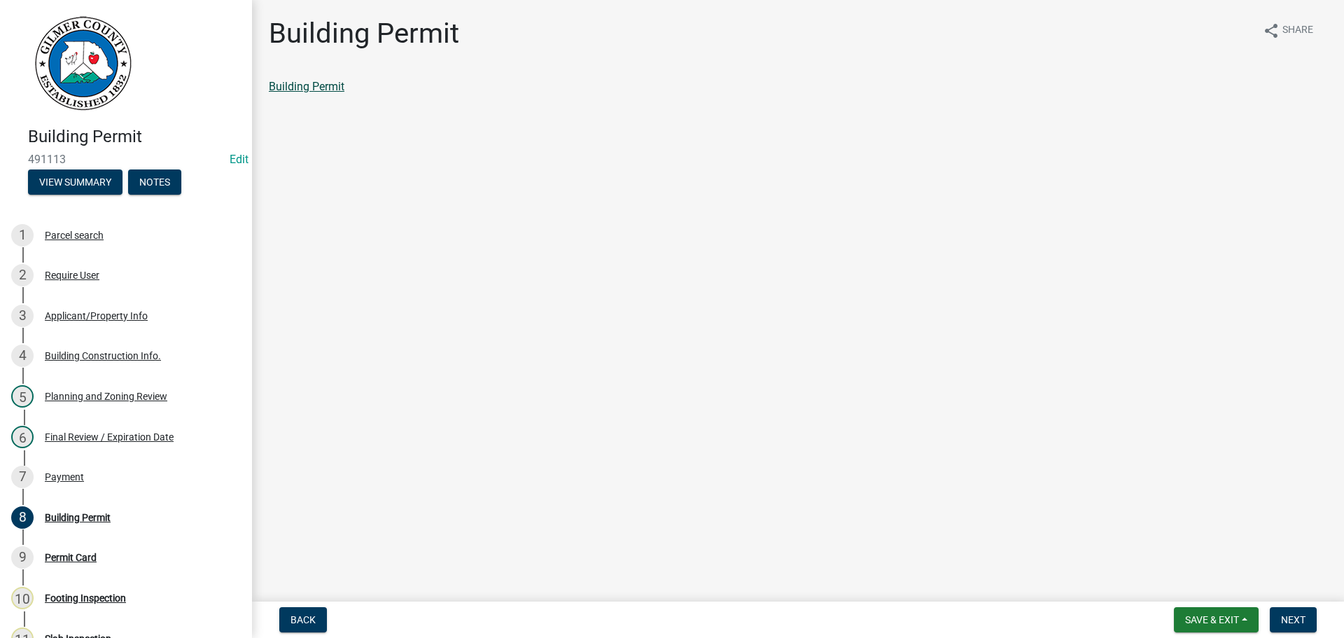
click at [302, 86] on link "Building Permit" at bounding box center [307, 86] width 76 height 13
click at [1298, 616] on span "Next" at bounding box center [1293, 619] width 24 height 11
click at [314, 86] on link "Permit Card" at bounding box center [298, 86] width 58 height 13
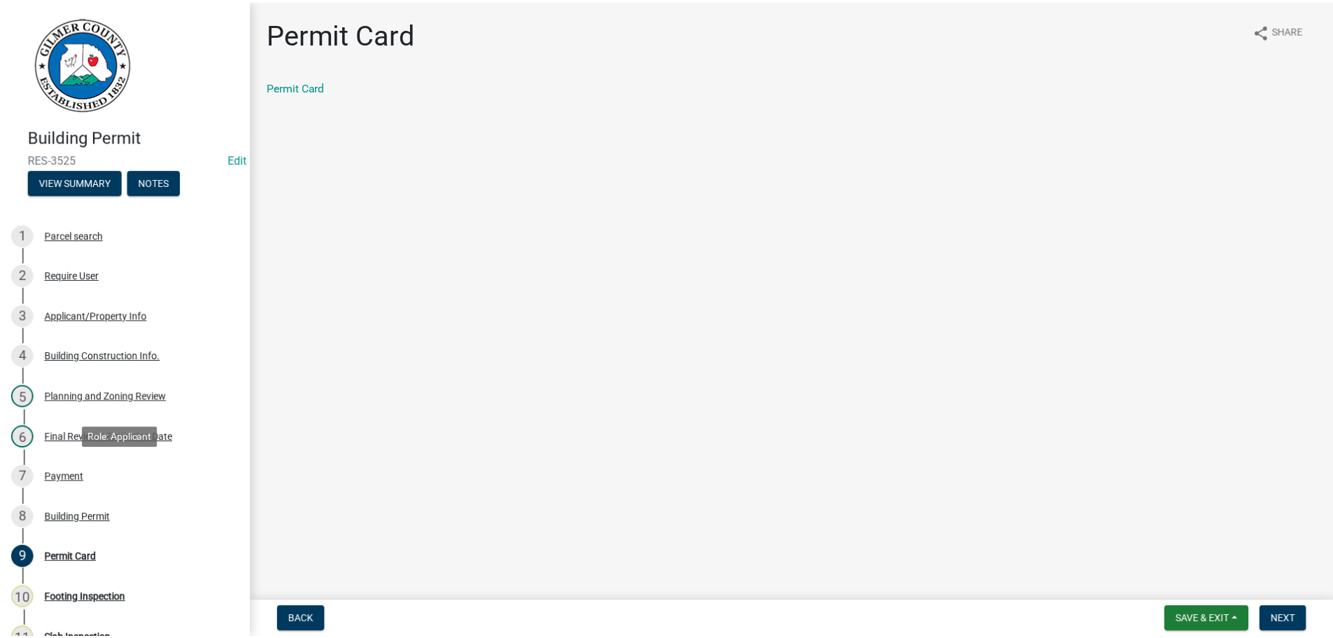
scroll to position [210, 0]
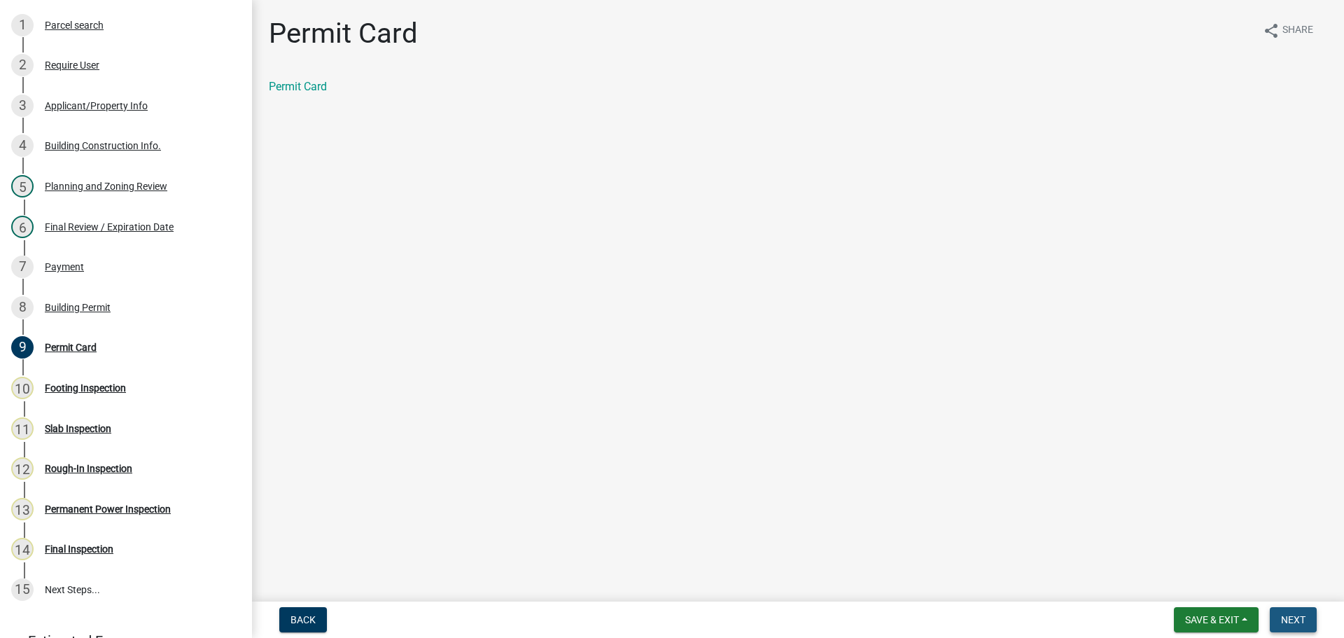
click at [1289, 617] on span "Next" at bounding box center [1293, 619] width 24 height 11
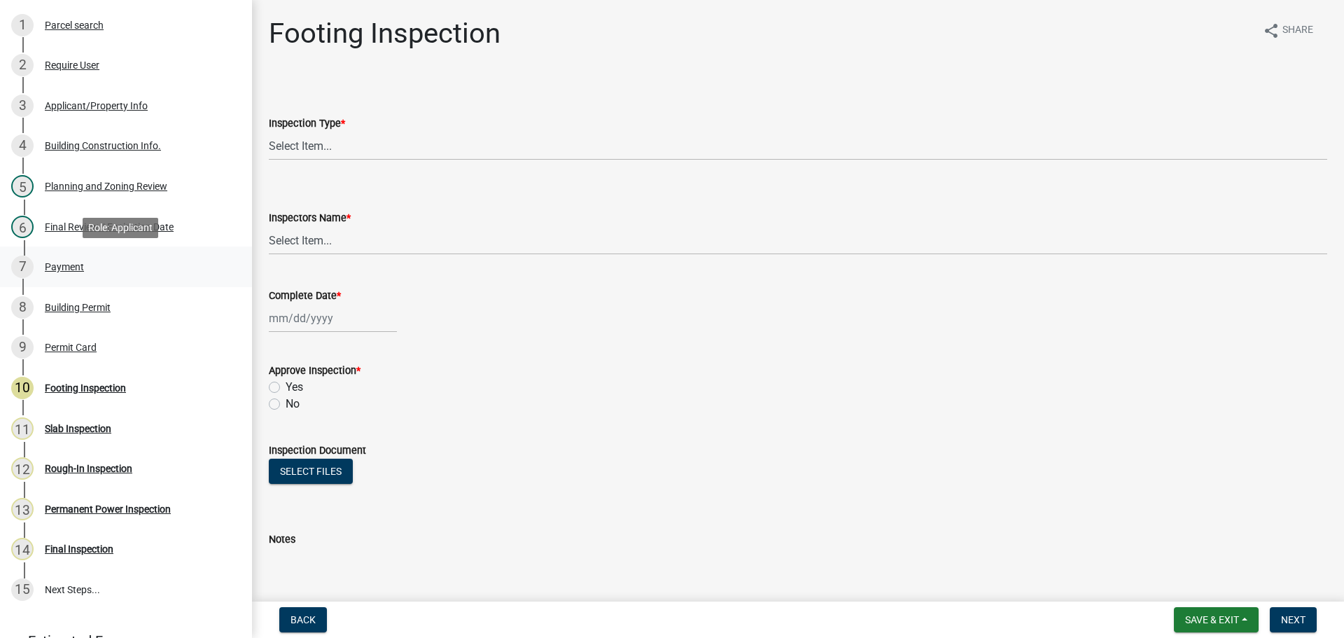
click at [57, 265] on div "Payment" at bounding box center [64, 267] width 39 height 10
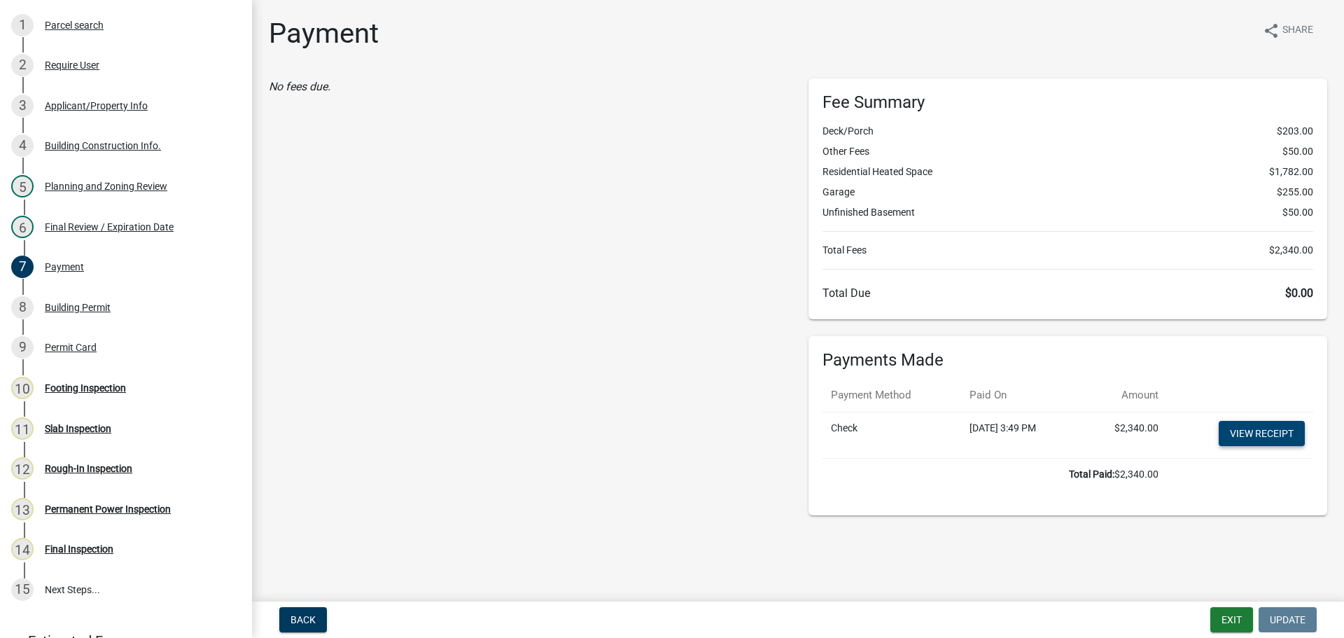
click at [1259, 426] on link "View receipt" at bounding box center [1262, 433] width 86 height 25
click at [1221, 615] on button "Exit" at bounding box center [1231, 619] width 43 height 25
